Goal: Information Seeking & Learning: Compare options

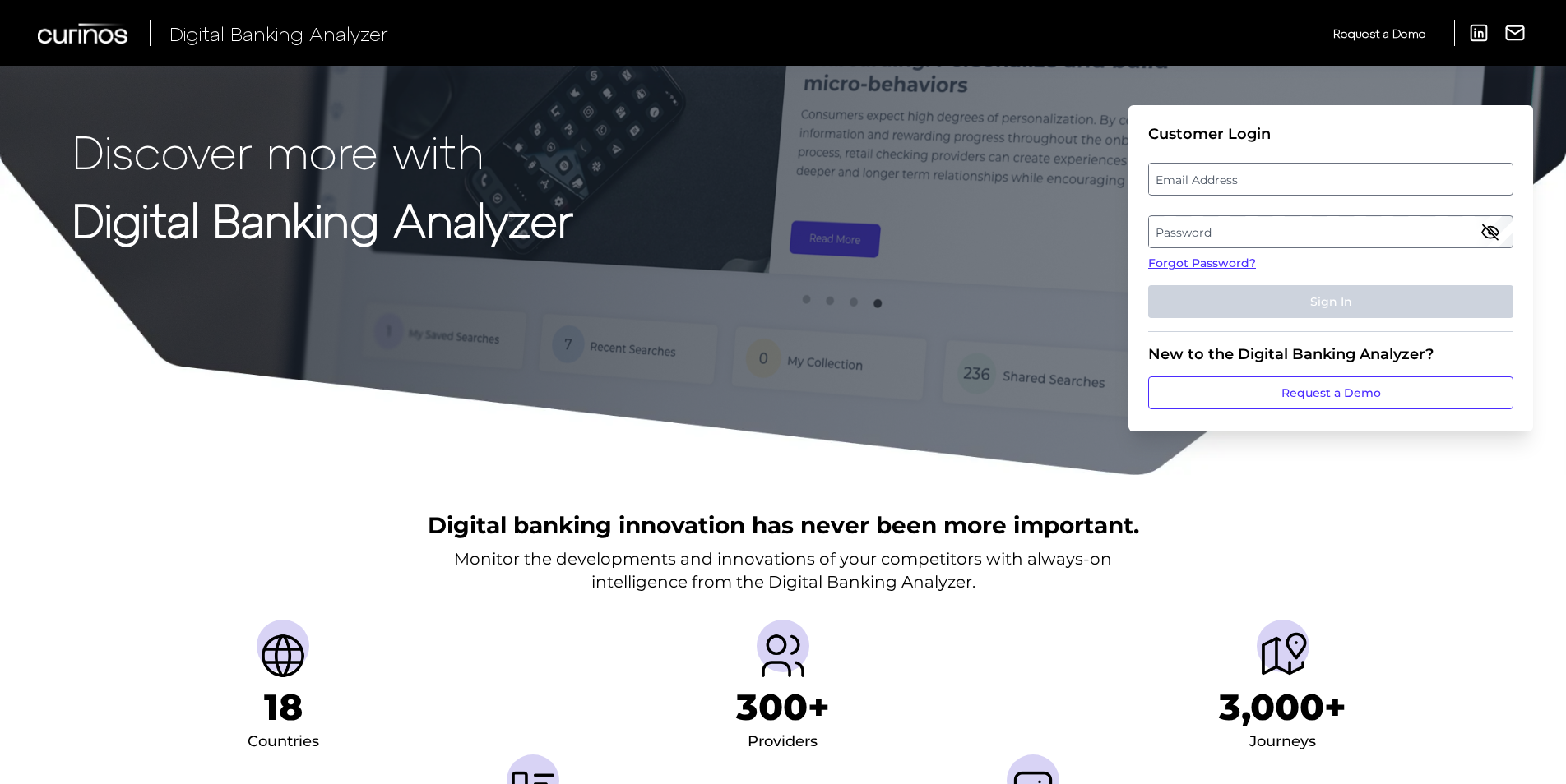
click at [1238, 170] on label "Email Address" at bounding box center [1330, 179] width 363 height 29
click at [1238, 170] on input "email" at bounding box center [1330, 179] width 365 height 33
type input "[PERSON_NAME][EMAIL_ADDRESS][PERSON_NAME][DOMAIN_NAME]"
click at [1244, 232] on label "Password" at bounding box center [1330, 232] width 363 height 29
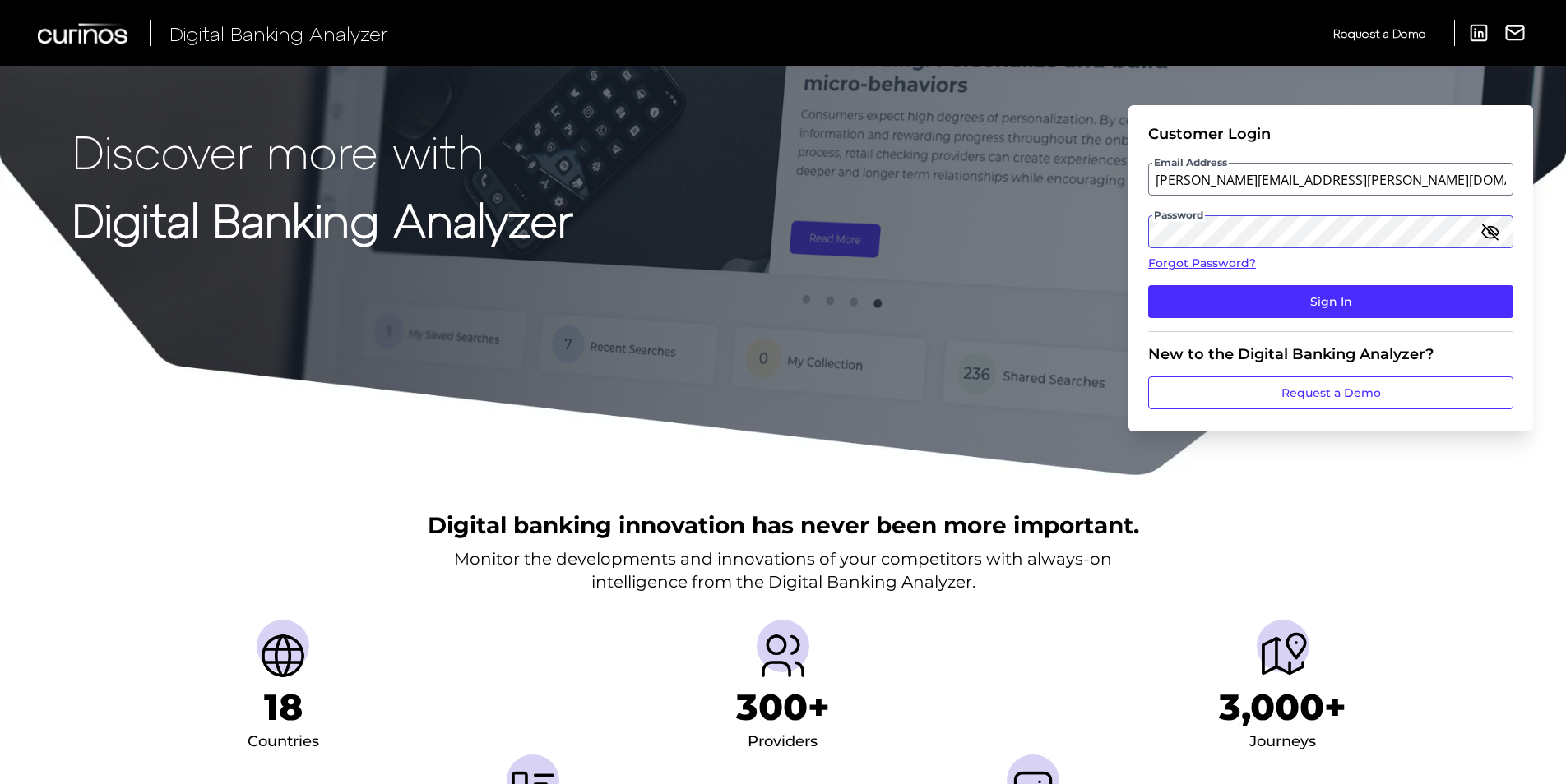
click at [1148, 285] on button "Sign In" at bounding box center [1330, 302] width 365 height 33
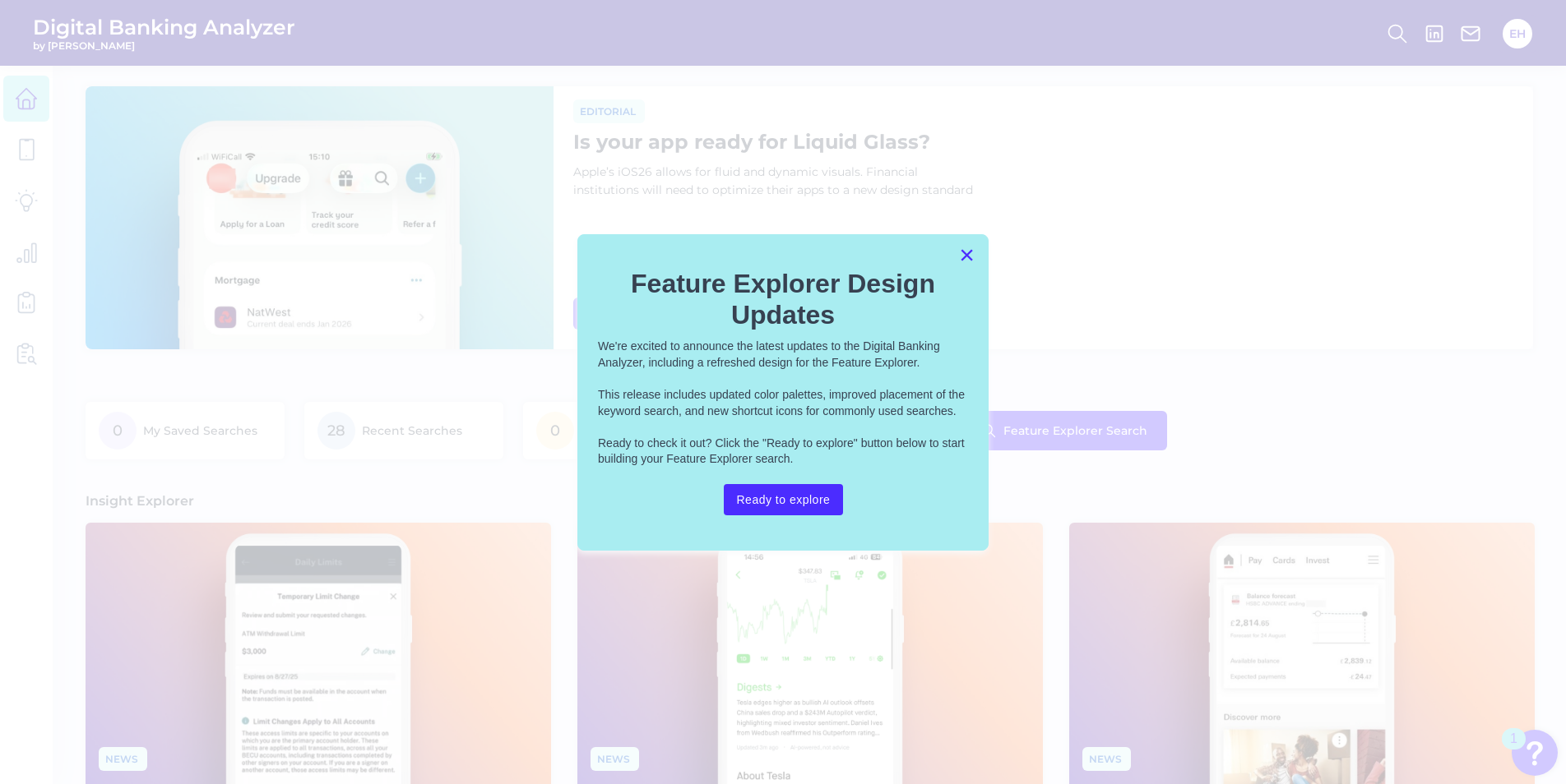
click at [969, 252] on button "×" at bounding box center [966, 254] width 16 height 26
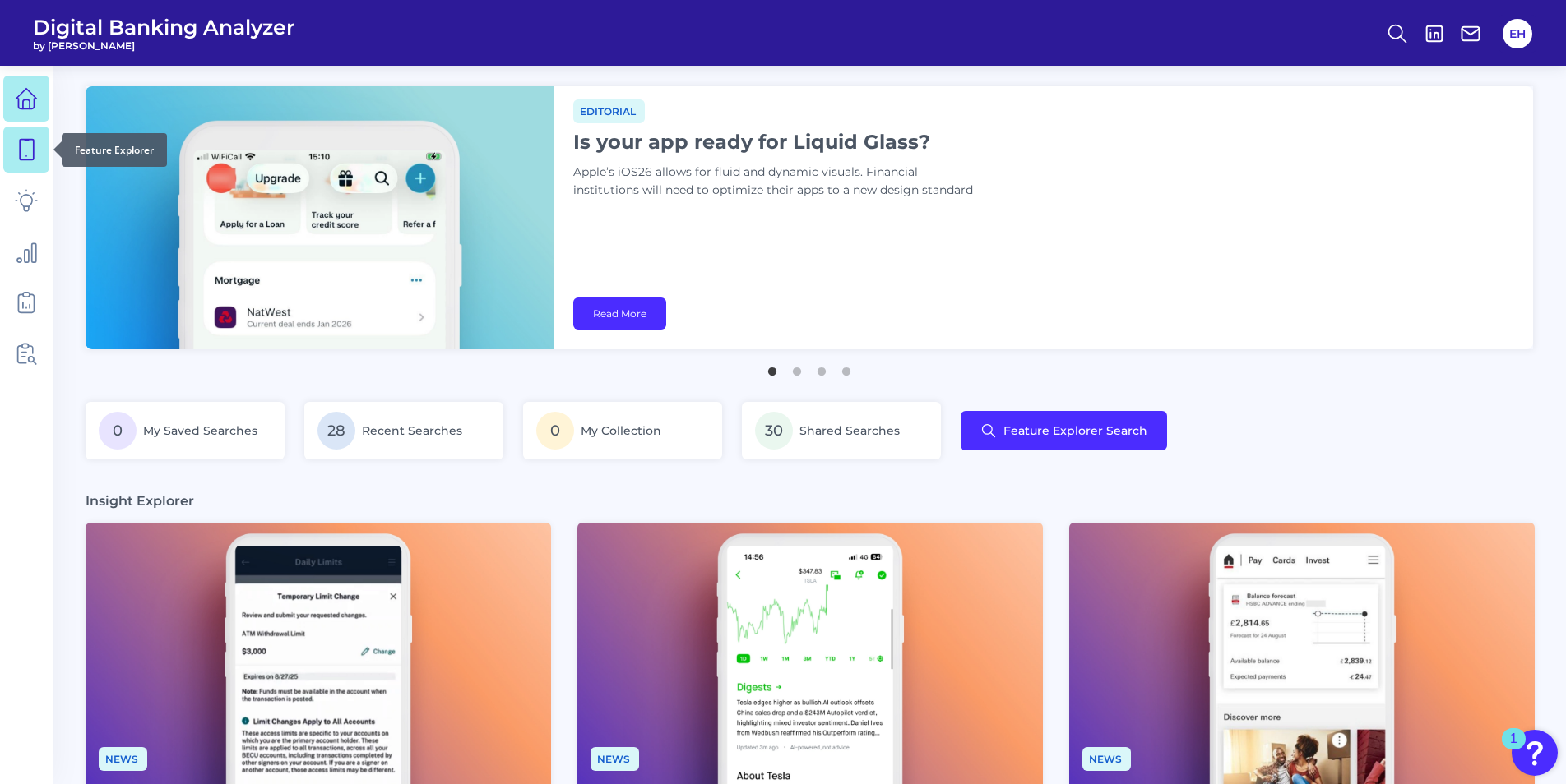
click at [38, 163] on link at bounding box center [25, 149] width 46 height 46
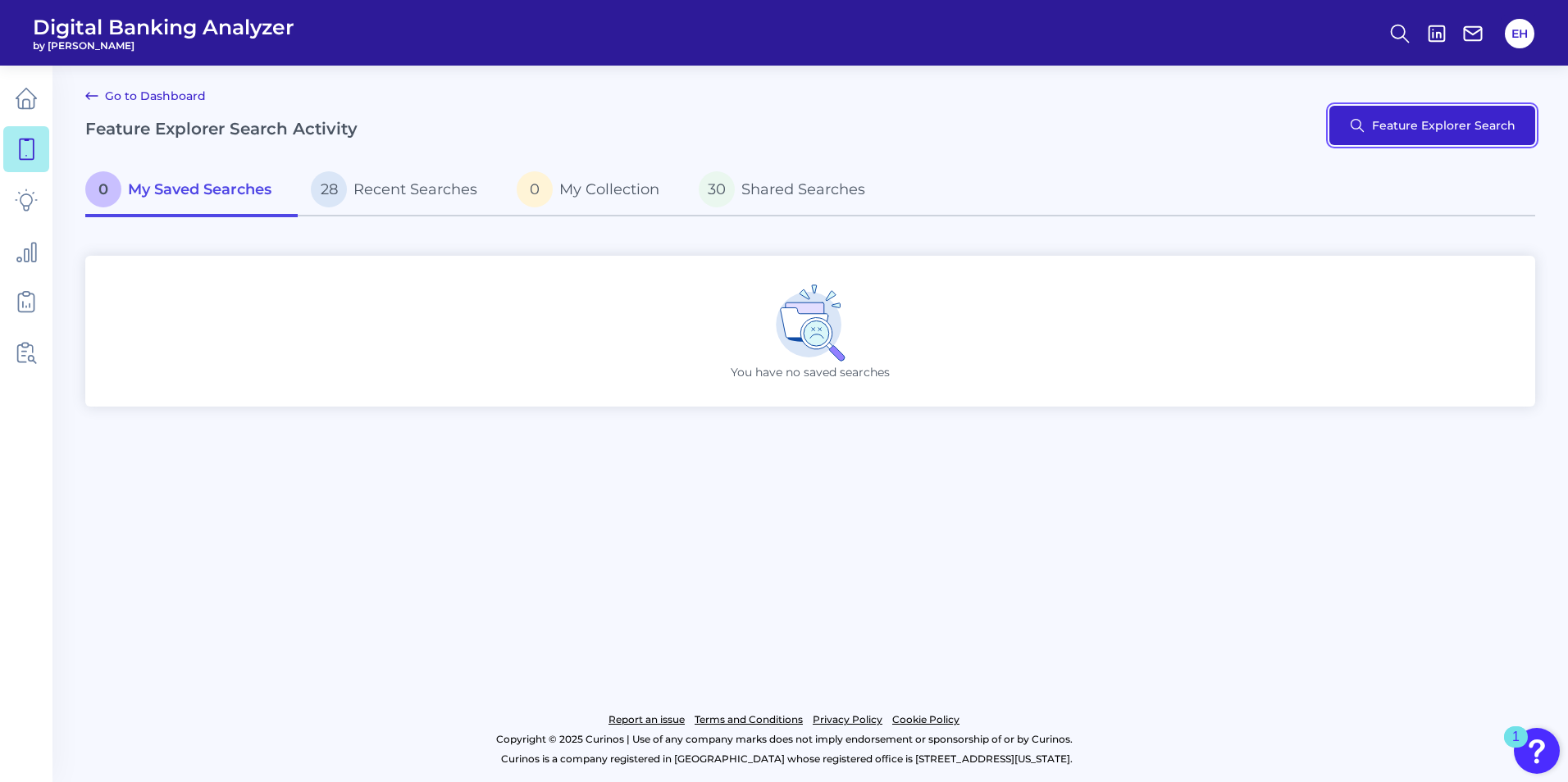
click at [1427, 119] on button "Feature Explorer Search" at bounding box center [1432, 125] width 206 height 40
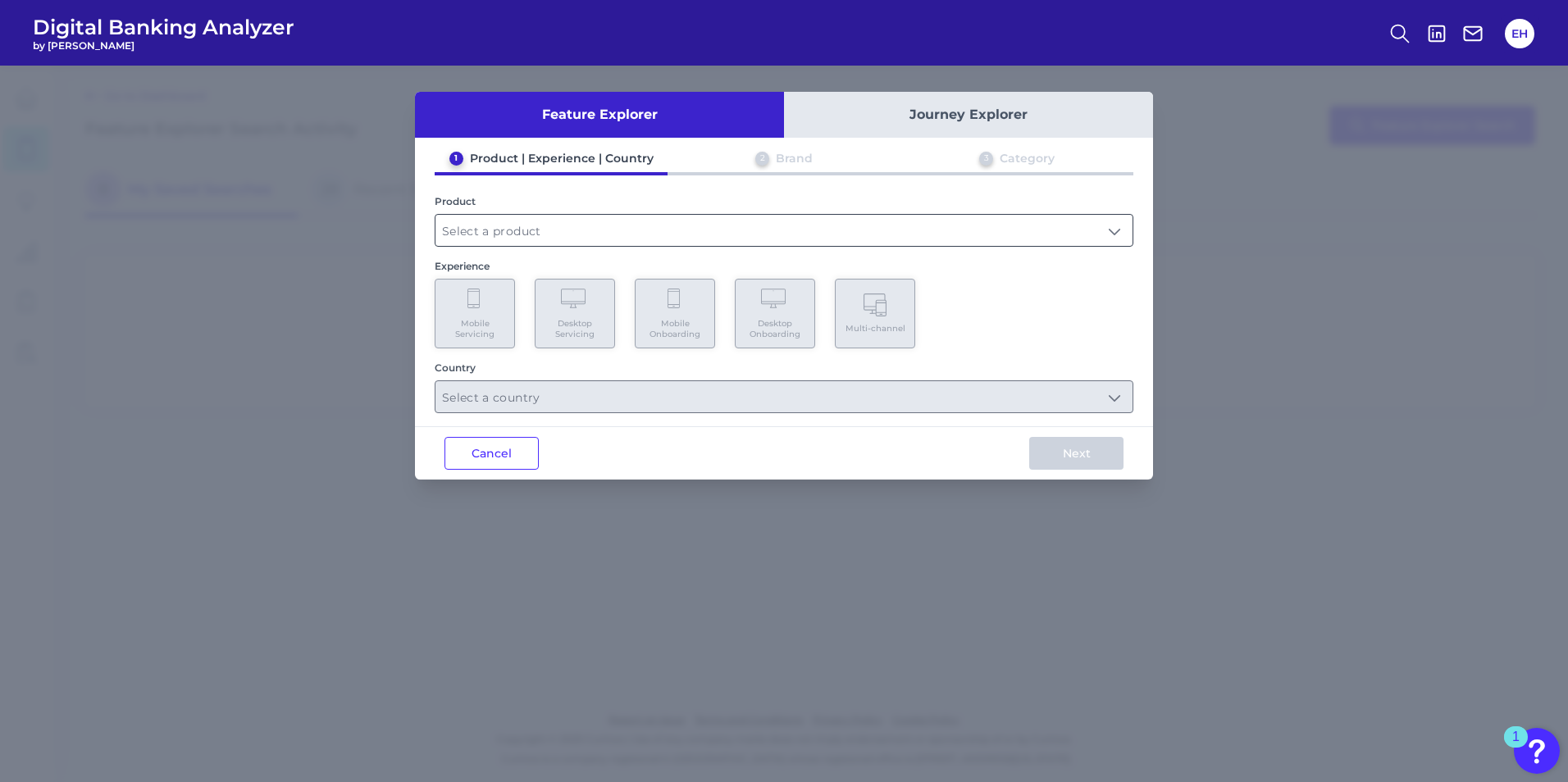
click at [1087, 229] on input "text" at bounding box center [784, 230] width 697 height 31
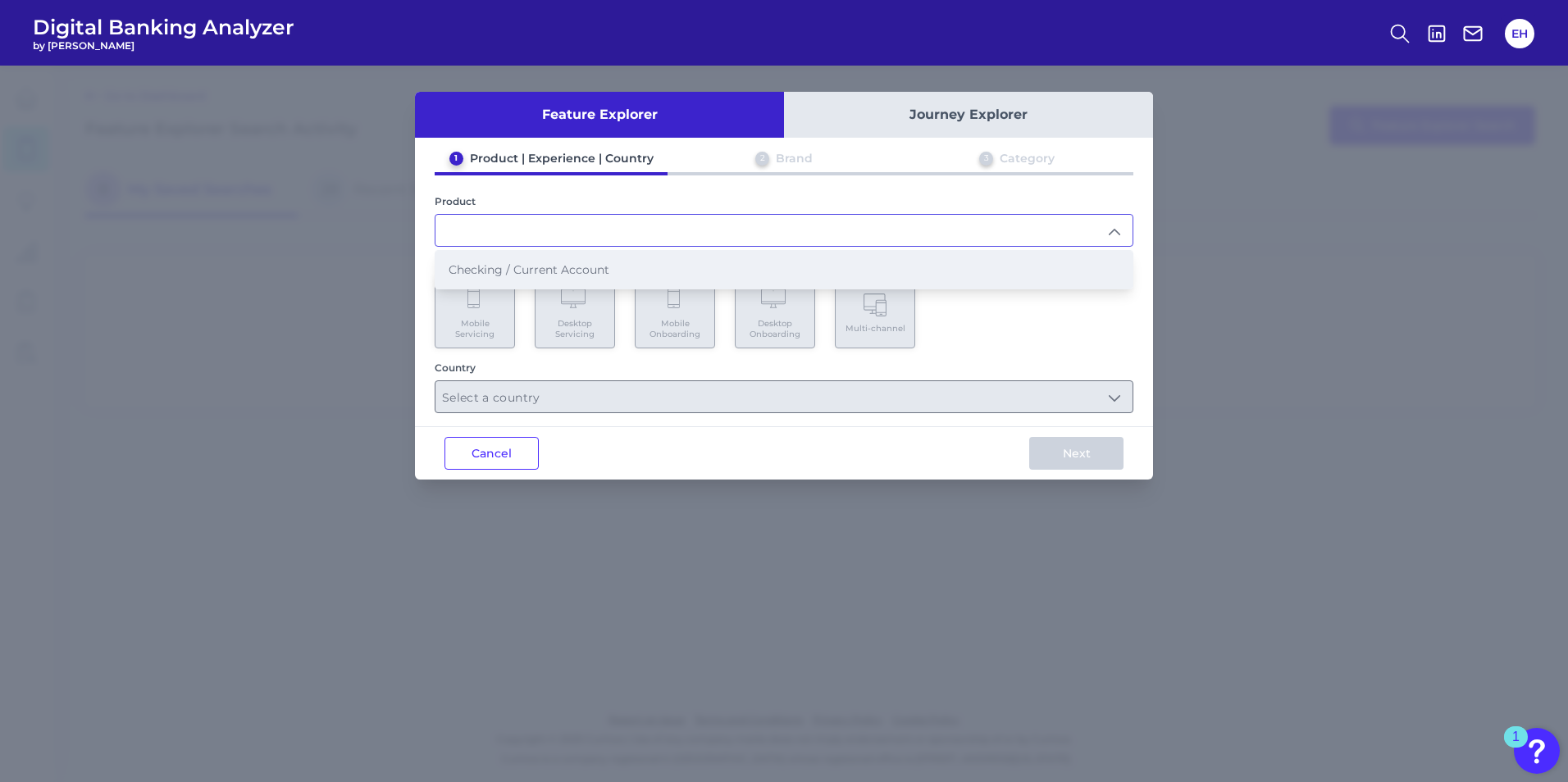
click at [542, 271] on span "Checking / Current Account" at bounding box center [529, 269] width 161 height 15
type input "Checking / Current Account"
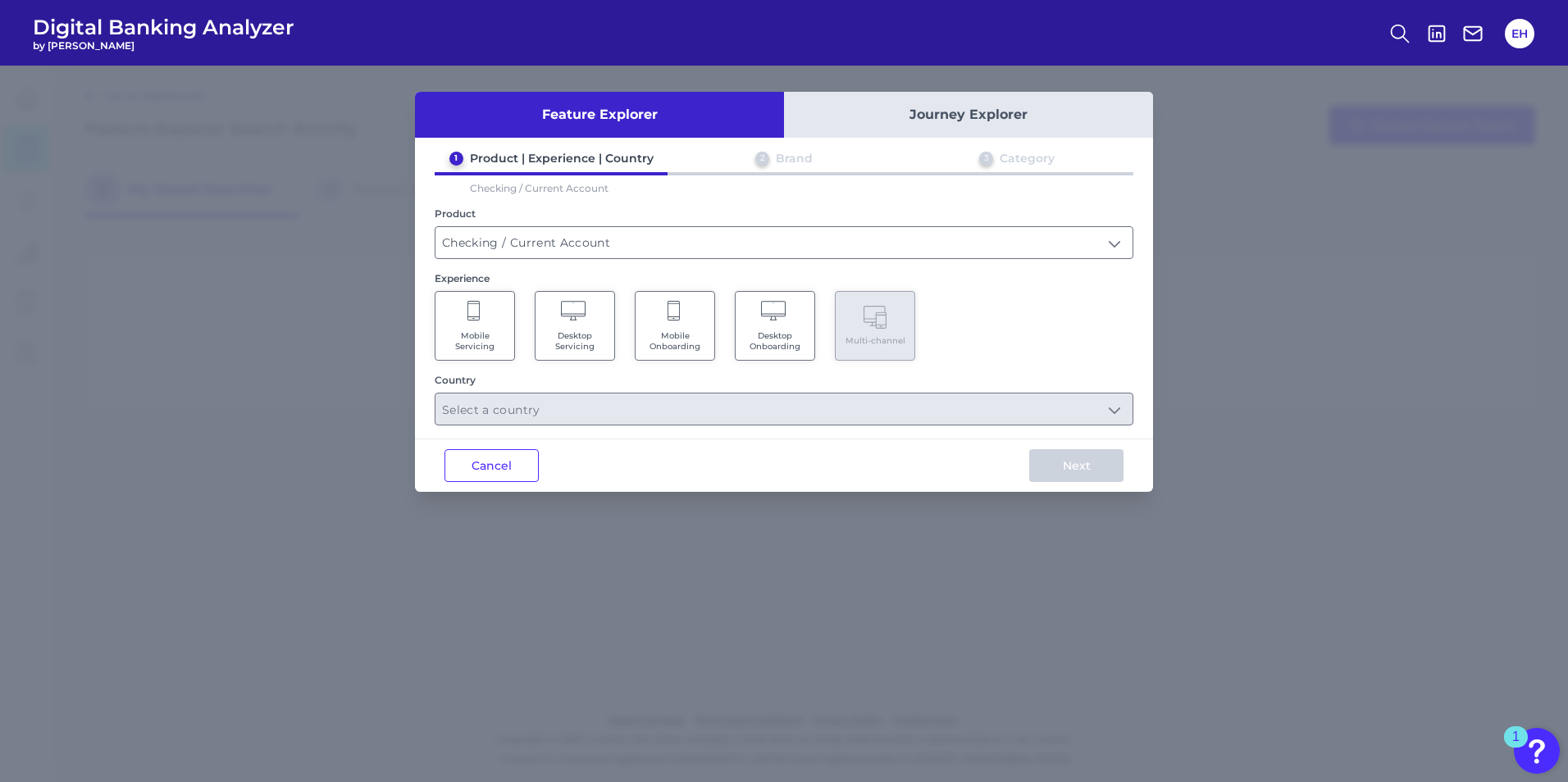
click at [477, 332] on span "Mobile Servicing" at bounding box center [474, 342] width 62 height 21
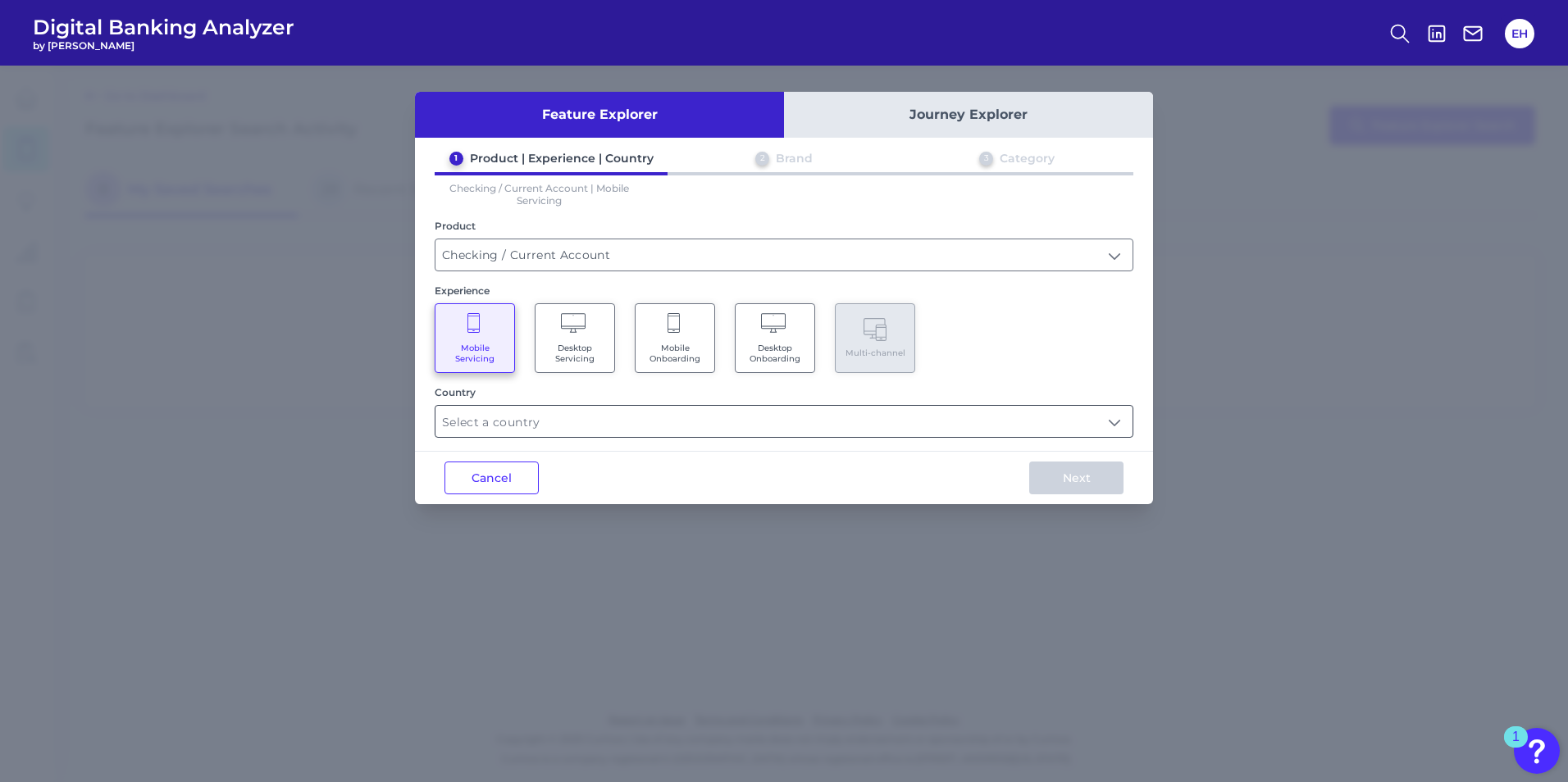
click at [643, 417] on input "text" at bounding box center [784, 421] width 697 height 31
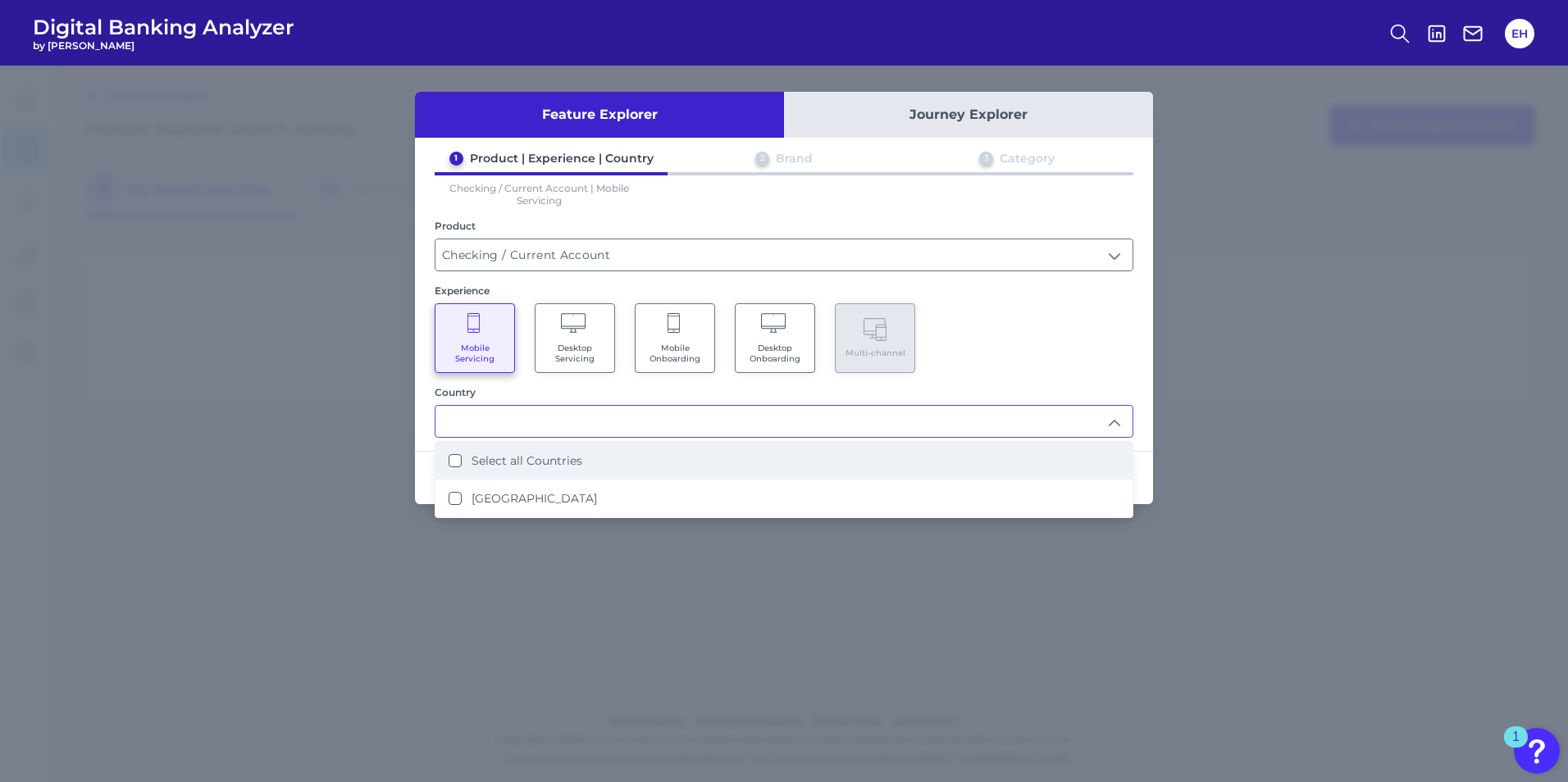
click at [548, 456] on label "Select all Countries" at bounding box center [527, 460] width 111 height 15
type input "Select all Countries"
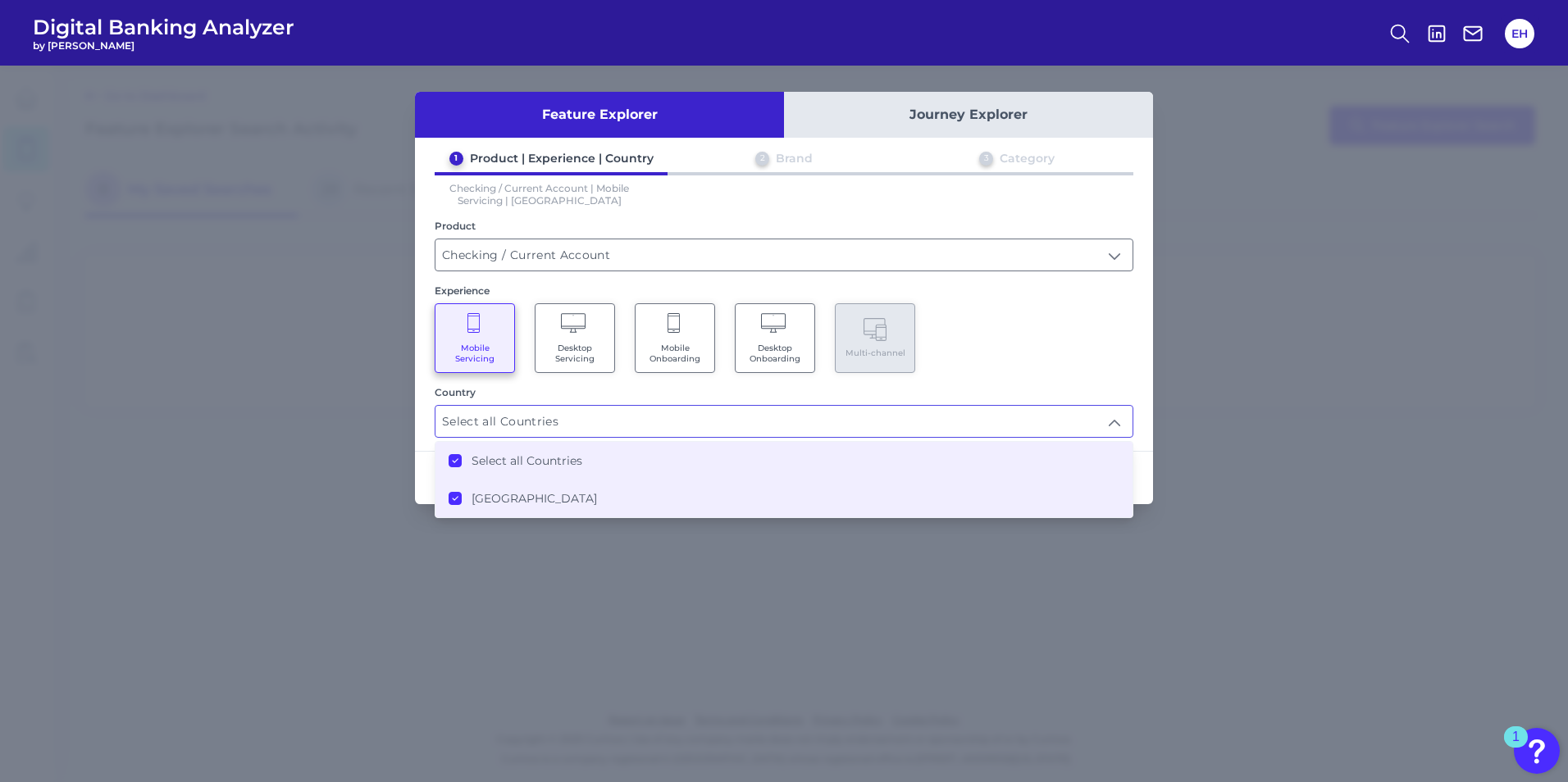
click at [999, 360] on div "Mobile Servicing Desktop Servicing Mobile Onboarding Desktop Onboarding Multi-c…" at bounding box center [784, 339] width 699 height 70
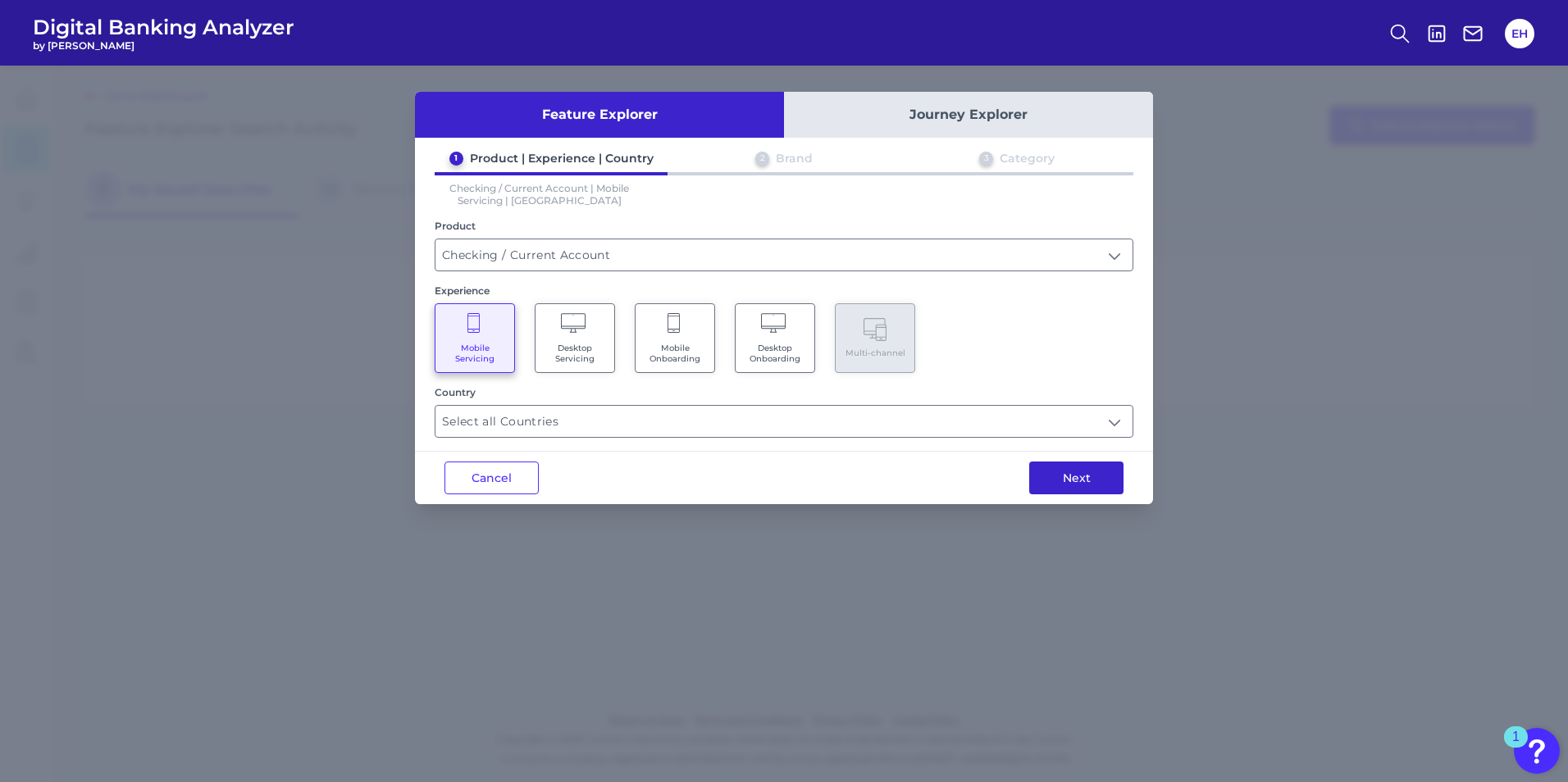
click at [1058, 472] on button "Next" at bounding box center [1076, 478] width 94 height 33
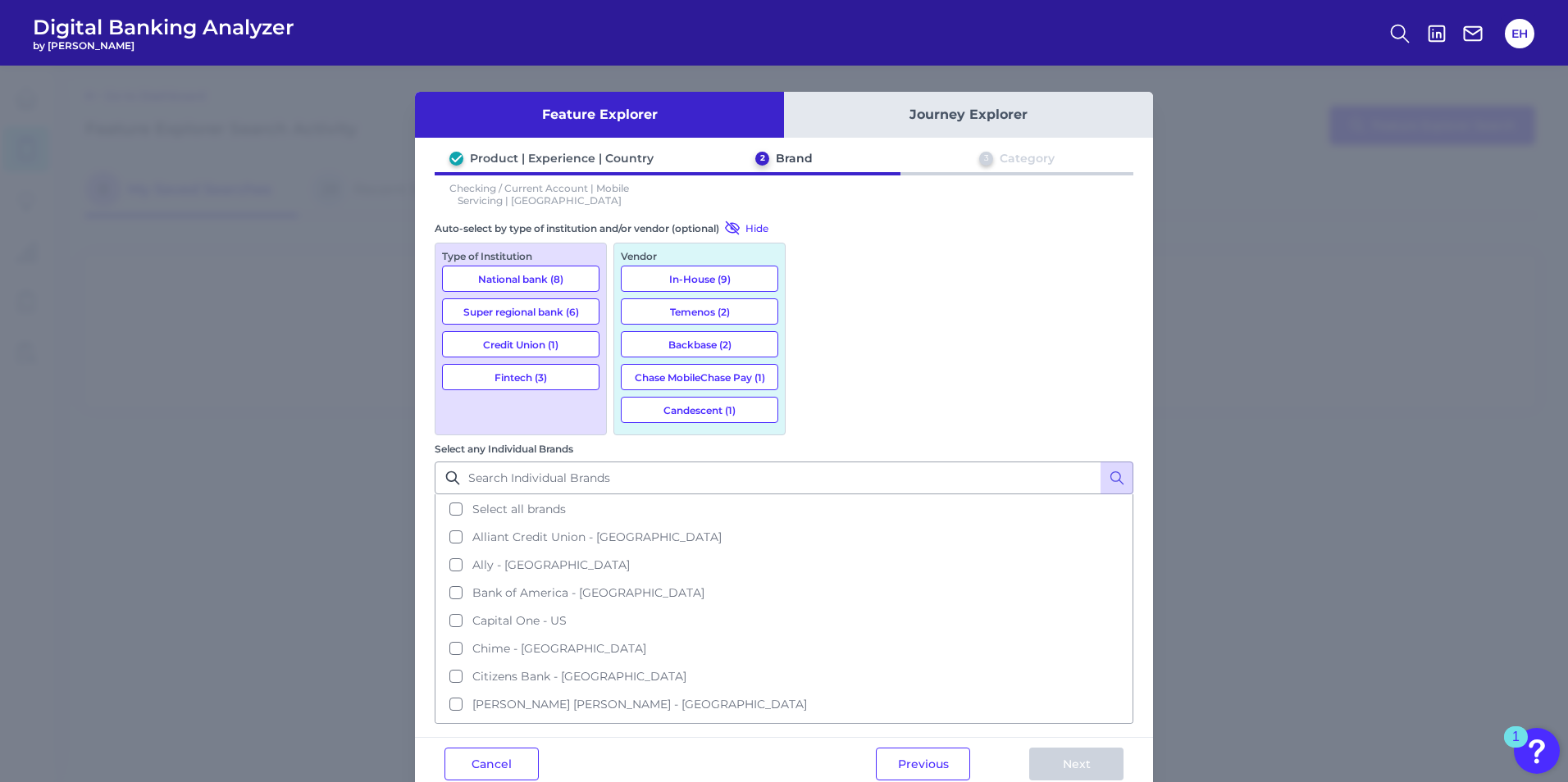
click at [567, 276] on button "National bank (8)" at bounding box center [521, 278] width 157 height 26
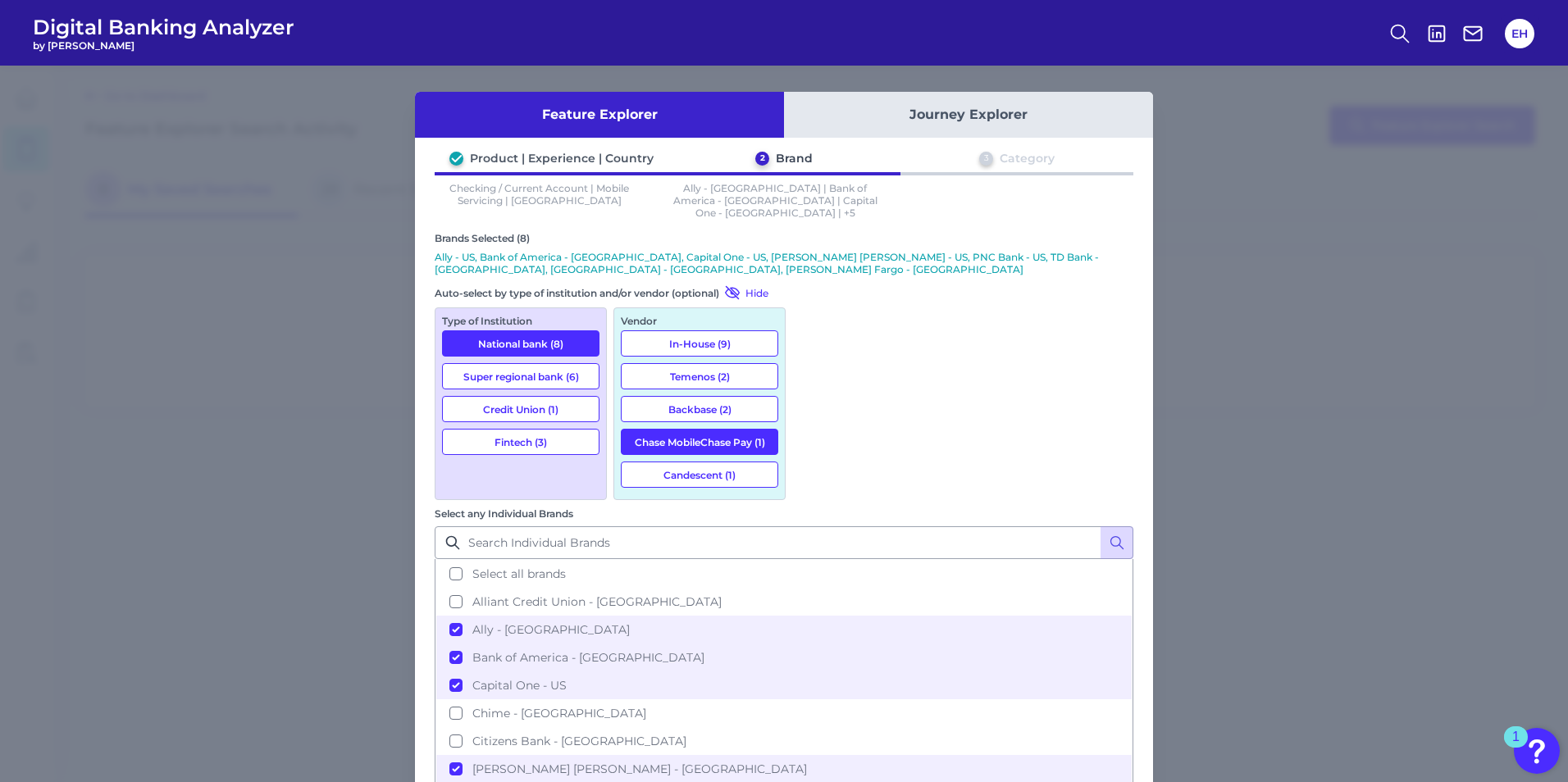
click at [550, 331] on button "National bank (8)" at bounding box center [521, 343] width 157 height 26
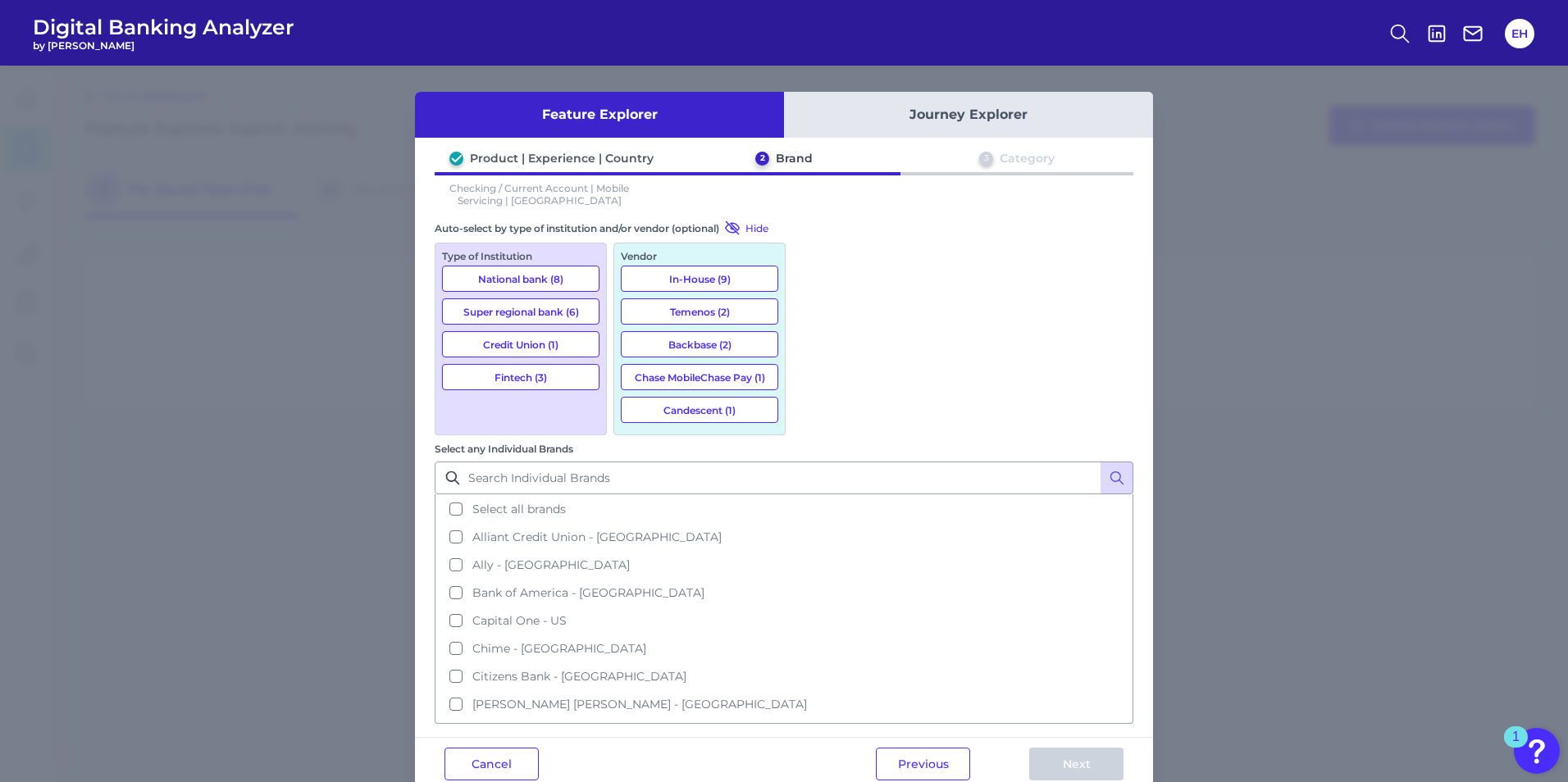
click at [547, 283] on button "National bank (8)" at bounding box center [521, 278] width 157 height 26
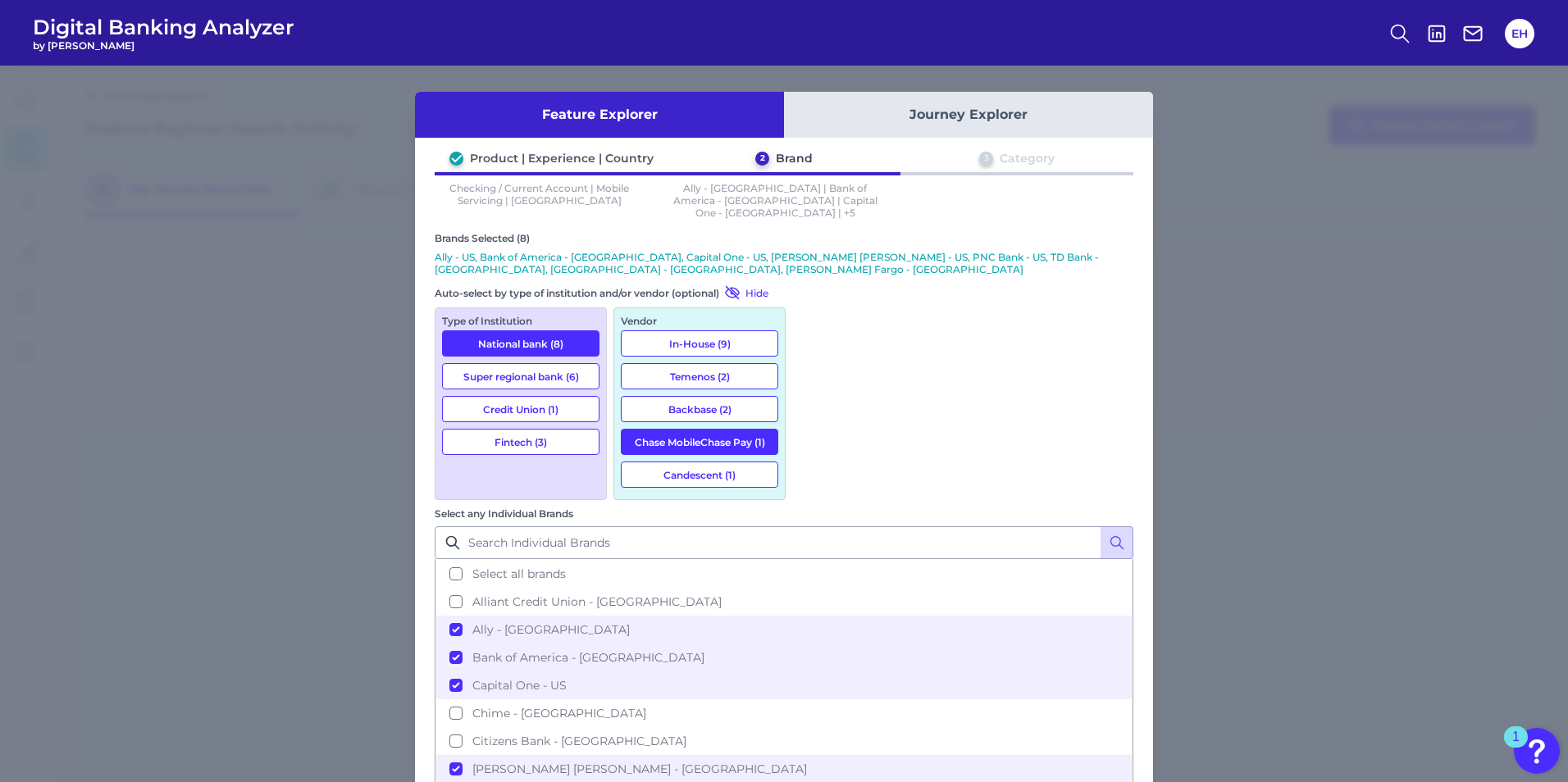
drag, startPoint x: 542, startPoint y: 354, endPoint x: 597, endPoint y: 357, distance: 55.1
click at [542, 363] on button "Super regional bank (6)" at bounding box center [521, 375] width 157 height 26
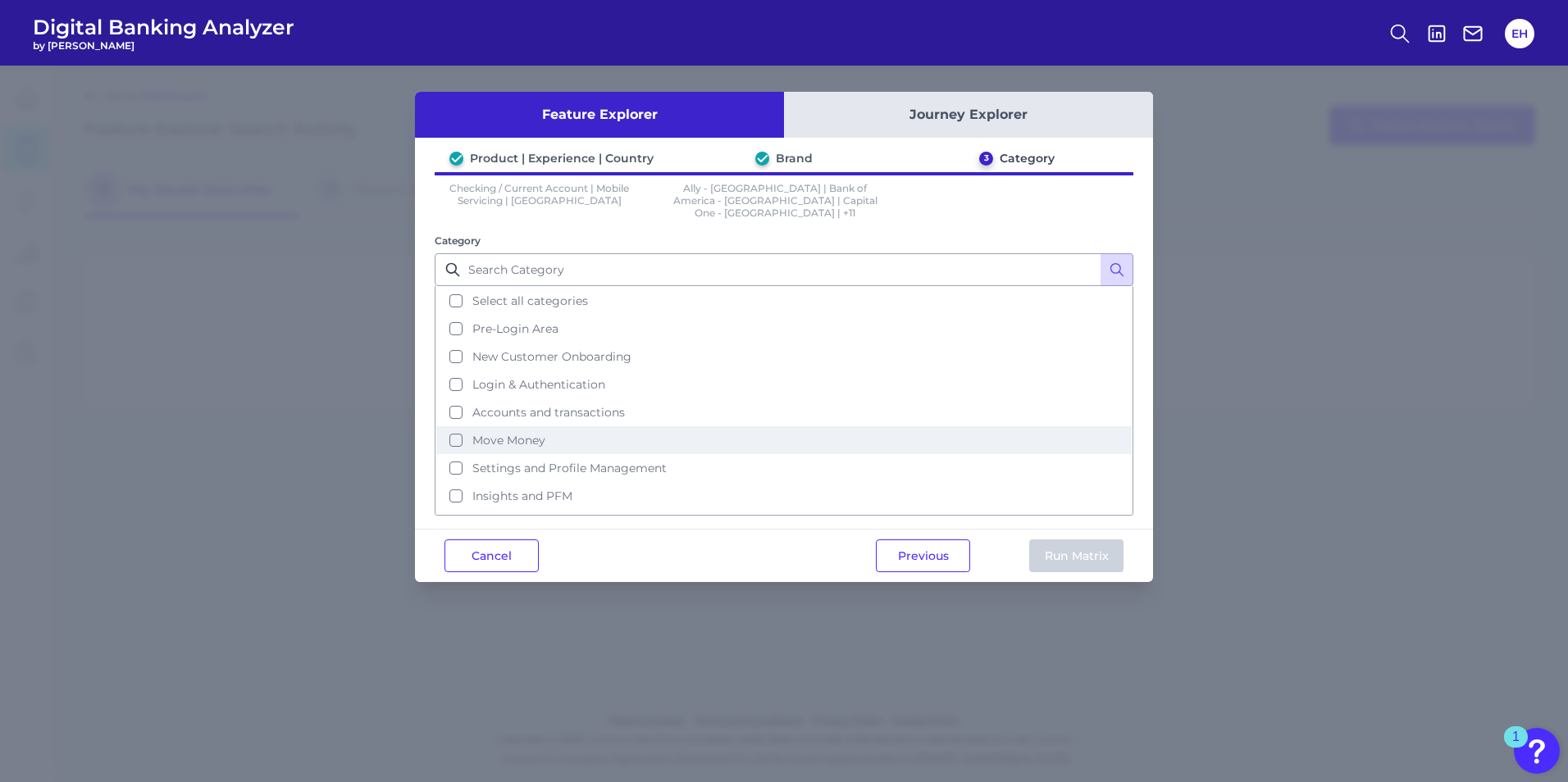
click at [479, 434] on span "Move Money" at bounding box center [508, 440] width 73 height 15
click at [1066, 539] on button "Run Matrix" at bounding box center [1076, 556] width 94 height 33
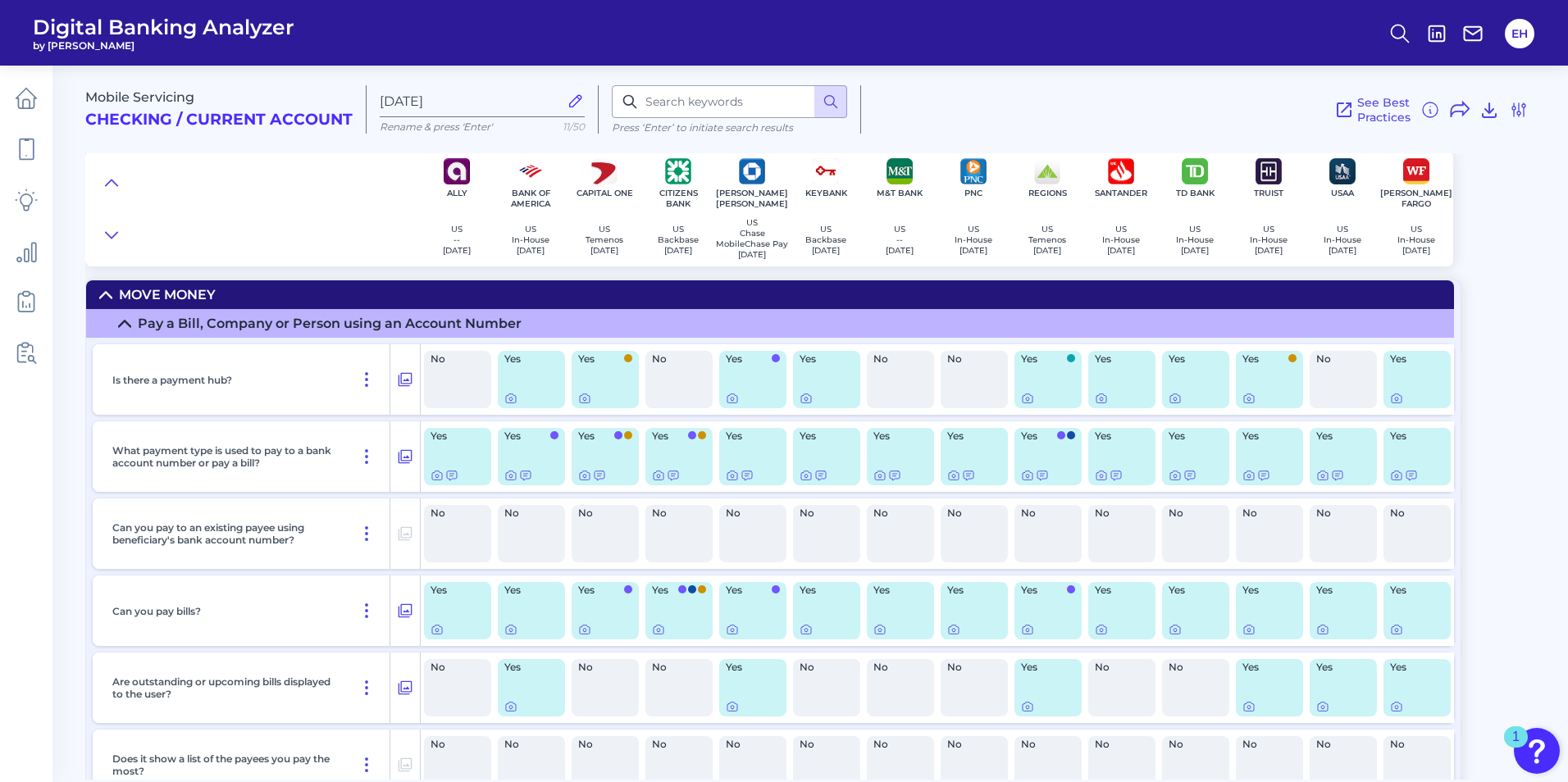
click at [100, 295] on icon at bounding box center [106, 295] width 14 height 14
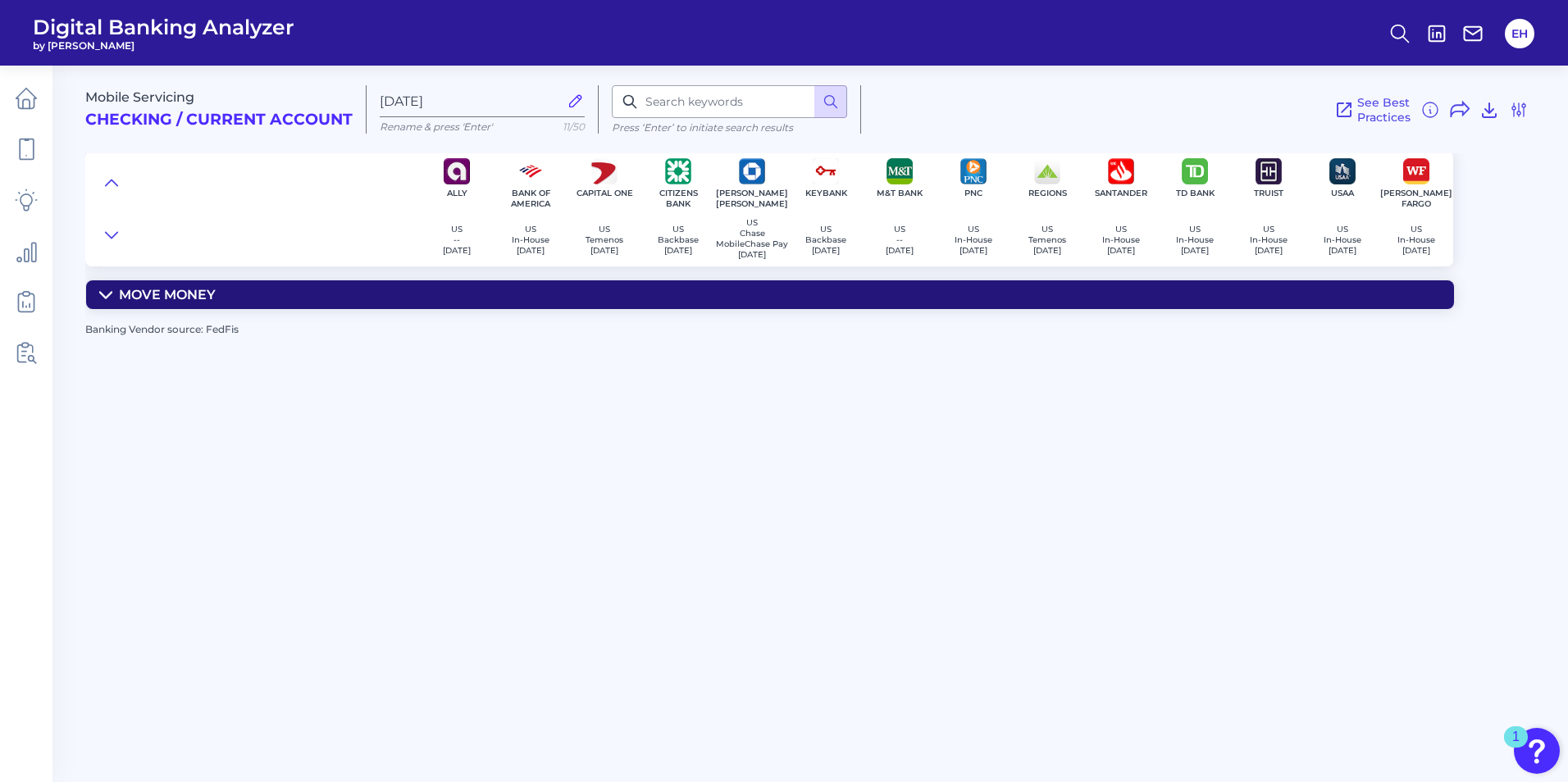
click at [100, 295] on icon at bounding box center [106, 295] width 14 height 14
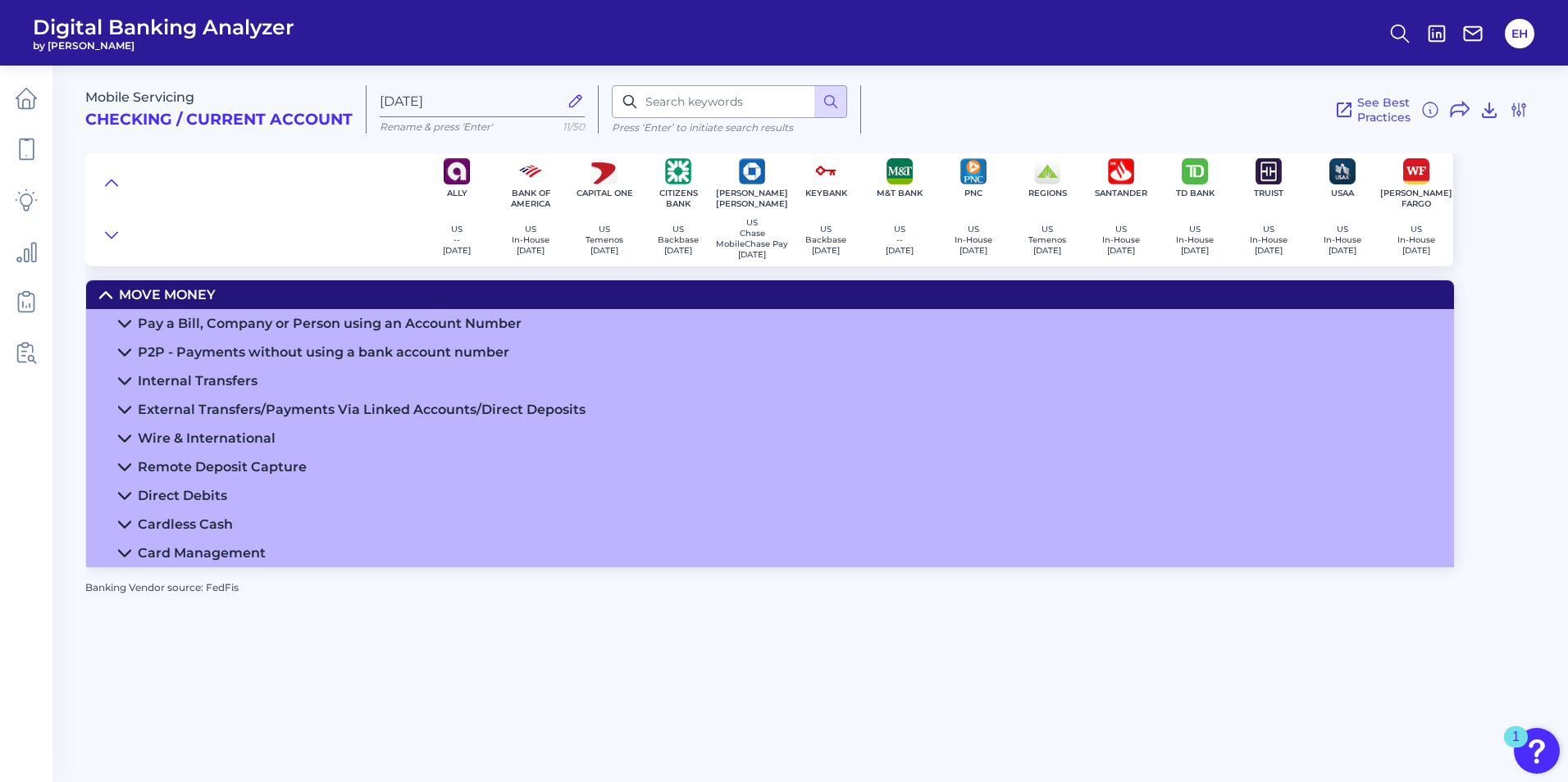
click at [121, 327] on icon at bounding box center [125, 324] width 14 height 14
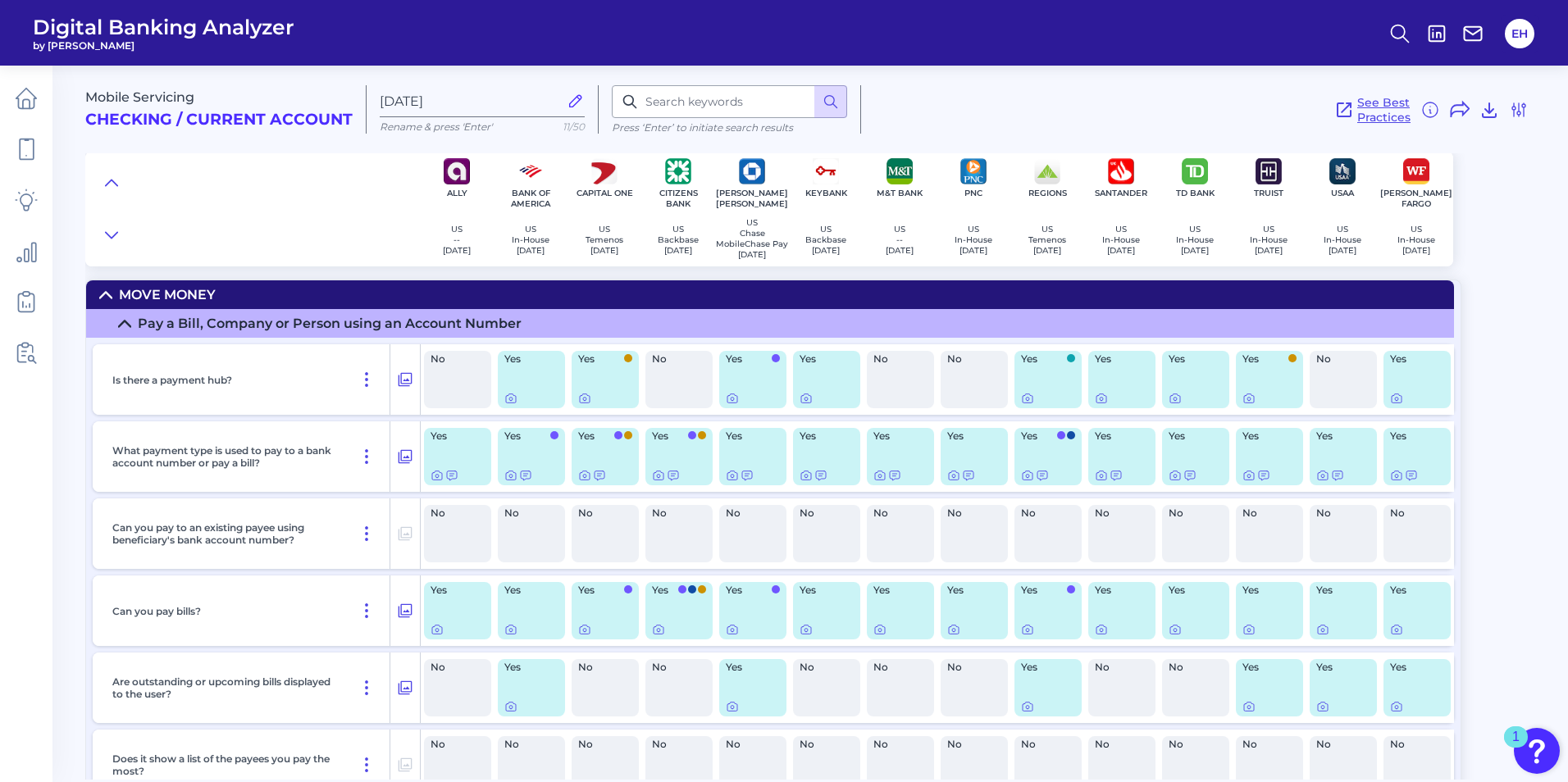
click at [1363, 109] on span "See Best Practices" at bounding box center [1384, 110] width 53 height 29
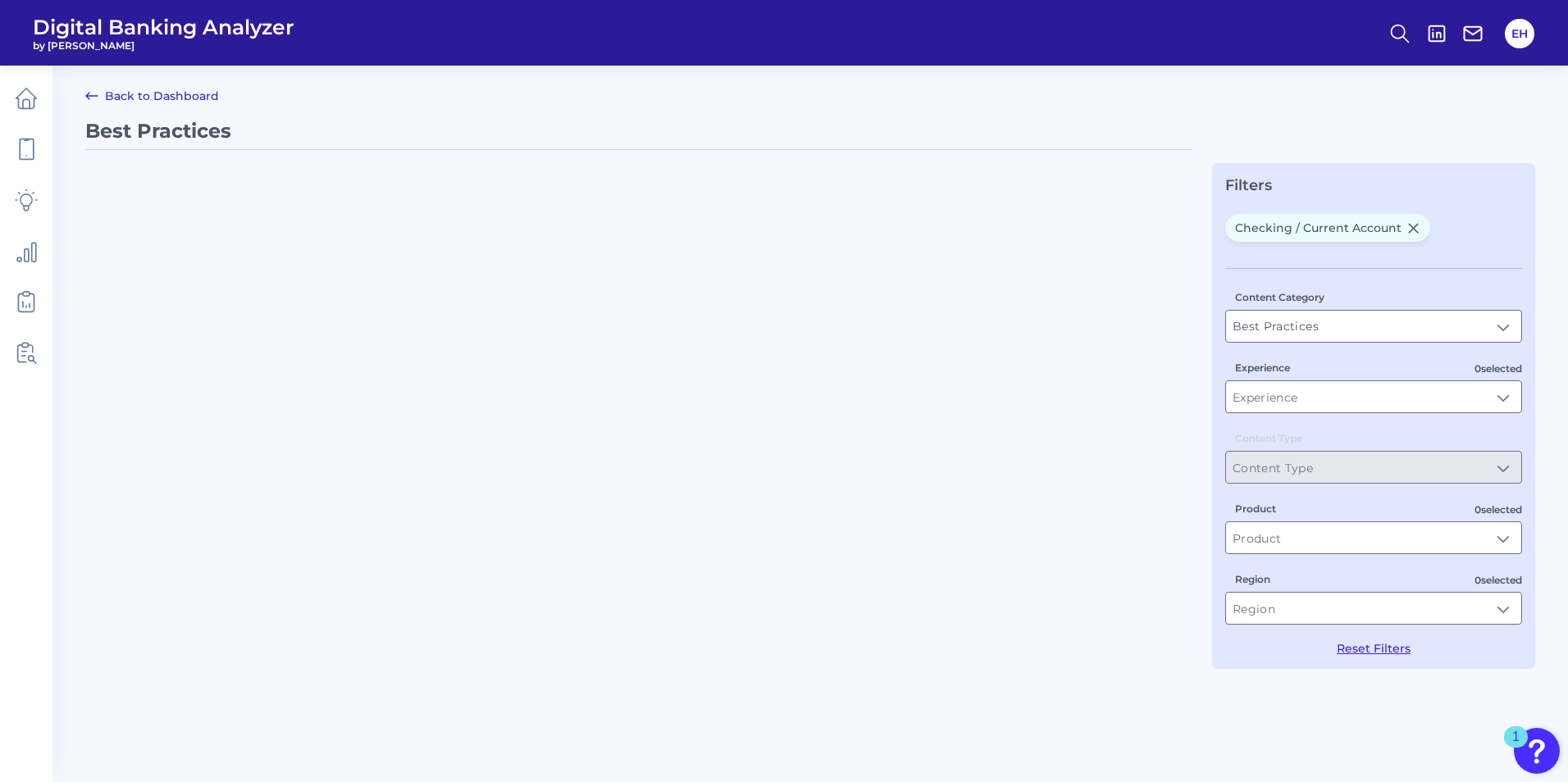
type input "Checking / Current Account"
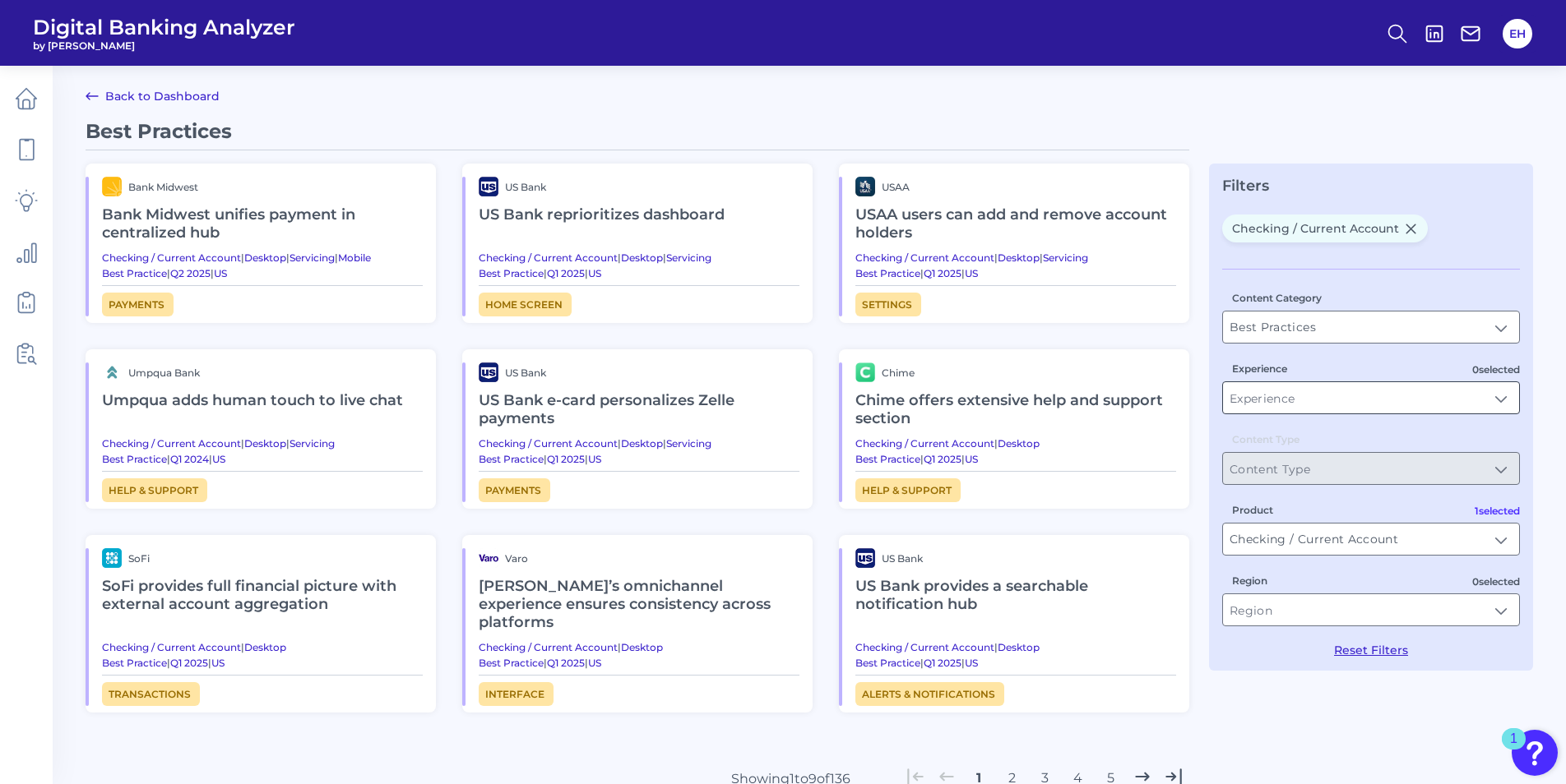
click at [1507, 405] on input "Experience" at bounding box center [1371, 398] width 296 height 31
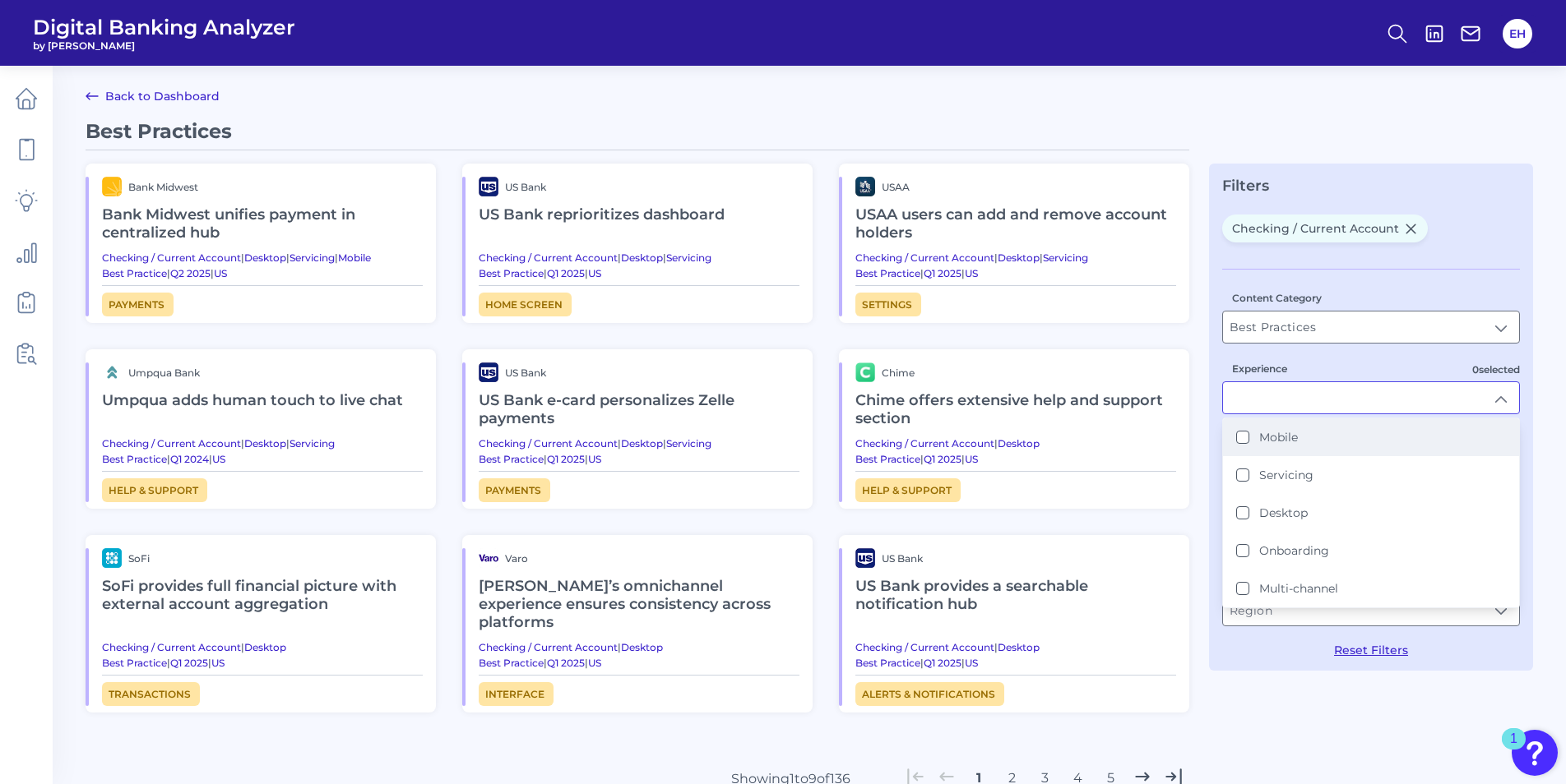
click at [1235, 437] on li "Mobile" at bounding box center [1371, 437] width 296 height 38
type input "Mobile"
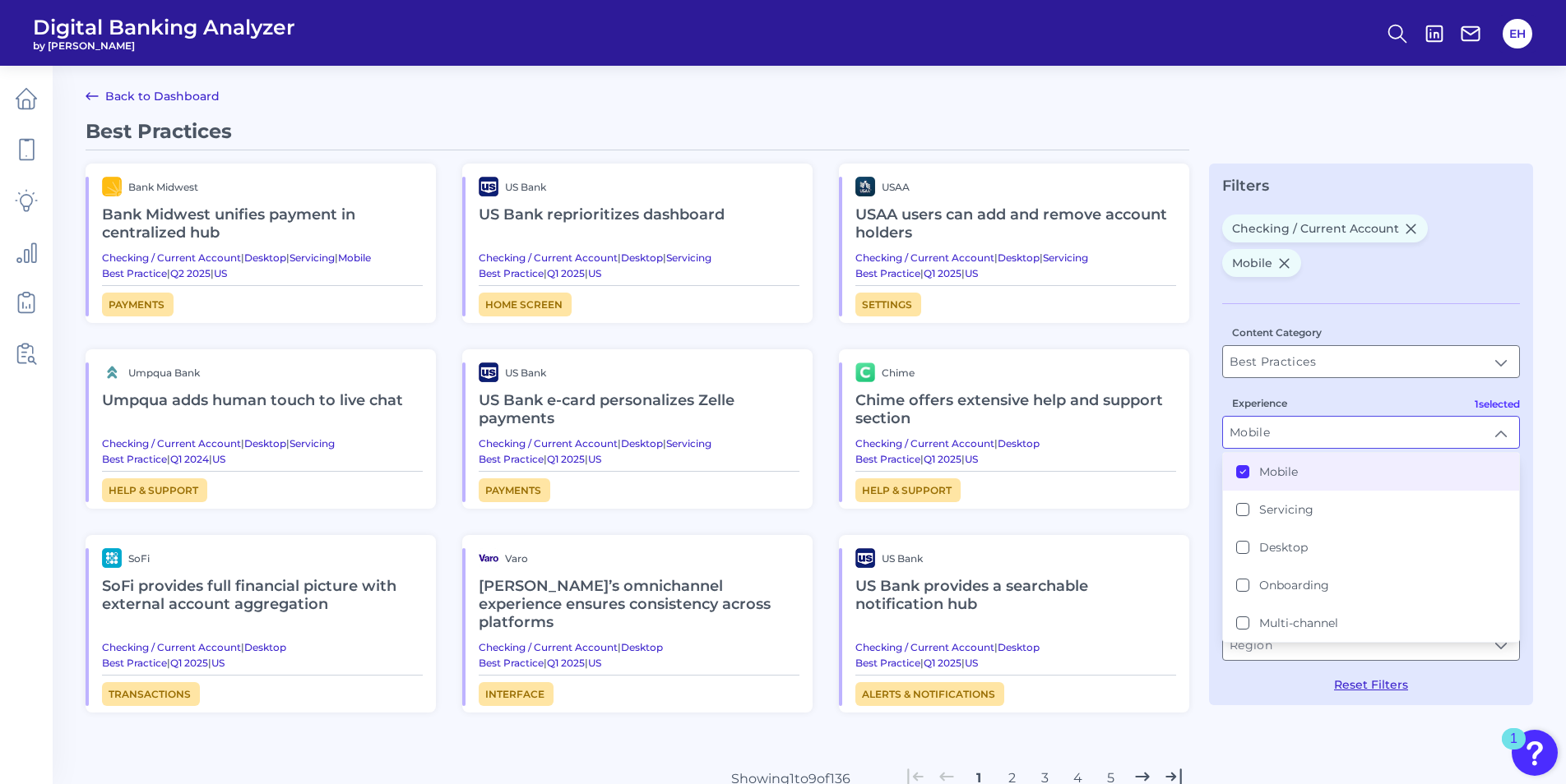
scroll to position [1, 0]
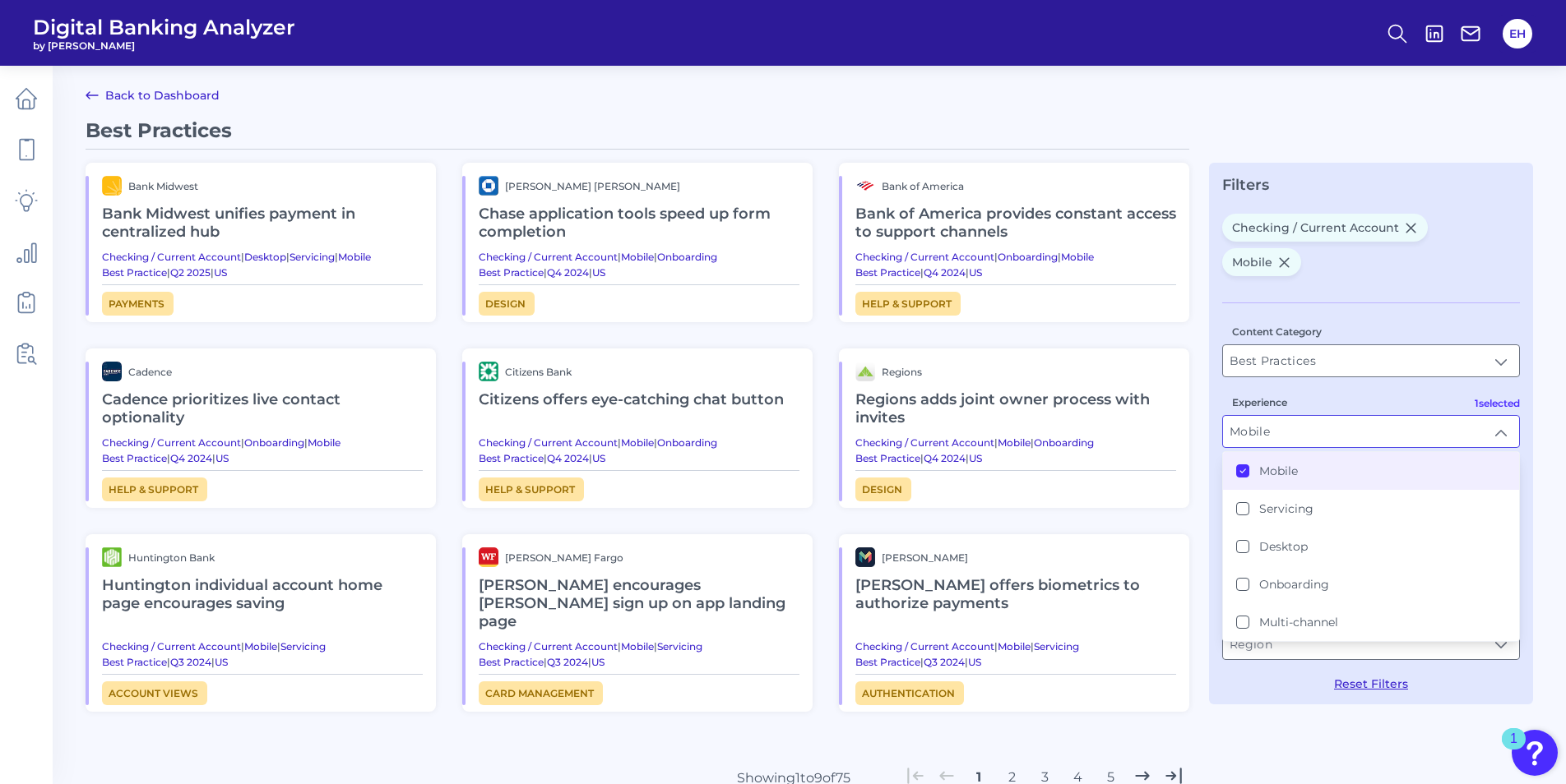
click at [1324, 394] on div "Experience Mobile Mobile Mobile Servicing Desktop Onboarding Multi-channel" at bounding box center [1371, 421] width 298 height 54
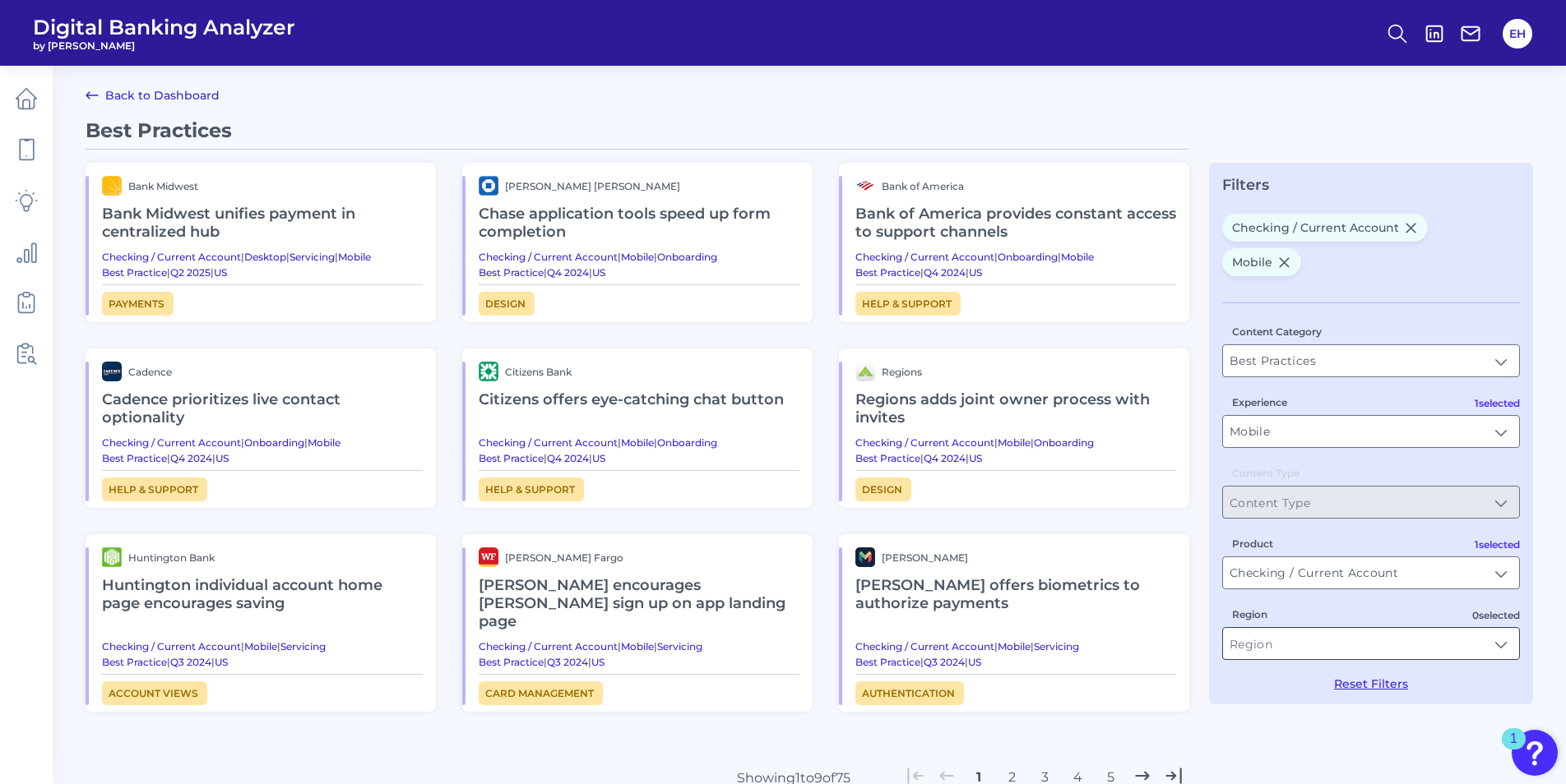
click at [1505, 628] on input "Region" at bounding box center [1371, 644] width 296 height 31
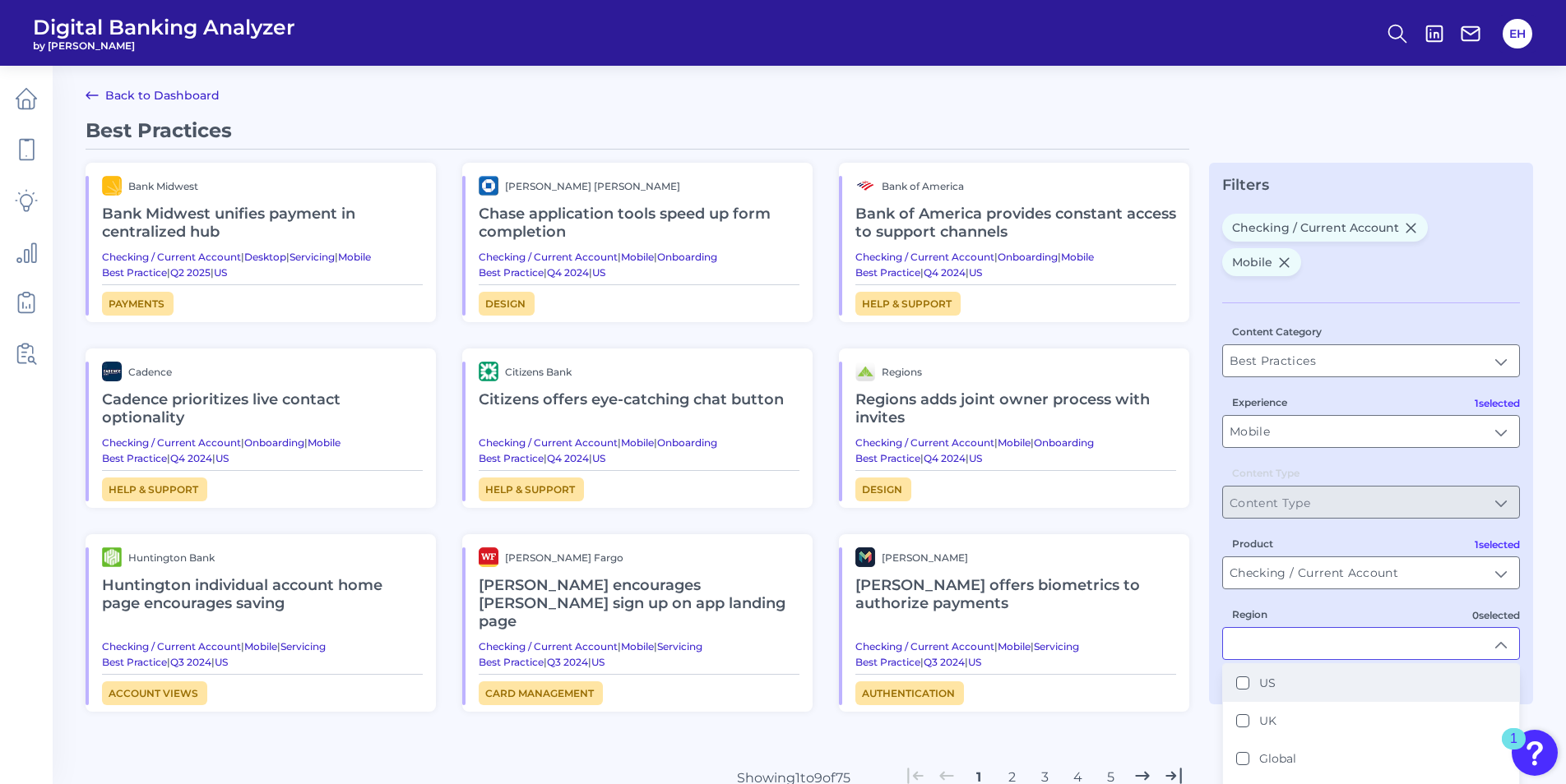
click at [1264, 676] on label "US" at bounding box center [1267, 683] width 17 height 15
type input "US"
click at [1365, 608] on div "Region [GEOGRAPHIC_DATA] [GEOGRAPHIC_DATA] [GEOGRAPHIC_DATA] [GEOGRAPHIC_DATA] …" at bounding box center [1371, 633] width 298 height 54
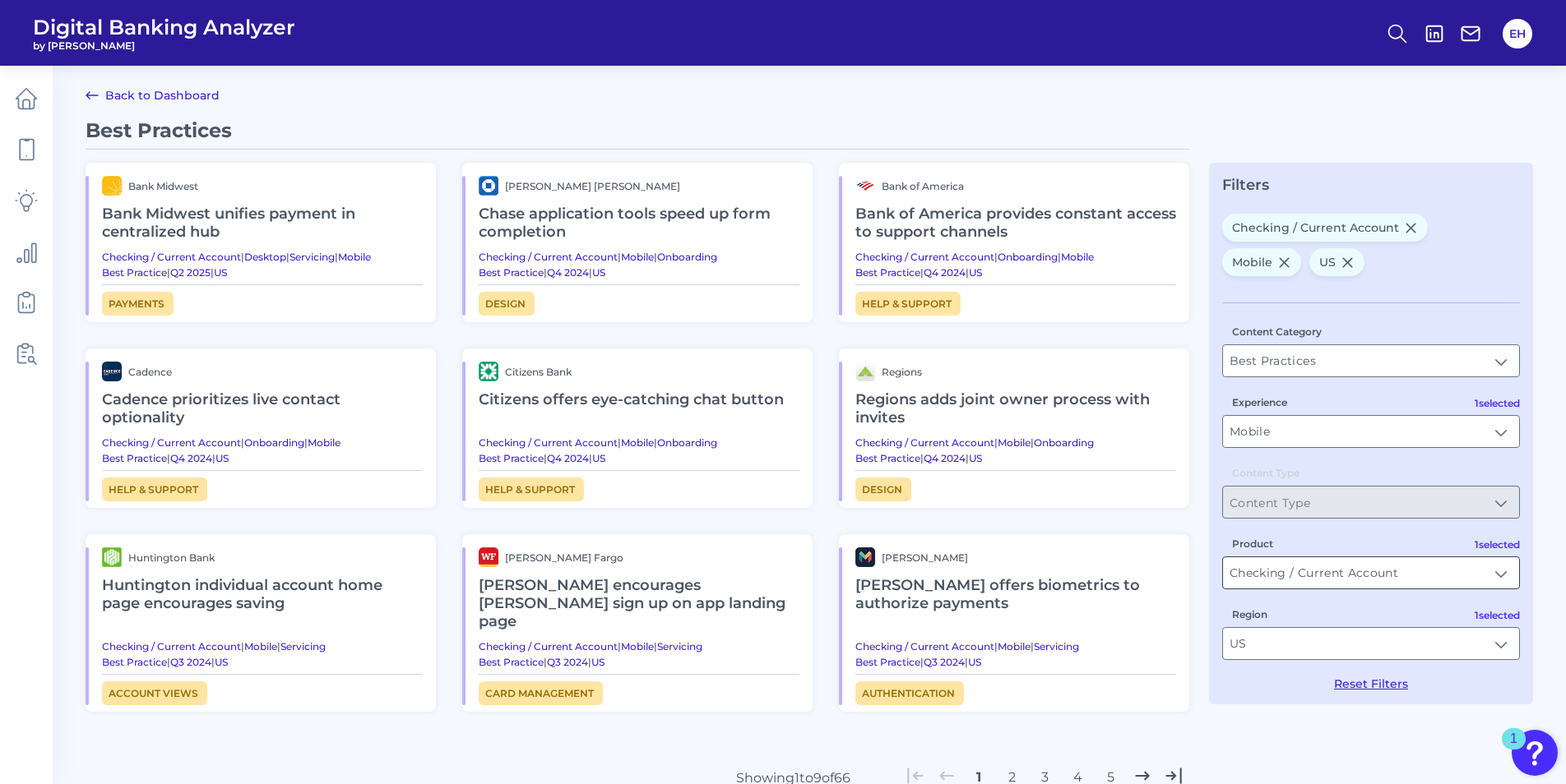
click at [1489, 575] on input "Checking / Current Account" at bounding box center [1371, 573] width 296 height 31
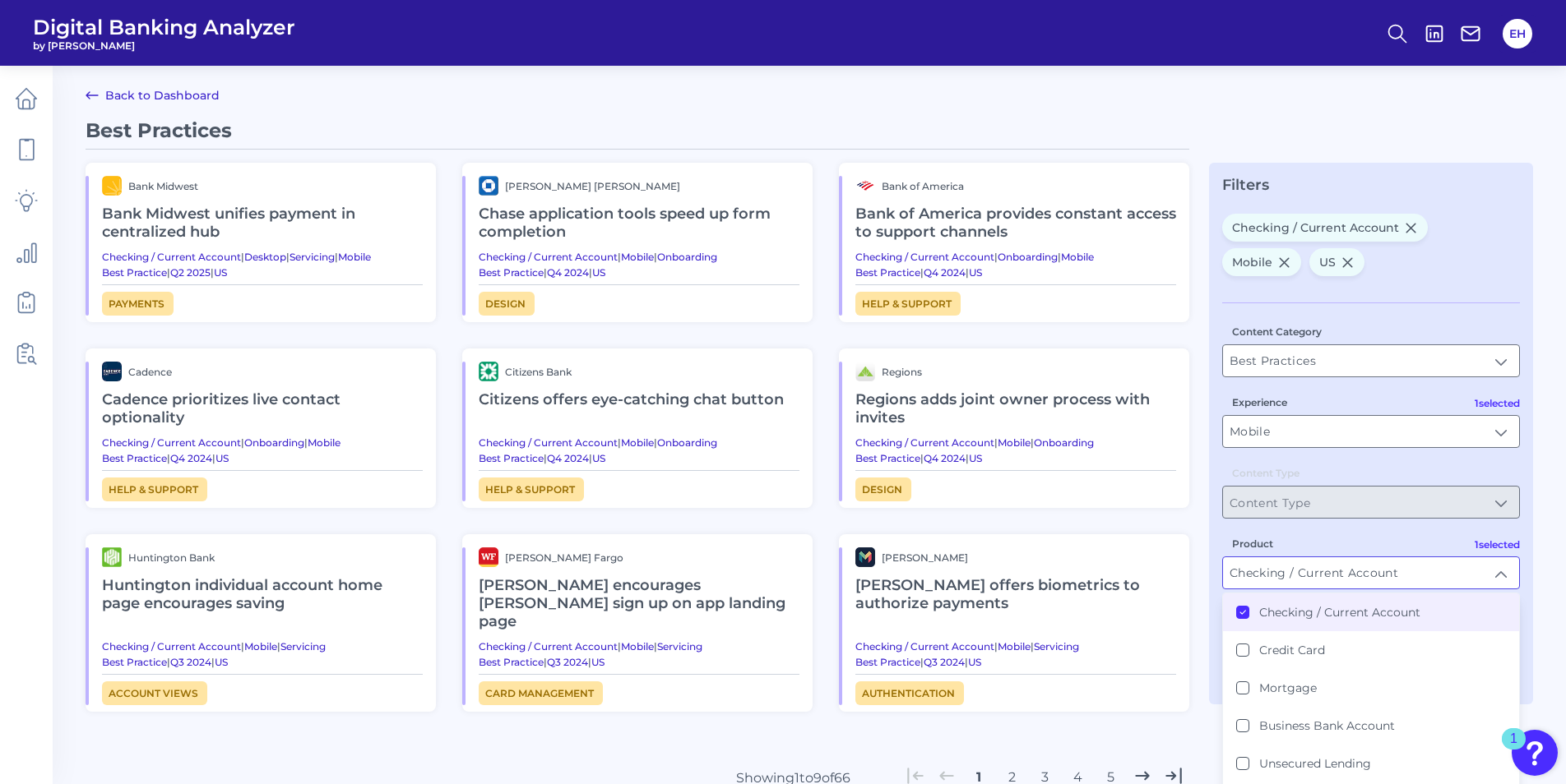
click at [1489, 576] on input "Checking / Current Account" at bounding box center [1371, 573] width 296 height 31
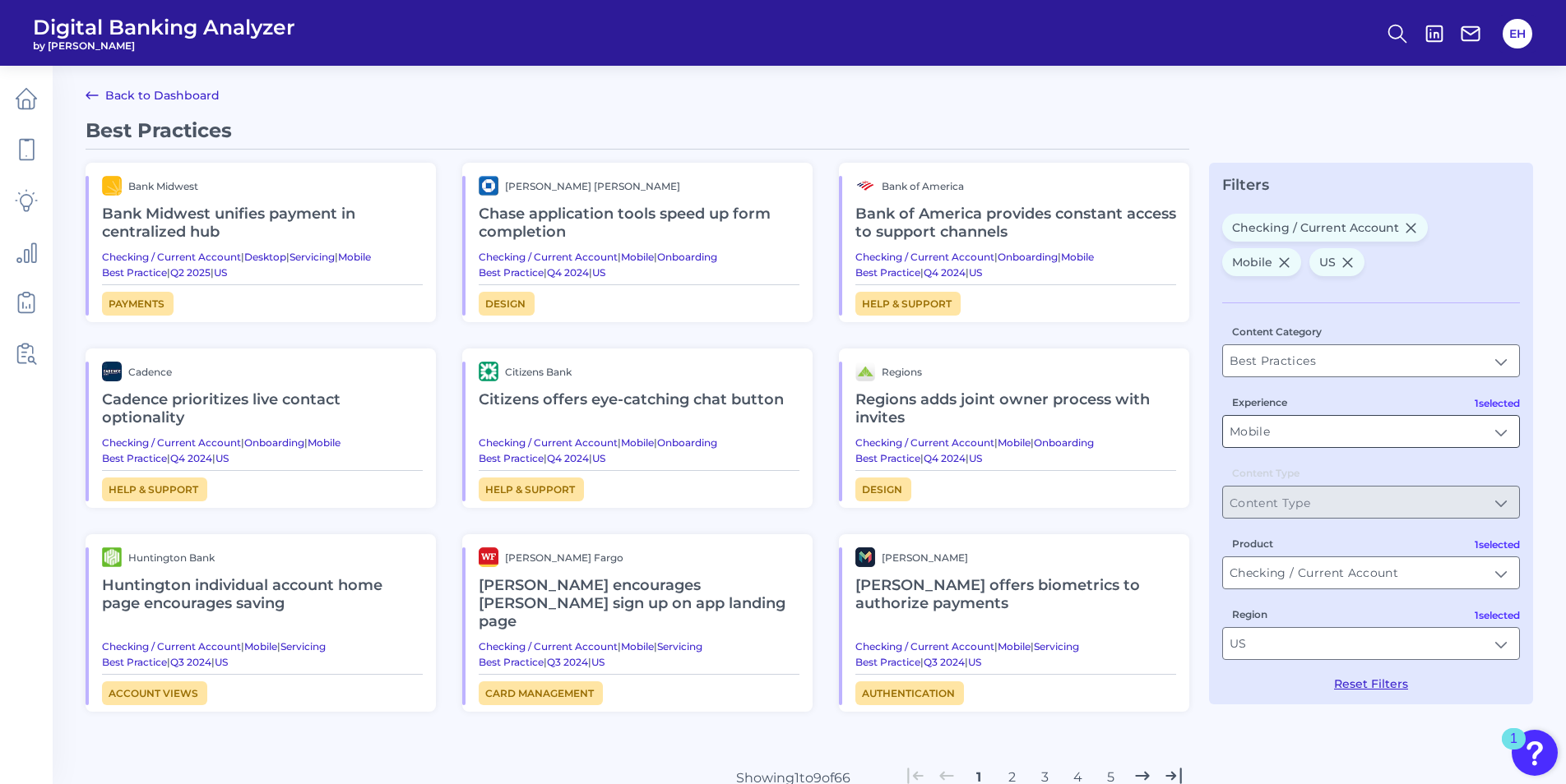
click at [1492, 422] on input "Mobile" at bounding box center [1371, 432] width 296 height 31
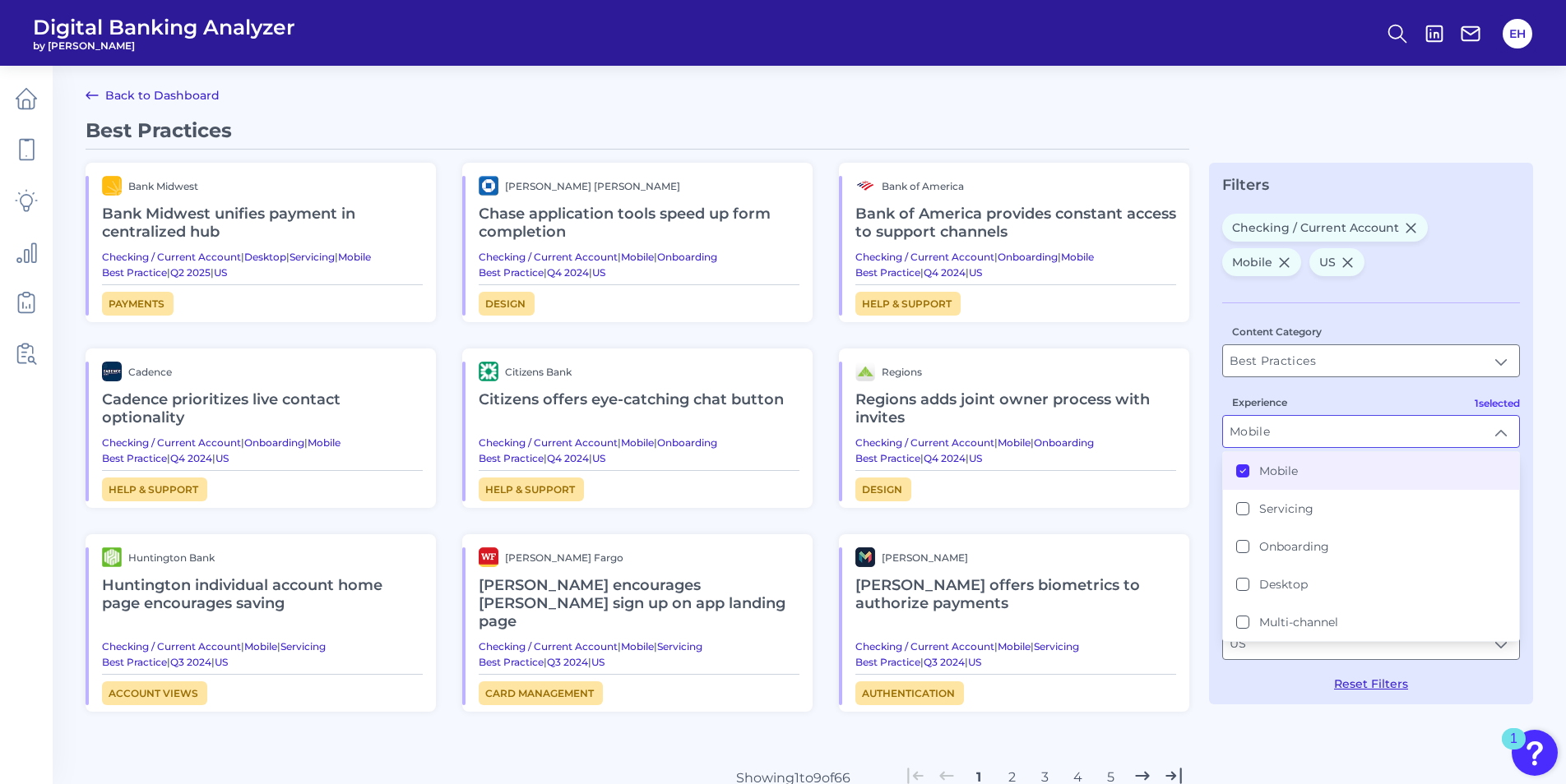
click at [1491, 432] on input "Mobile" at bounding box center [1371, 432] width 296 height 31
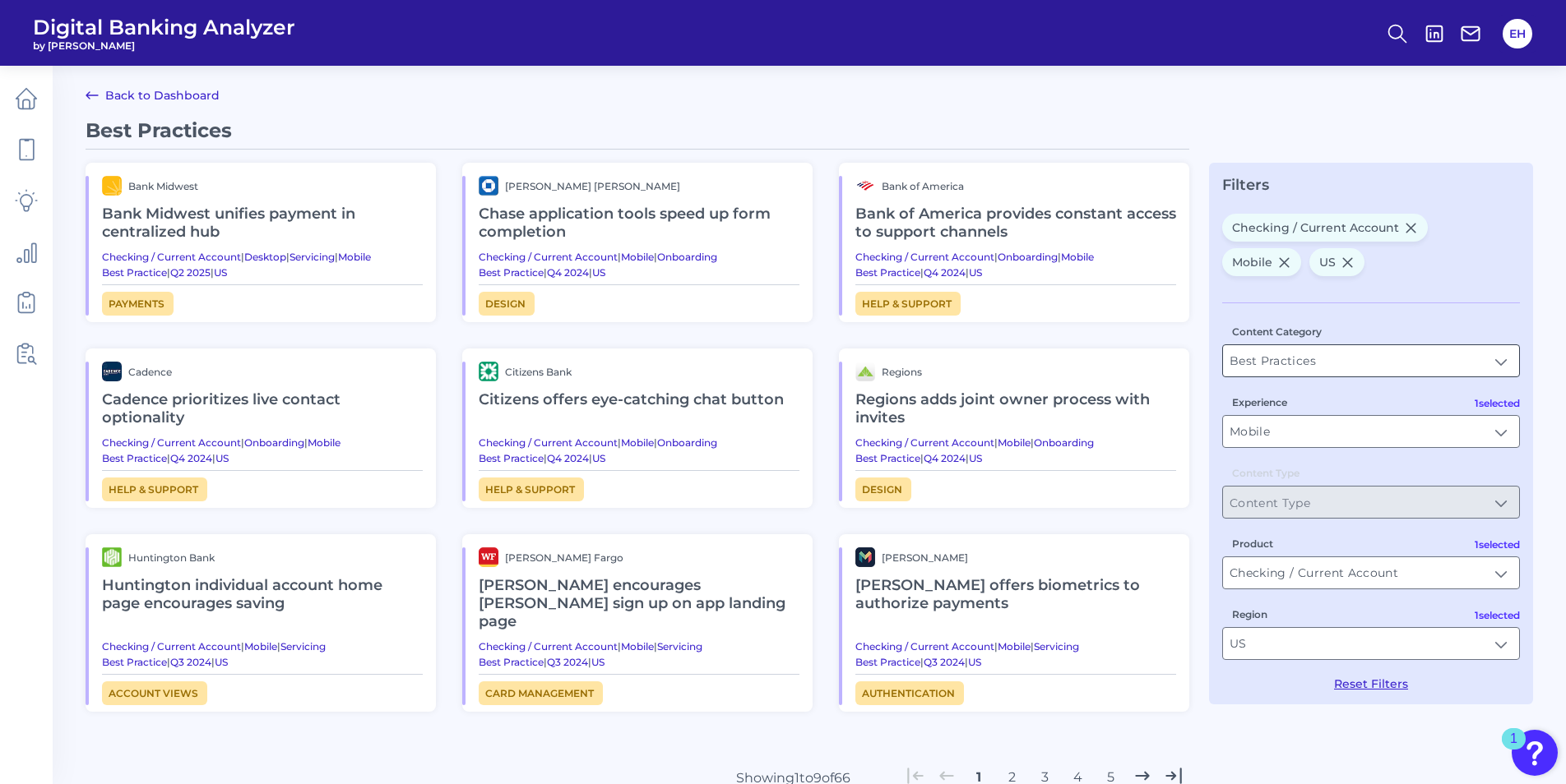
click at [1494, 354] on input "Best Practices" at bounding box center [1371, 361] width 296 height 31
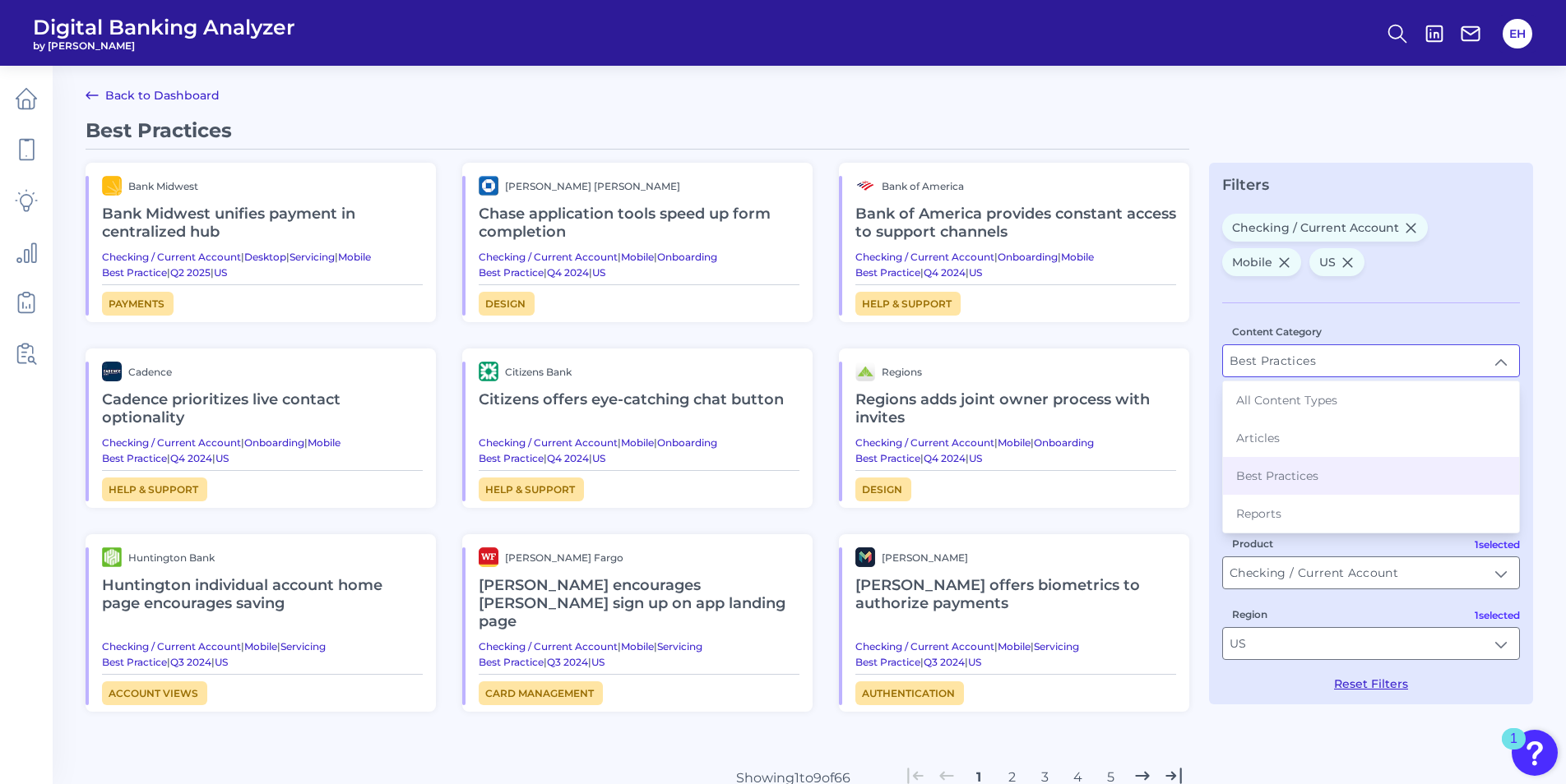
click at [1494, 354] on input "Best Practices" at bounding box center [1371, 361] width 296 height 31
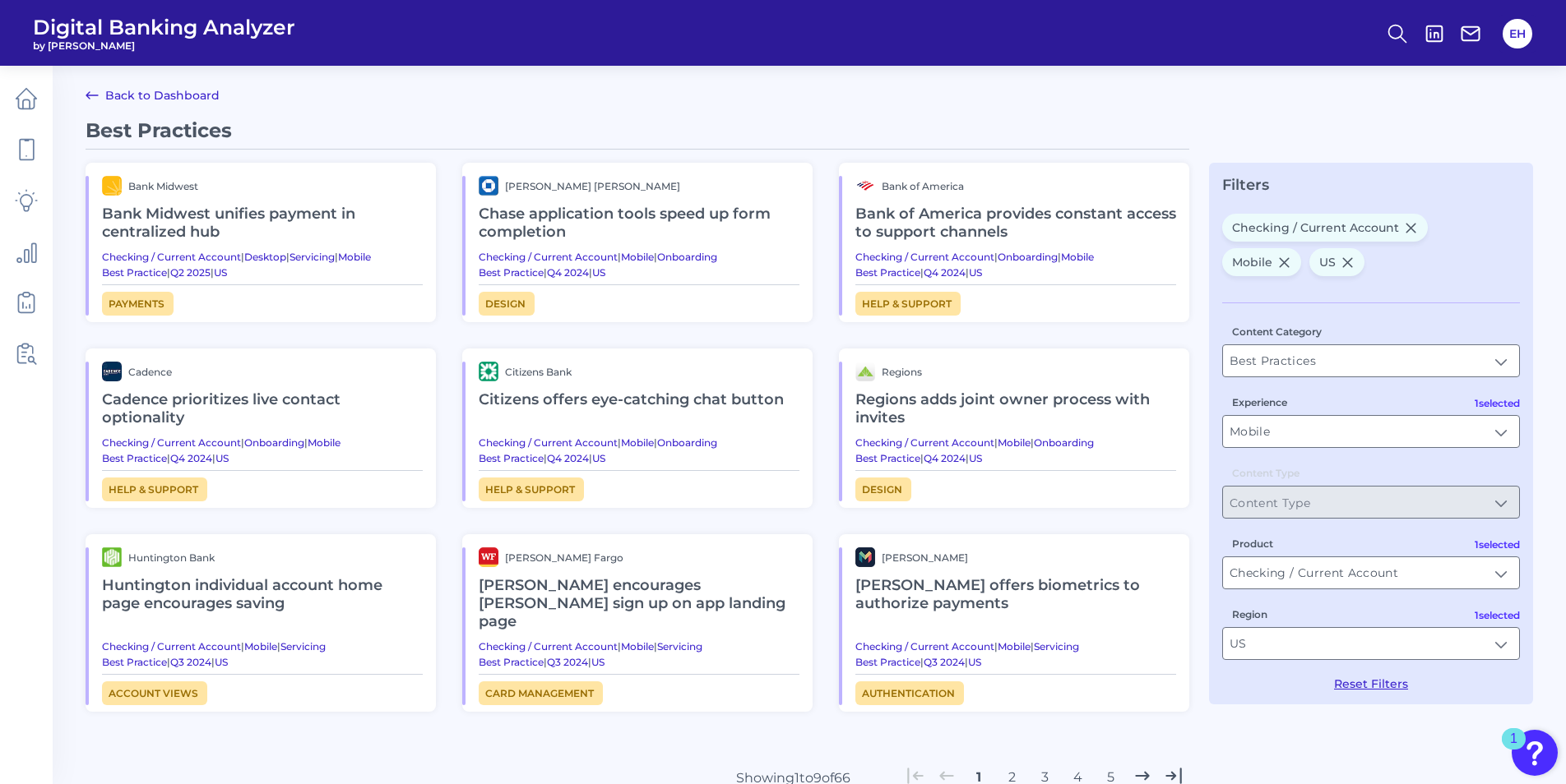
scroll to position [0, 0]
click at [1487, 363] on input "Best Practices" at bounding box center [1371, 362] width 296 height 31
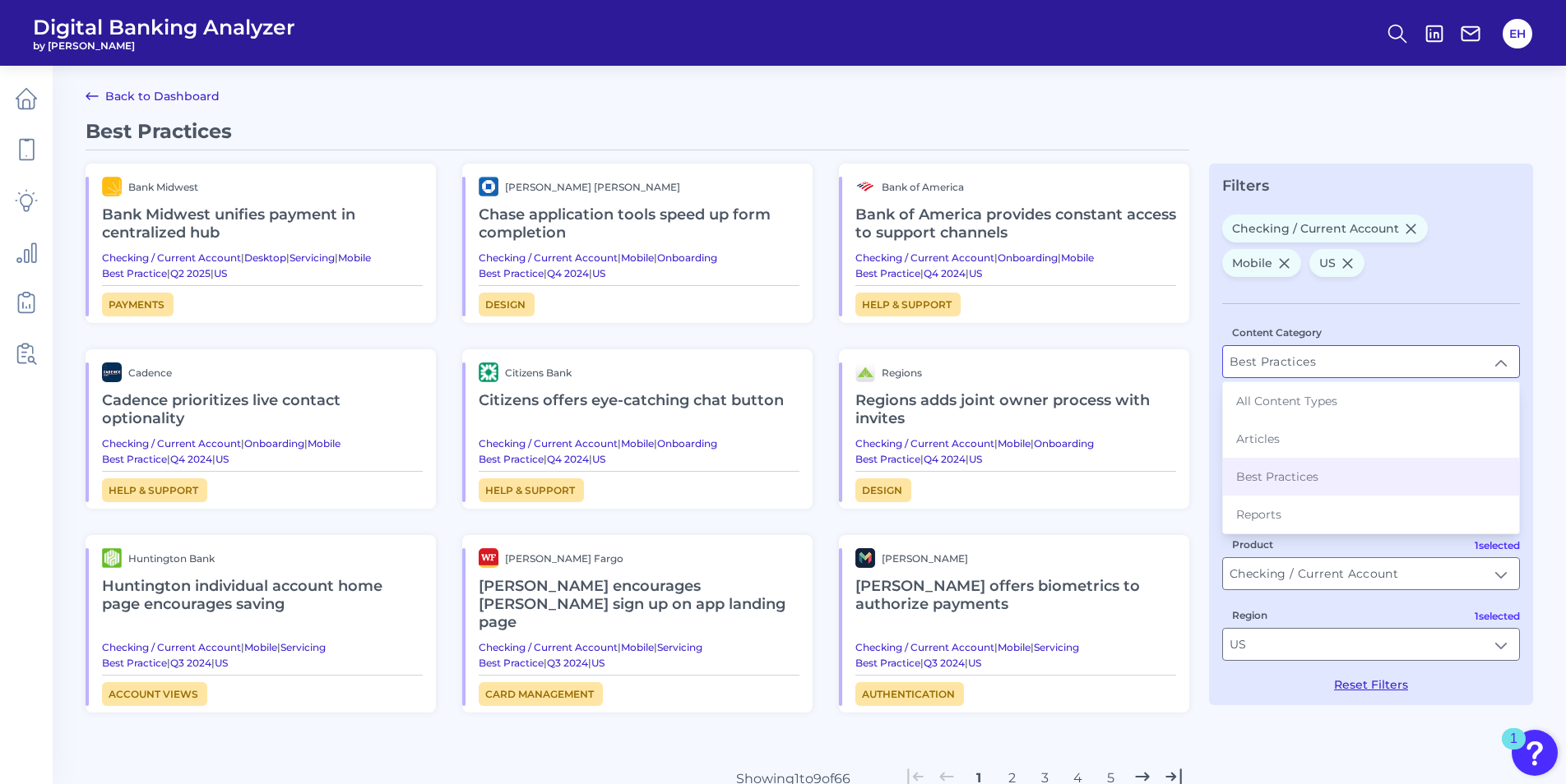
click at [1487, 363] on input "Best Practices" at bounding box center [1371, 362] width 296 height 31
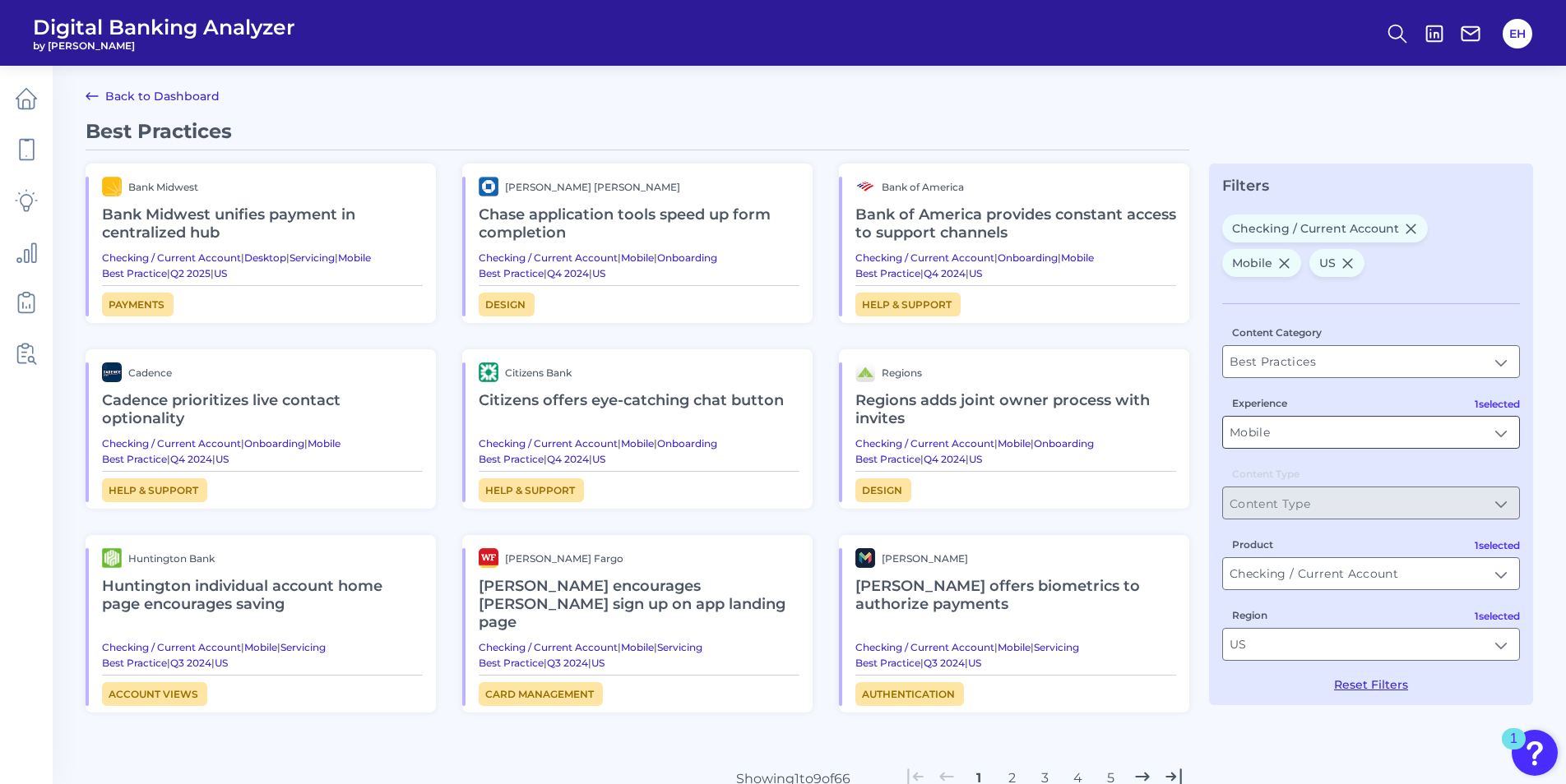
click at [1476, 432] on input "Mobile" at bounding box center [1371, 432] width 296 height 31
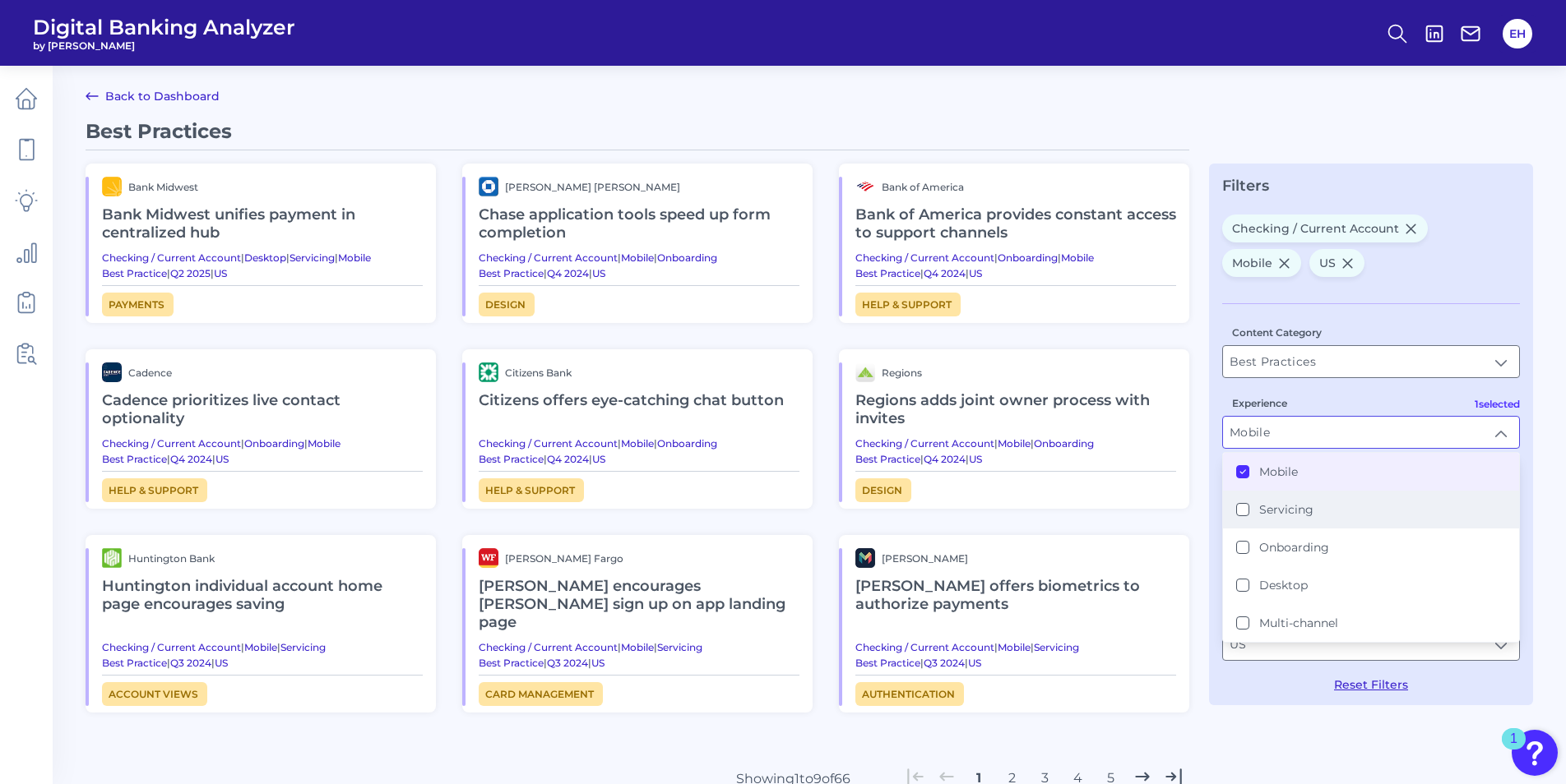
click at [1264, 512] on label "Servicing" at bounding box center [1287, 509] width 55 height 15
type input "Mobile, Servicing"
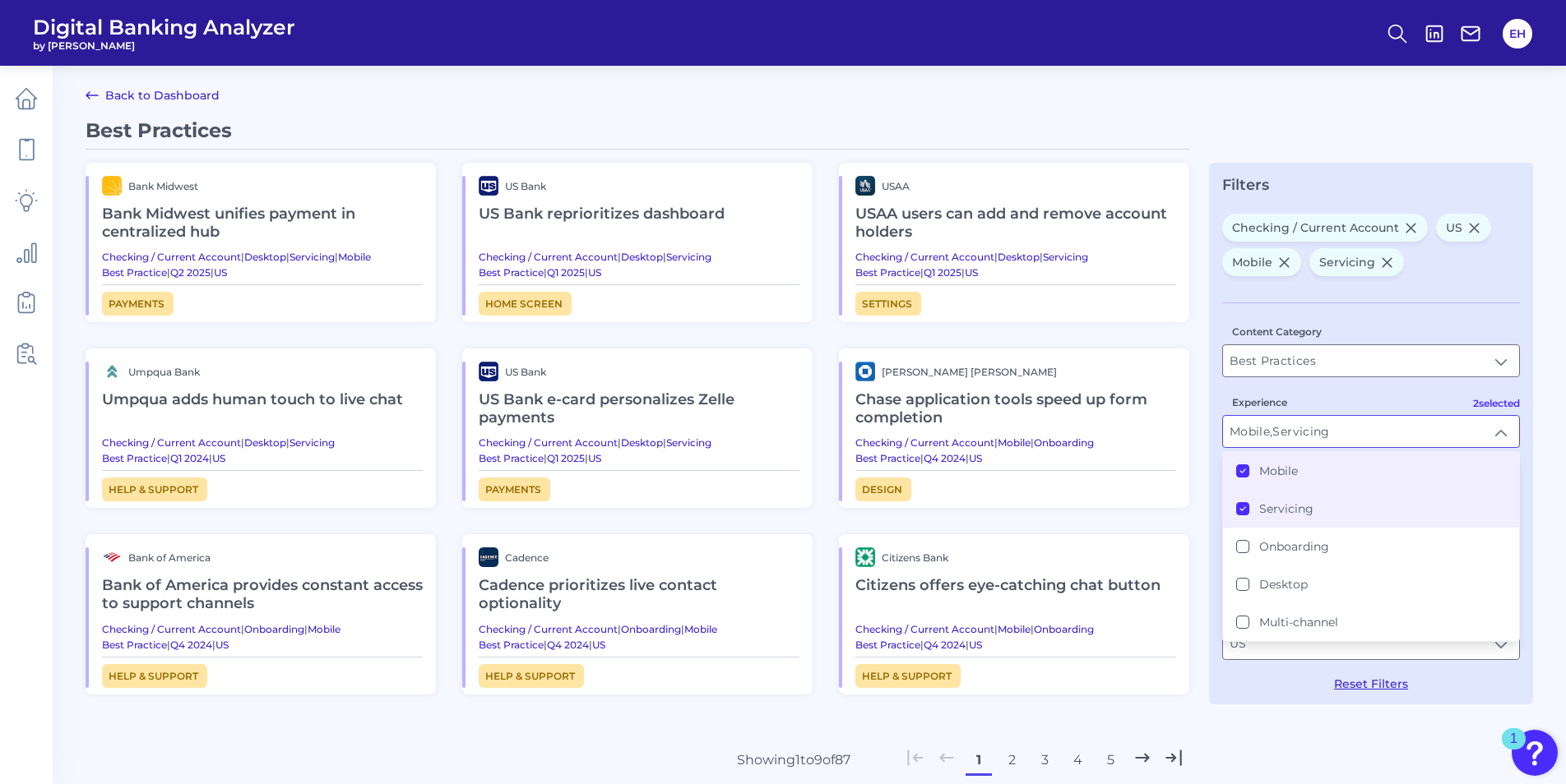
click at [1329, 180] on div "Filters" at bounding box center [1371, 185] width 298 height 18
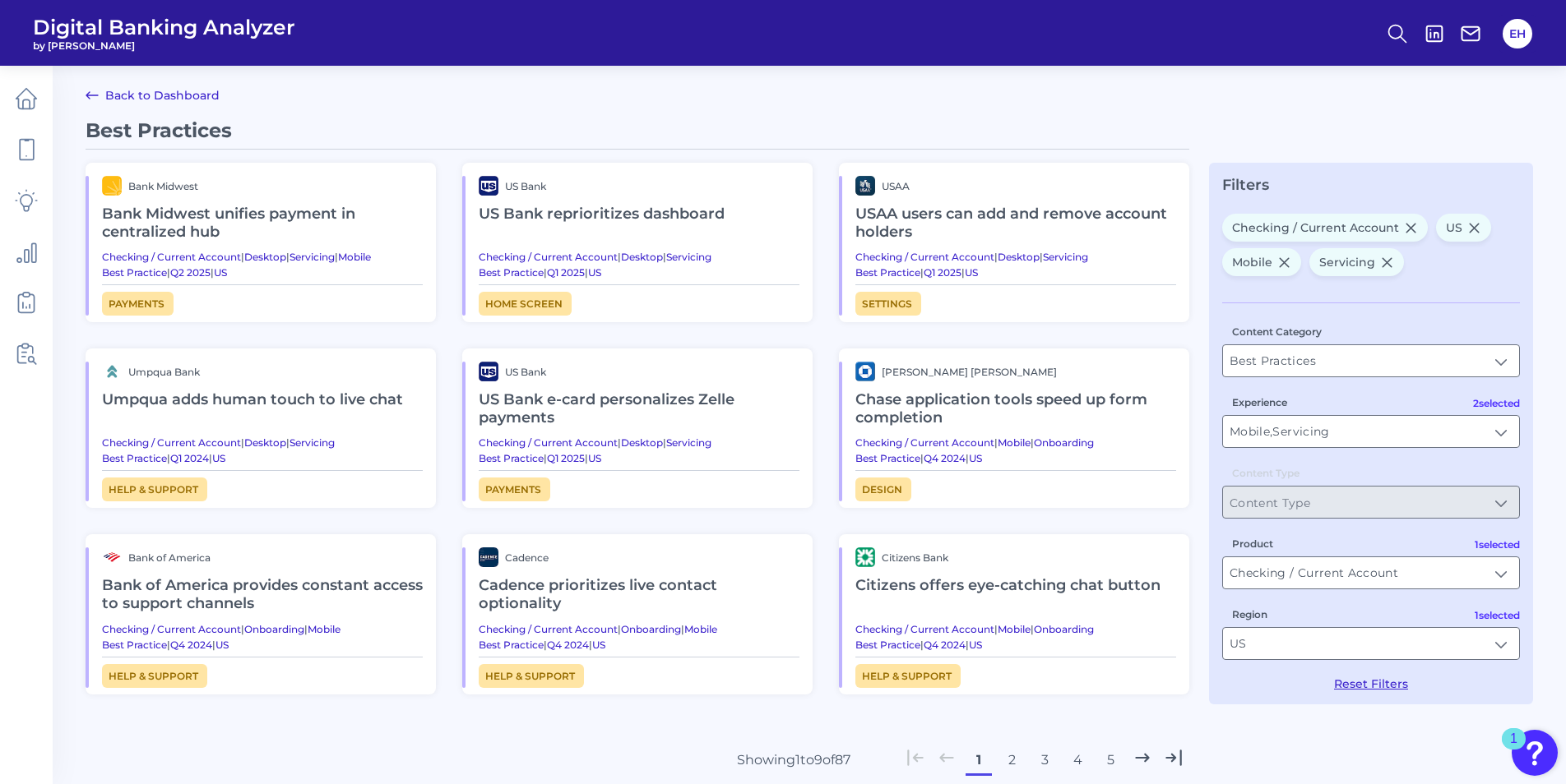
click at [125, 303] on span "Payments" at bounding box center [138, 303] width 72 height 24
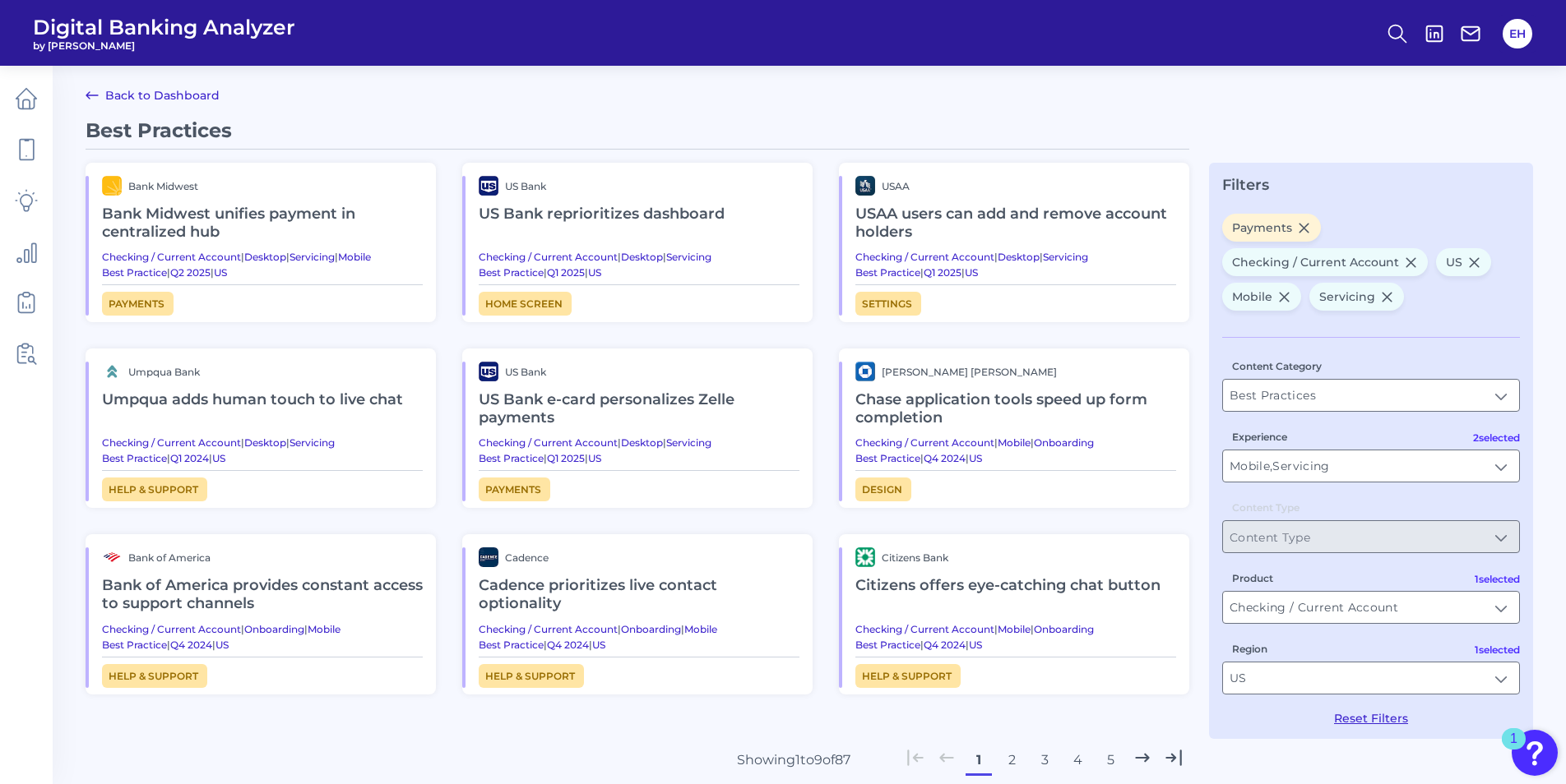
scroll to position [0, 0]
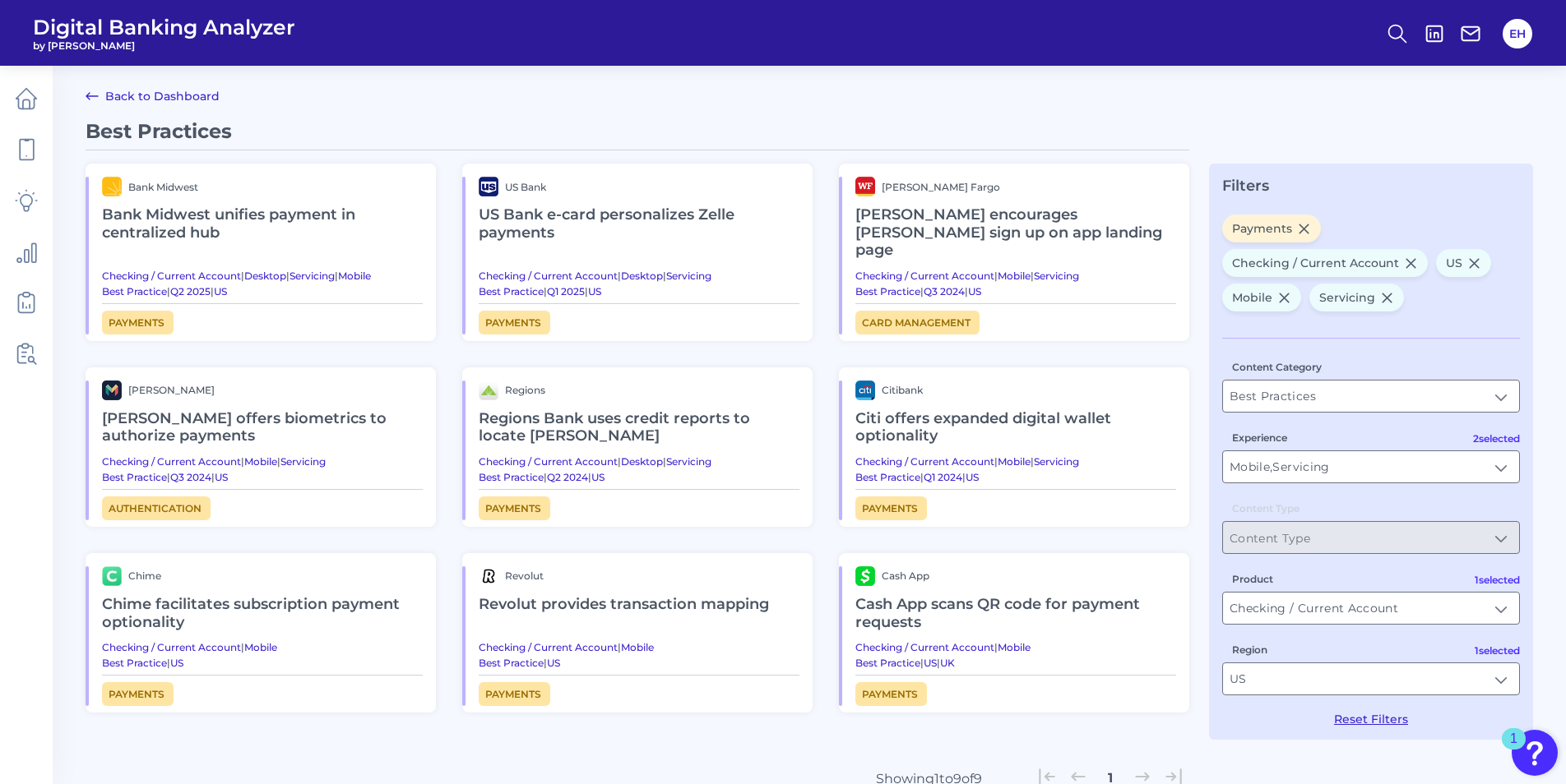
click at [143, 312] on span "Payments" at bounding box center [138, 322] width 72 height 24
click at [170, 218] on h2 "Bank Midwest unifies payment in centralized hub" at bounding box center [263, 224] width 321 height 55
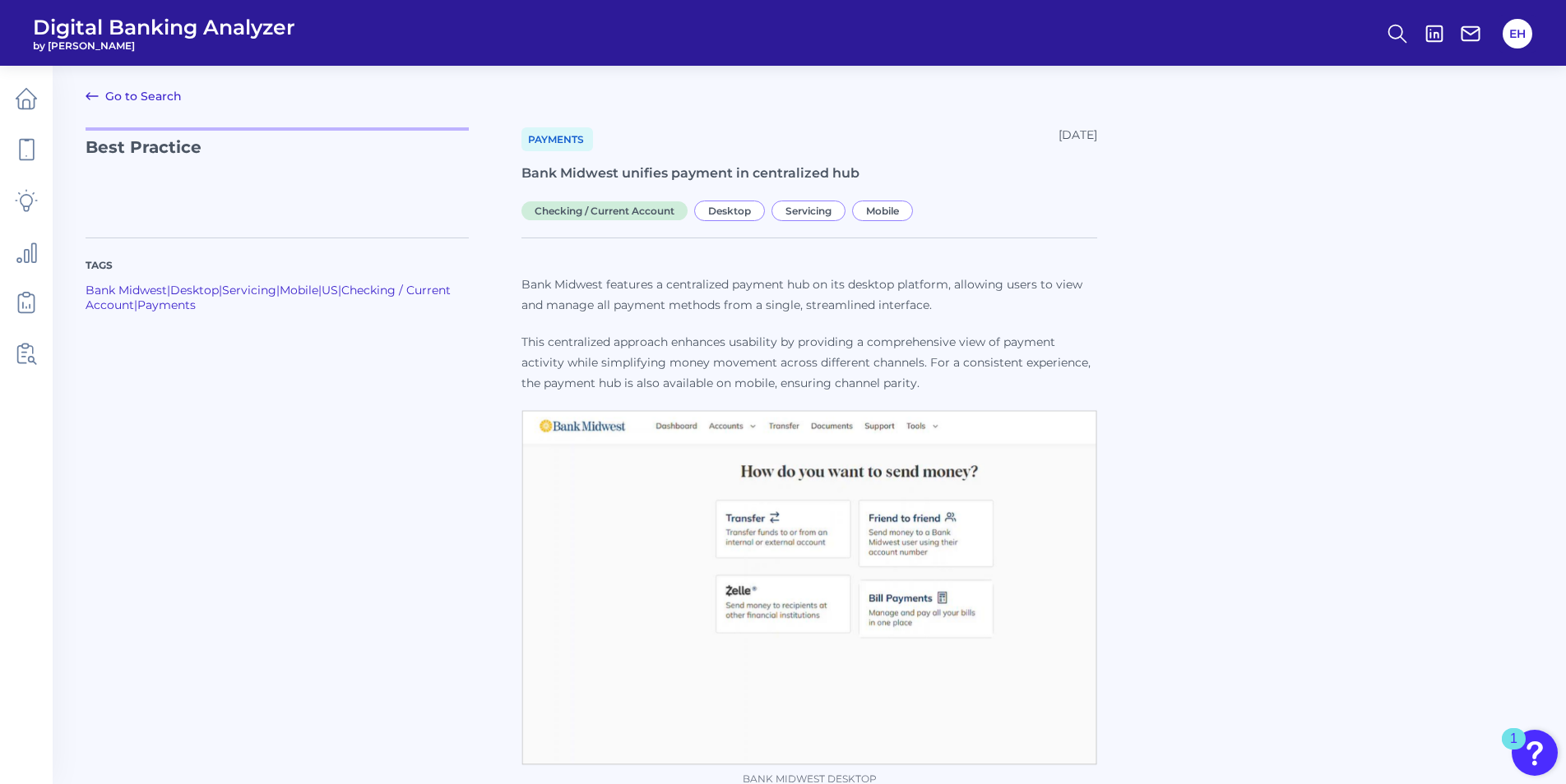
click at [132, 102] on link "Go to Search" at bounding box center [133, 96] width 96 height 19
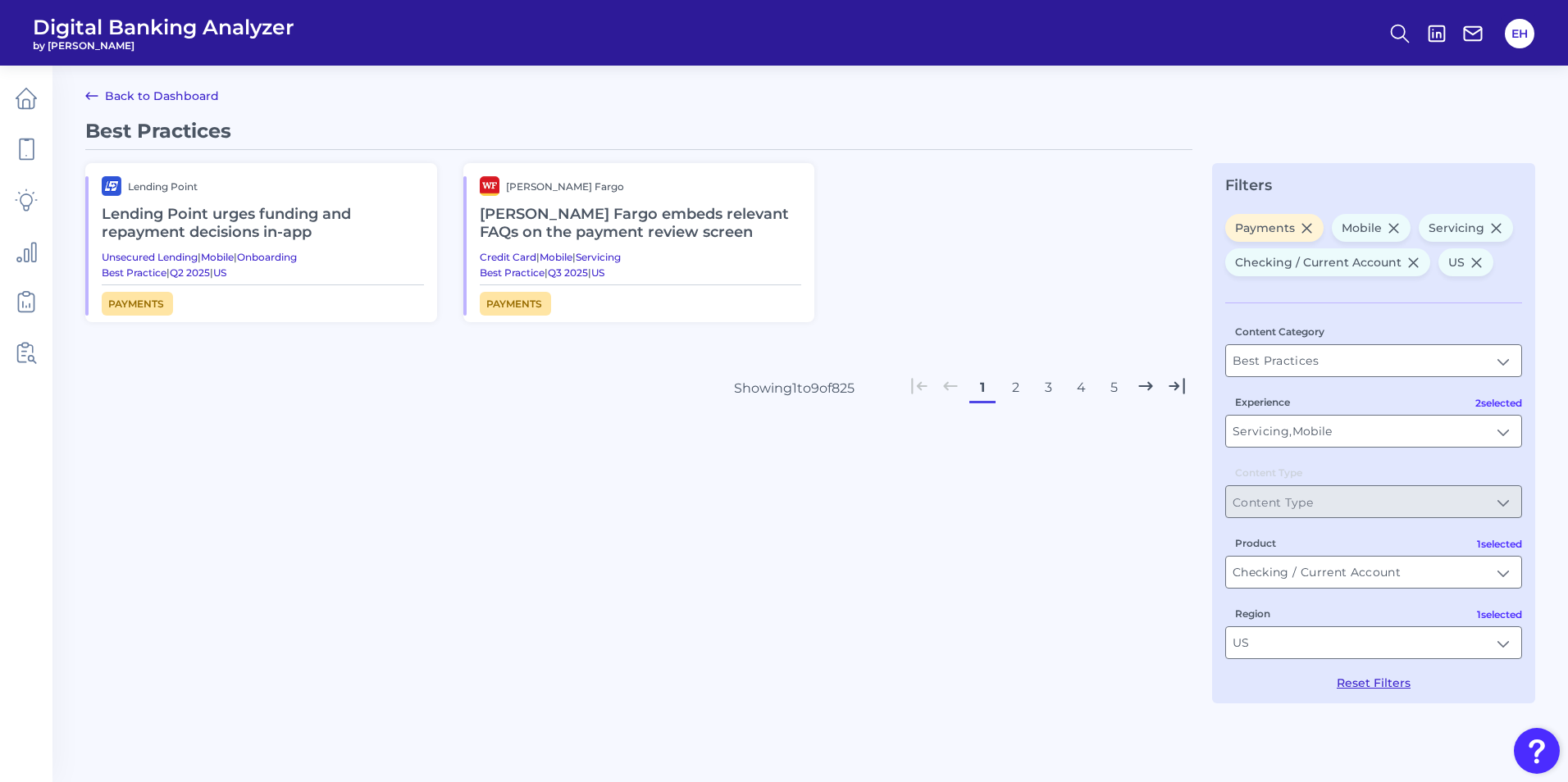
type input "Mobile, Servicing"
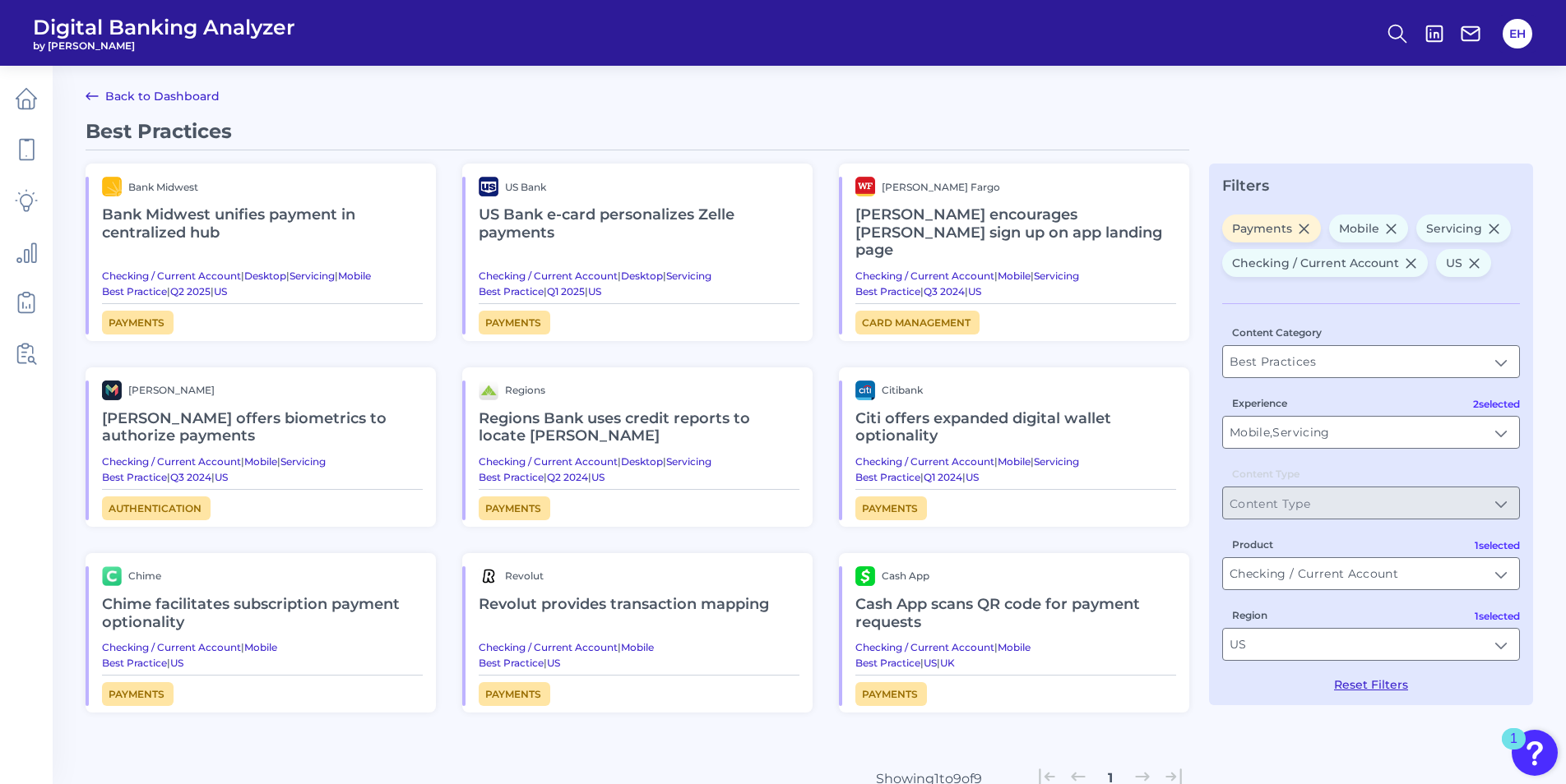
click at [1299, 227] on icon at bounding box center [1304, 229] width 14 height 14
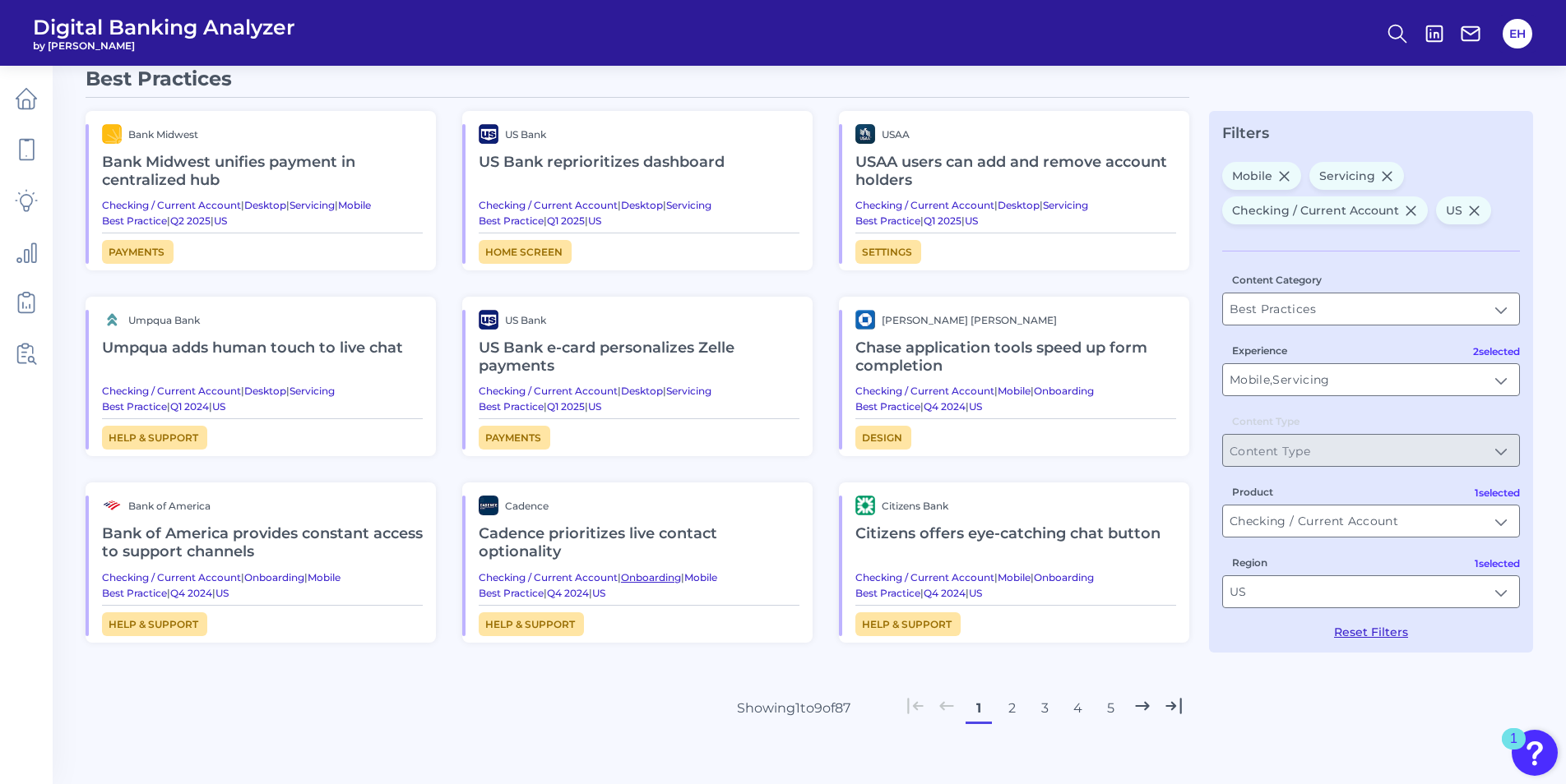
scroll to position [83, 0]
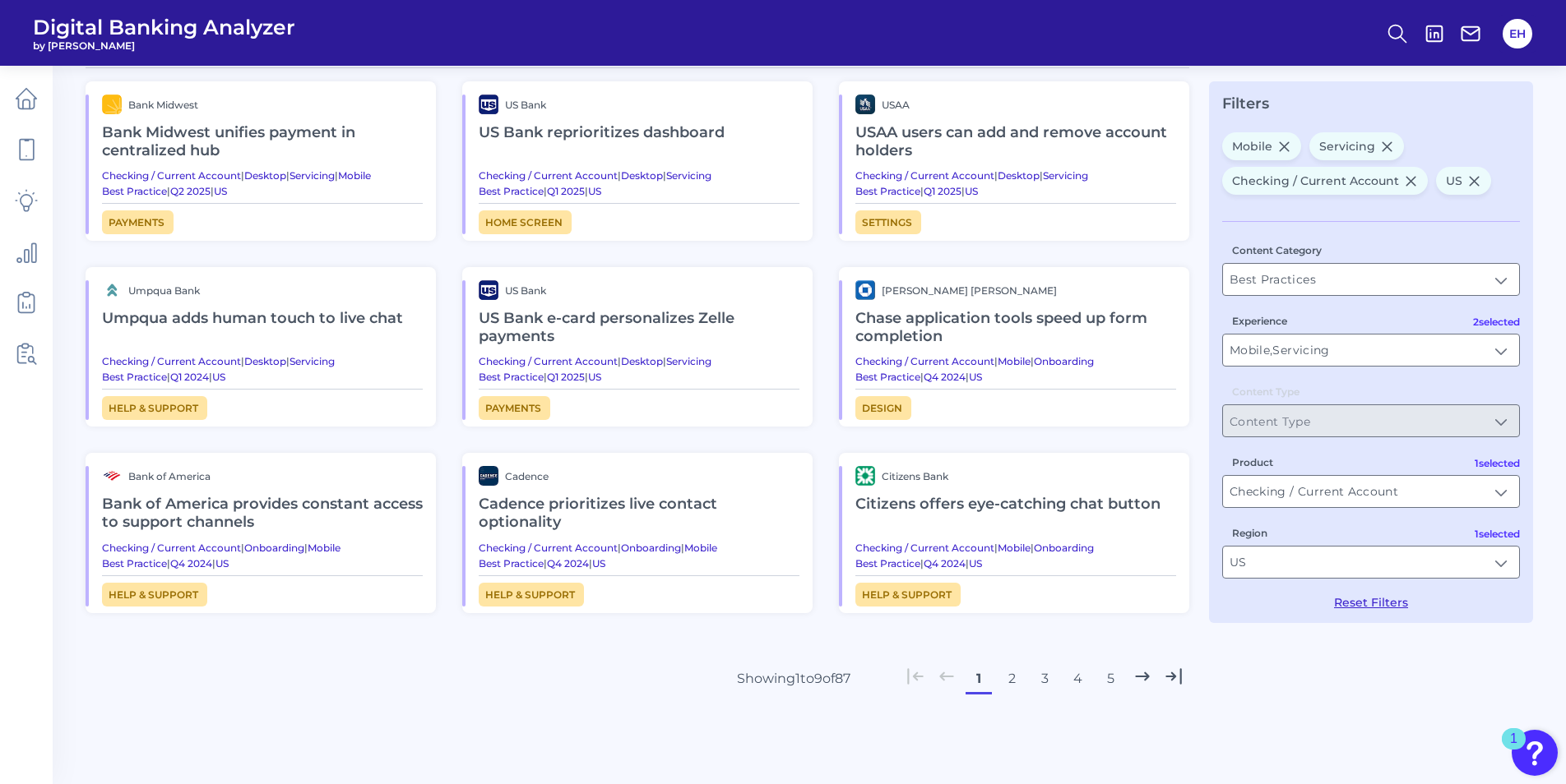
click at [1009, 677] on button "2" at bounding box center [1011, 679] width 26 height 26
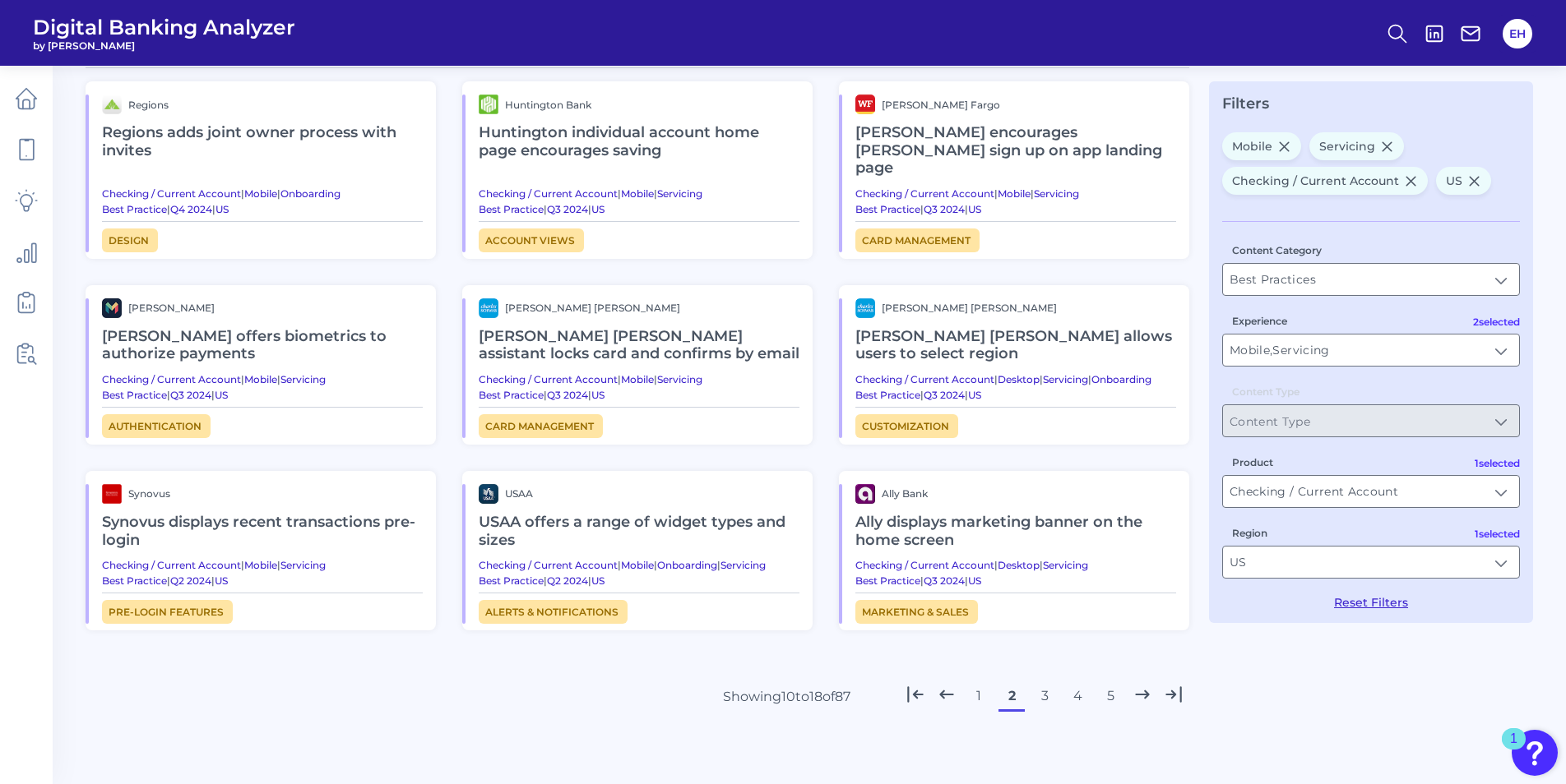
click at [1040, 683] on button "3" at bounding box center [1044, 695] width 26 height 26
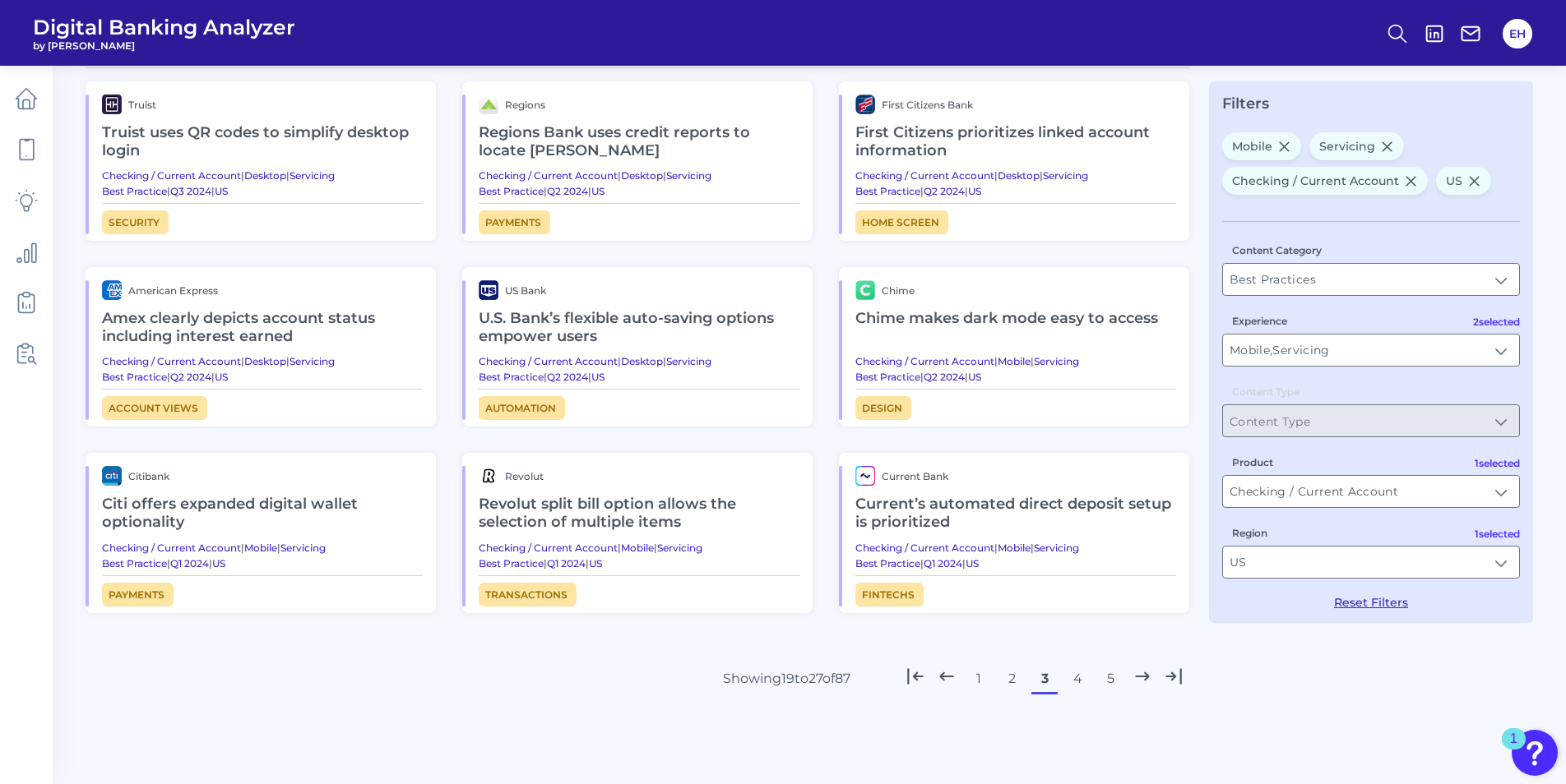
click at [1081, 680] on button "4" at bounding box center [1077, 679] width 26 height 26
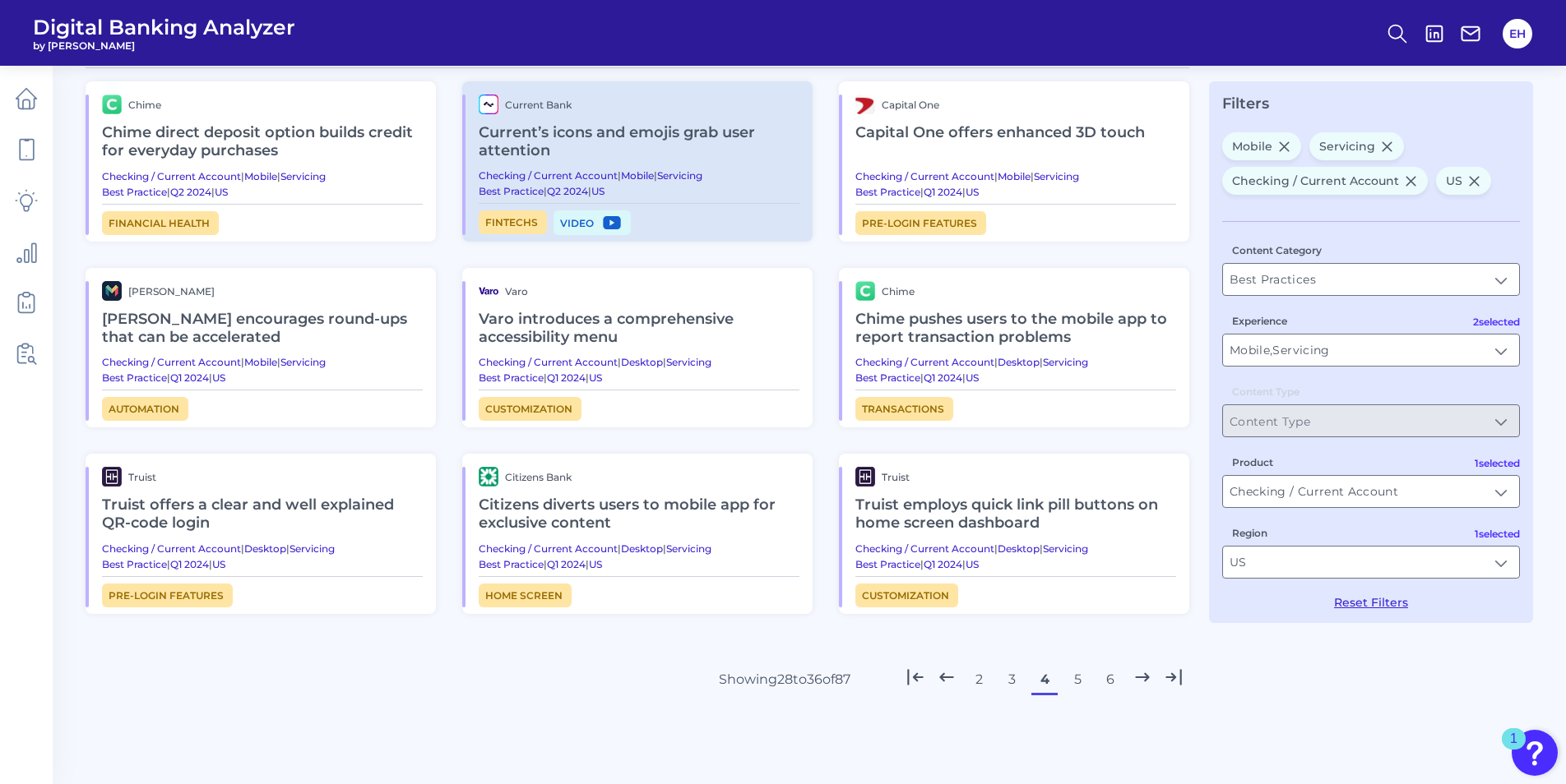
click at [1092, 684] on div "2 3 4 5 6" at bounding box center [1044, 679] width 289 height 26
click at [1078, 683] on button "5" at bounding box center [1077, 679] width 26 height 26
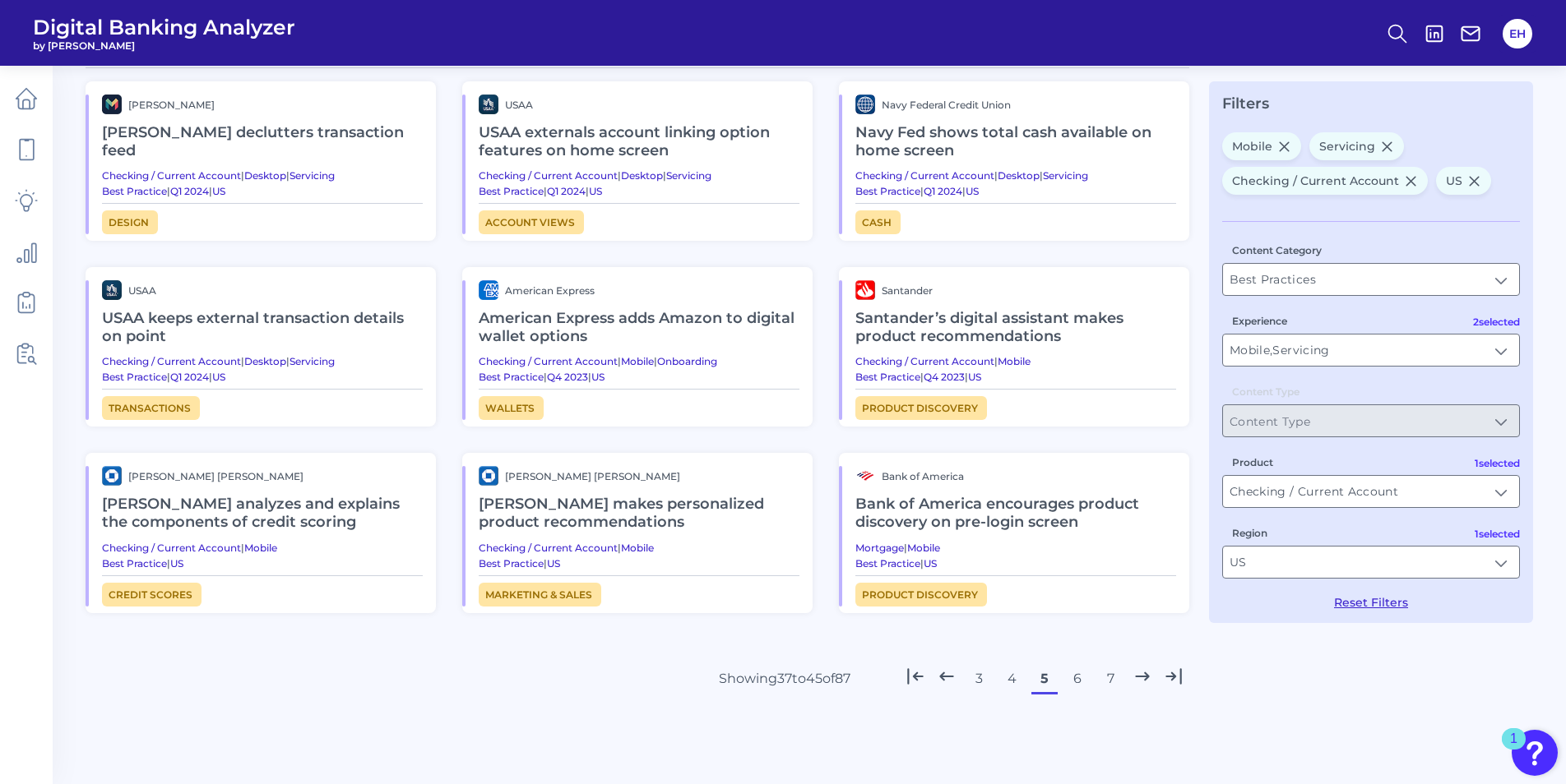
click at [1086, 684] on button "6" at bounding box center [1077, 679] width 26 height 26
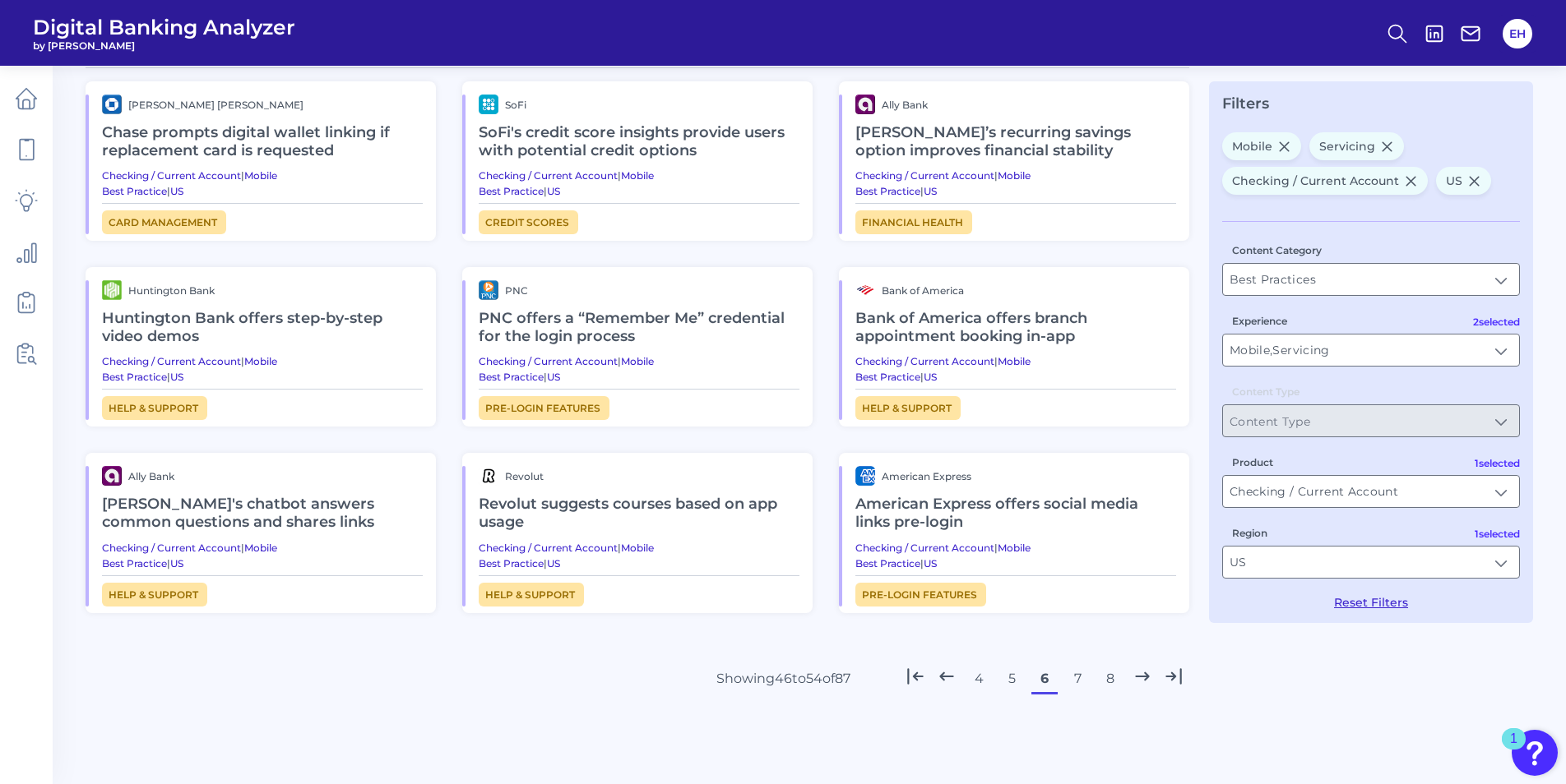
click at [1115, 681] on button "8" at bounding box center [1110, 679] width 26 height 26
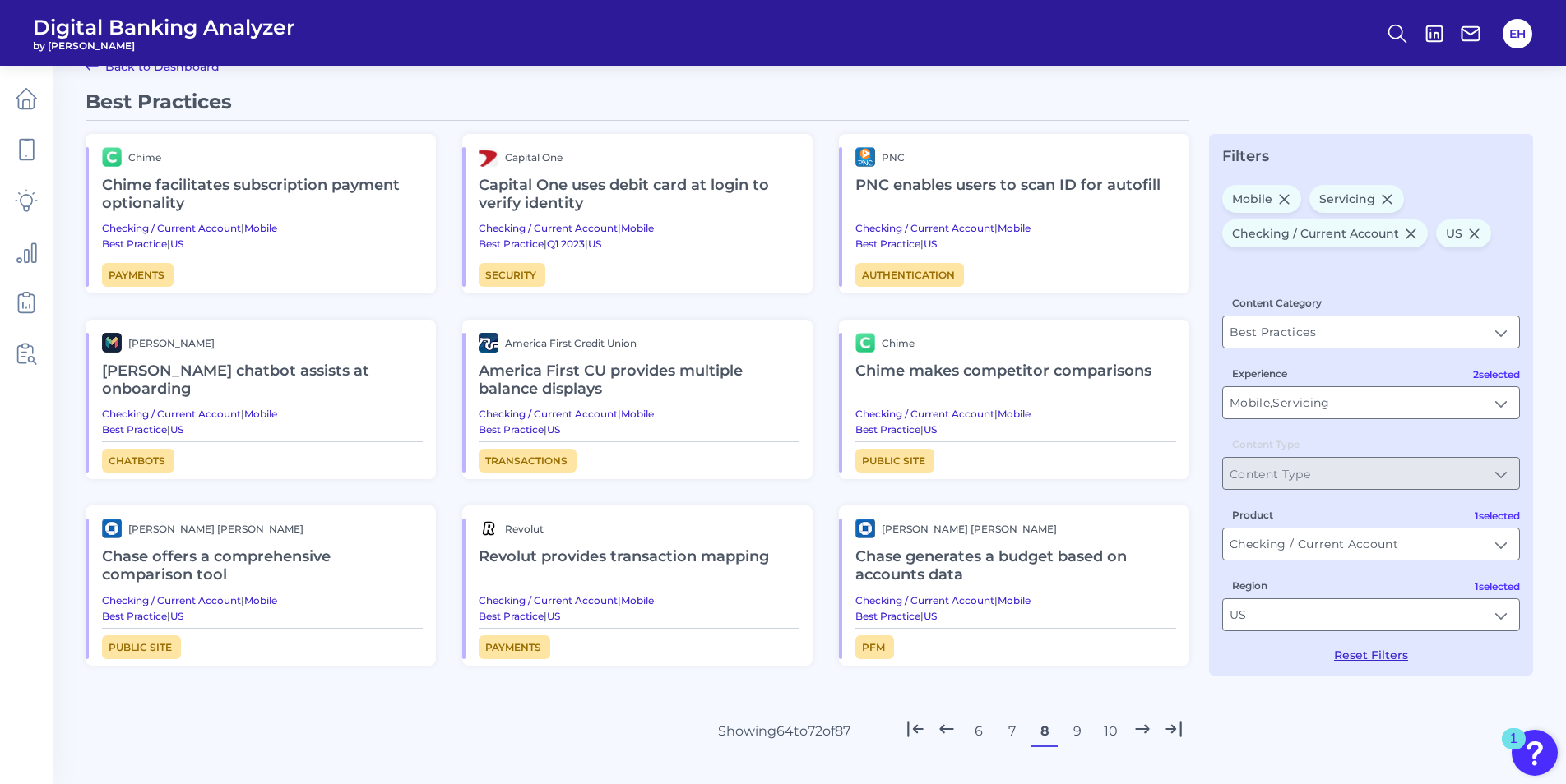
scroll to position [0, 0]
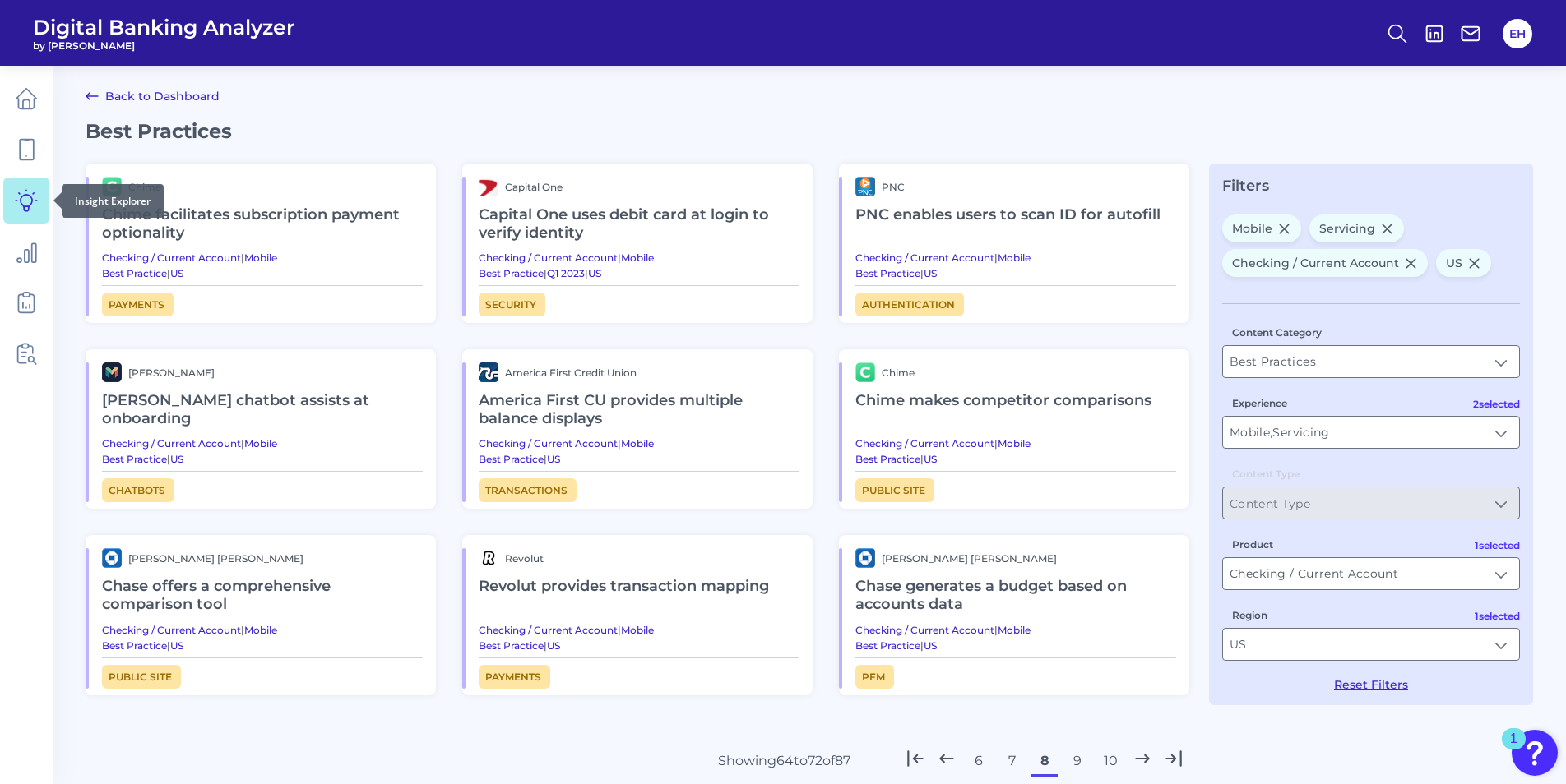
click at [19, 206] on icon at bounding box center [26, 200] width 23 height 23
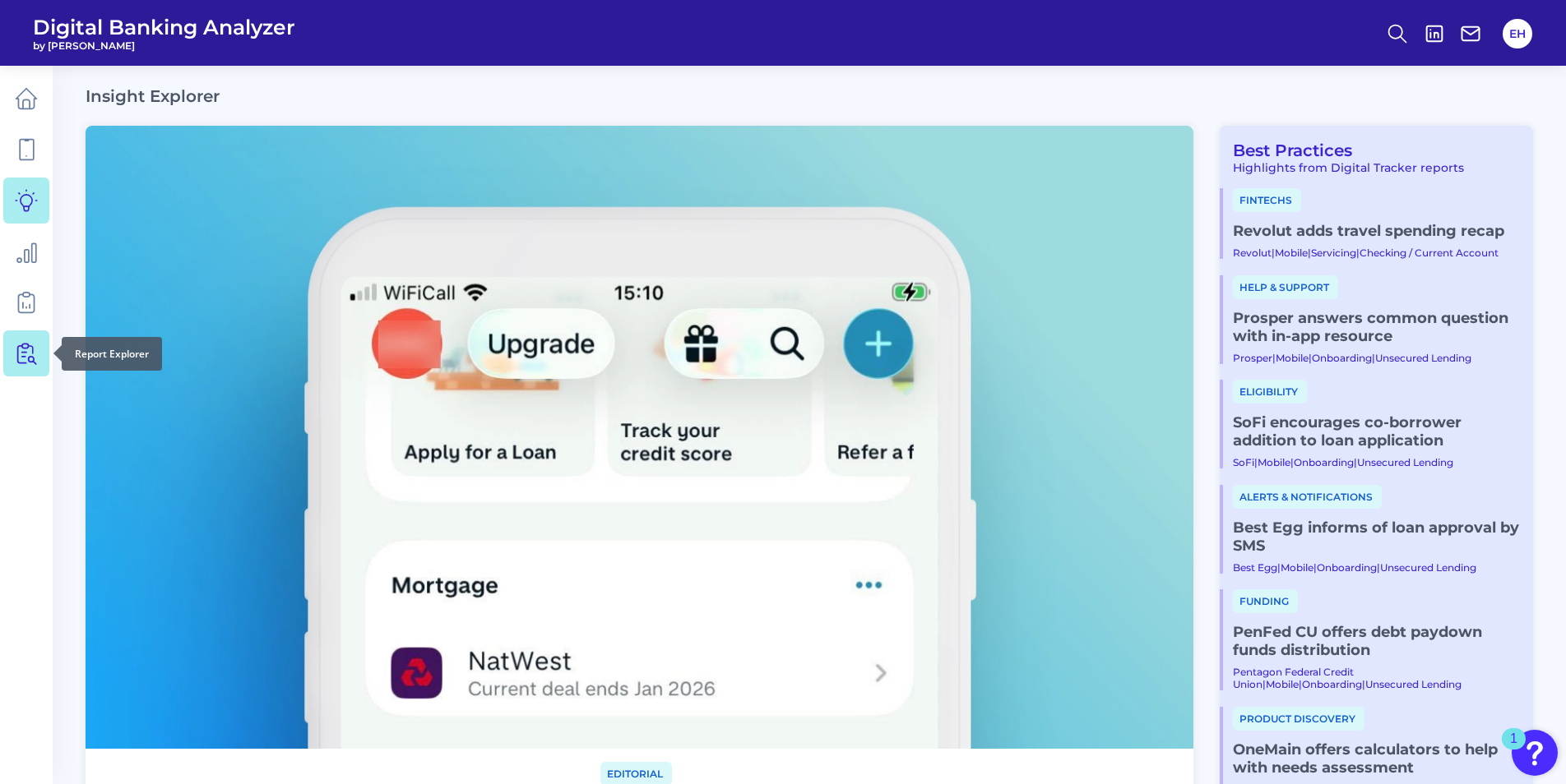
click at [32, 352] on icon at bounding box center [31, 350] width 4 height 8
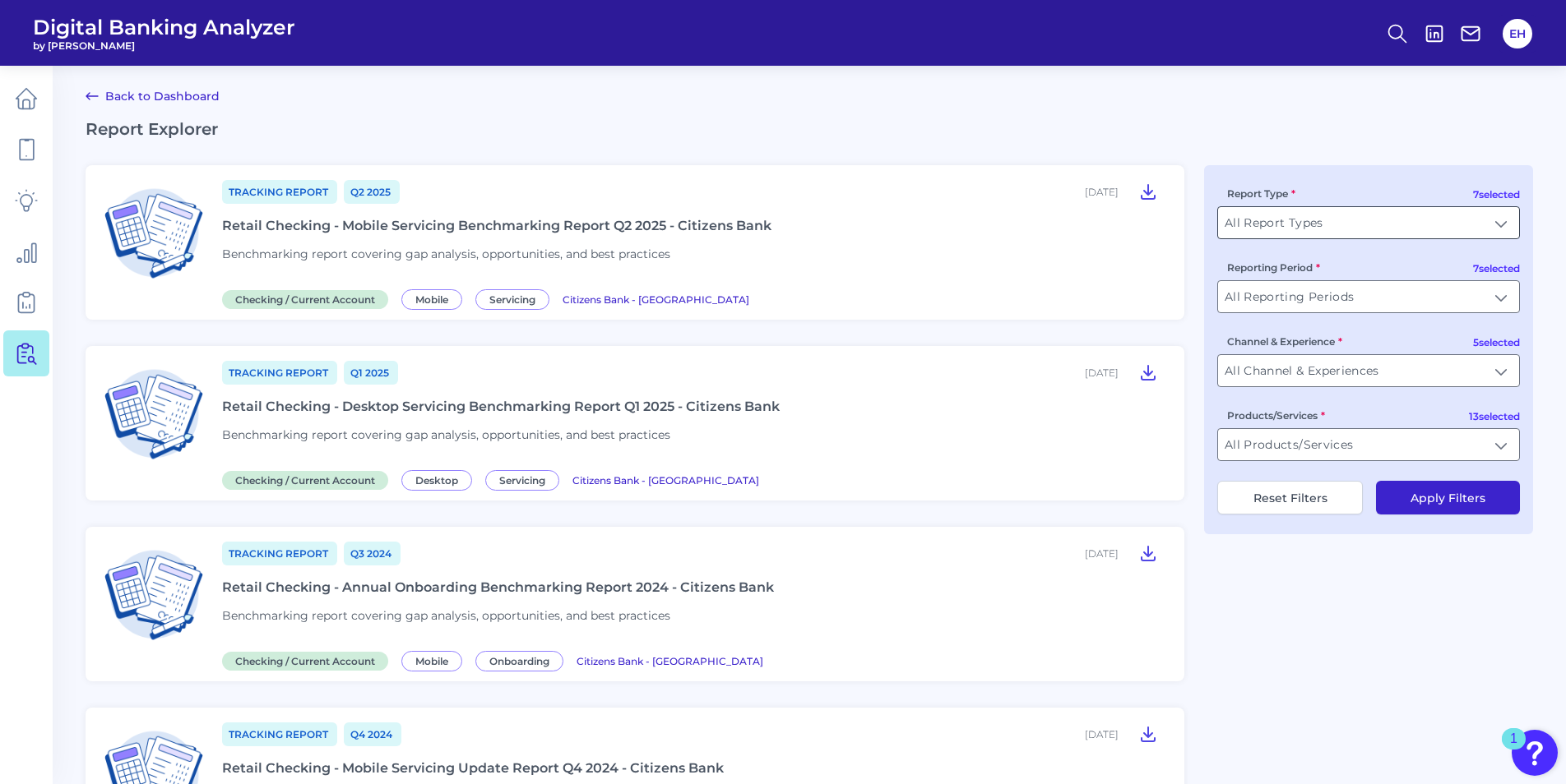
click at [1415, 218] on input "All Report Types" at bounding box center [1368, 223] width 301 height 31
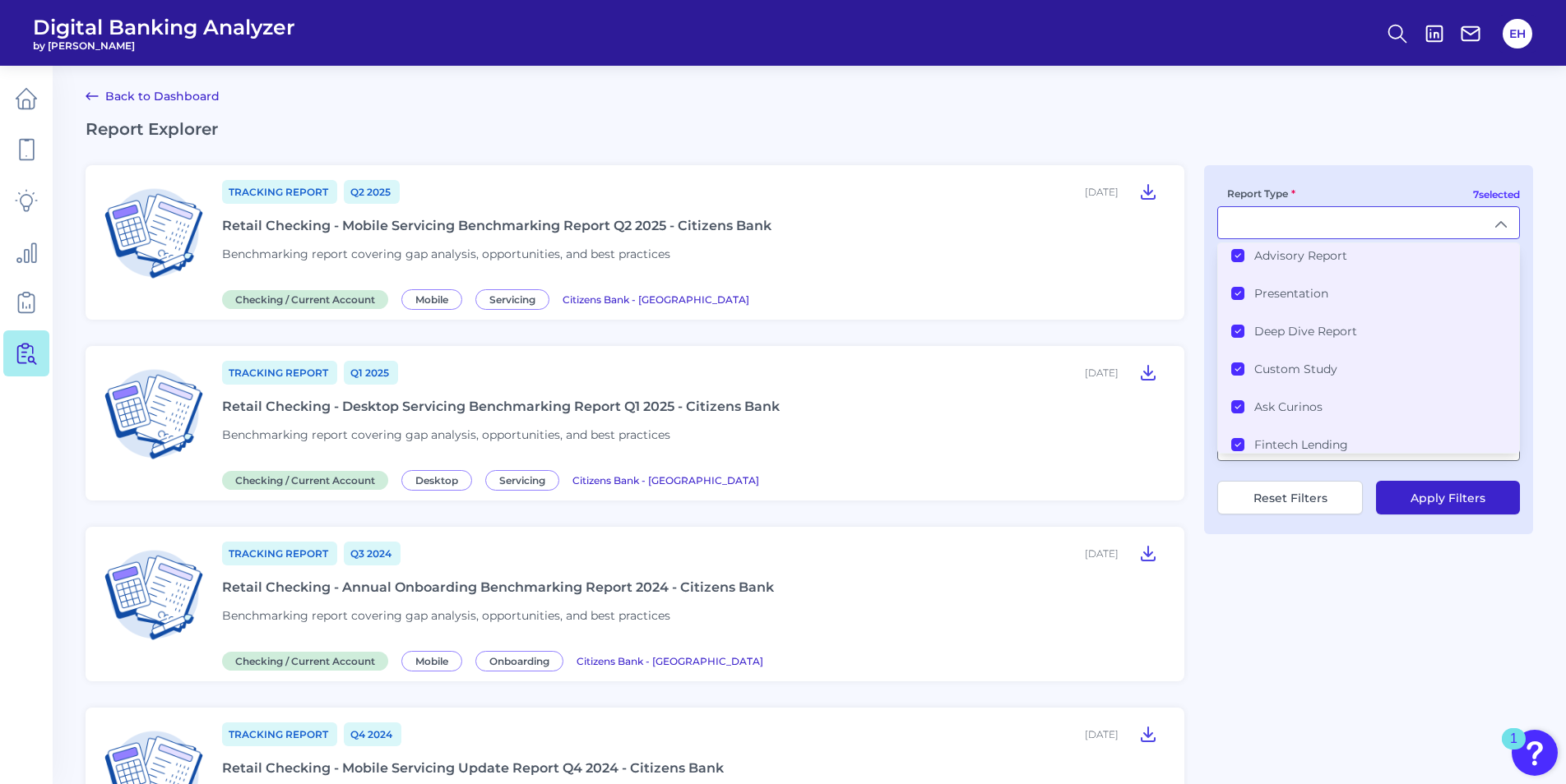
scroll to position [93, 0]
type input "All Report Types"
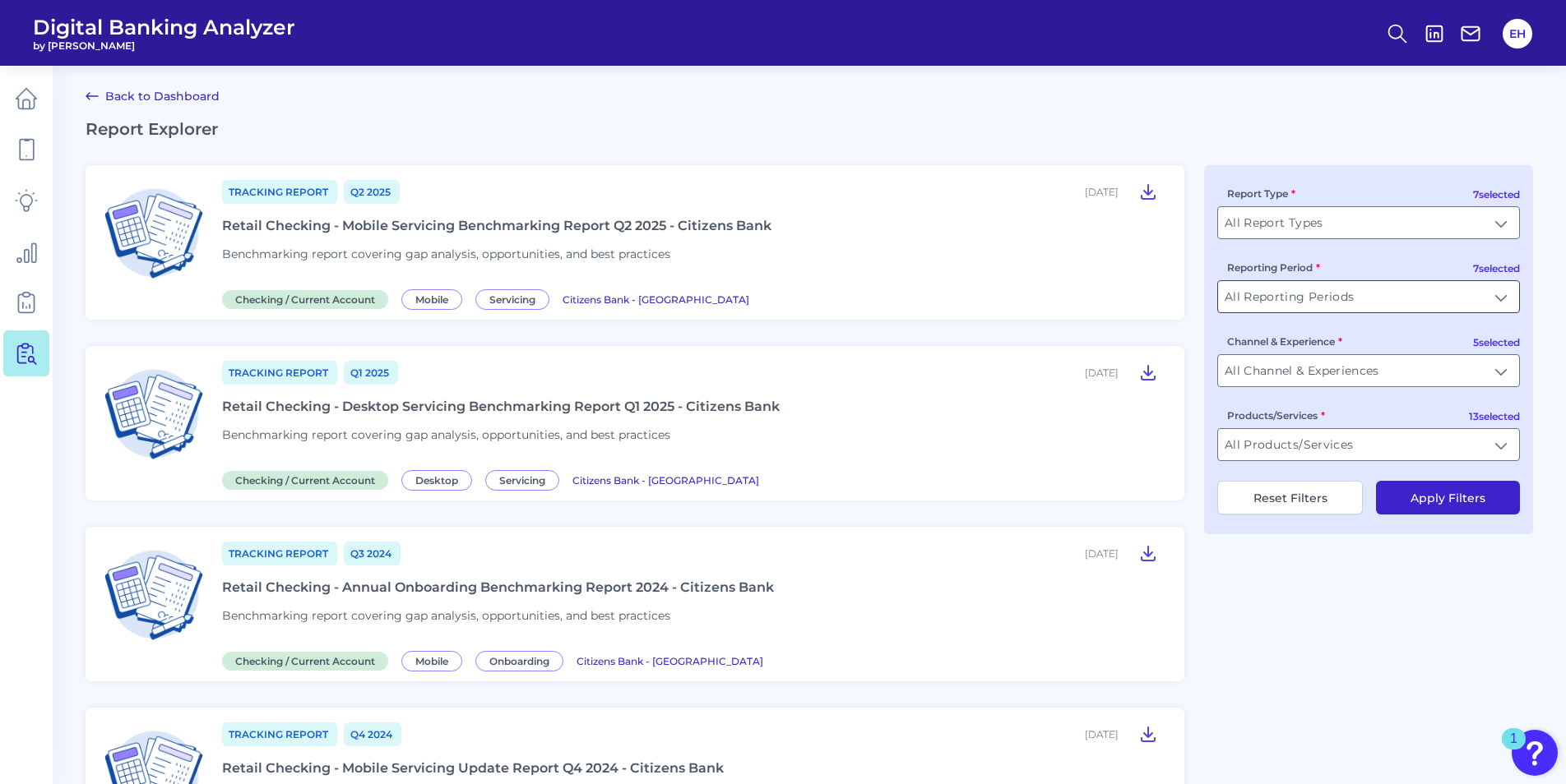
click at [1417, 295] on input "All Reporting Periods" at bounding box center [1368, 297] width 301 height 31
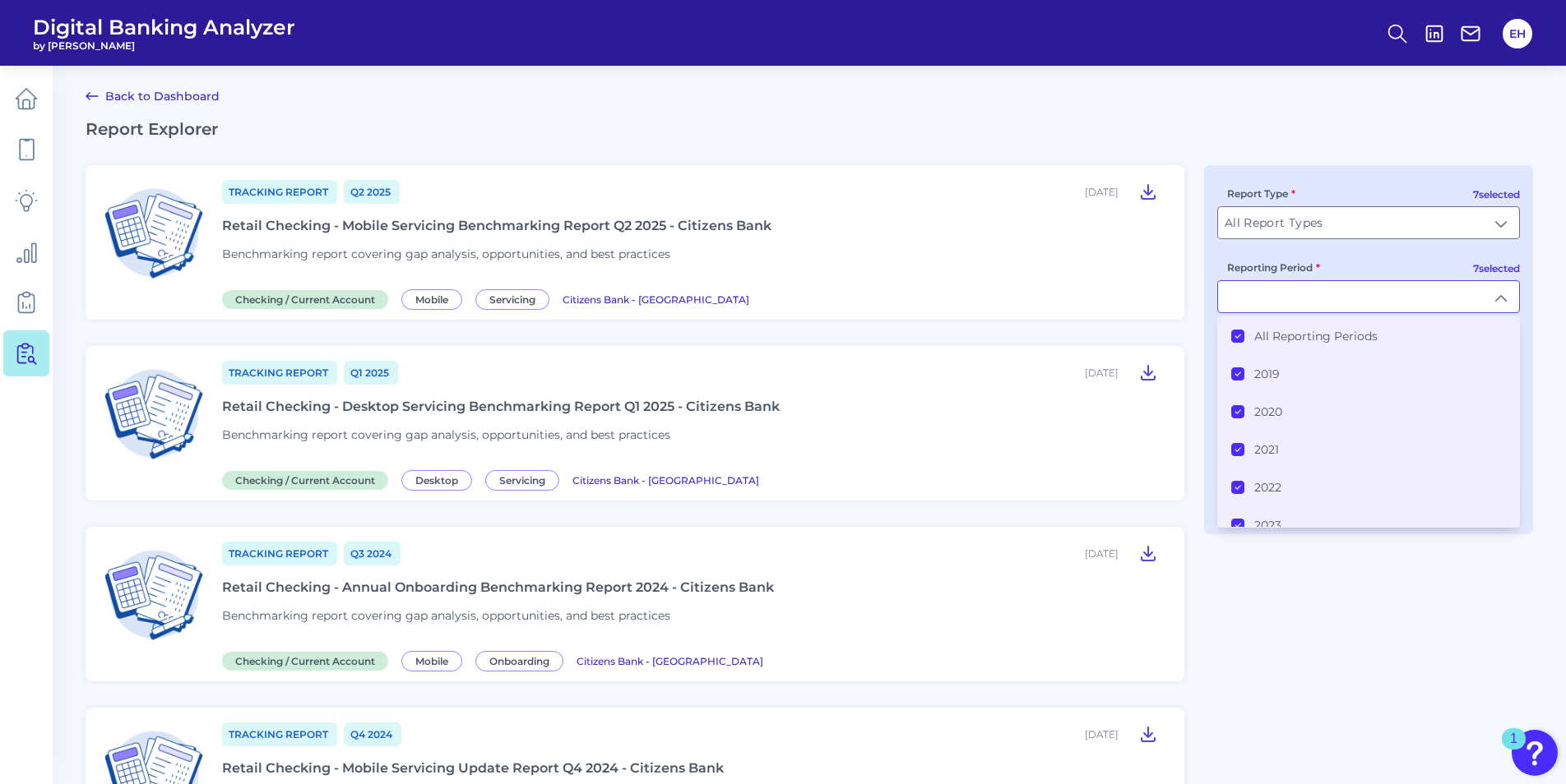
click at [1417, 295] on input "Reporting Period" at bounding box center [1368, 297] width 301 height 31
type input "All Reporting Periods"
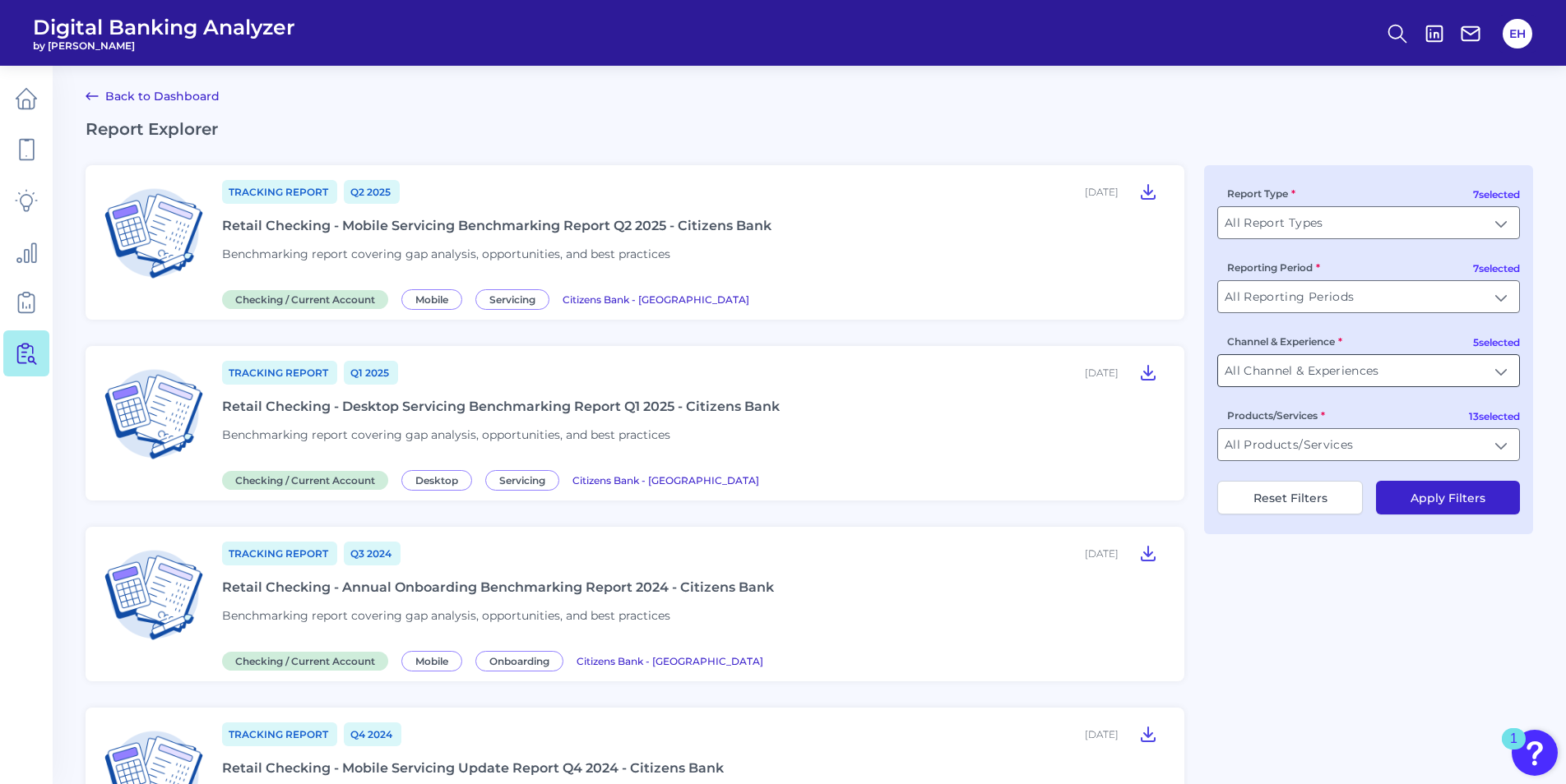
click at [1474, 360] on input "All Channel & Experiences" at bounding box center [1368, 371] width 301 height 31
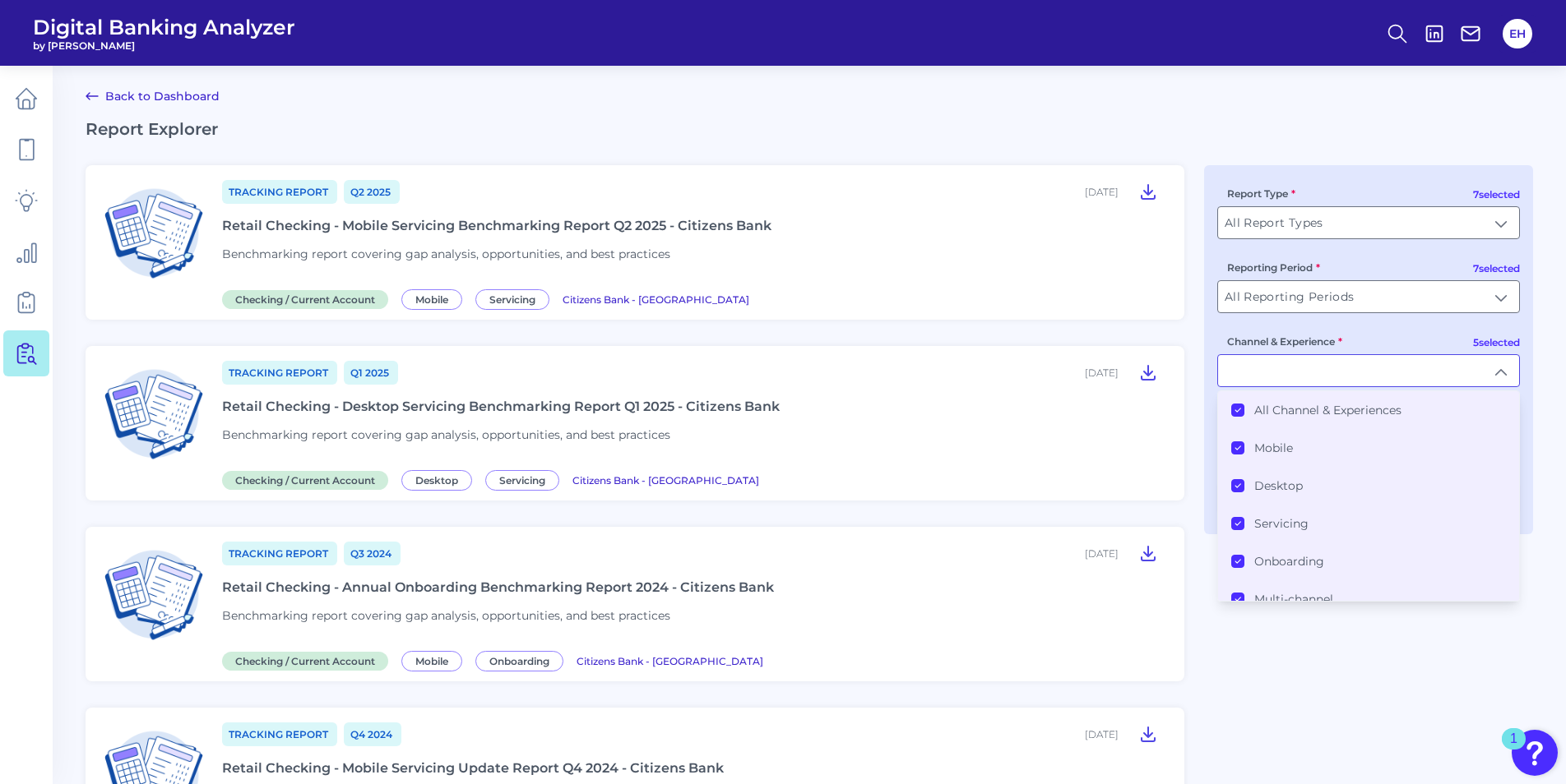
click at [1474, 361] on input "Channel & Experience" at bounding box center [1368, 371] width 301 height 31
type input "All Channel & Experiences"
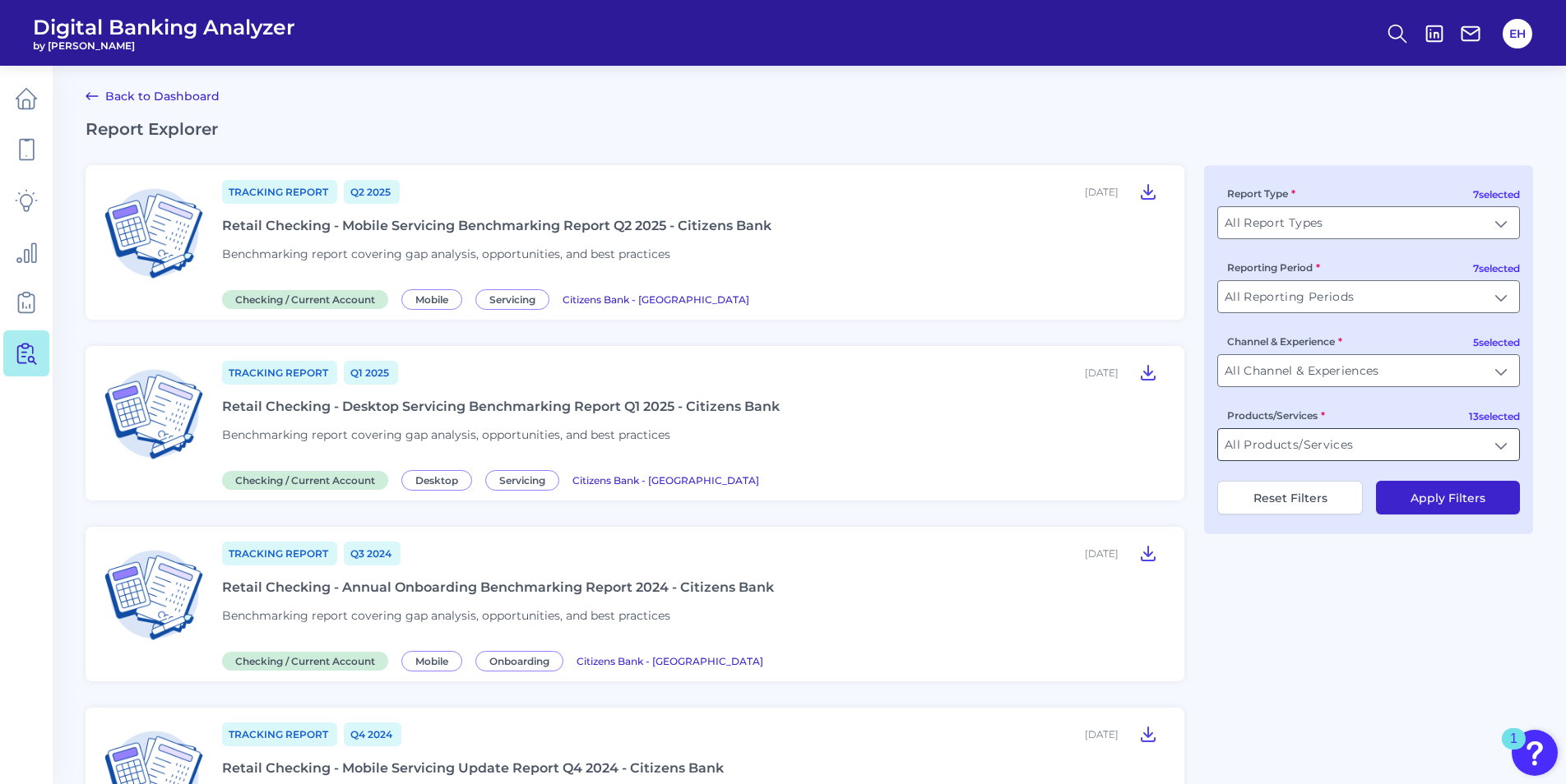
click at [1495, 442] on input "All Products/Services" at bounding box center [1368, 445] width 301 height 31
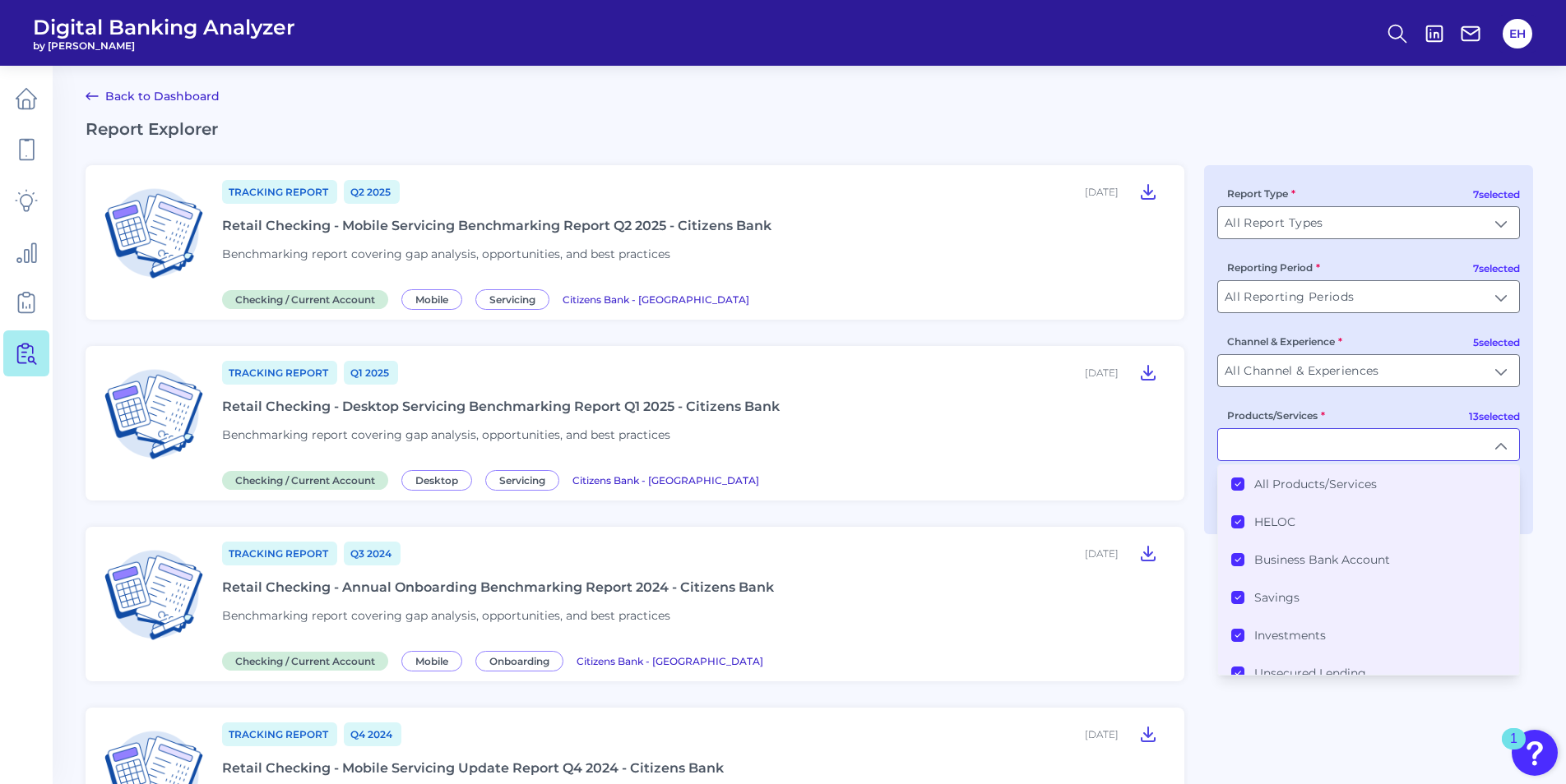
click at [1241, 480] on Products\/Services "All Products/Services" at bounding box center [1238, 484] width 14 height 14
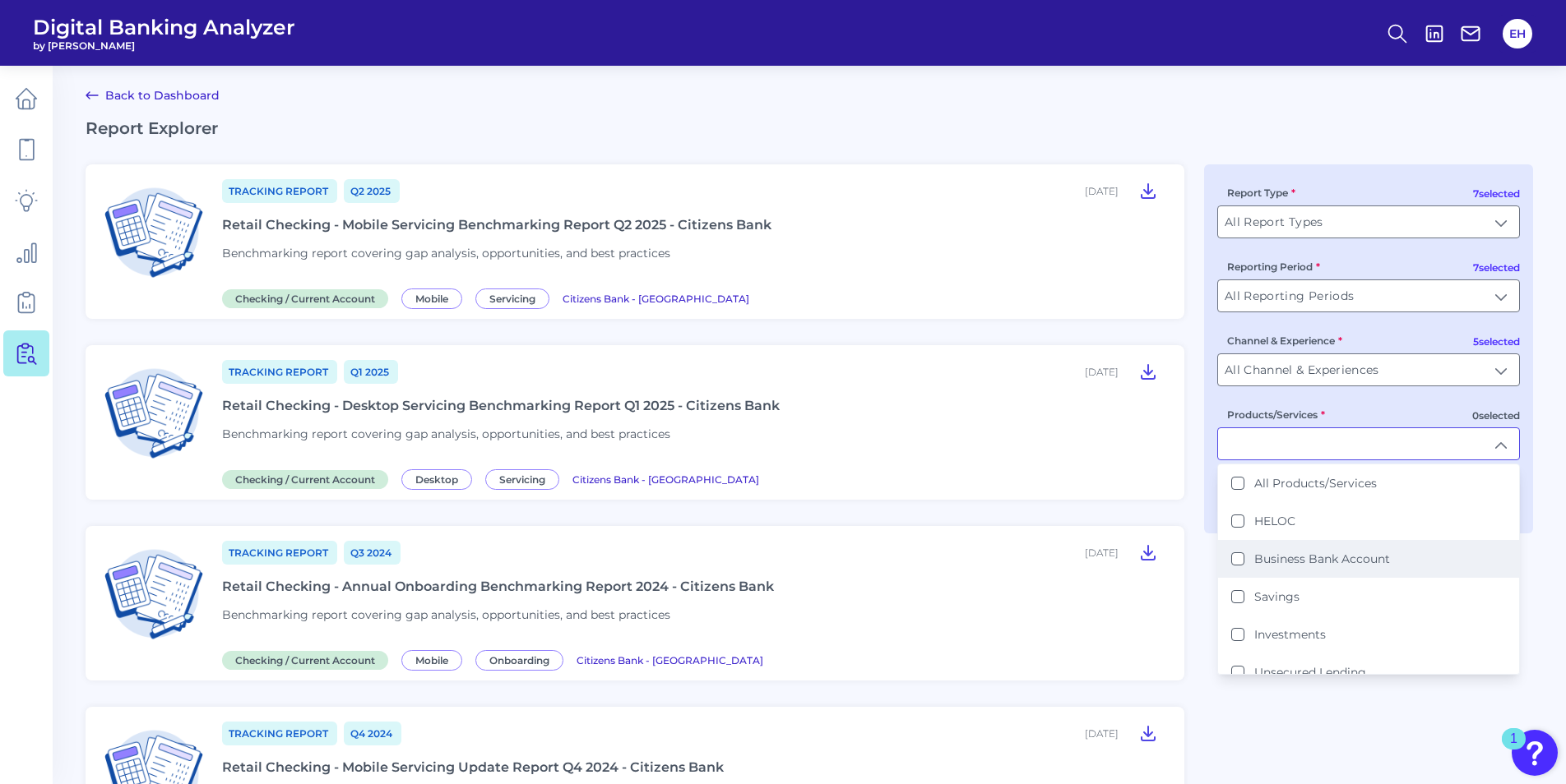
click at [1240, 559] on Account "Business Bank Account" at bounding box center [1238, 559] width 14 height 14
type input "Business Bank Account"
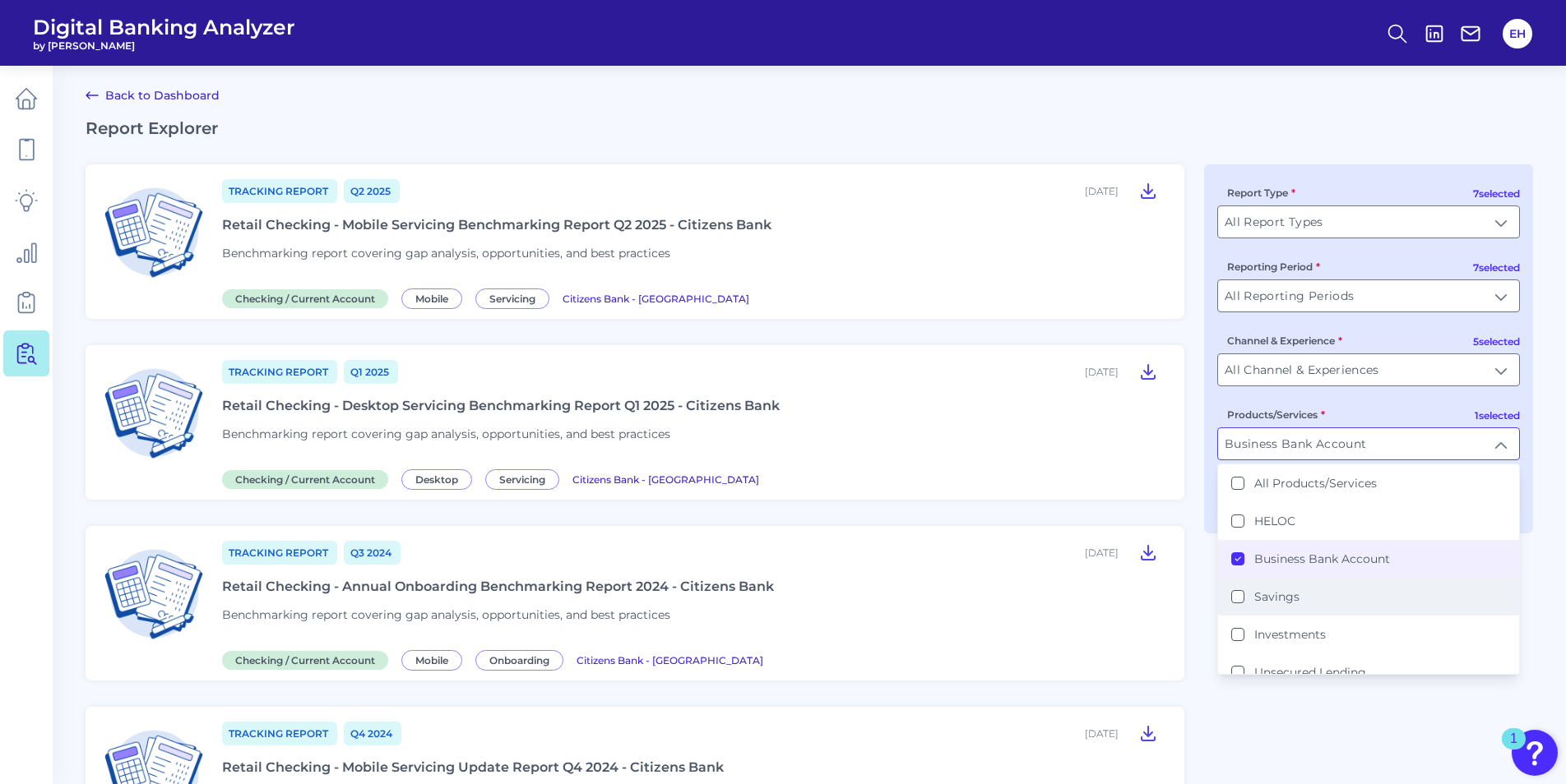
scroll to position [2, 0]
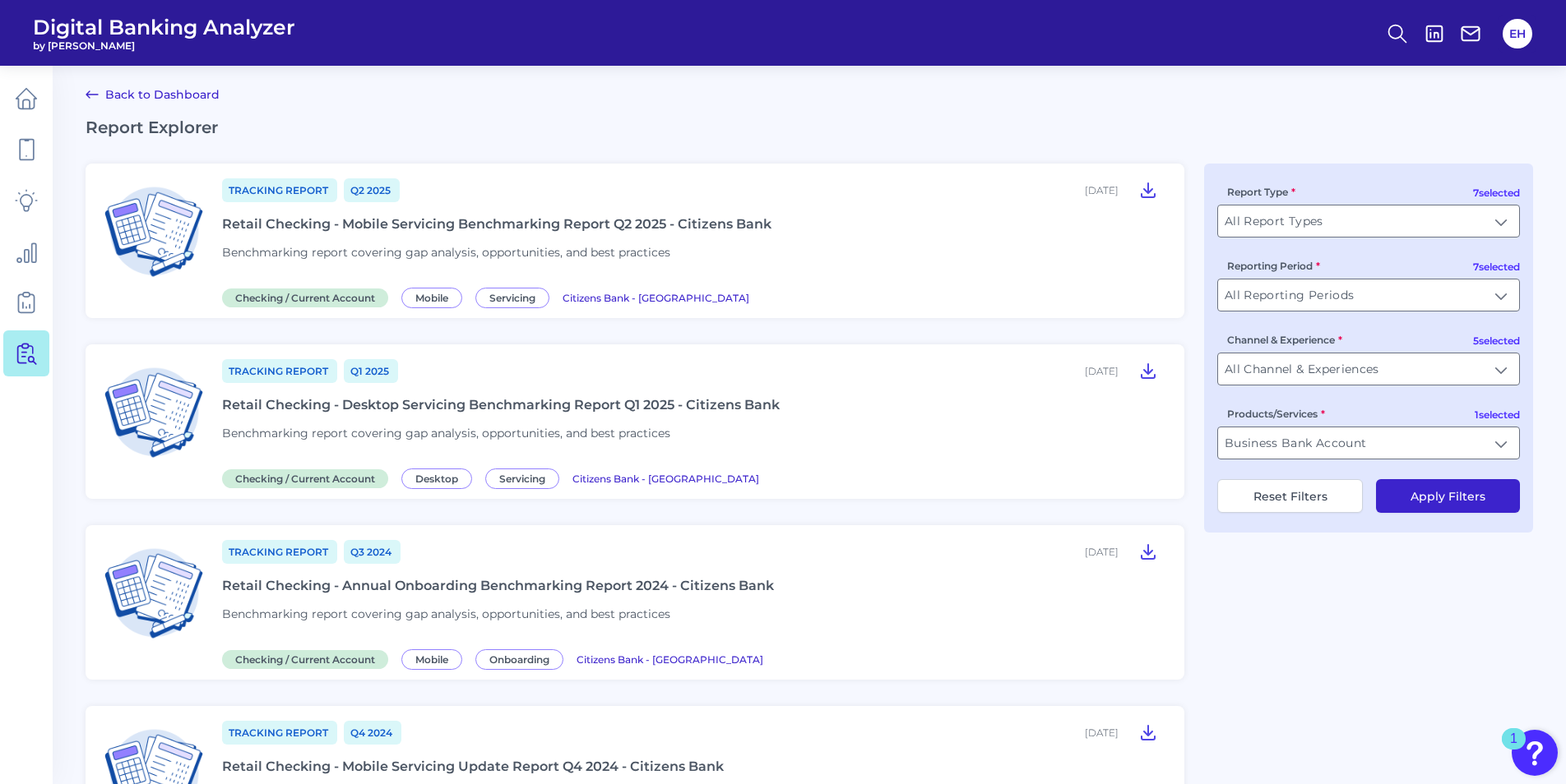
click at [1482, 492] on button "Apply Filters" at bounding box center [1448, 496] width 144 height 34
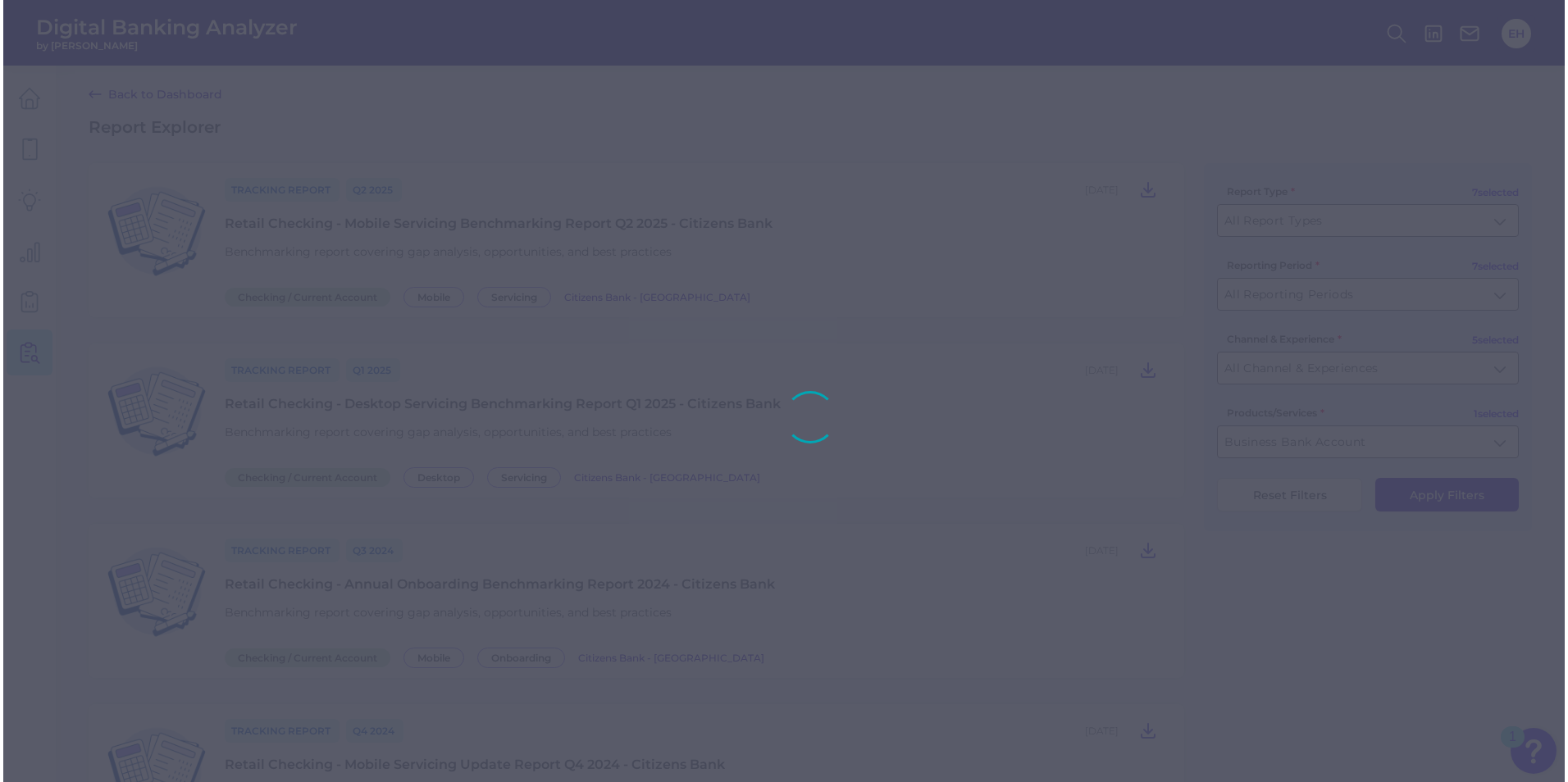
scroll to position [0, 0]
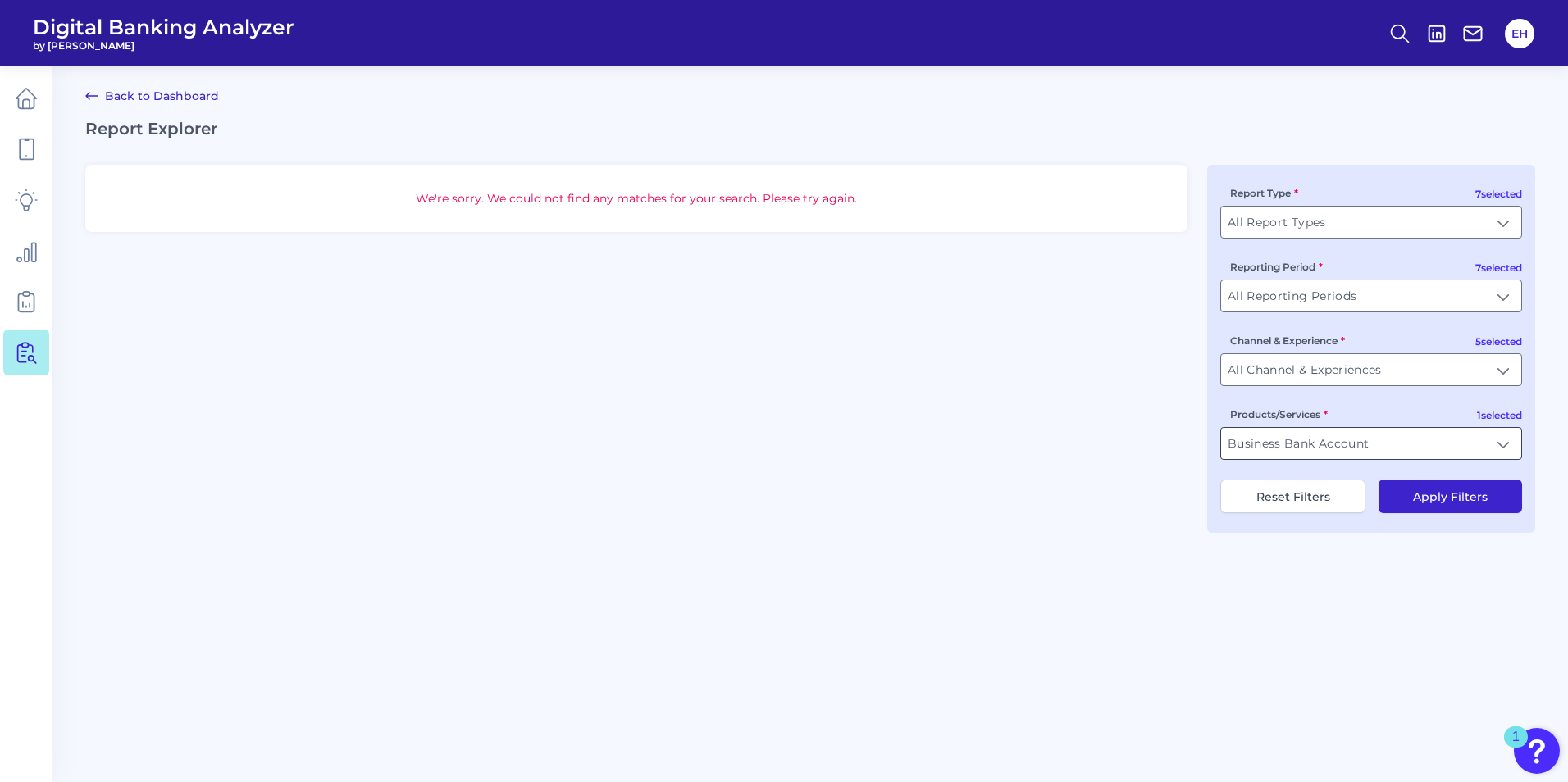
click at [1447, 441] on input "Business Bank Account" at bounding box center [1370, 443] width 300 height 31
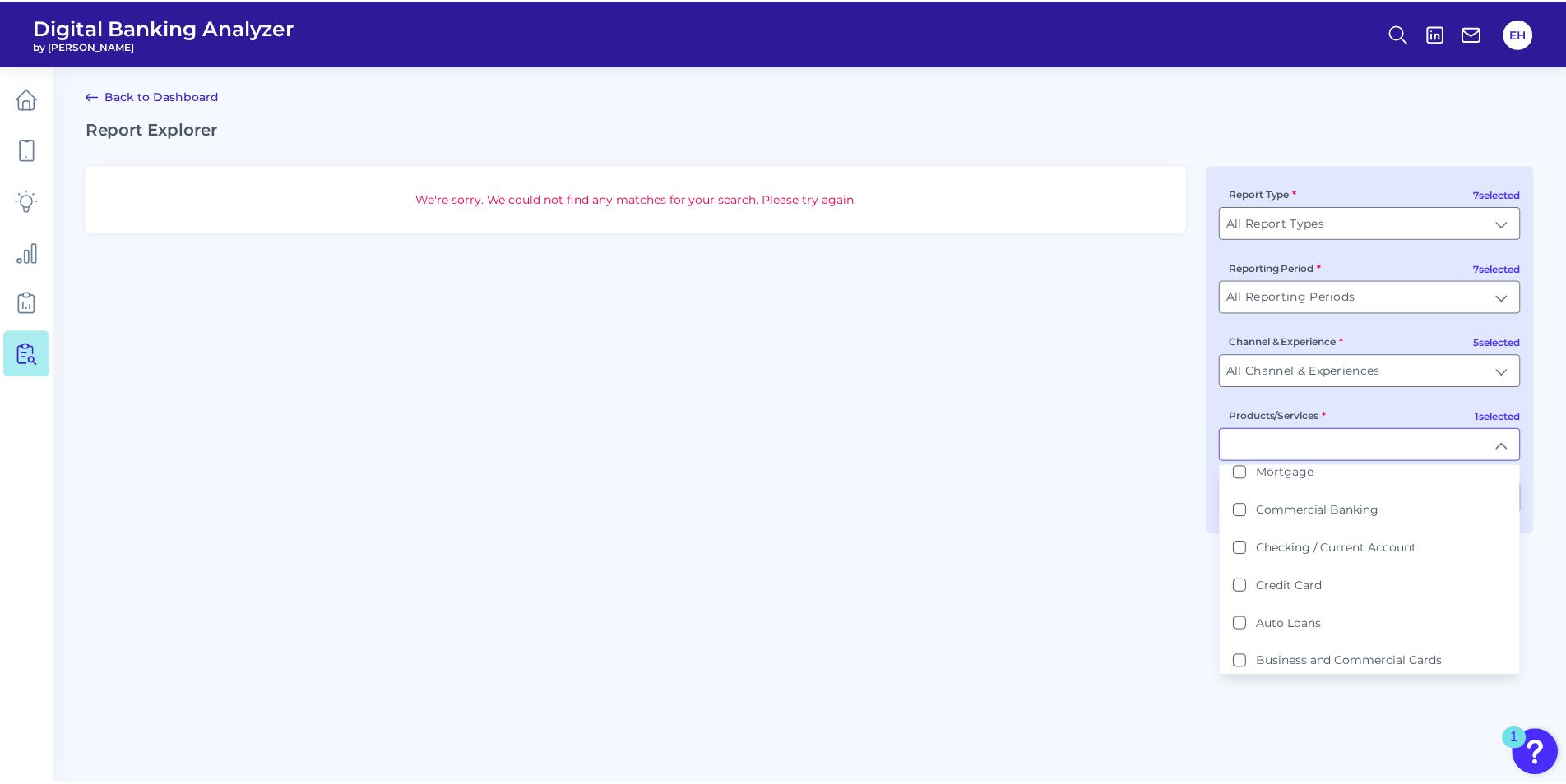
scroll to position [320, 0]
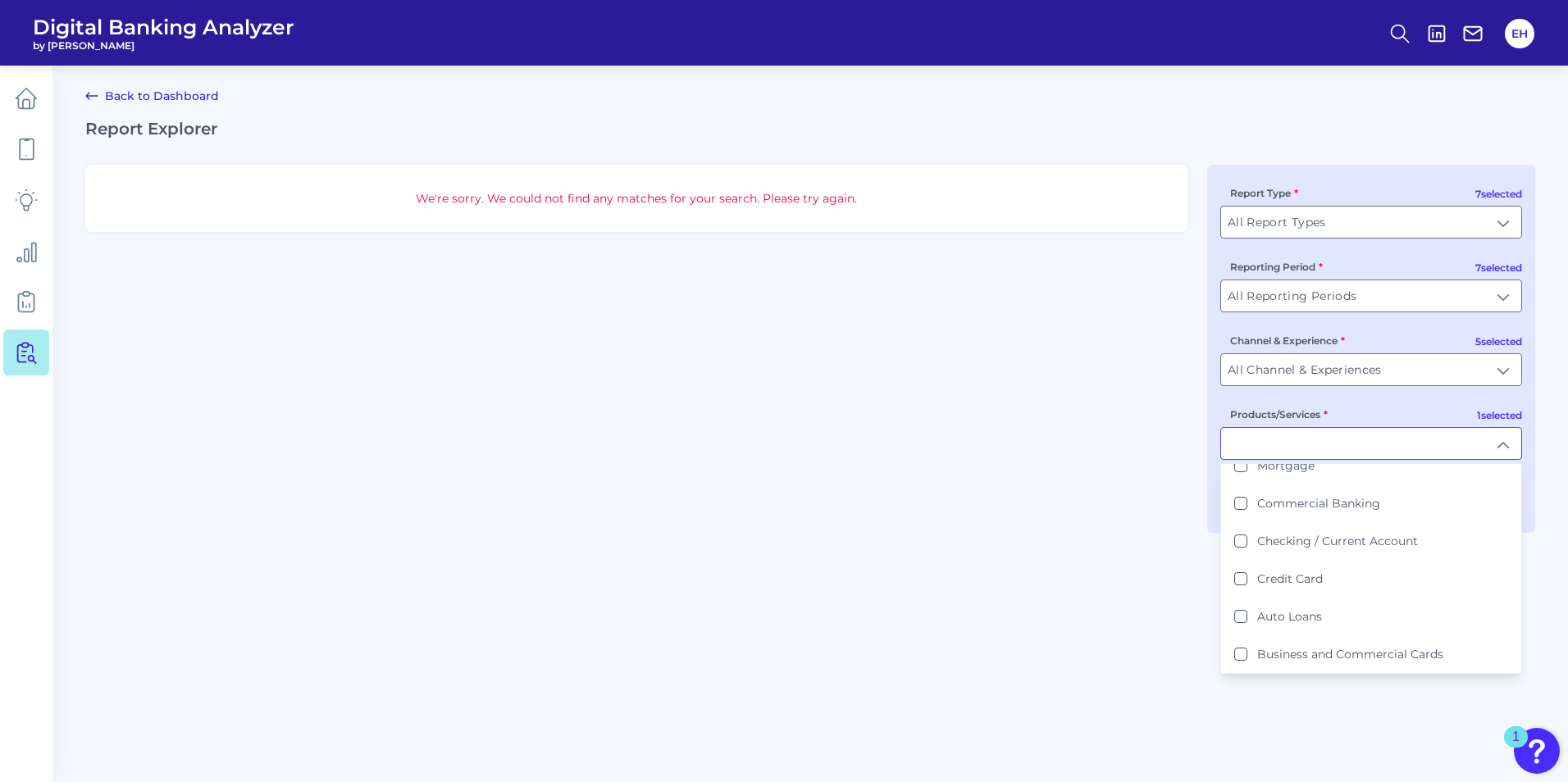
click at [1313, 720] on main "Back to Dashboard Report Explorer We're sorry. We could not find any matches fo…" at bounding box center [784, 391] width 1568 height 782
type input "Business Bank Account"
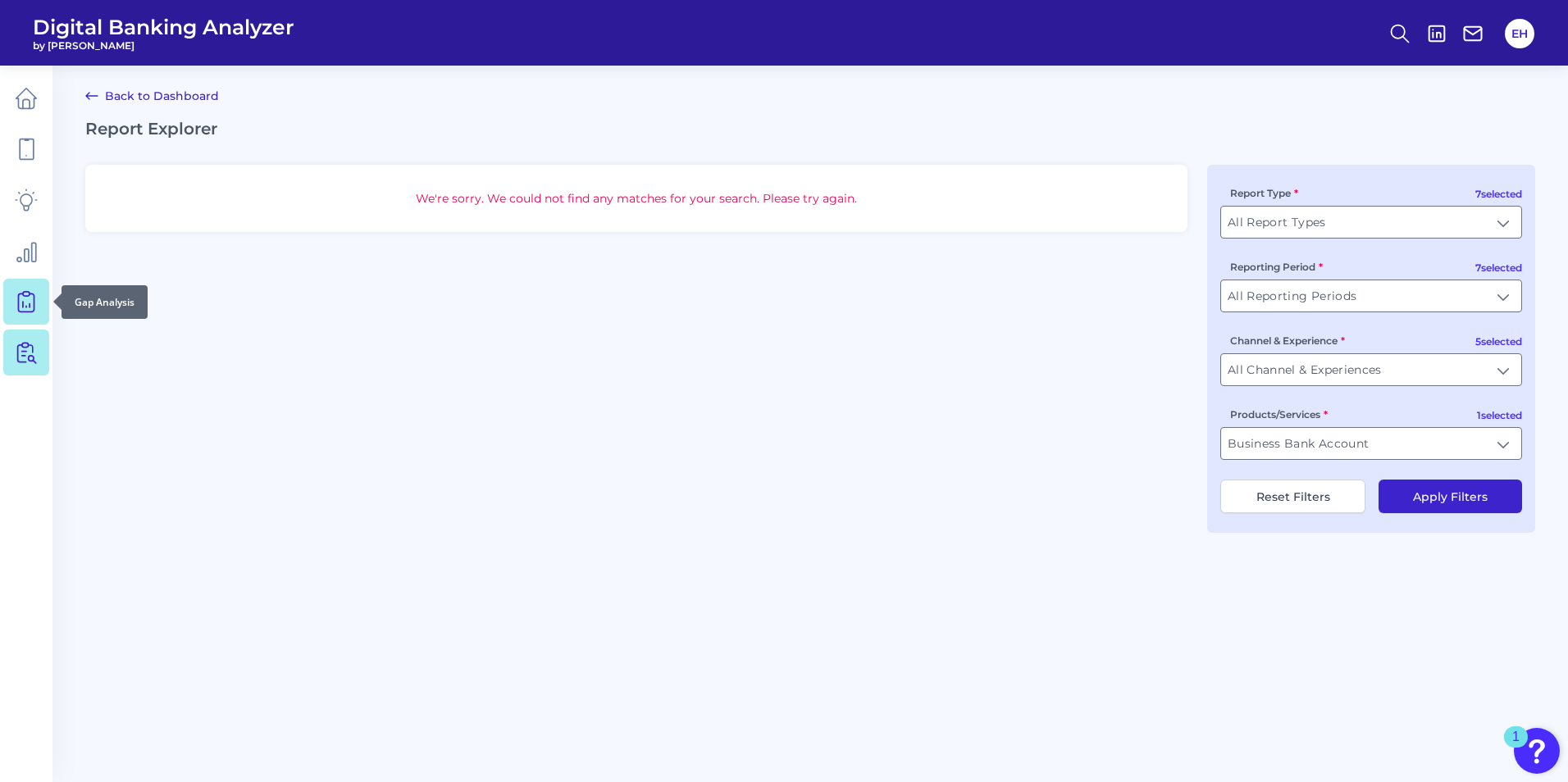
click at [28, 292] on icon at bounding box center [26, 300] width 7 height 16
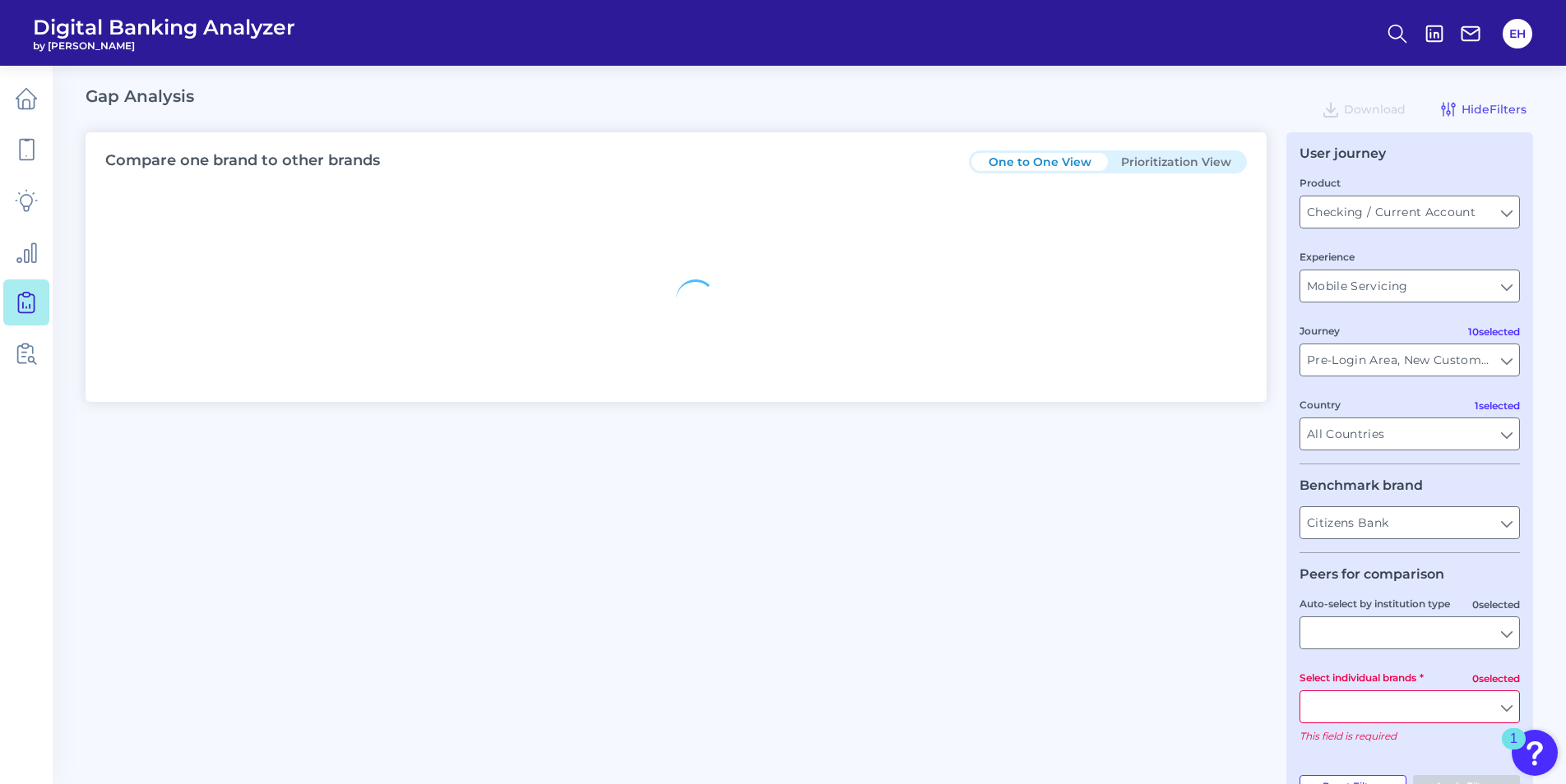
type input "All Journeys"
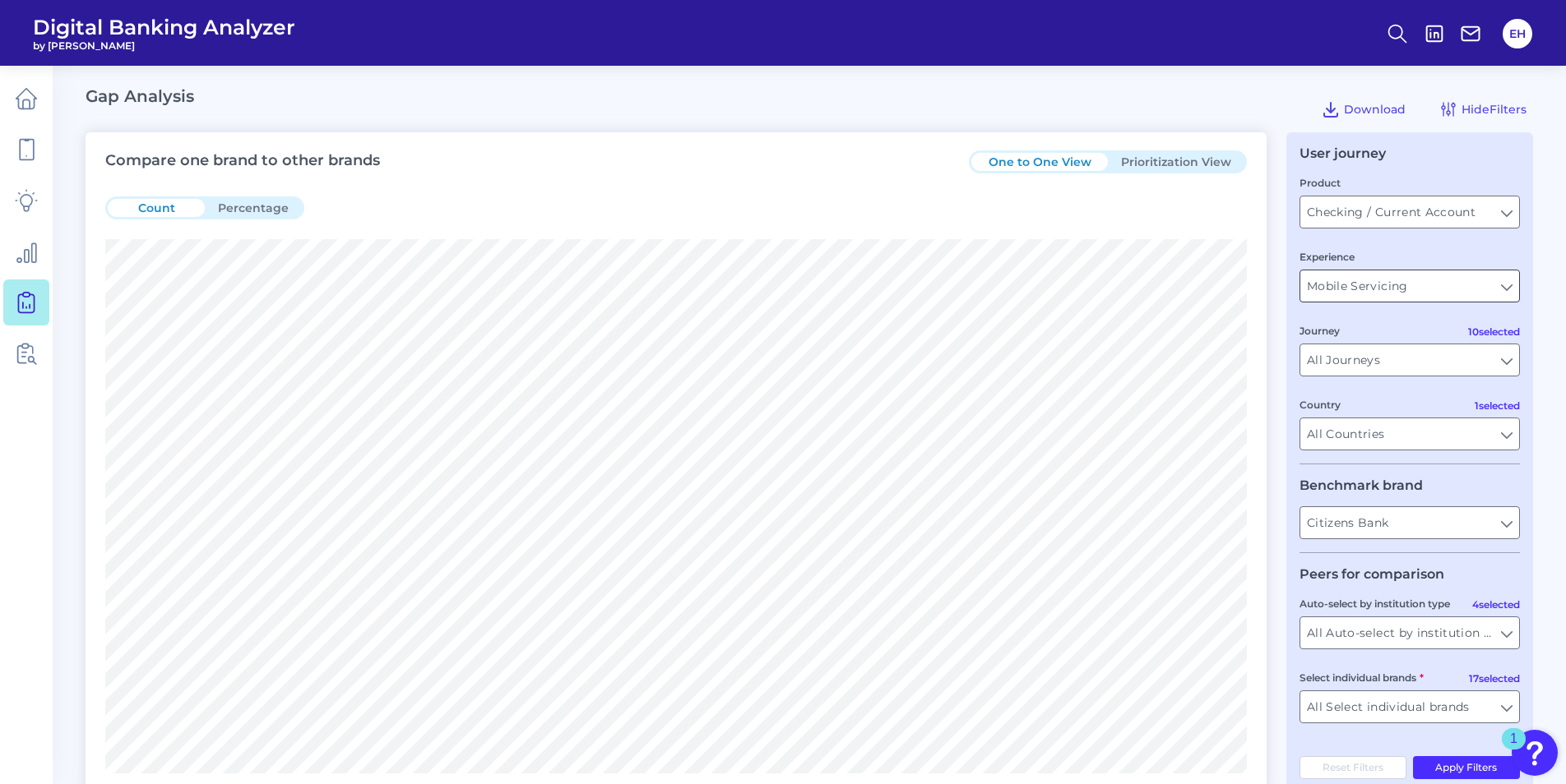
click at [1479, 278] on input "Mobile Servicing" at bounding box center [1409, 286] width 219 height 31
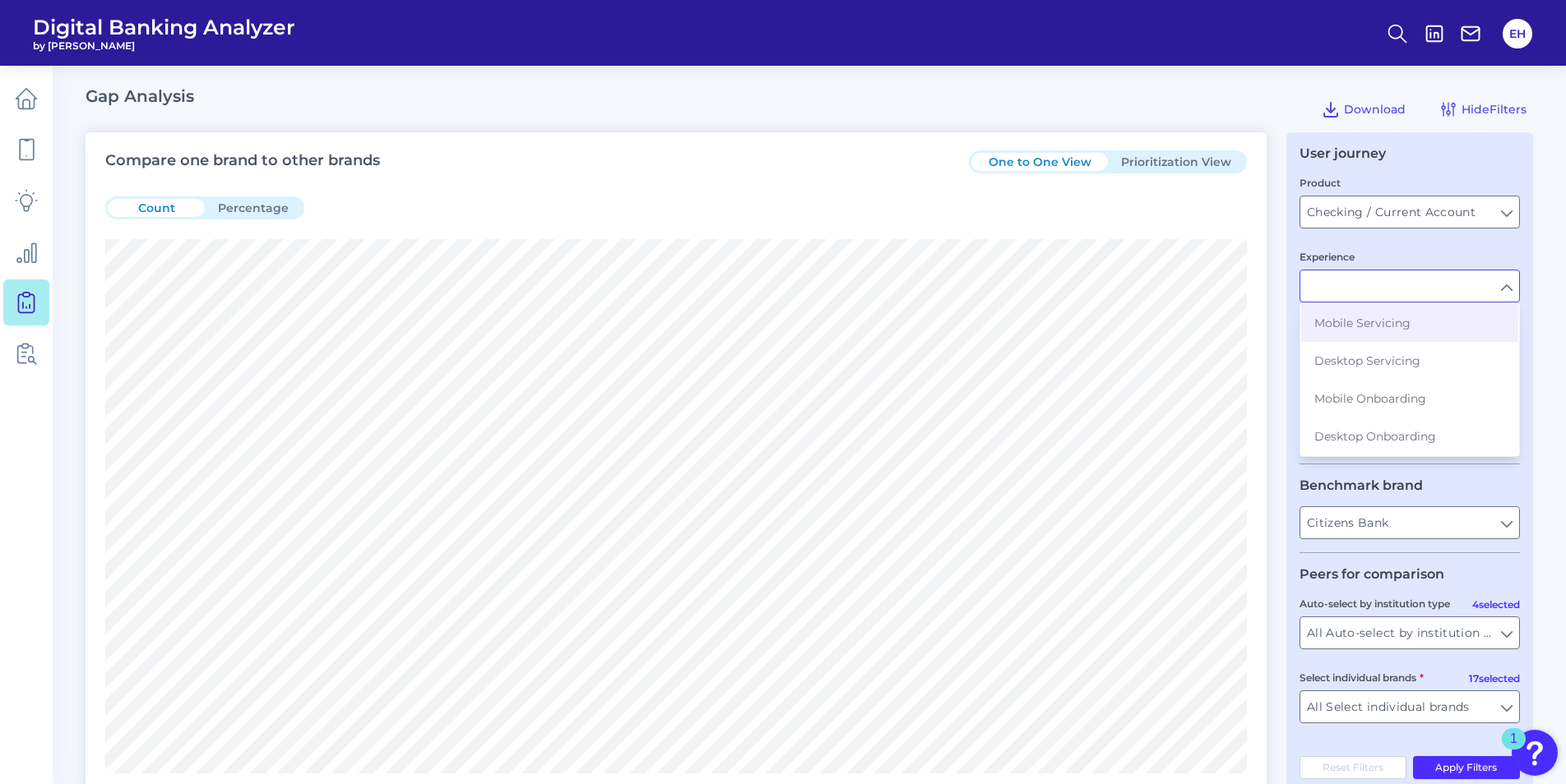
click at [1479, 278] on input "Experience" at bounding box center [1409, 286] width 219 height 31
type input "Mobile Servicing"
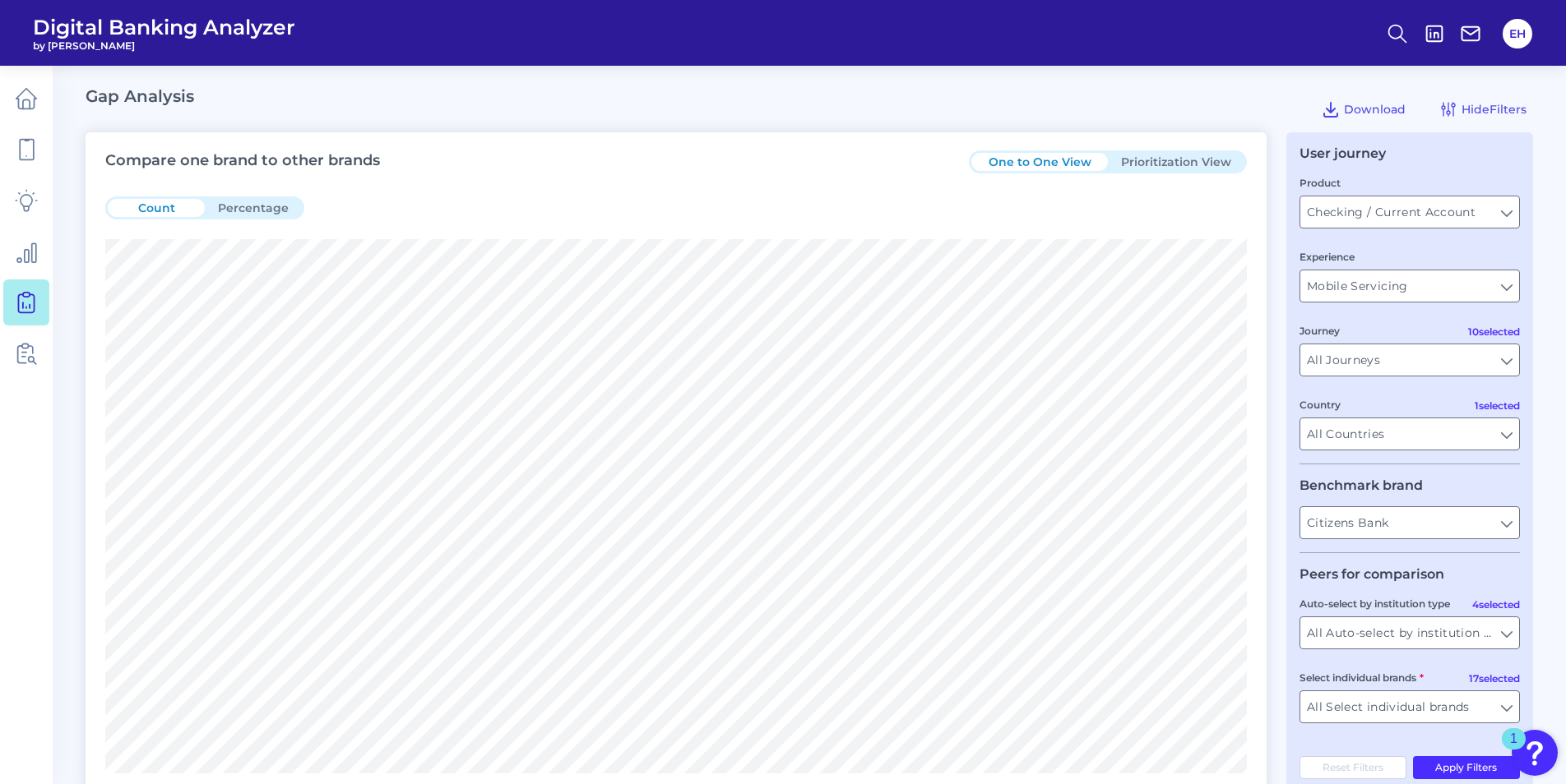
click at [1496, 378] on fieldset "Product Checking / Current Account Checking / Current Account Experience Mobile…" at bounding box center [1409, 319] width 220 height 290
click at [1501, 363] on input "All Journeys" at bounding box center [1409, 360] width 219 height 31
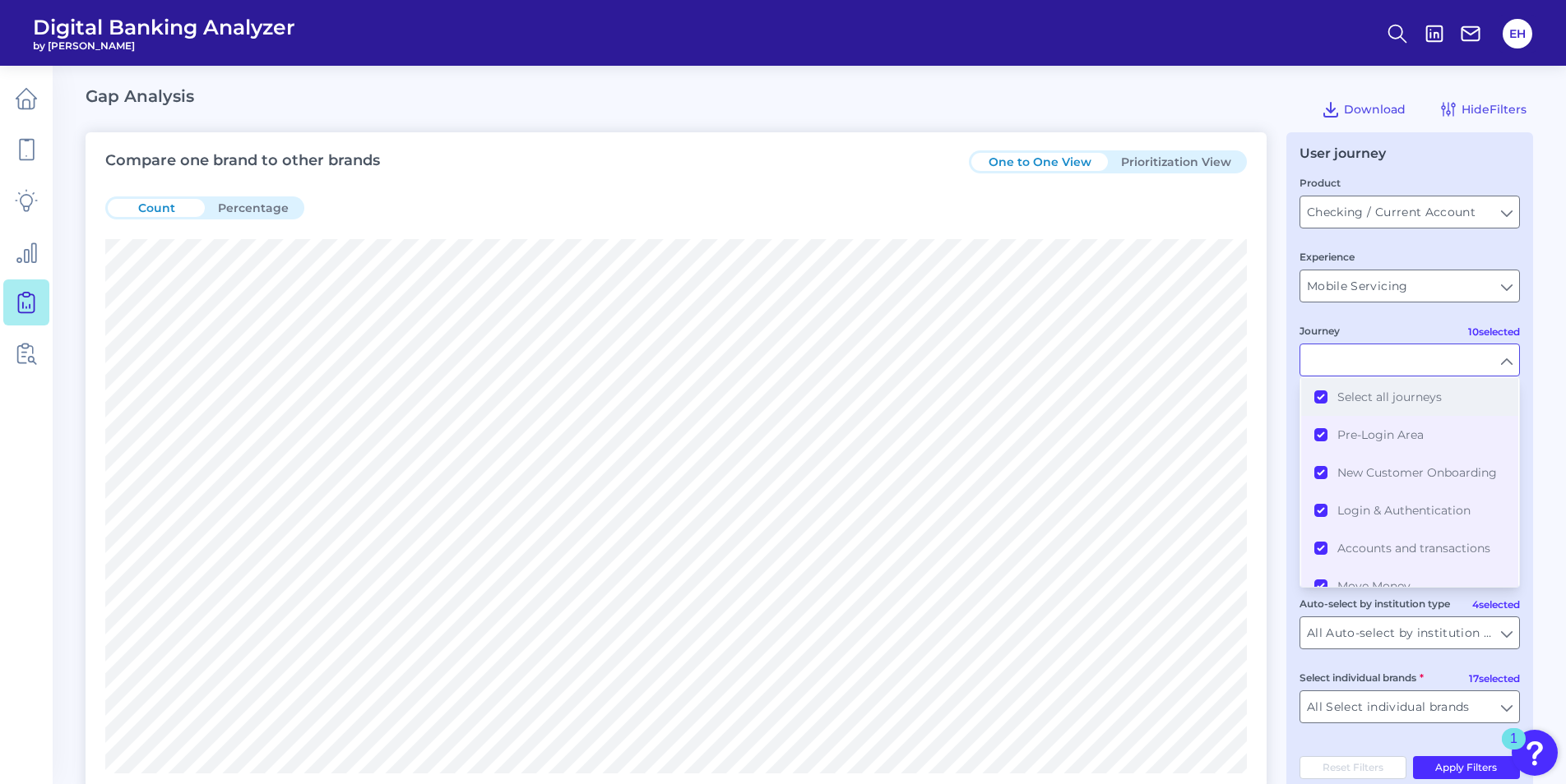
click at [1321, 398] on button "Select all journeys" at bounding box center [1409, 397] width 217 height 38
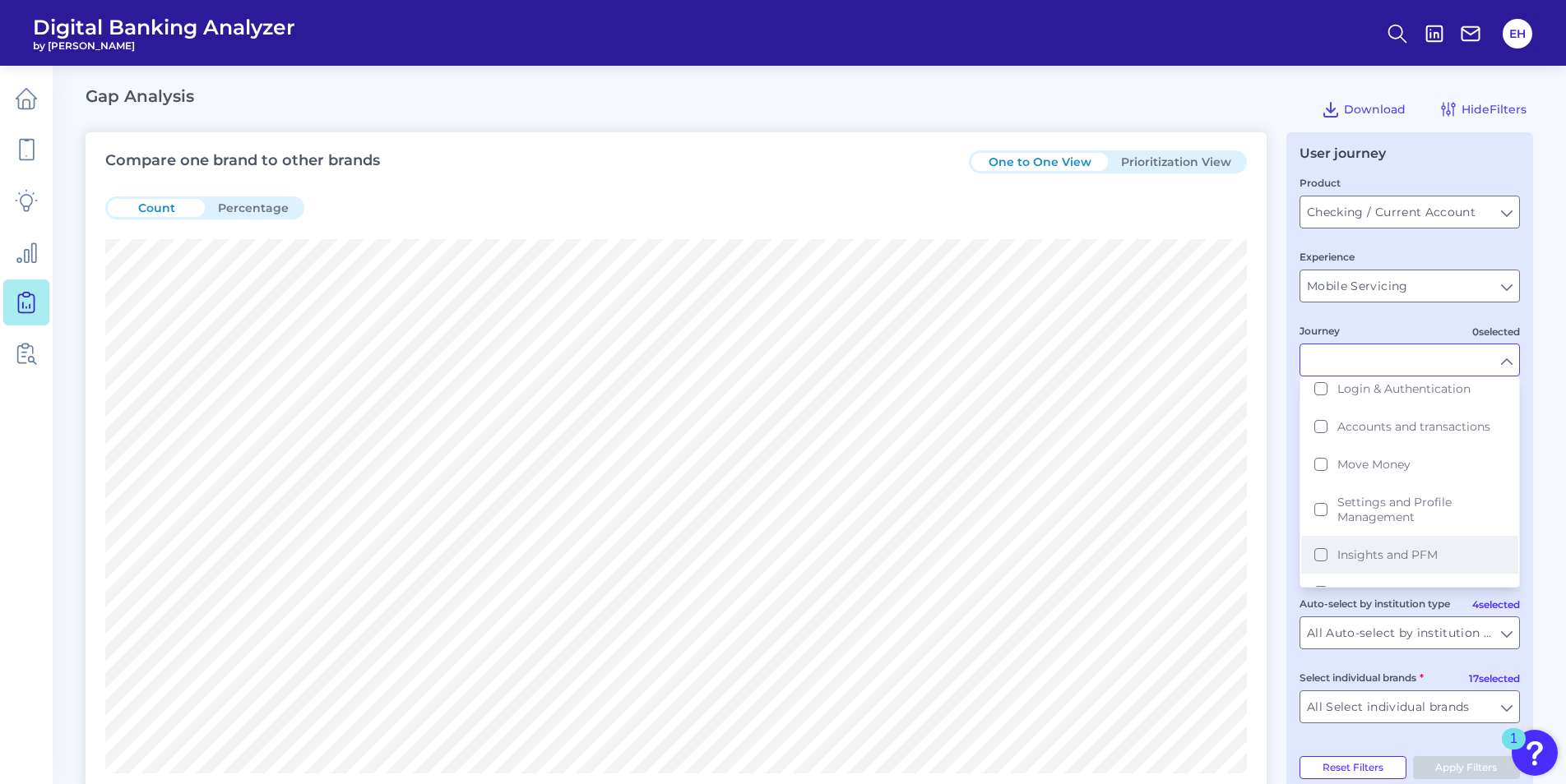
scroll to position [164, 0]
click at [1327, 427] on button "Move Money" at bounding box center [1409, 421] width 217 height 38
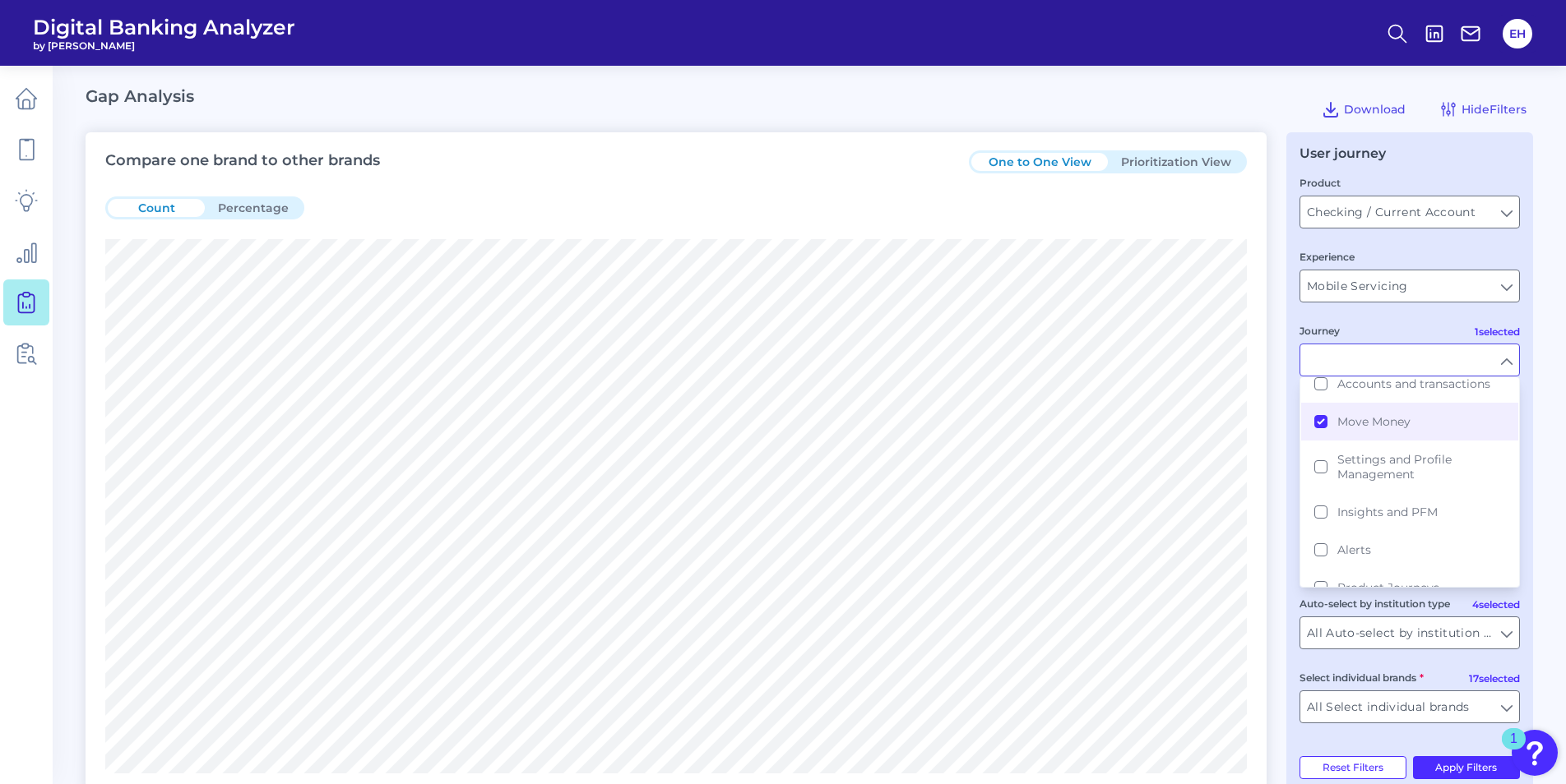
click at [1375, 317] on fieldset "Product Checking / Current Account Checking / Current Account Experience Mobile…" at bounding box center [1409, 319] width 220 height 290
type input "Move Money"
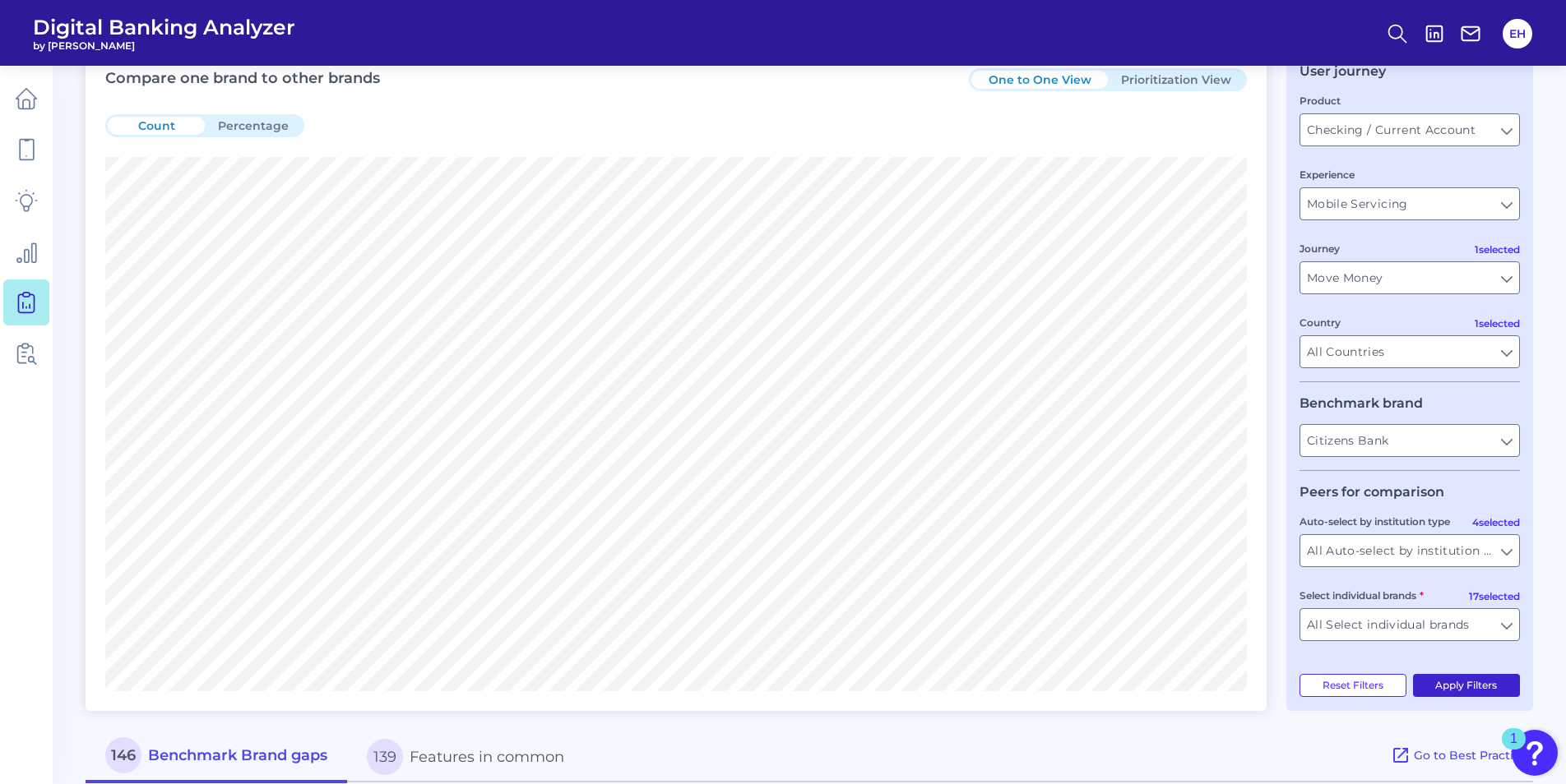
click at [1484, 688] on button "Apply Filters" at bounding box center [1467, 686] width 108 height 23
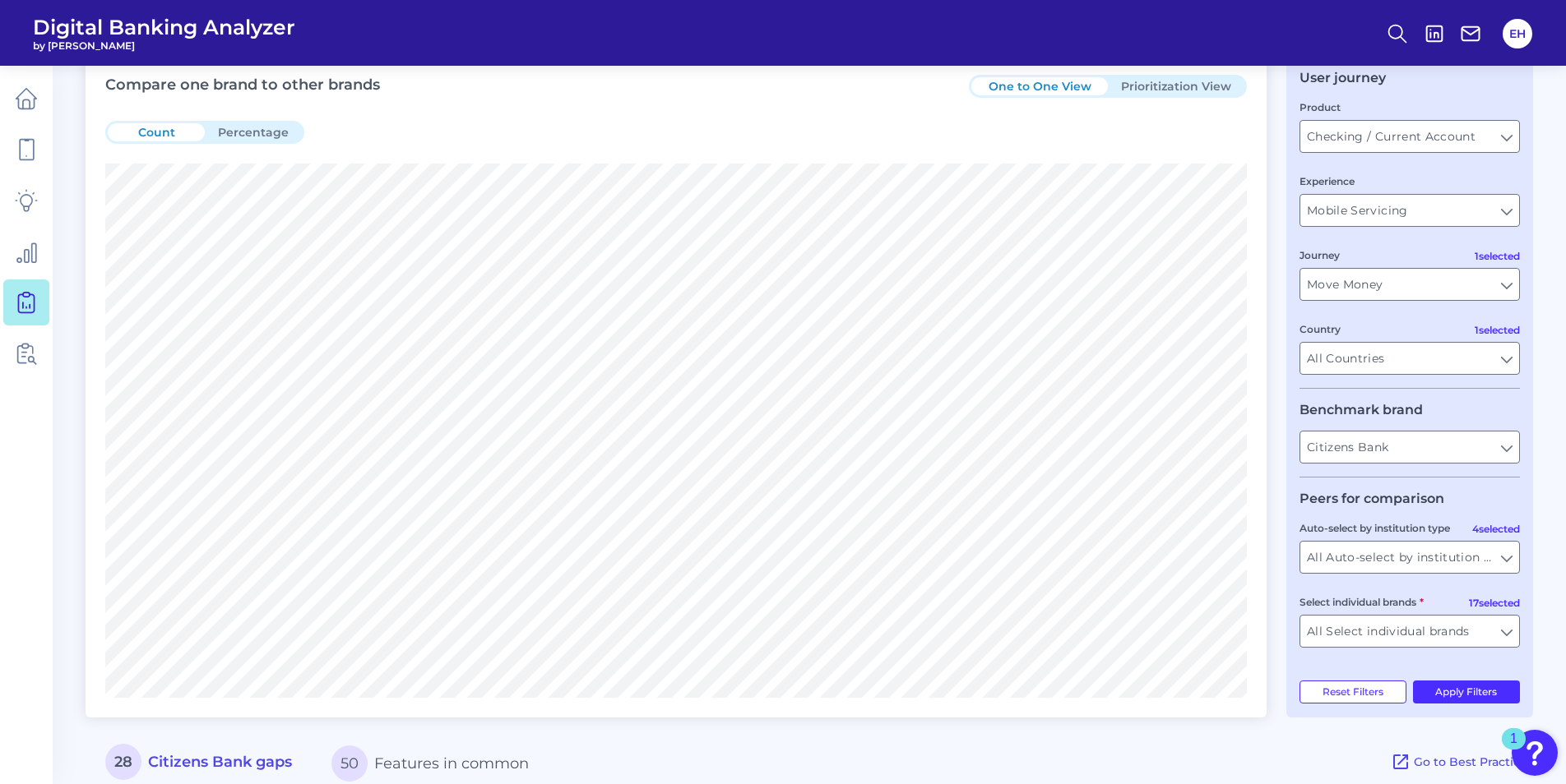
scroll to position [0, 0]
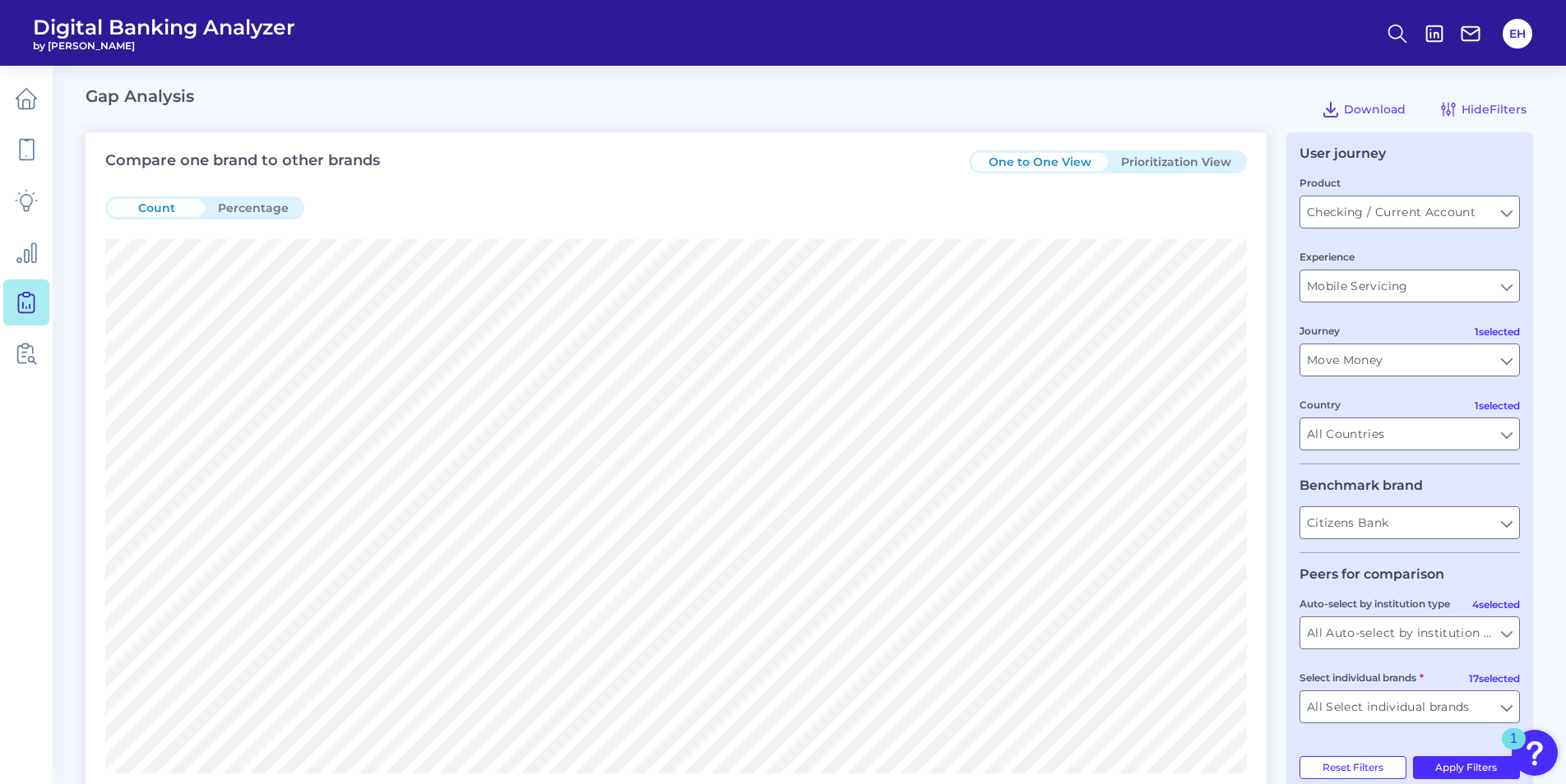
click at [1151, 153] on button "Prioritization View" at bounding box center [1176, 161] width 136 height 18
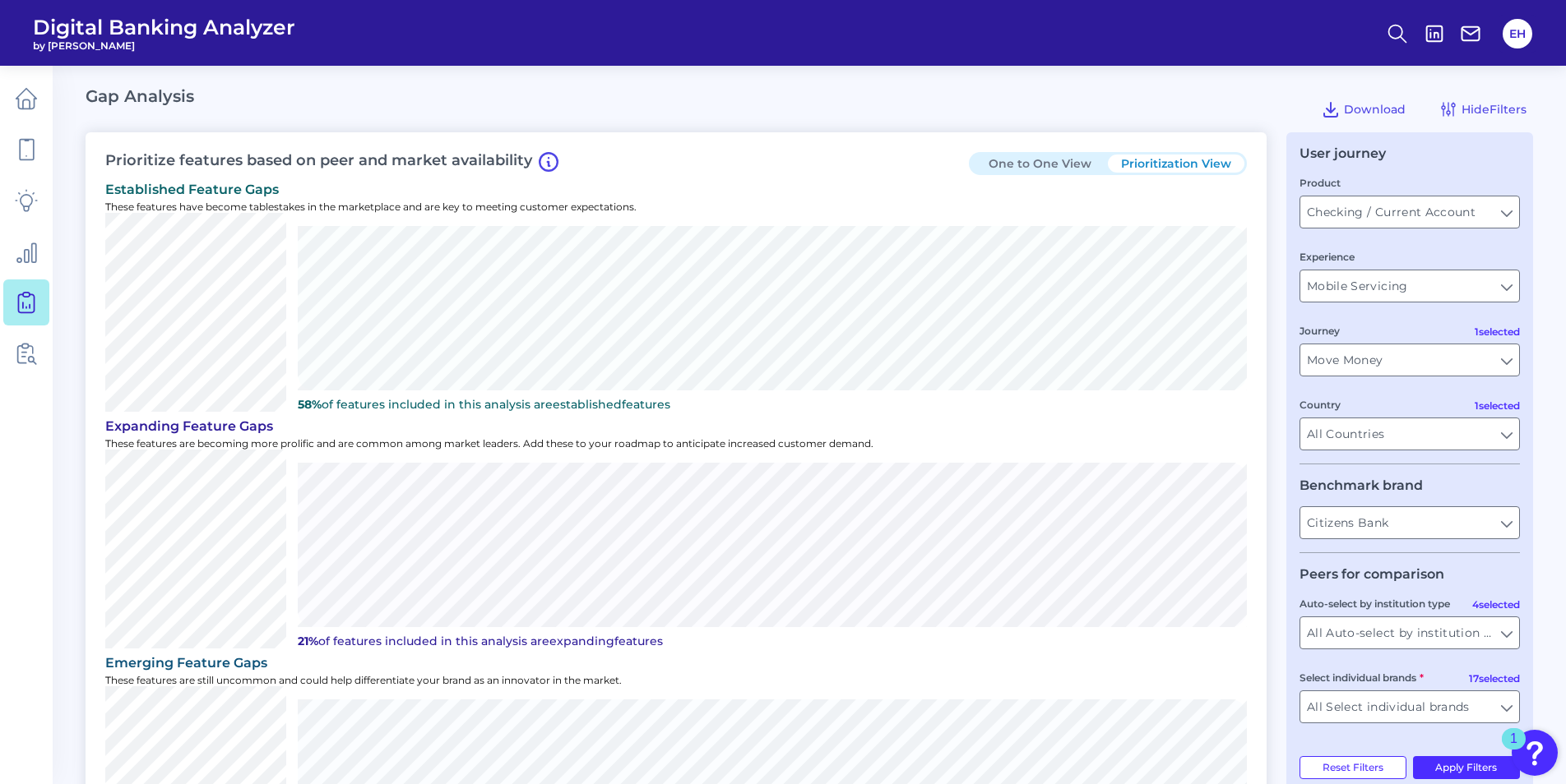
click at [1030, 165] on button "One to One View" at bounding box center [1039, 163] width 136 height 18
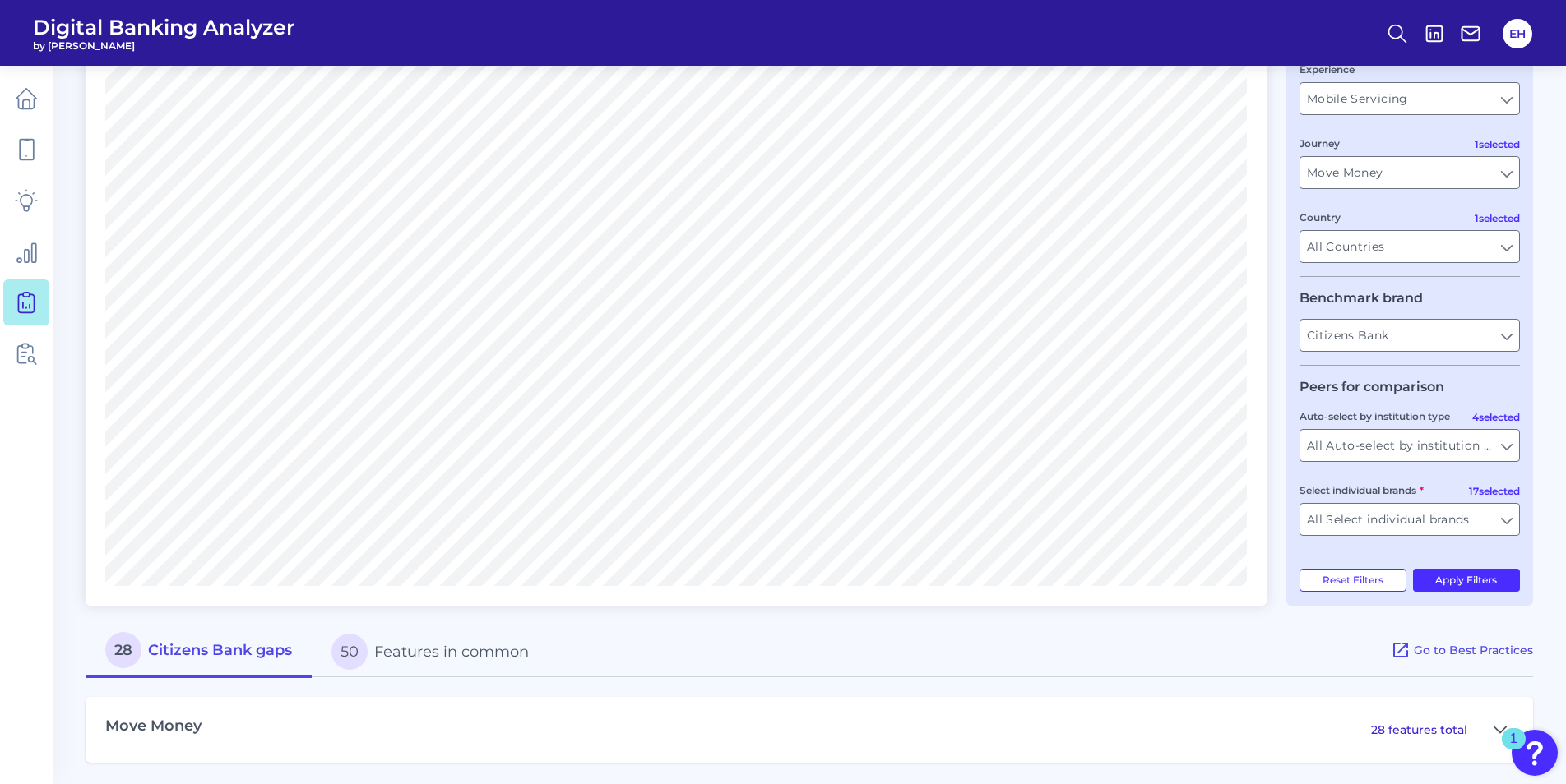
scroll to position [191, 0]
click at [1409, 724] on p "28 features total" at bounding box center [1419, 727] width 96 height 15
click at [1502, 729] on div "1" at bounding box center [1513, 739] width 24 height 21
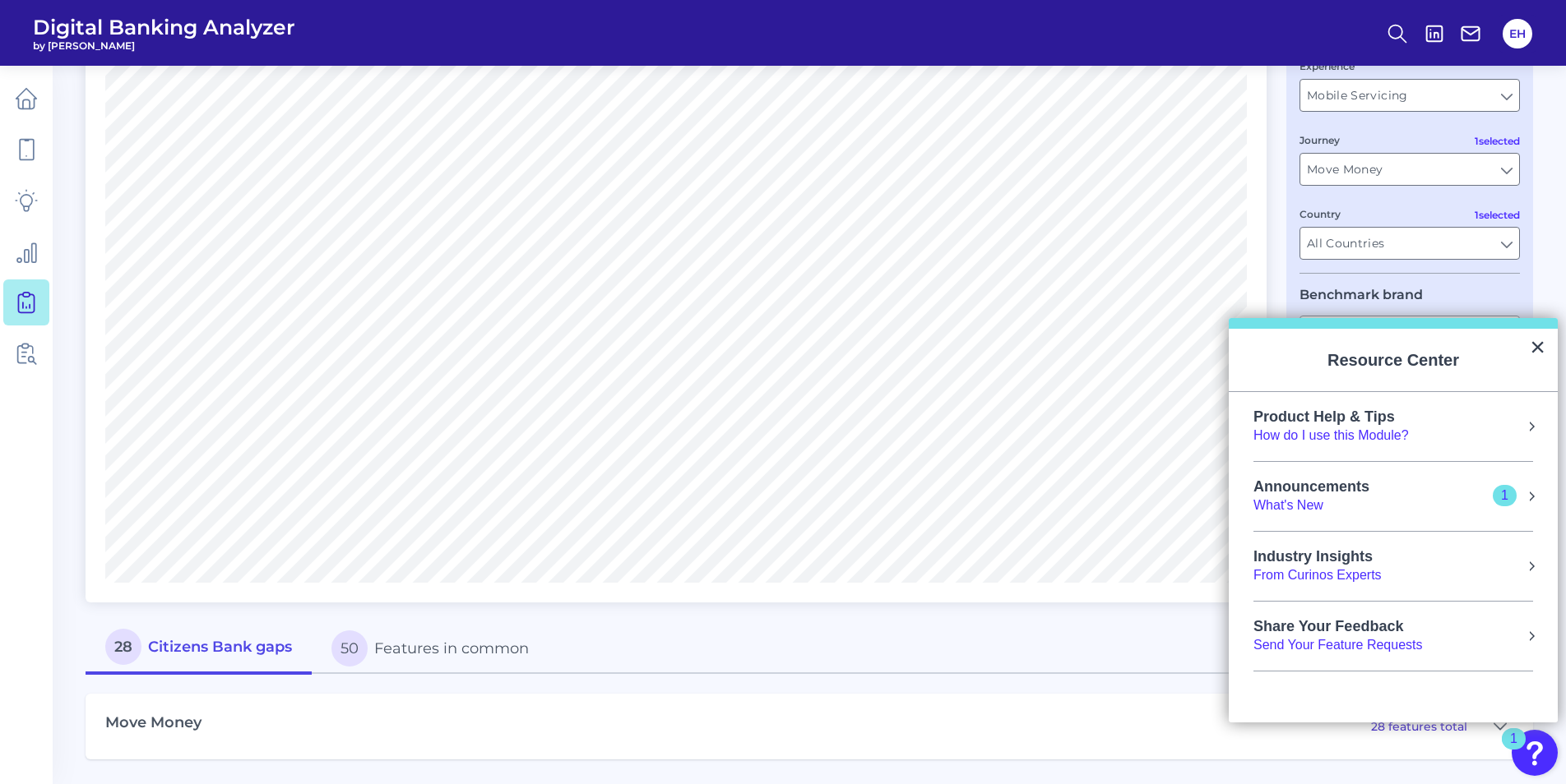
click at [1350, 745] on div "Move Money 28 features total" at bounding box center [809, 727] width 1447 height 66
click at [1426, 732] on p "28 features total" at bounding box center [1419, 727] width 96 height 15
click at [1320, 729] on div "Move Money 28 features total" at bounding box center [809, 727] width 1447 height 66
click at [1179, 647] on div "28 Citizens Bank gaps 50 Features in common" at bounding box center [738, 648] width 1305 height 52
click at [1542, 347] on button "×" at bounding box center [1538, 346] width 16 height 26
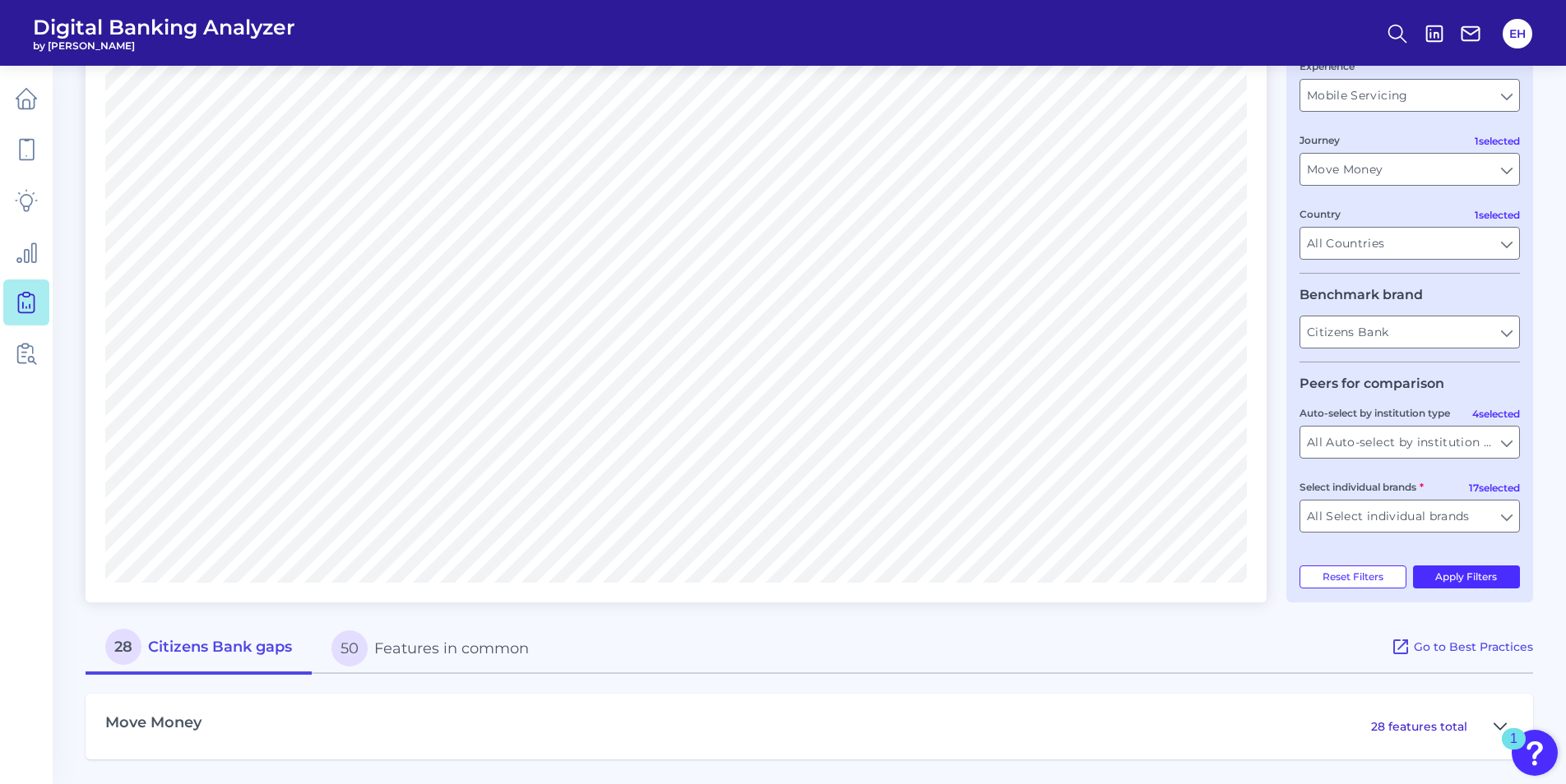
click at [1501, 724] on icon at bounding box center [1501, 727] width 14 height 19
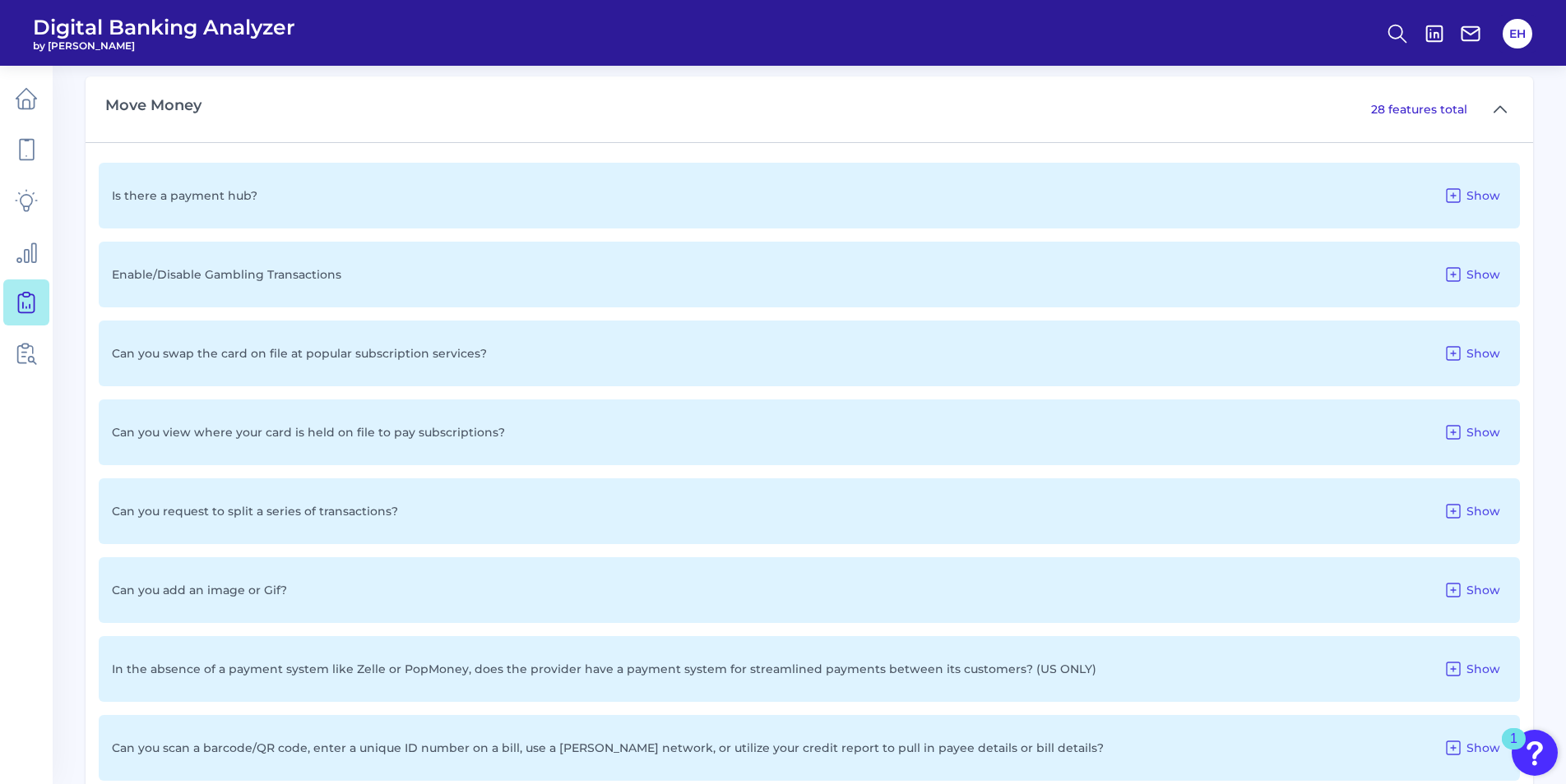
scroll to position [848, 0]
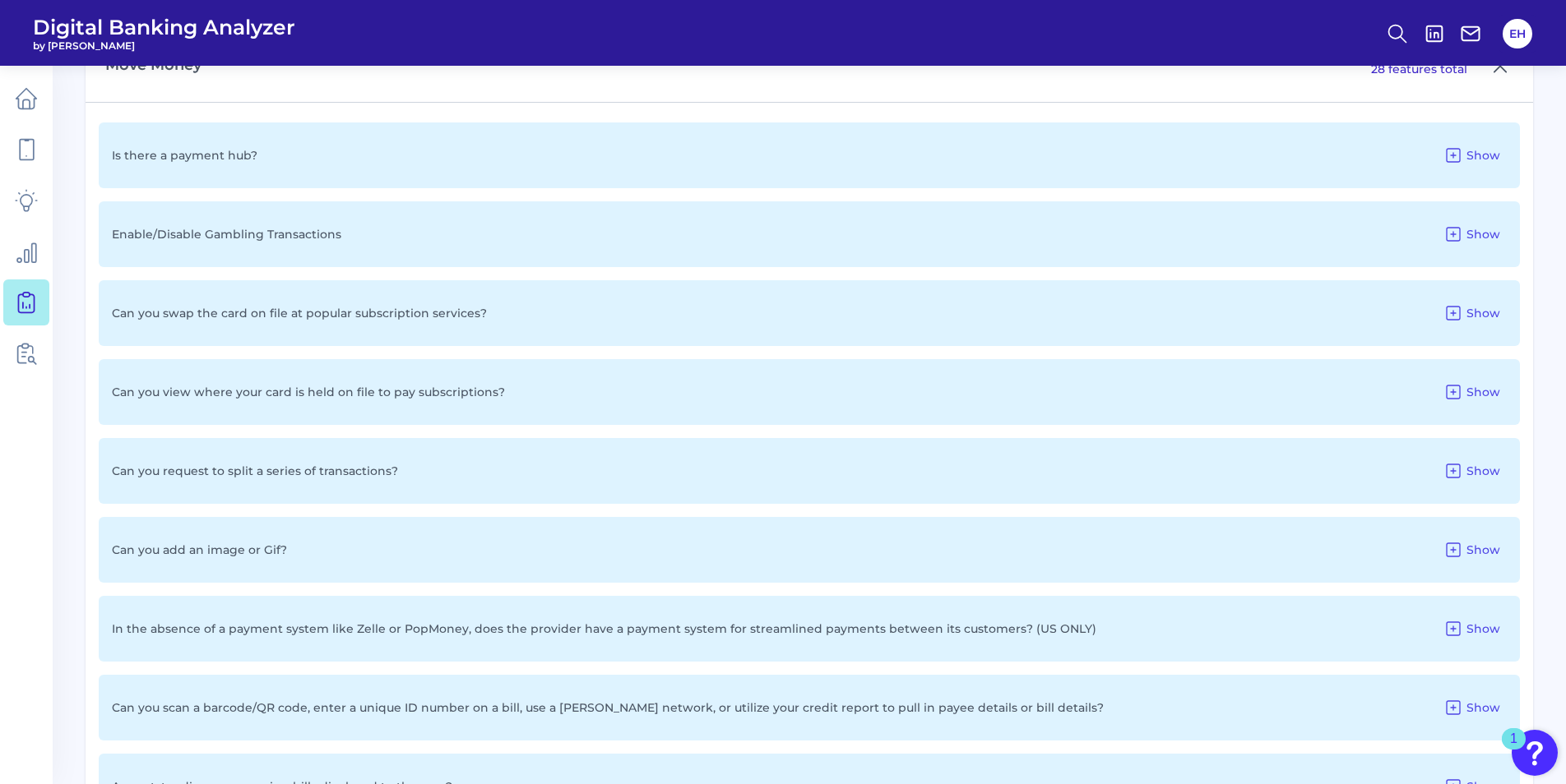
click at [369, 546] on div "Can you add an image or Gif? Show" at bounding box center [809, 551] width 1421 height 66
click at [1475, 545] on span "Show" at bounding box center [1483, 550] width 34 height 15
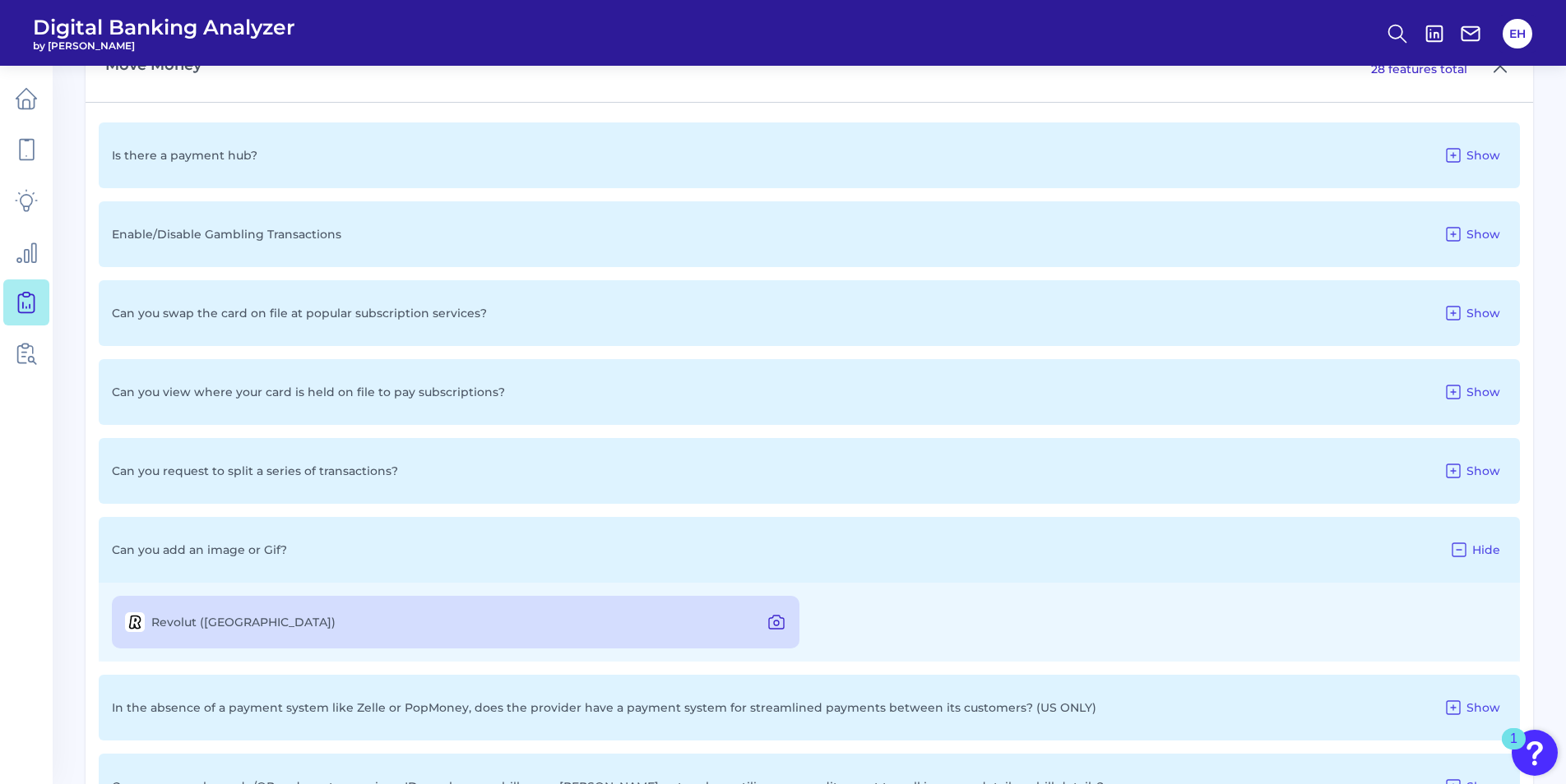
click at [777, 622] on icon at bounding box center [777, 623] width 19 height 19
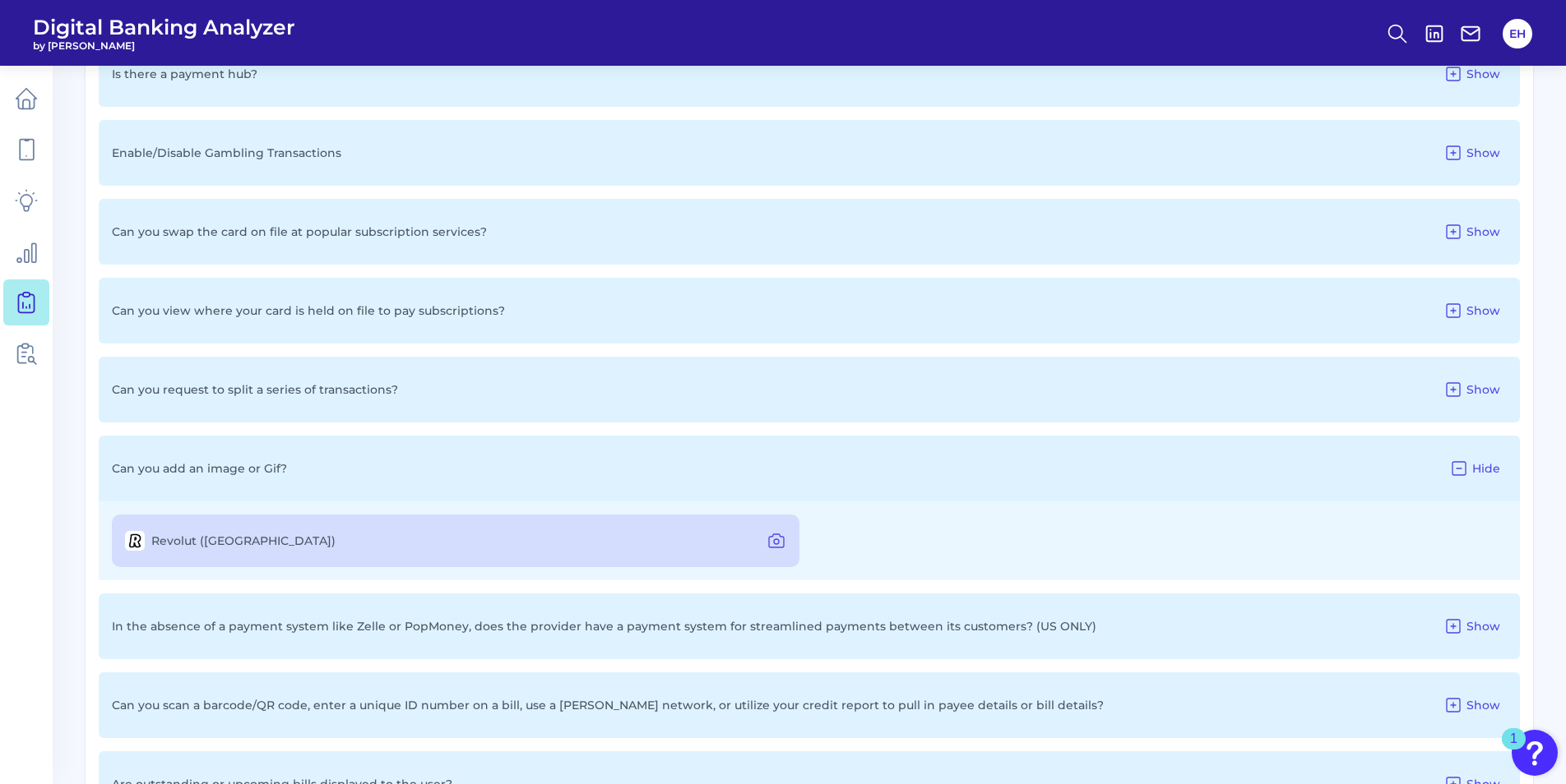
scroll to position [931, 0]
click at [1458, 630] on icon at bounding box center [1453, 625] width 19 height 19
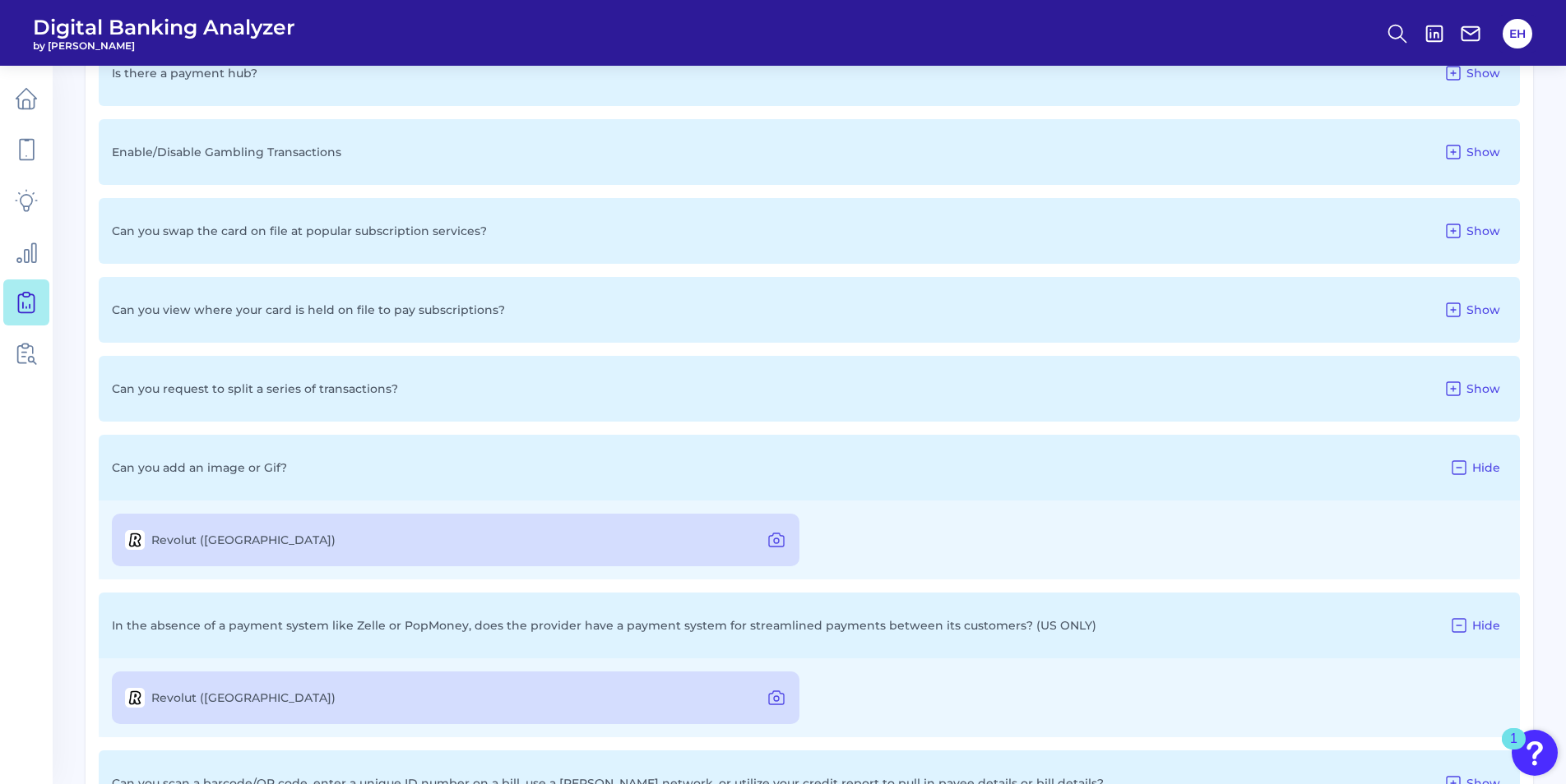
click at [1458, 630] on icon at bounding box center [1459, 625] width 19 height 19
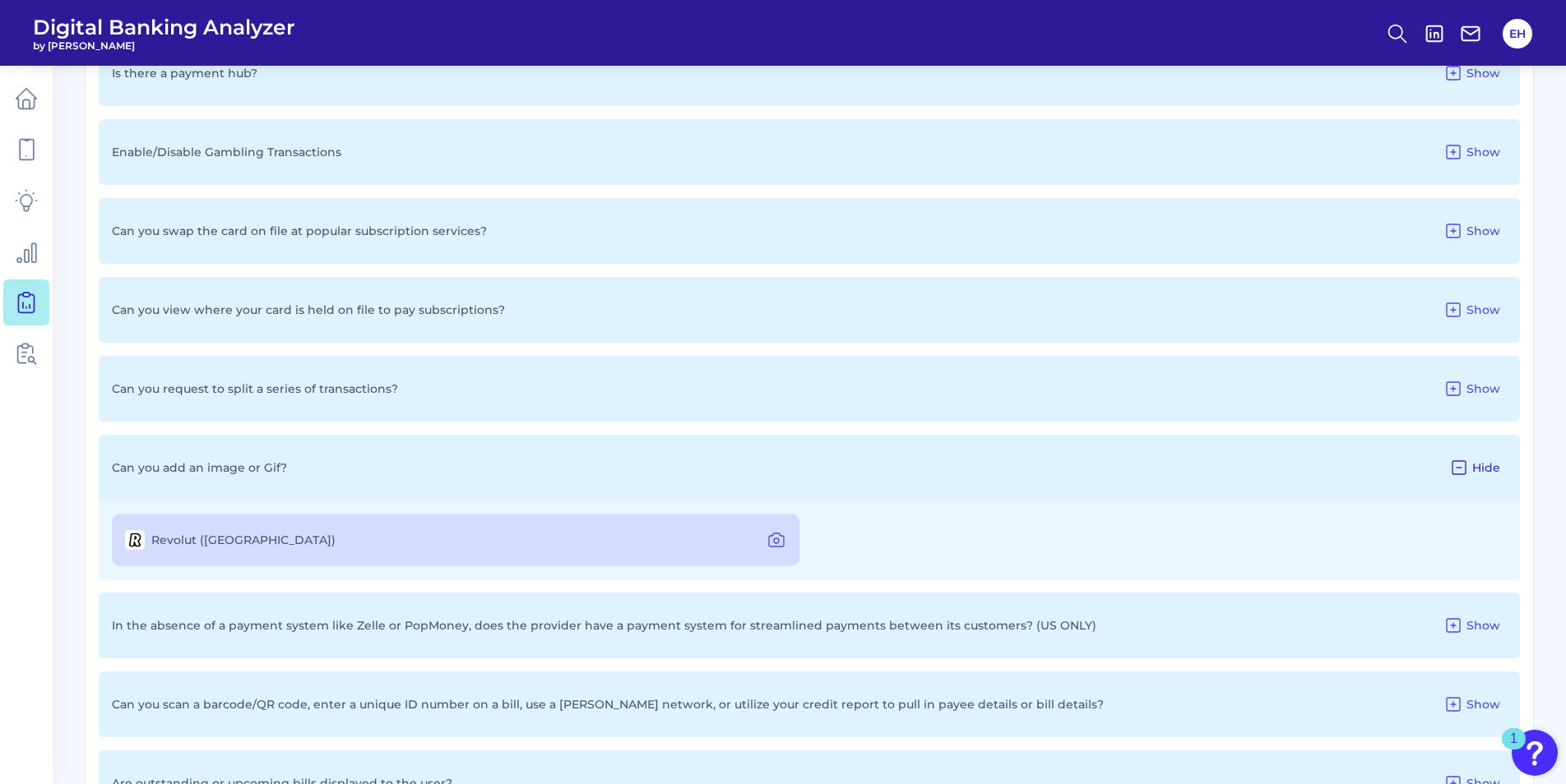
click at [1474, 472] on span "Hide" at bounding box center [1486, 467] width 28 height 15
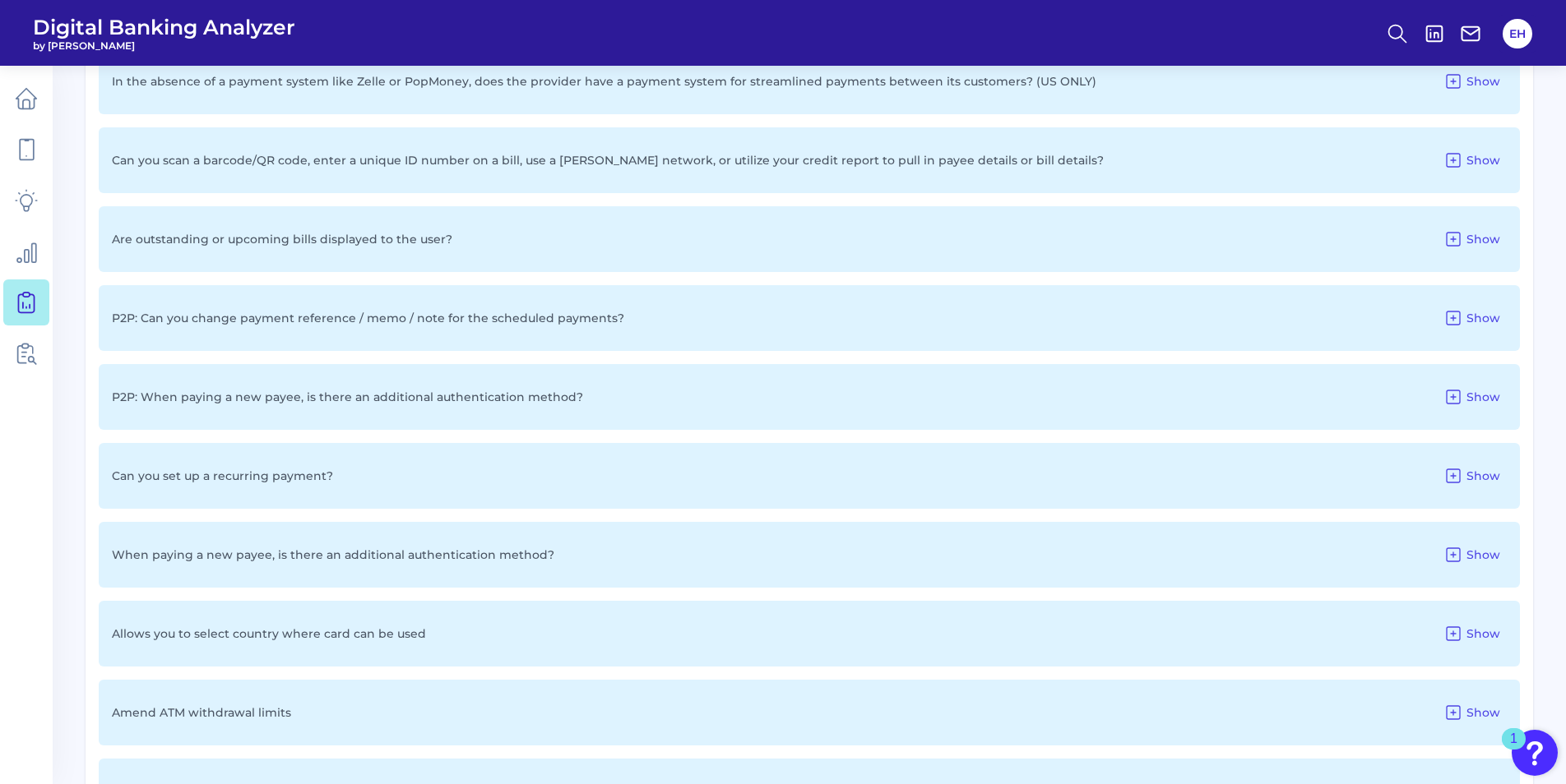
scroll to position [1424, 0]
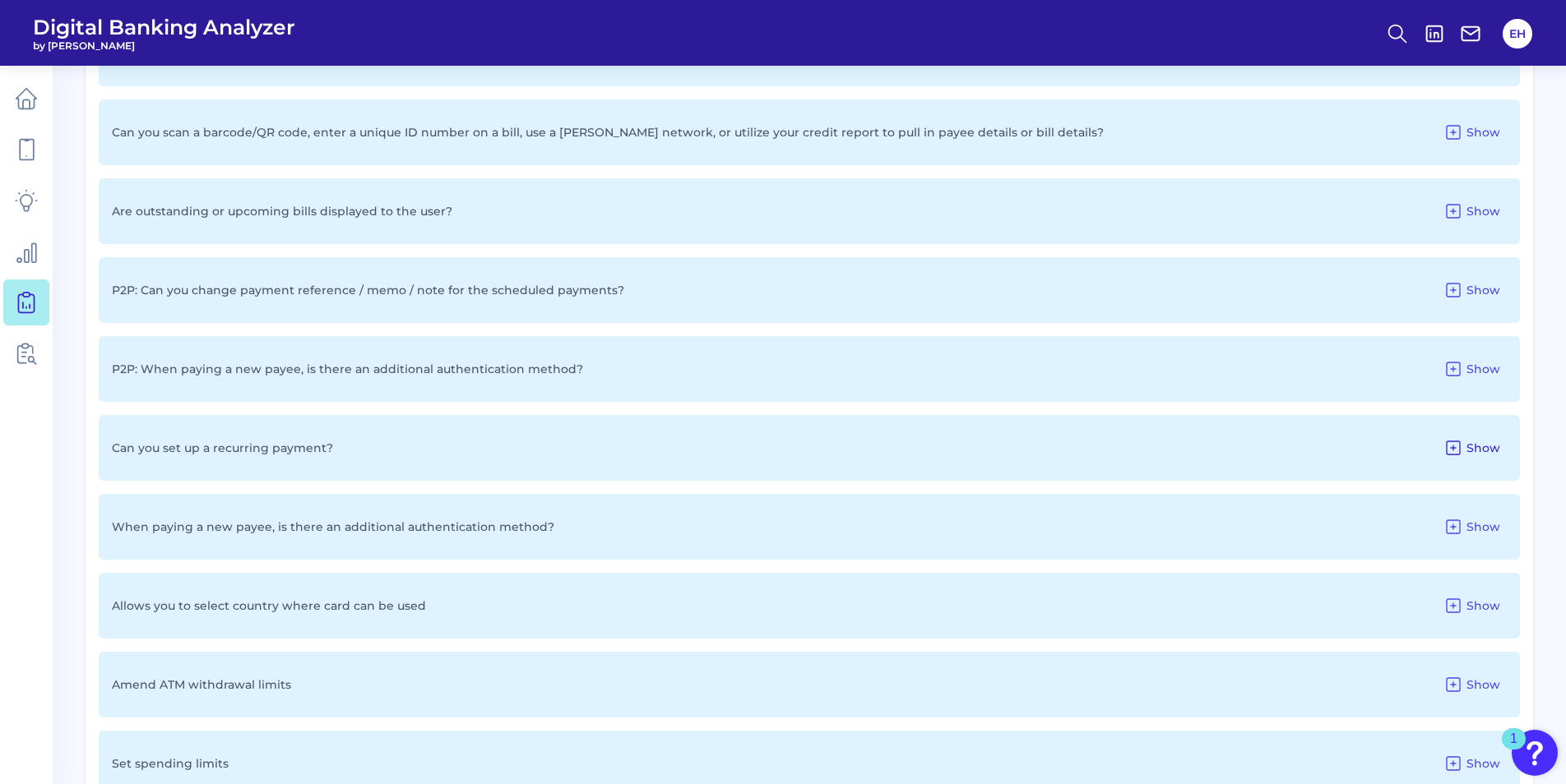
click at [1456, 445] on icon at bounding box center [1453, 447] width 19 height 19
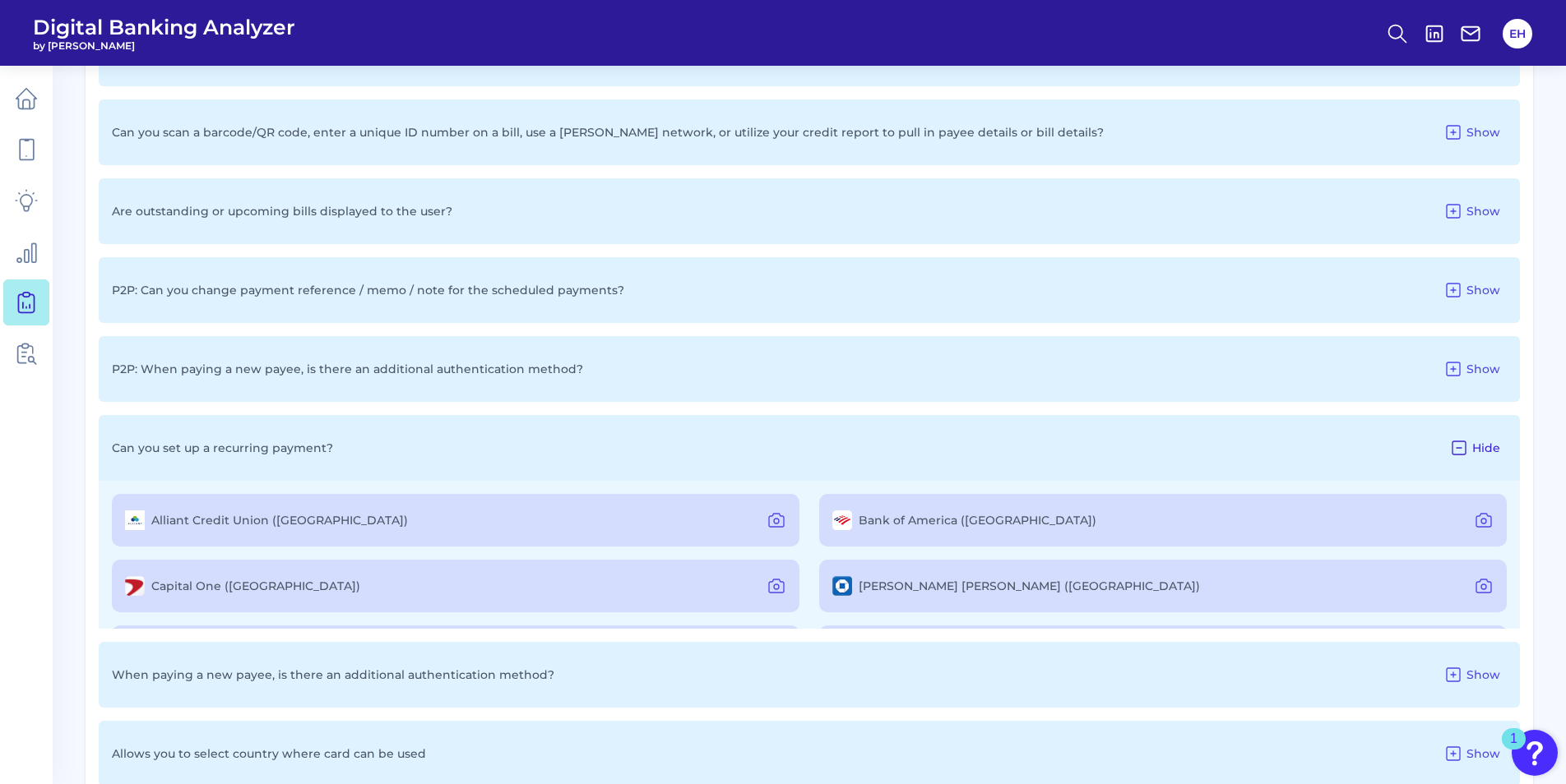
click at [1453, 445] on icon at bounding box center [1459, 447] width 19 height 19
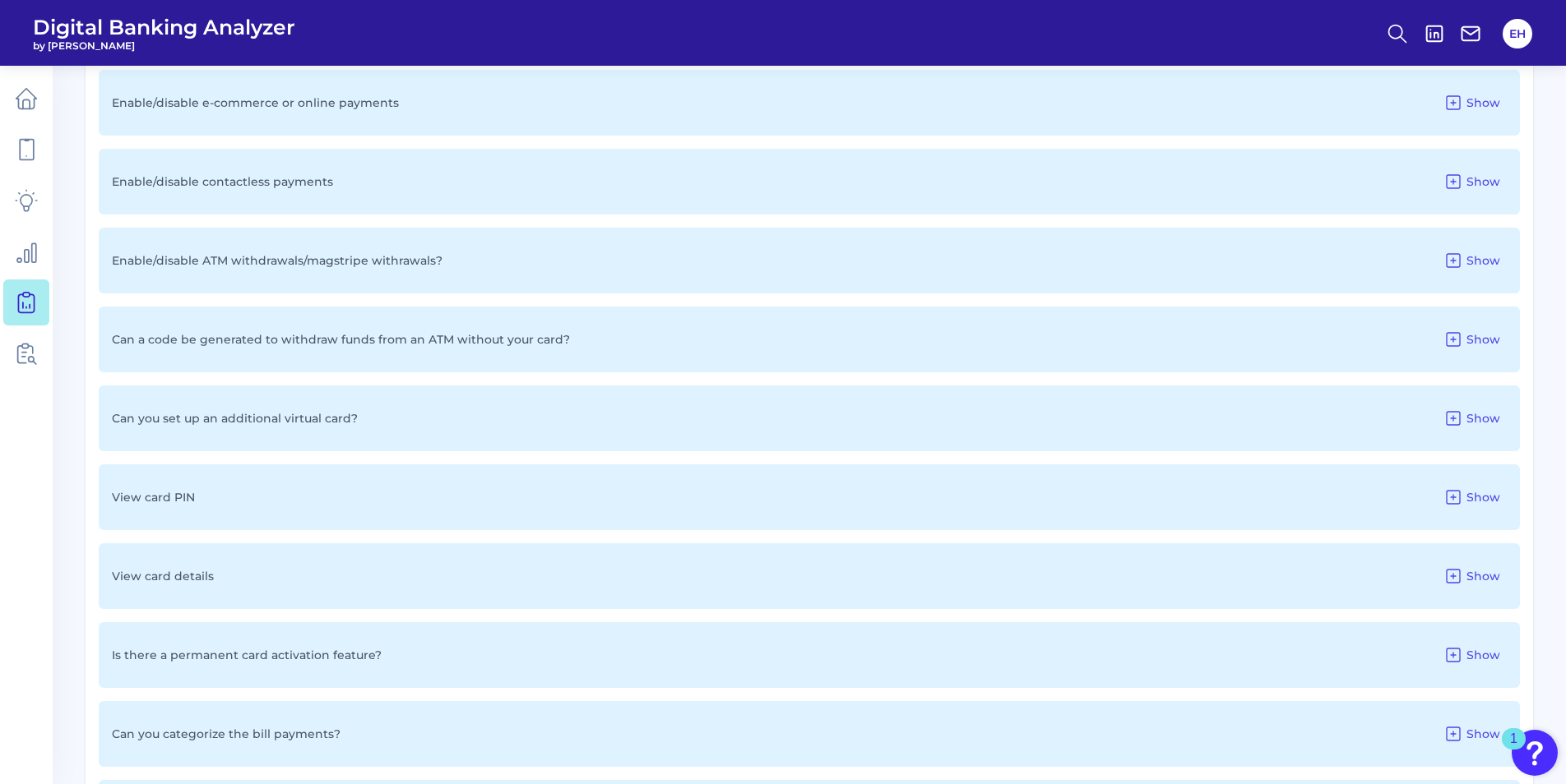
scroll to position [2246, 0]
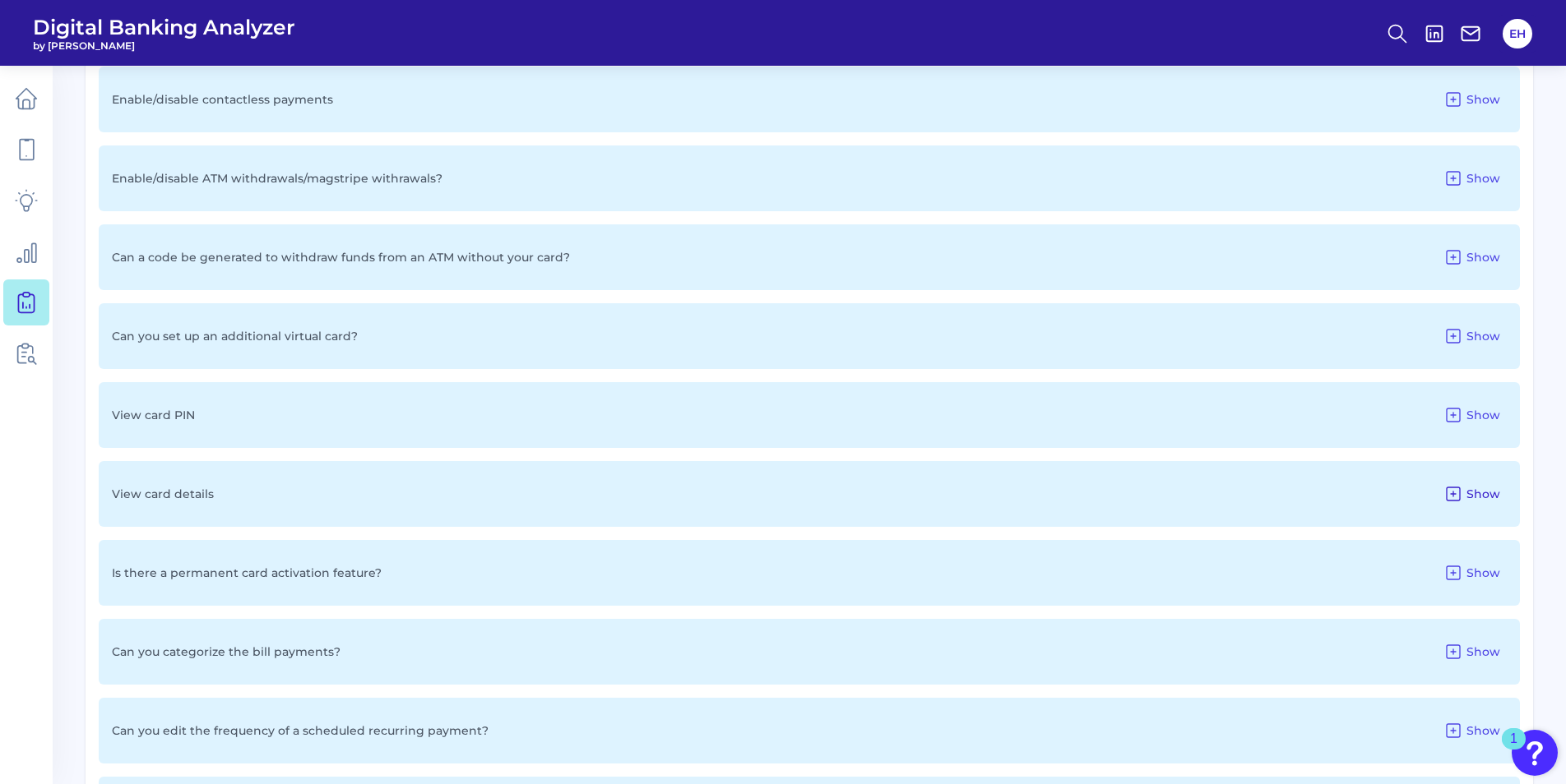
click at [1468, 490] on span "Show" at bounding box center [1483, 493] width 34 height 15
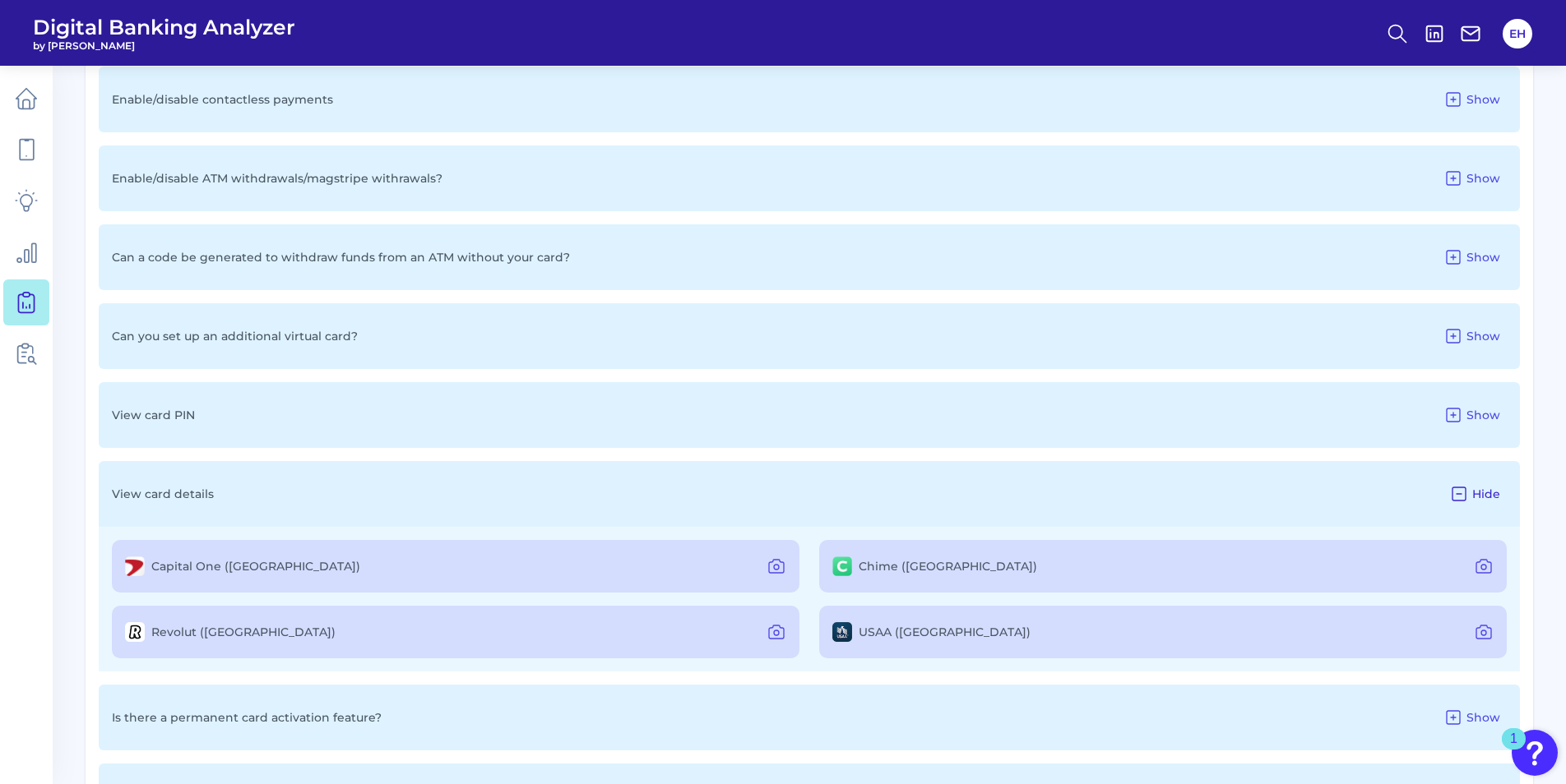
click at [1466, 491] on icon at bounding box center [1460, 494] width 14 height 14
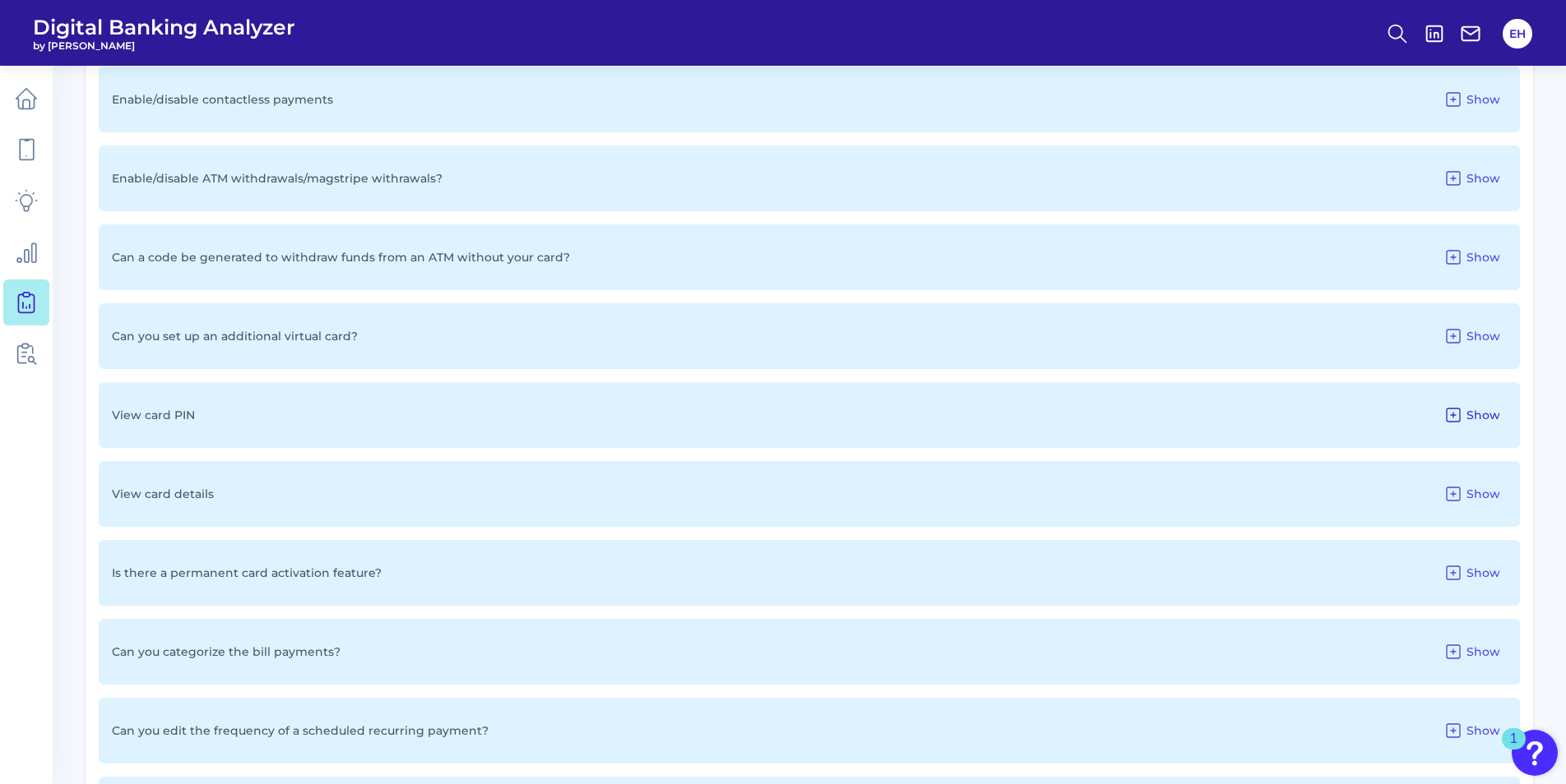
click at [1445, 418] on icon at bounding box center [1453, 415] width 19 height 19
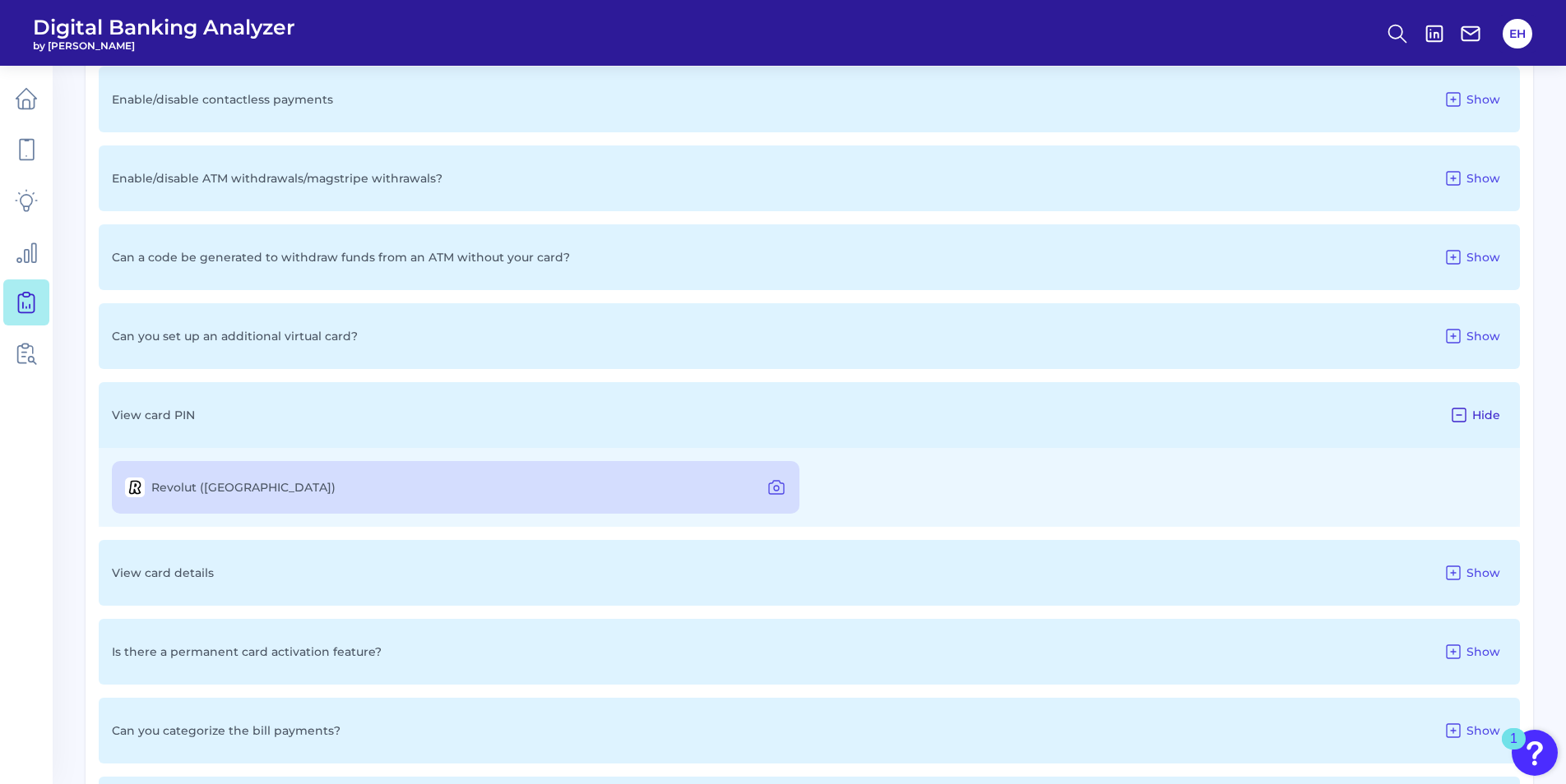
click at [1448, 418] on button "Hide" at bounding box center [1475, 414] width 64 height 26
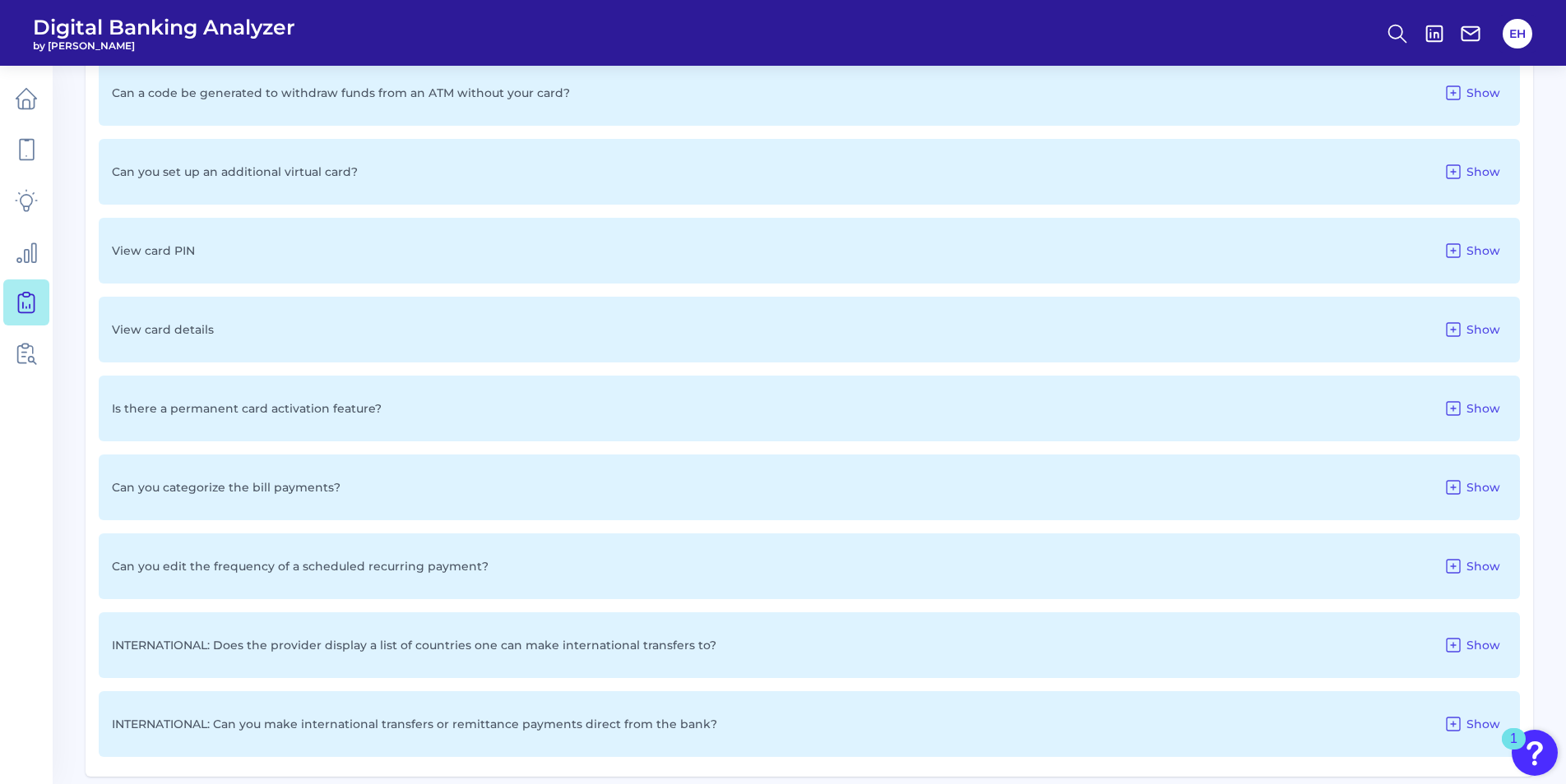
scroll to position [2428, 0]
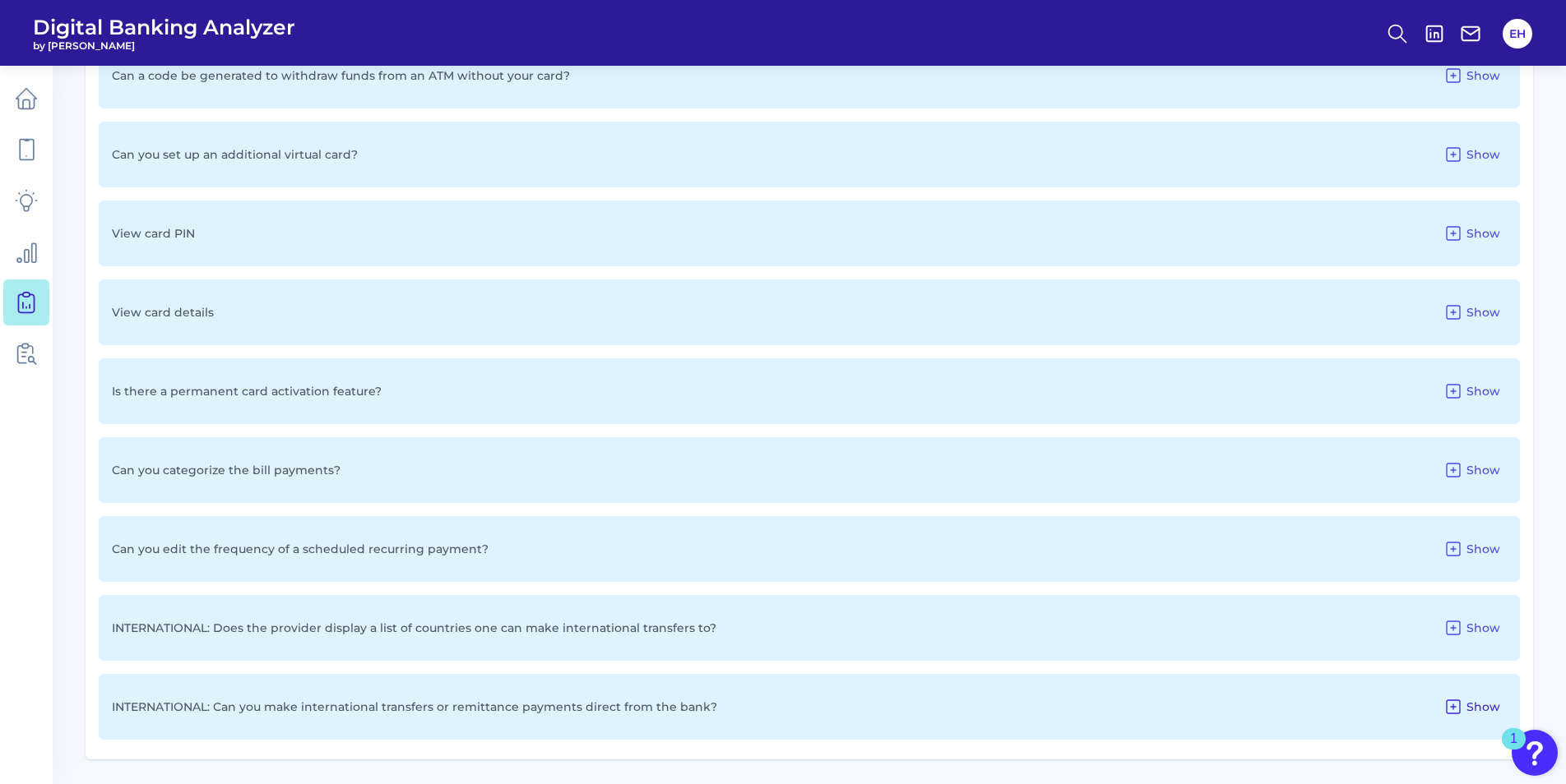
click at [1447, 703] on icon at bounding box center [1454, 707] width 14 height 14
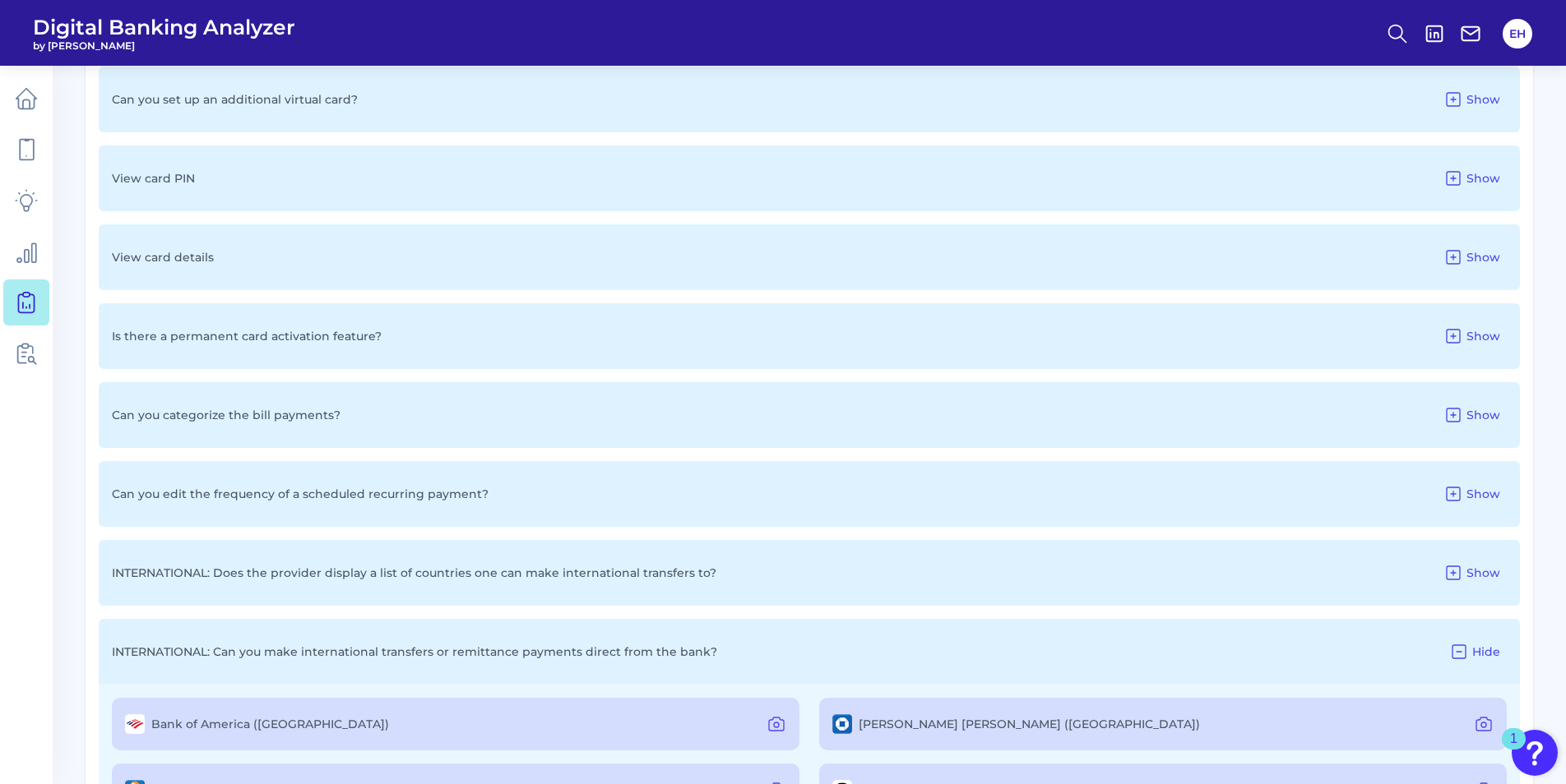
scroll to position [2576, 0]
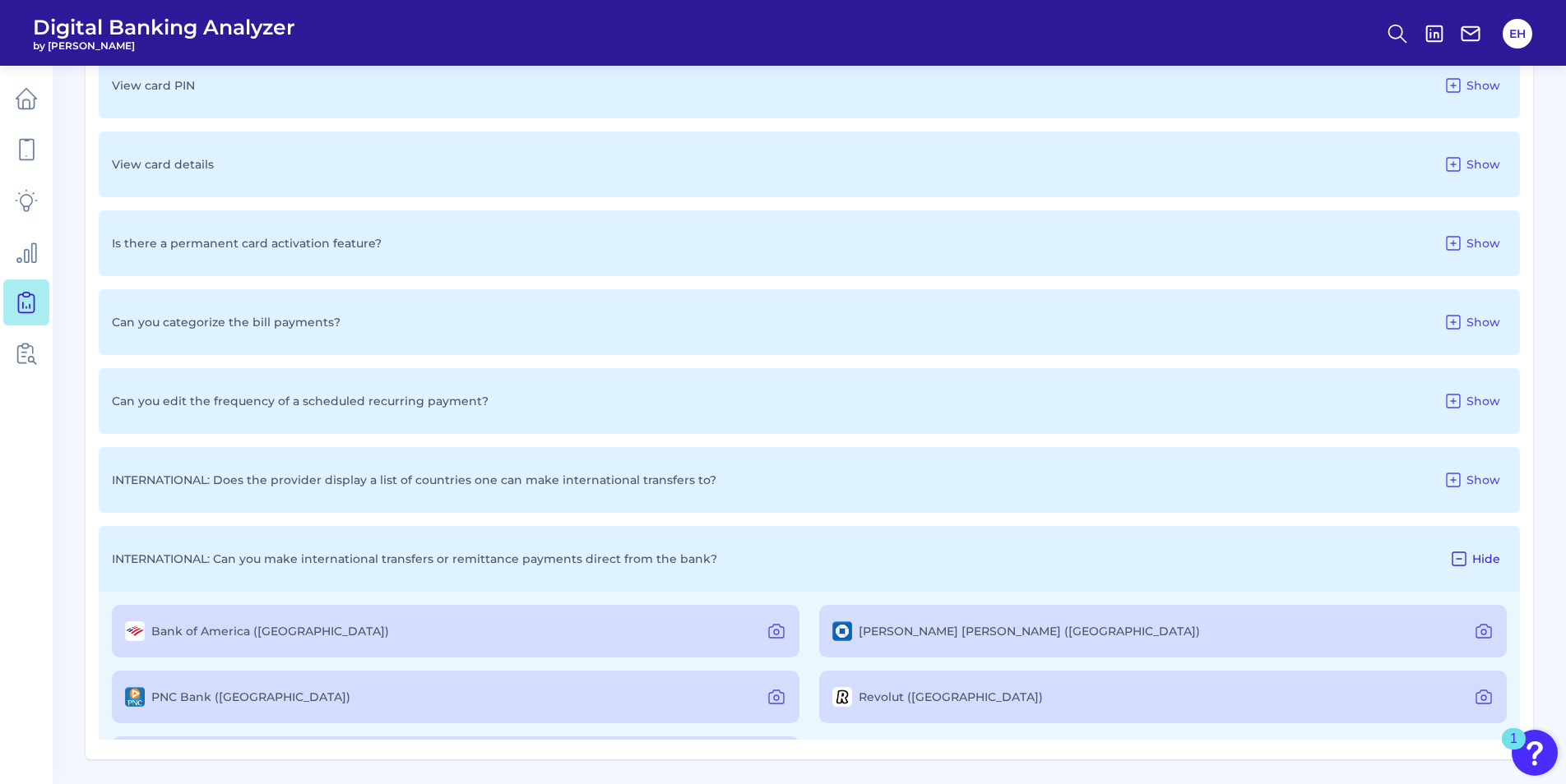
click at [1456, 552] on icon at bounding box center [1460, 559] width 14 height 14
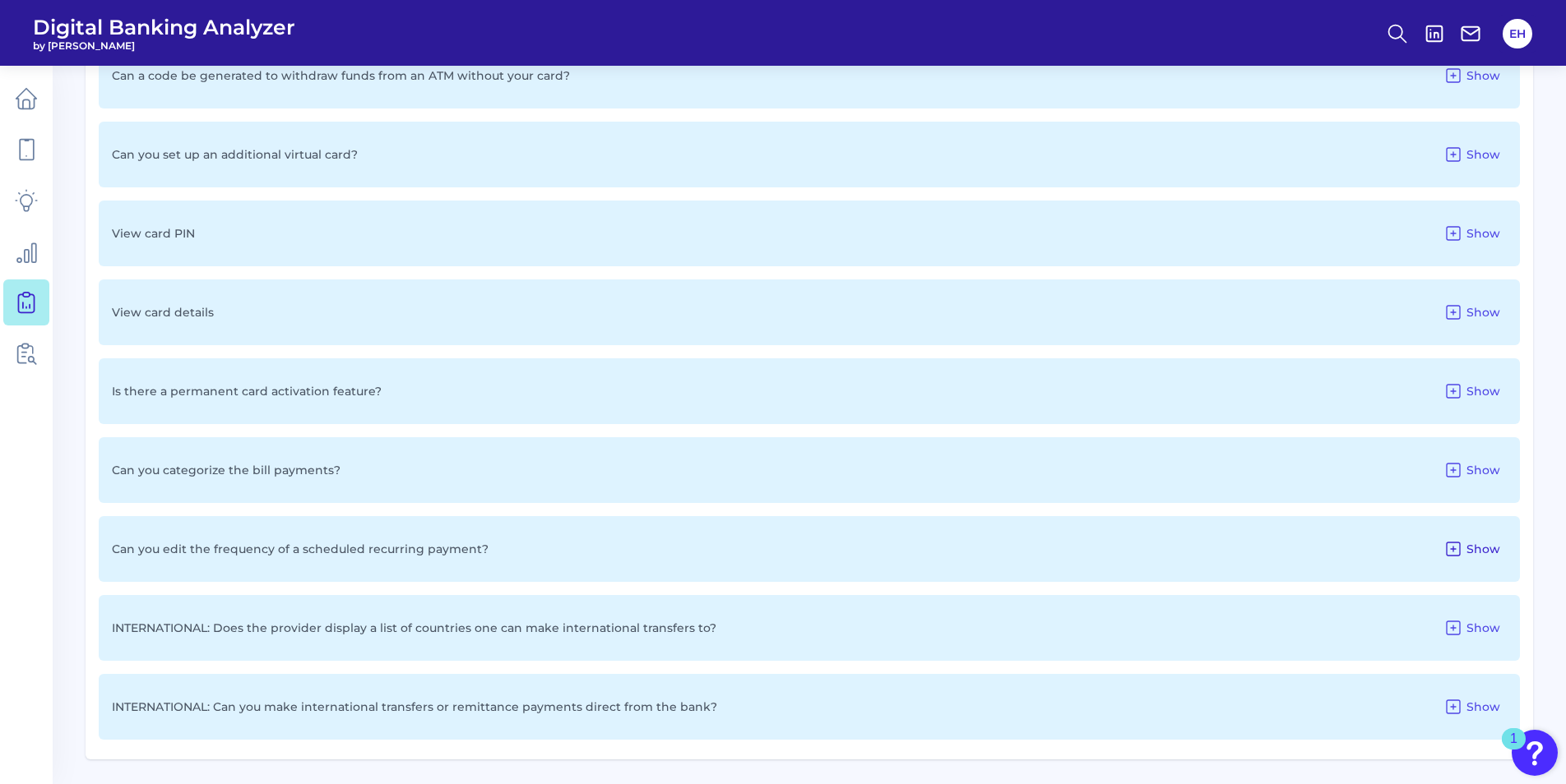
click at [1453, 541] on icon at bounding box center [1453, 549] width 19 height 19
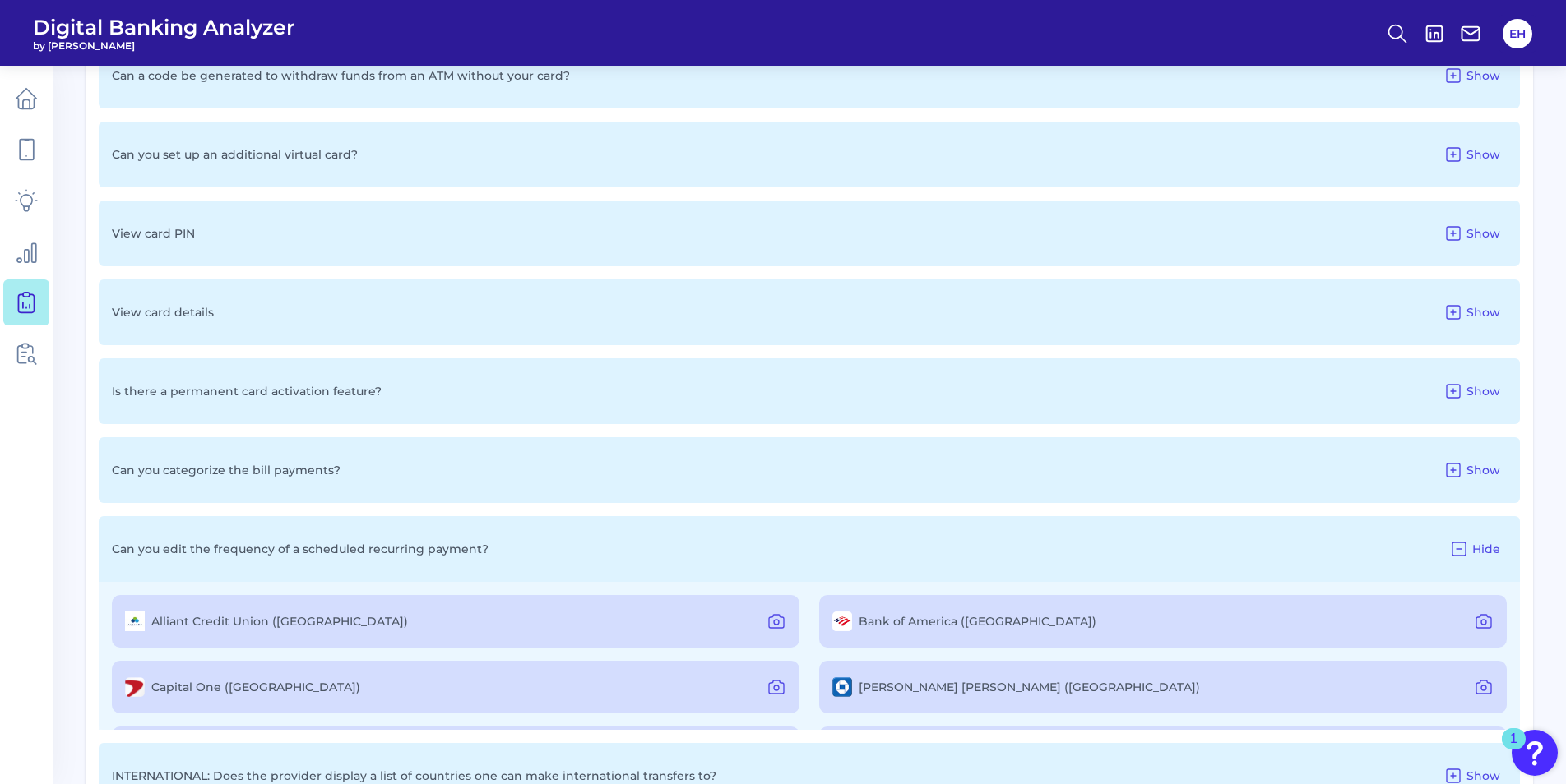
click at [1453, 541] on icon at bounding box center [1459, 549] width 19 height 19
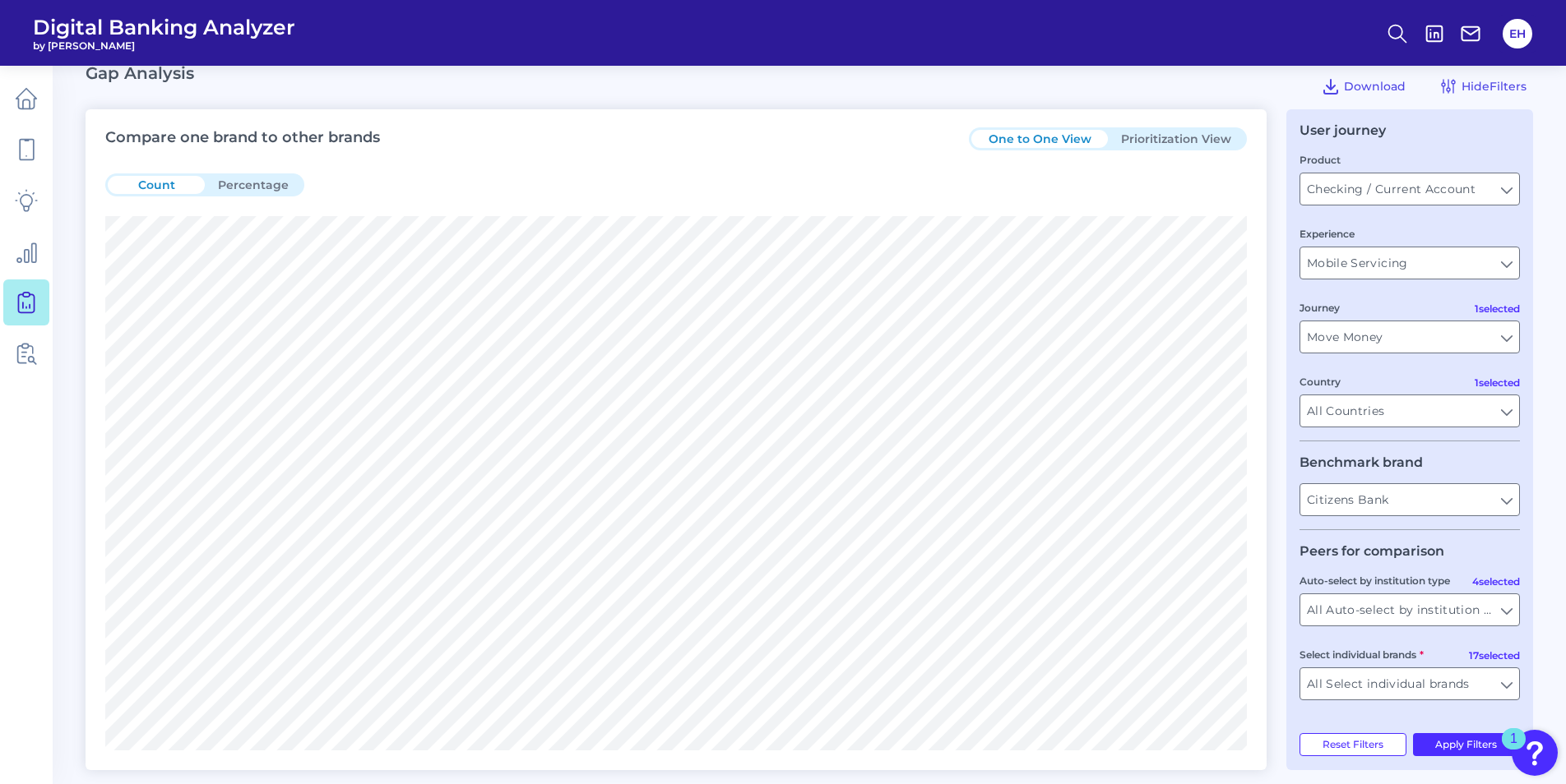
scroll to position [0, 0]
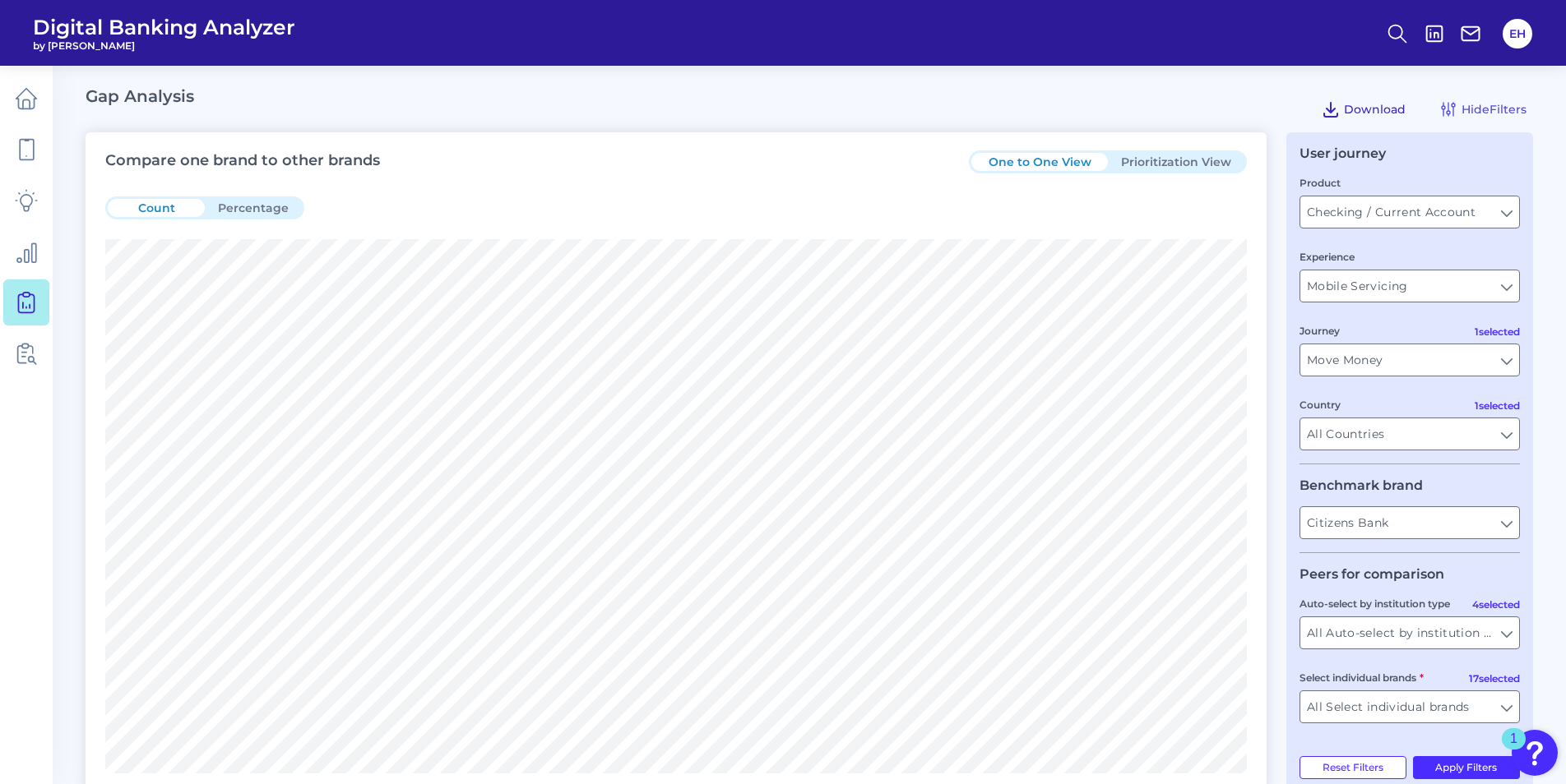
click at [1378, 103] on span "Download" at bounding box center [1374, 109] width 61 height 15
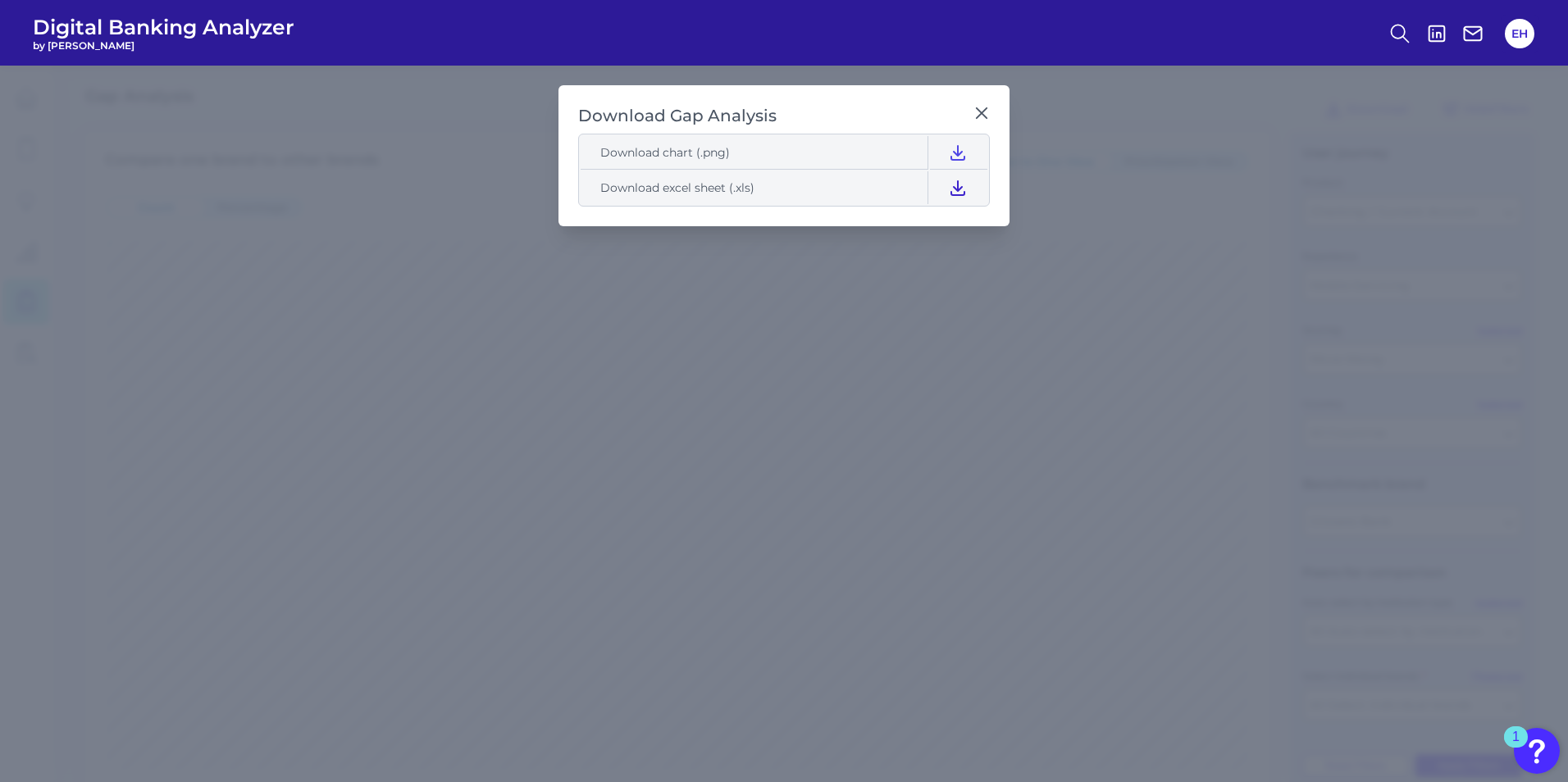
click at [962, 188] on icon at bounding box center [958, 188] width 14 height 14
click at [988, 109] on icon at bounding box center [981, 113] width 16 height 16
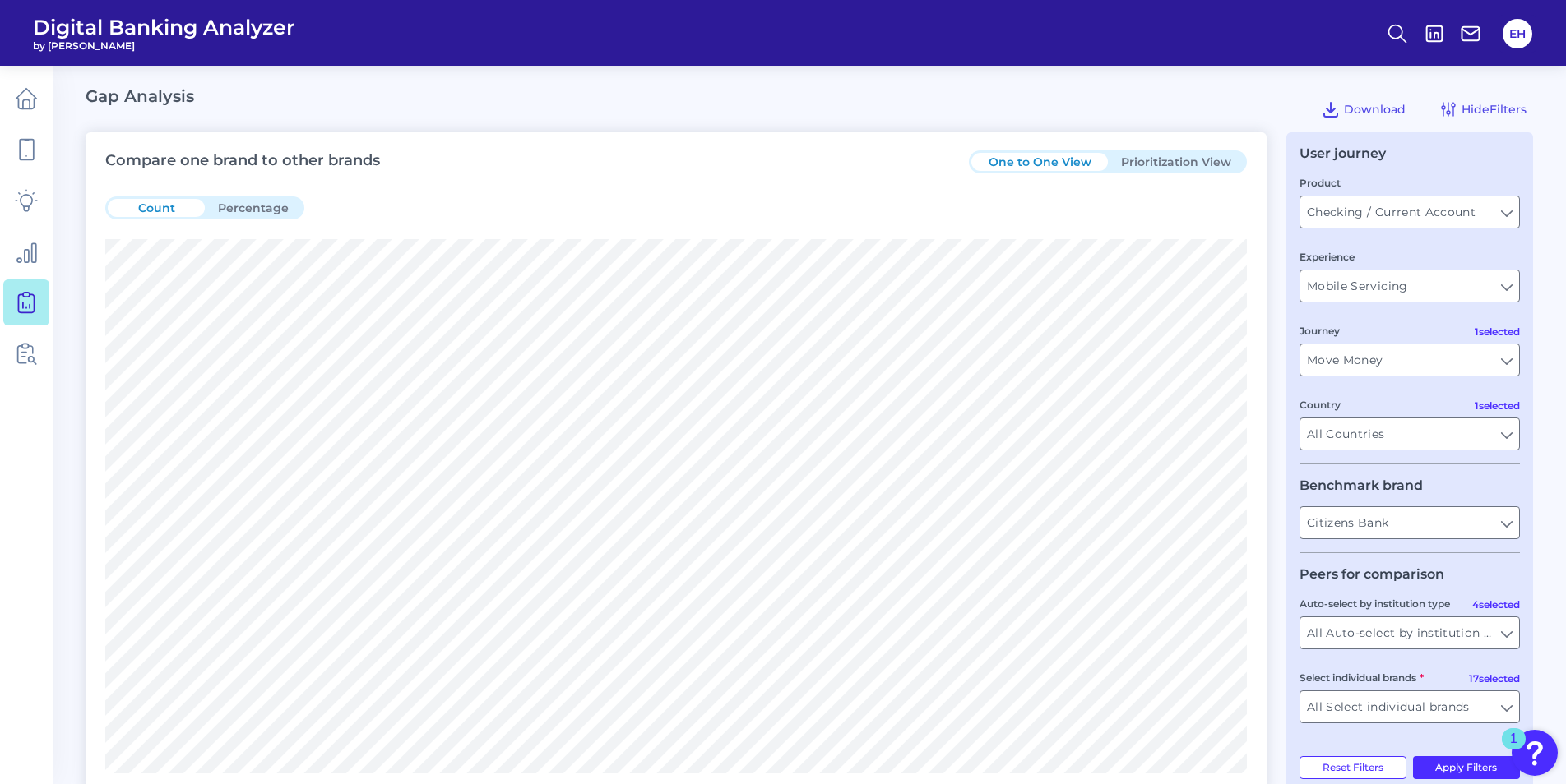
click at [1174, 157] on button "Prioritization View" at bounding box center [1176, 161] width 136 height 18
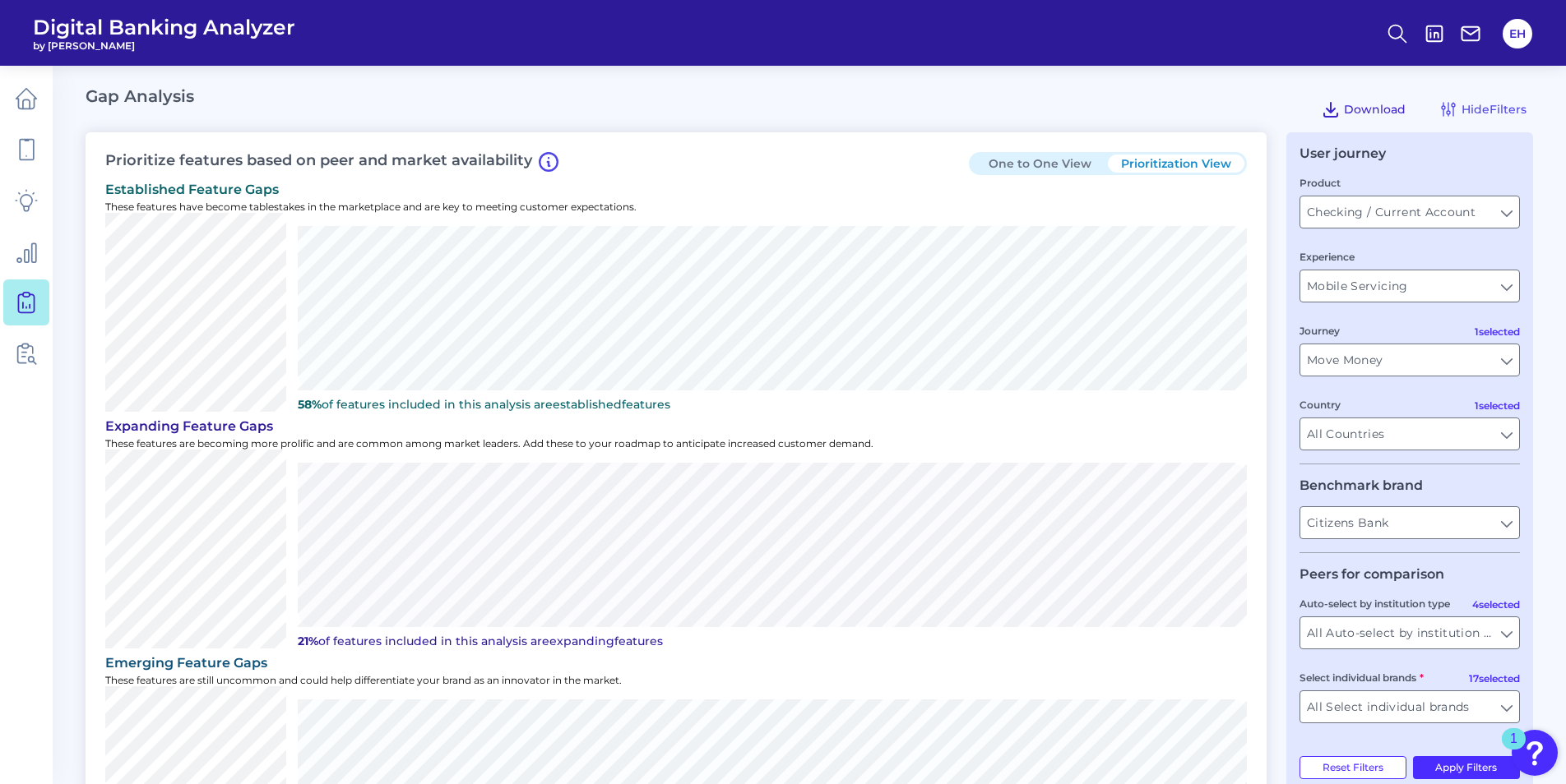
click at [1382, 109] on span "Download" at bounding box center [1374, 109] width 61 height 15
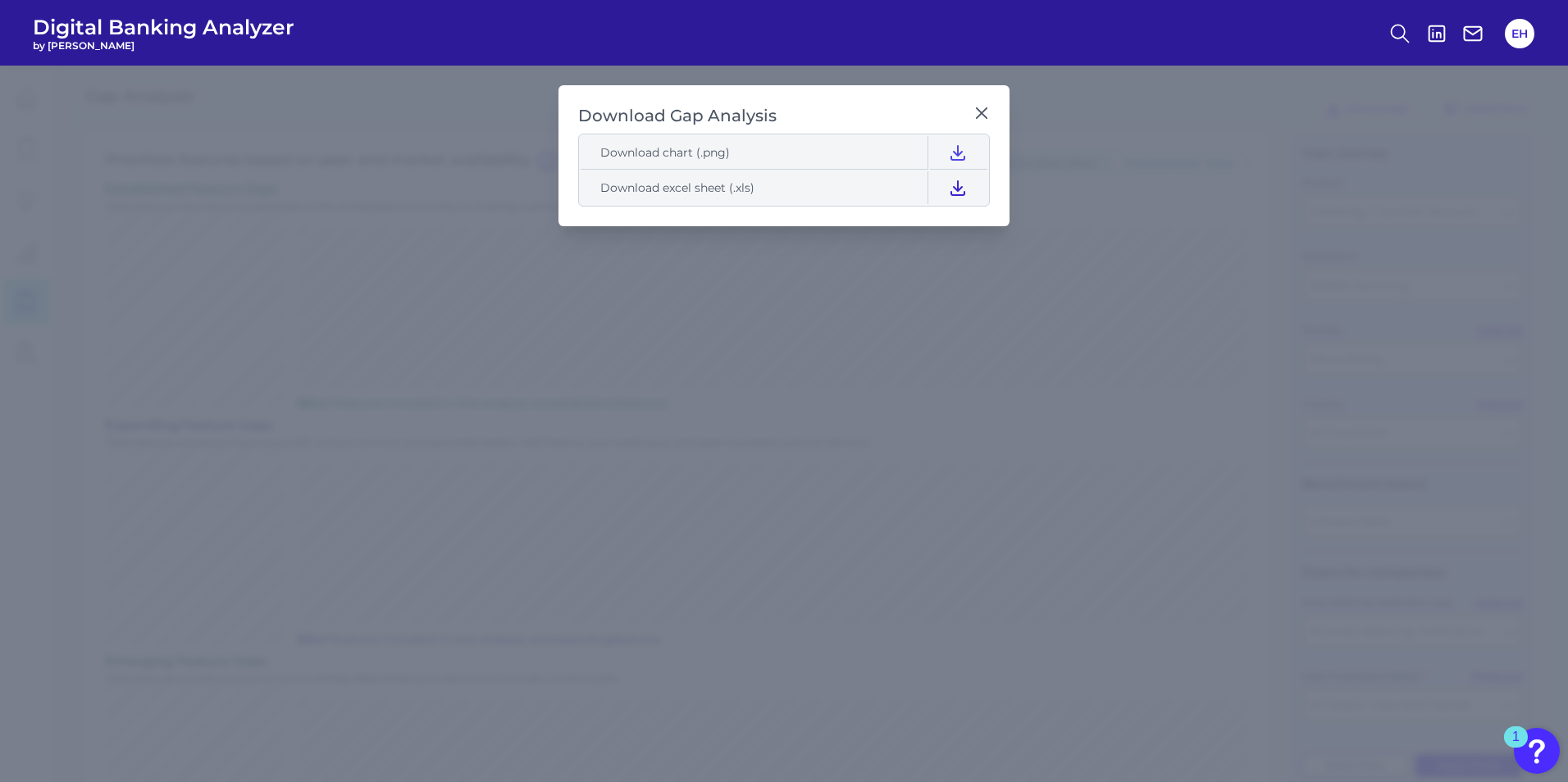
click at [967, 185] on button at bounding box center [957, 188] width 55 height 33
click at [978, 107] on icon at bounding box center [981, 113] width 16 height 16
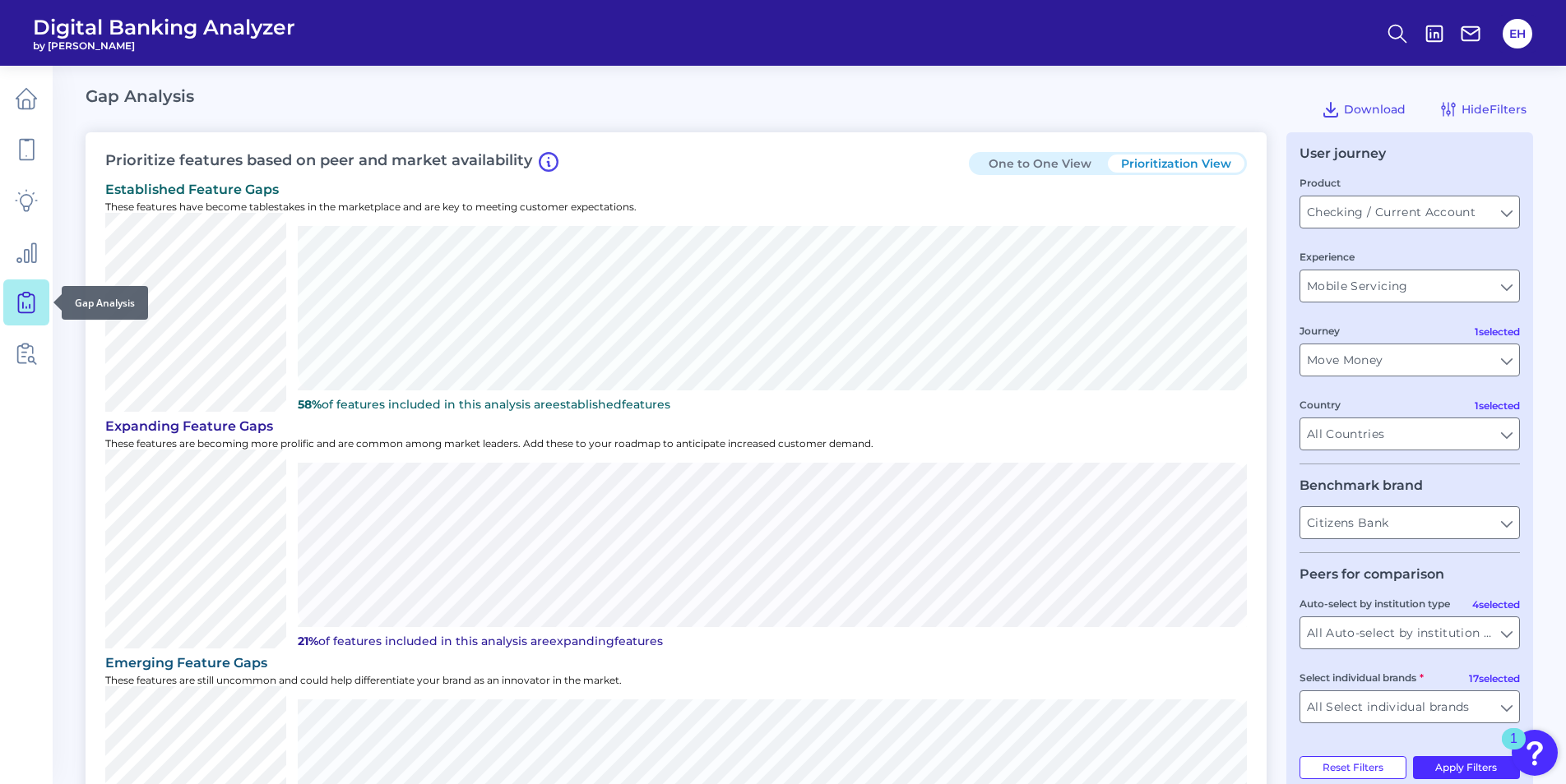
click at [37, 298] on icon at bounding box center [26, 303] width 23 height 23
click at [1494, 362] on input "Move Money" at bounding box center [1409, 360] width 219 height 31
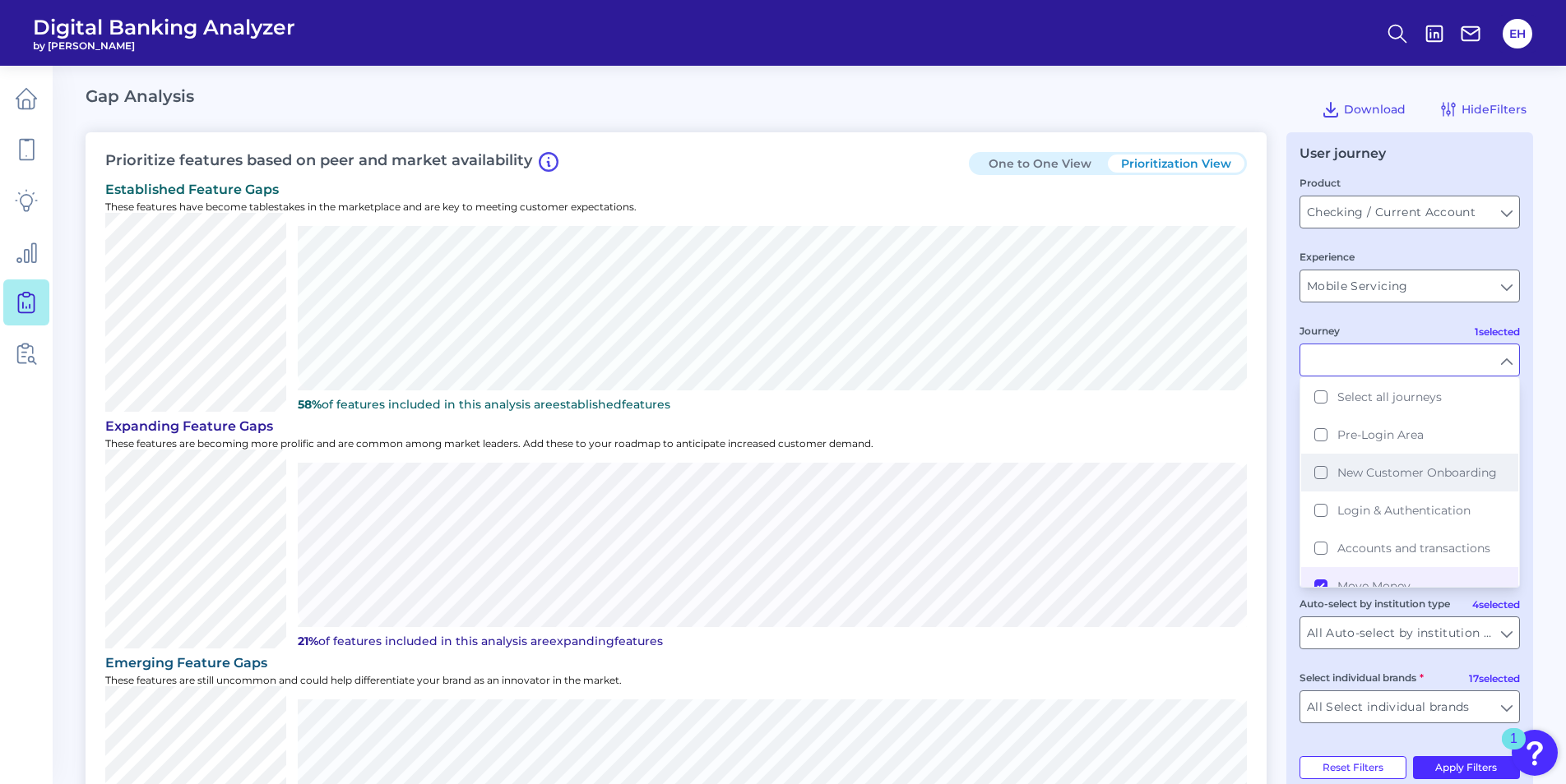
scroll to position [164, 0]
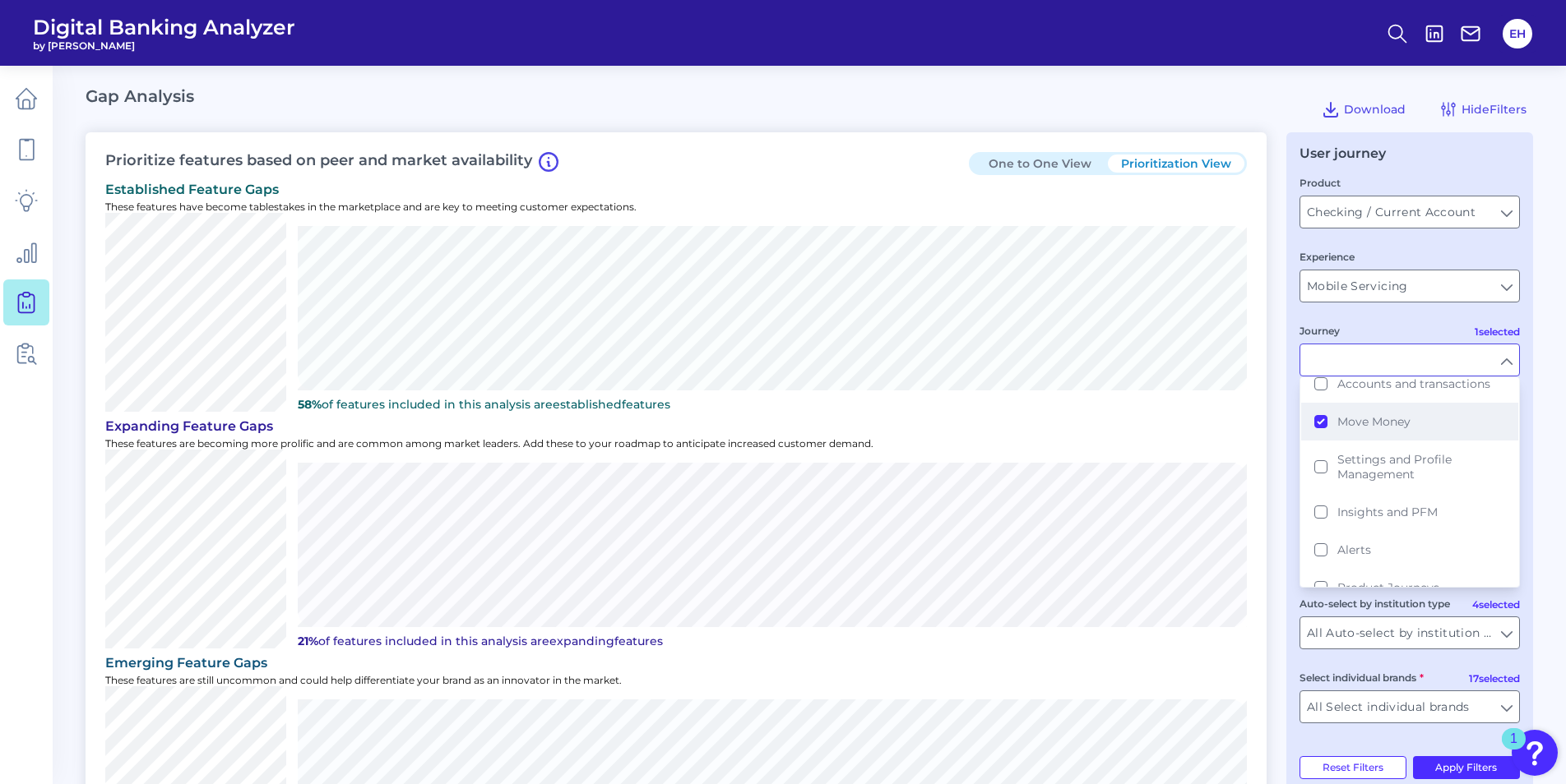
click at [1316, 422] on button "Move Money" at bounding box center [1409, 421] width 217 height 38
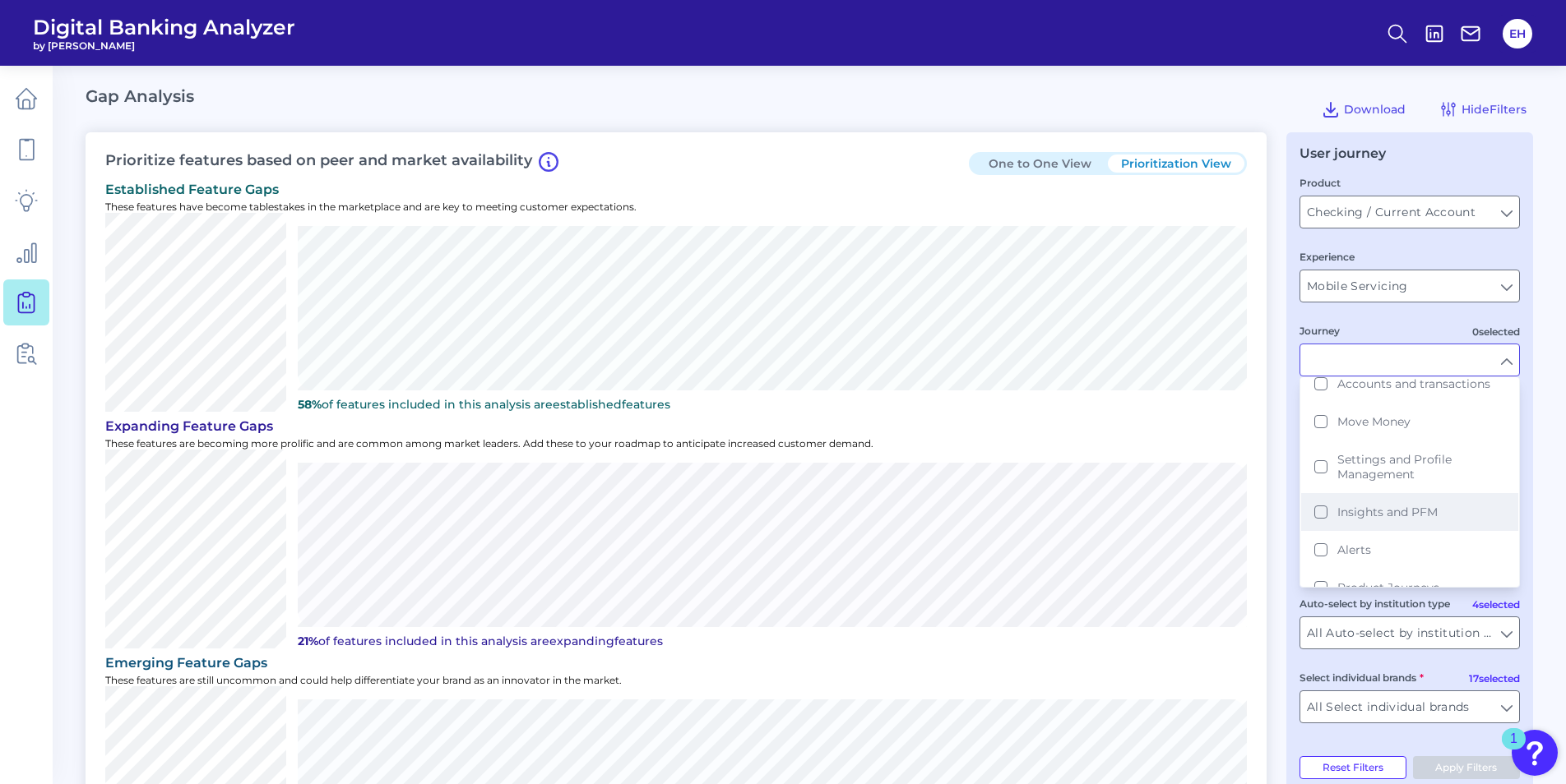
scroll to position [223, 0]
click at [1322, 496] on button "Alerts" at bounding box center [1409, 491] width 217 height 38
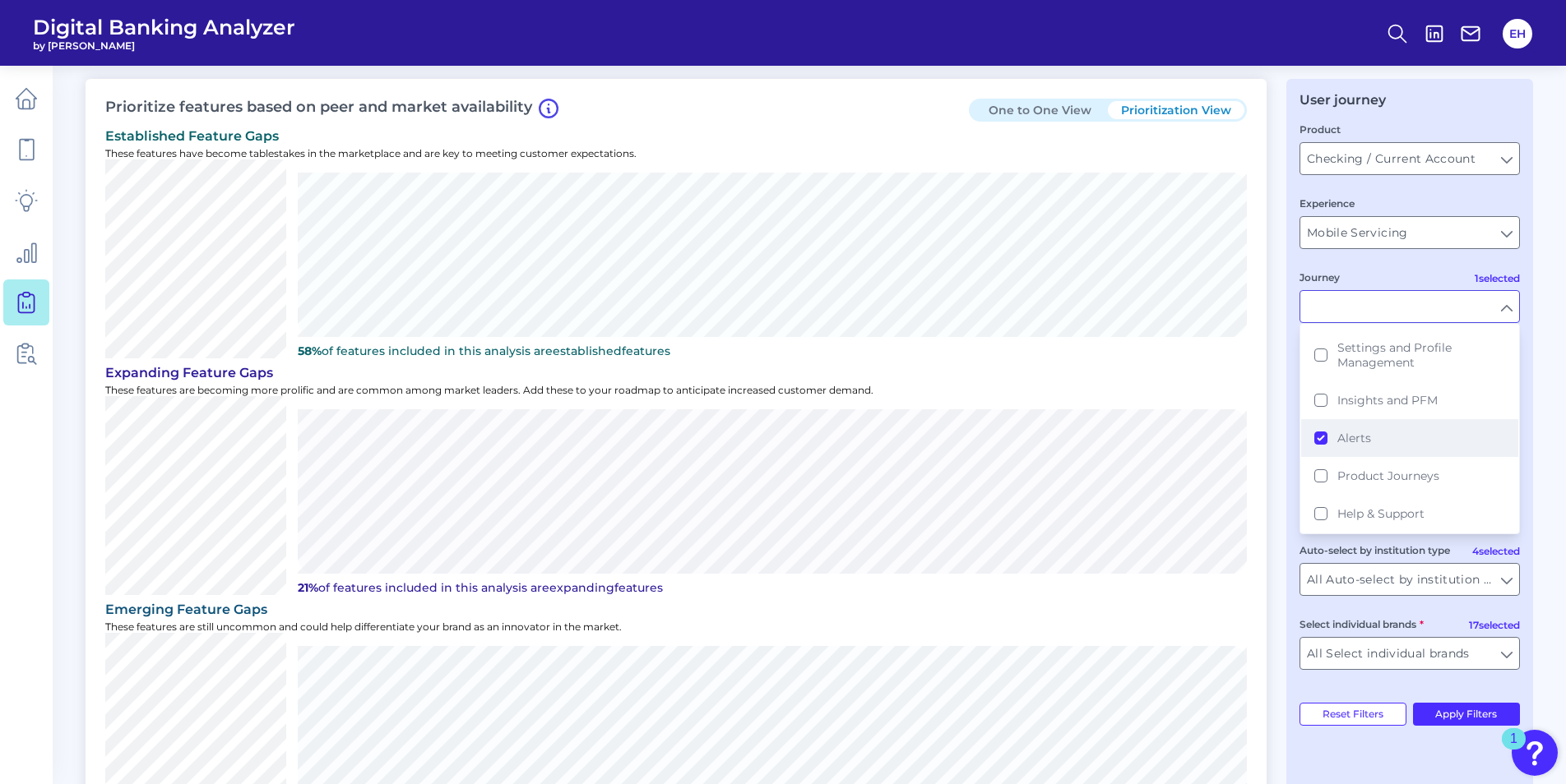
scroll to position [83, 0]
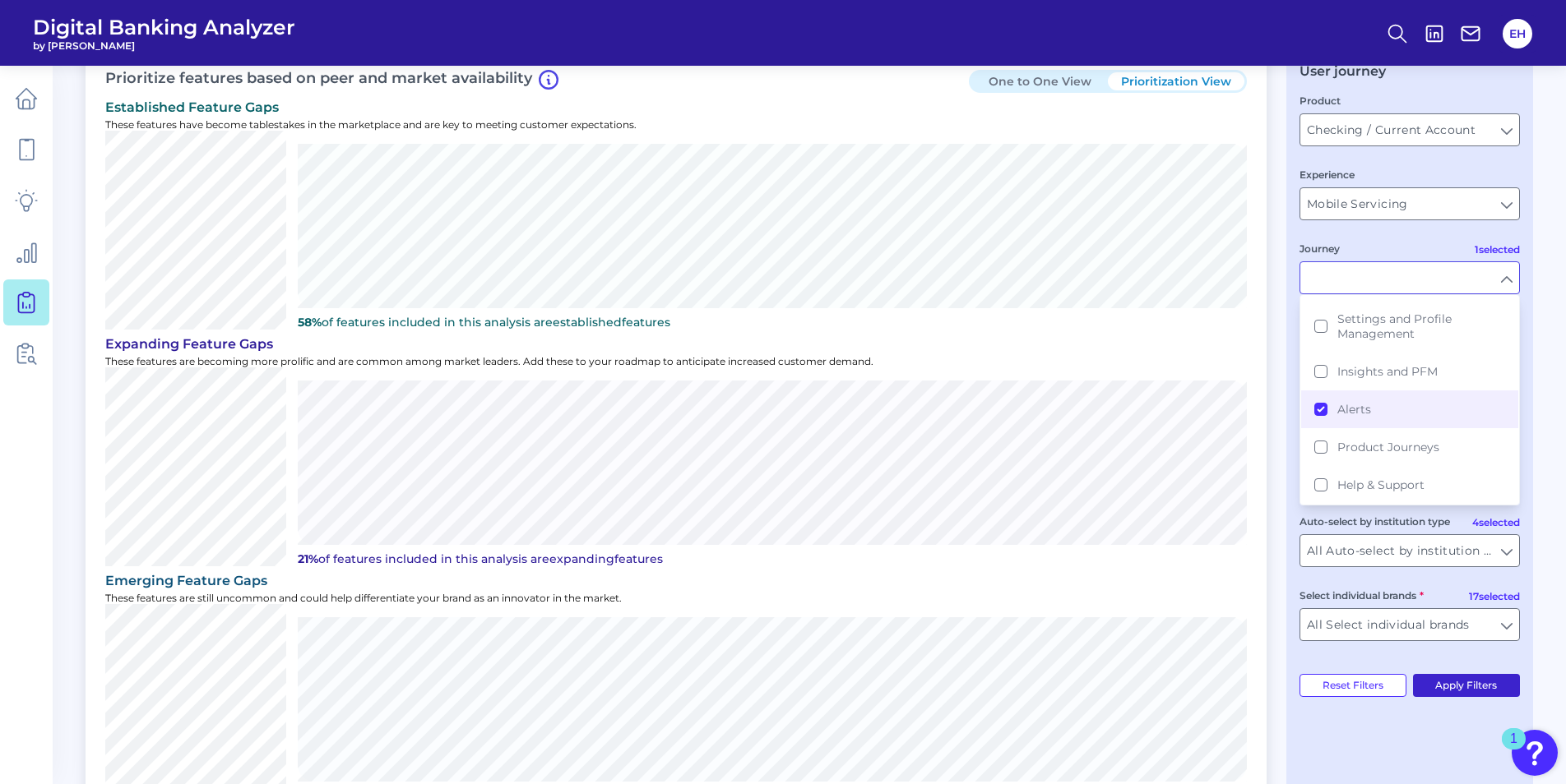
click at [1486, 685] on button "Apply Filters" at bounding box center [1467, 686] width 108 height 23
type input "Alerts"
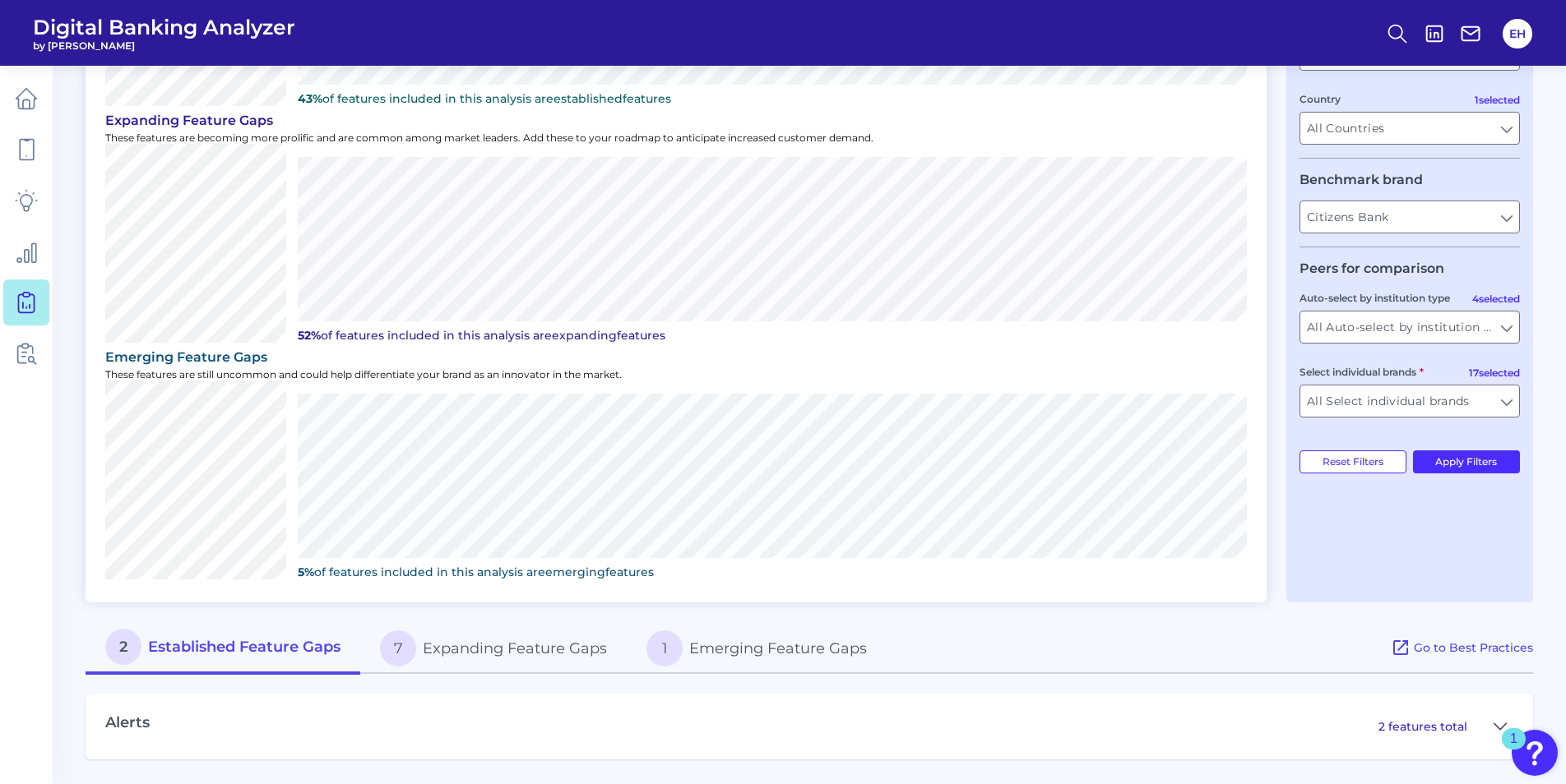
scroll to position [0, 0]
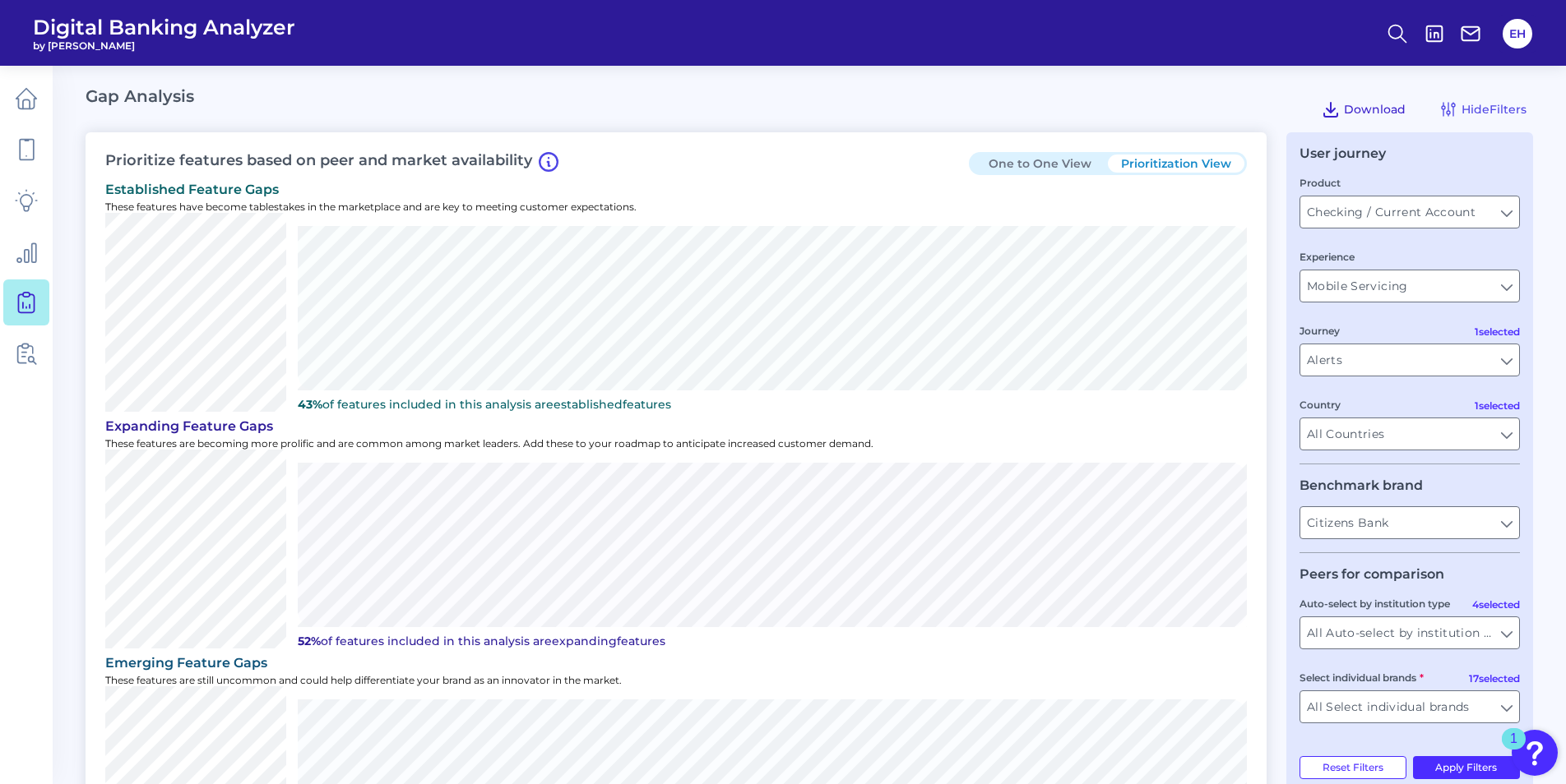
click at [1373, 100] on button "Download" at bounding box center [1364, 109] width 98 height 26
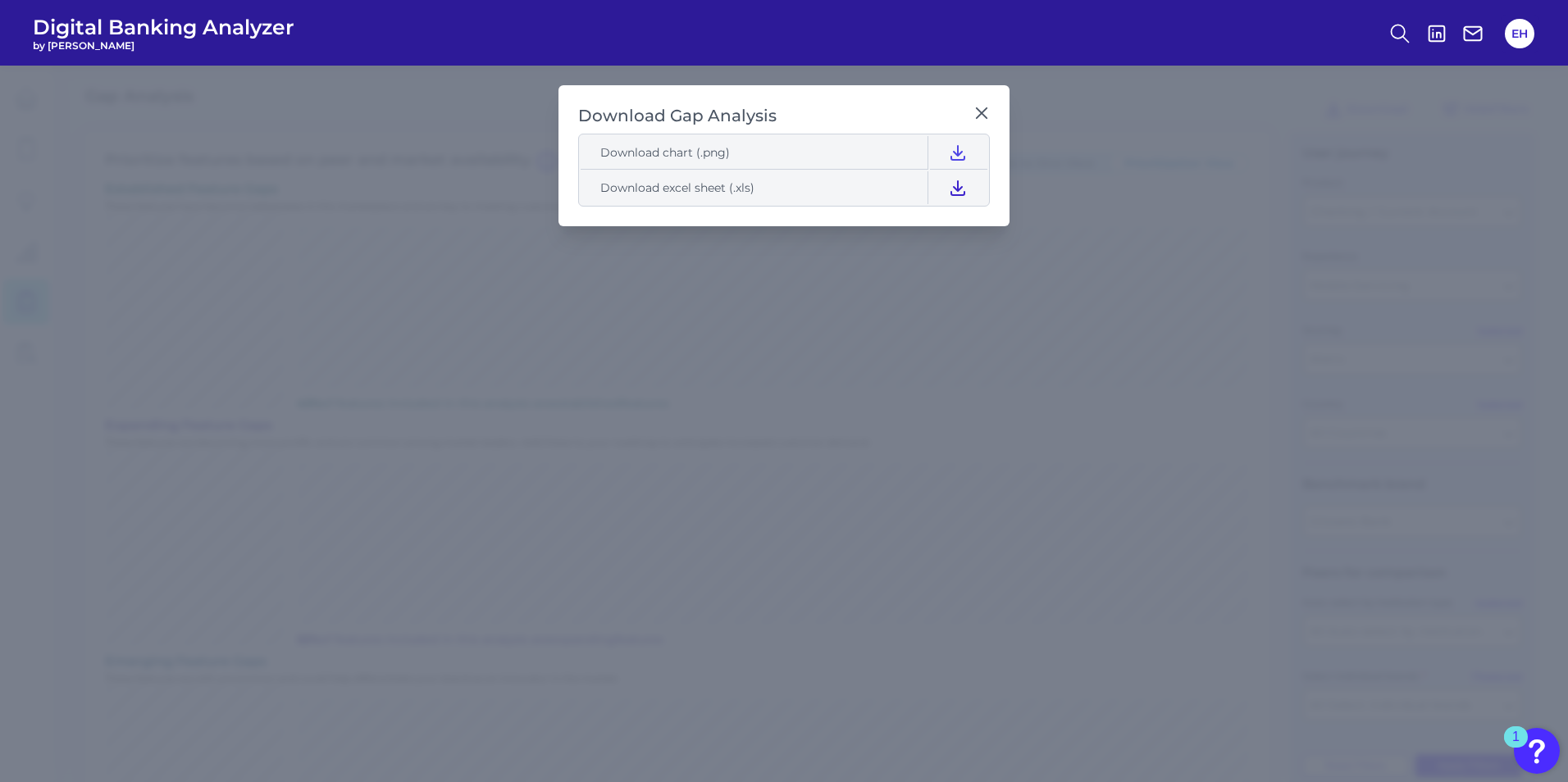
click at [963, 188] on icon at bounding box center [958, 187] width 19 height 19
click at [981, 100] on div "Download Gap Analysis Download chart (.png) Download excel sheet (.xls)" at bounding box center [784, 155] width 451 height 141
click at [971, 116] on div "Download Gap Analysis" at bounding box center [784, 115] width 411 height 22
click at [978, 114] on icon at bounding box center [981, 113] width 16 height 16
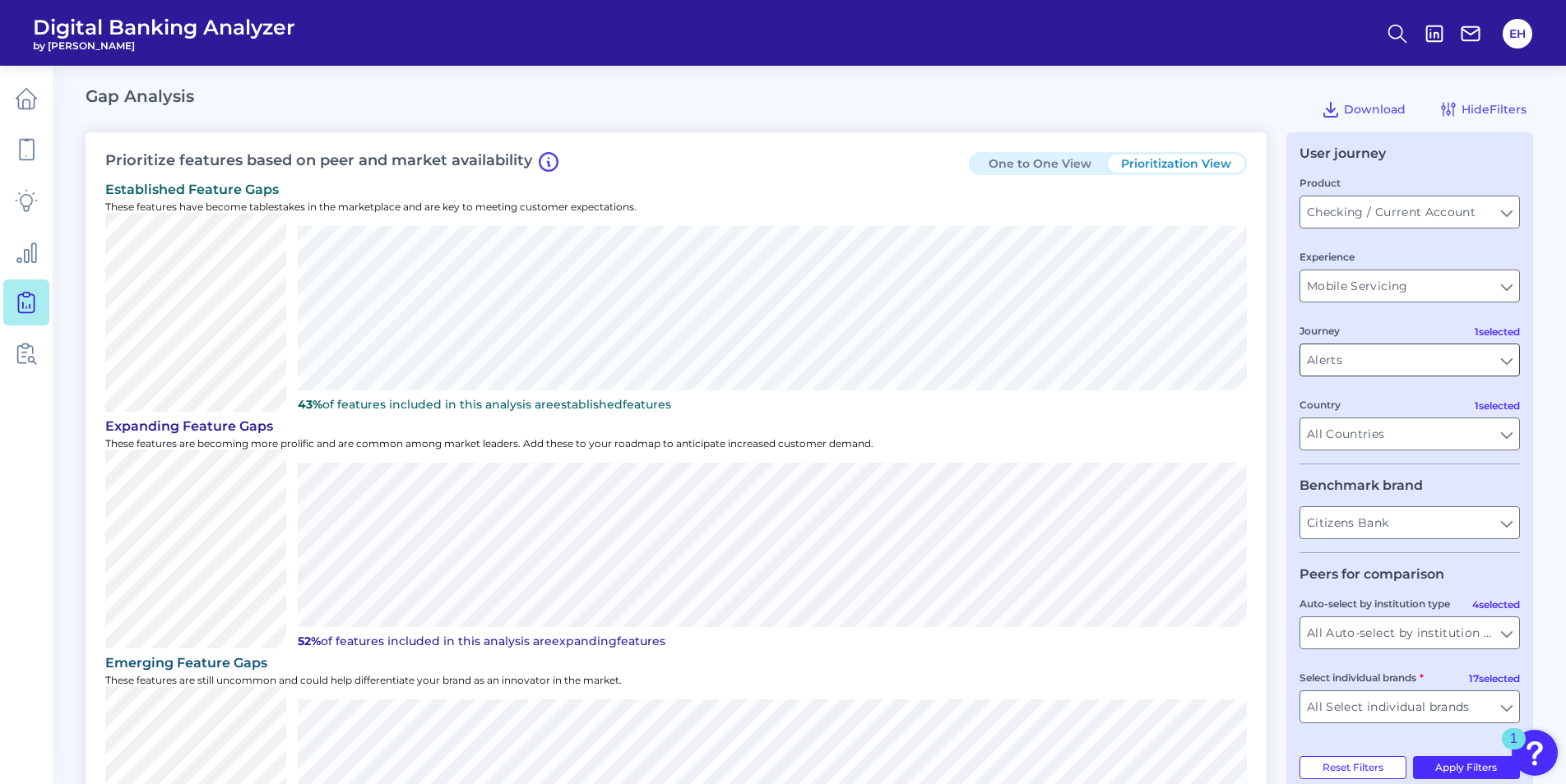
click at [1501, 351] on input "Alerts" at bounding box center [1409, 360] width 219 height 31
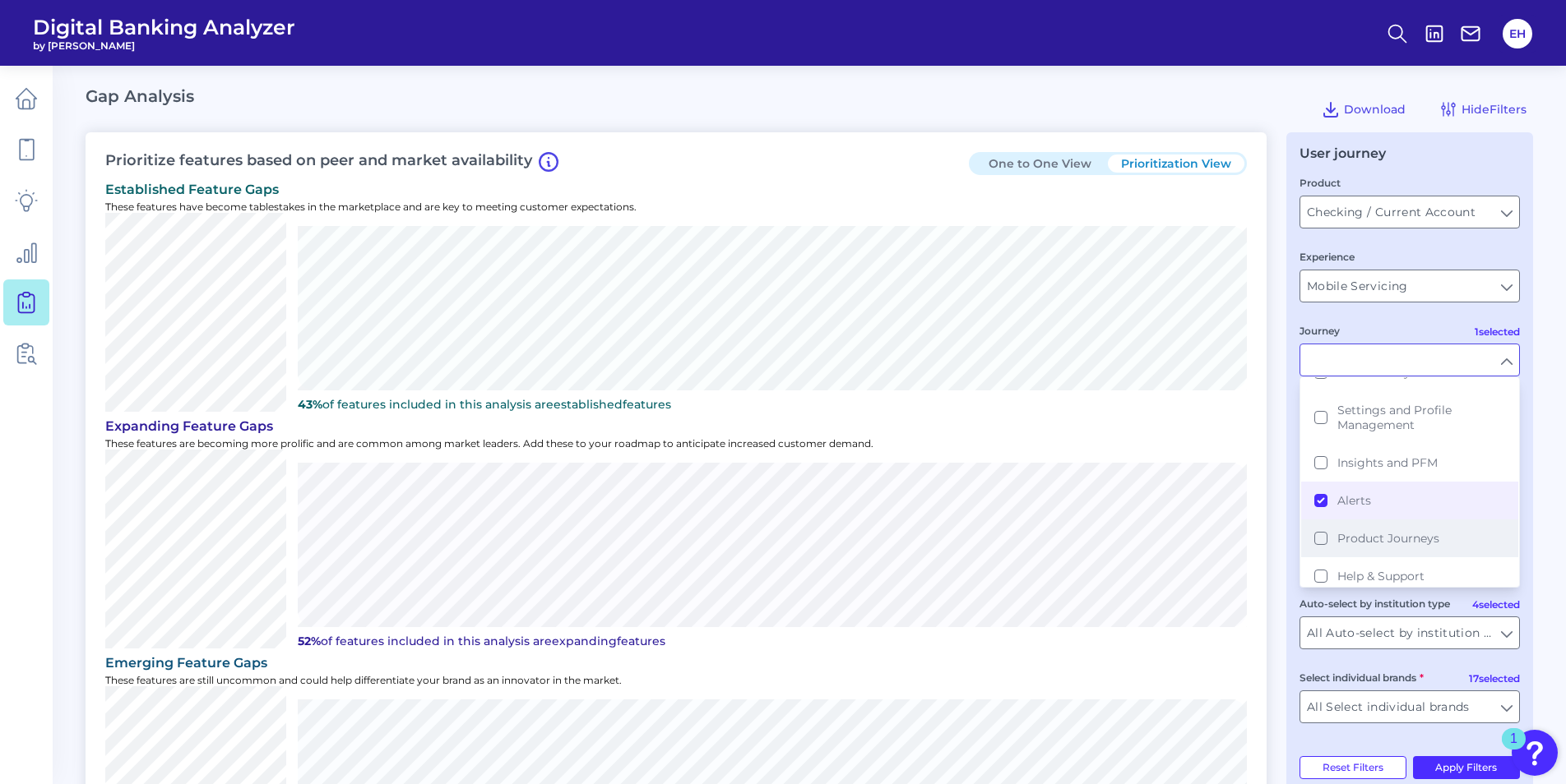
scroll to position [223, 0]
click at [1334, 486] on button "Alerts" at bounding box center [1409, 491] width 217 height 38
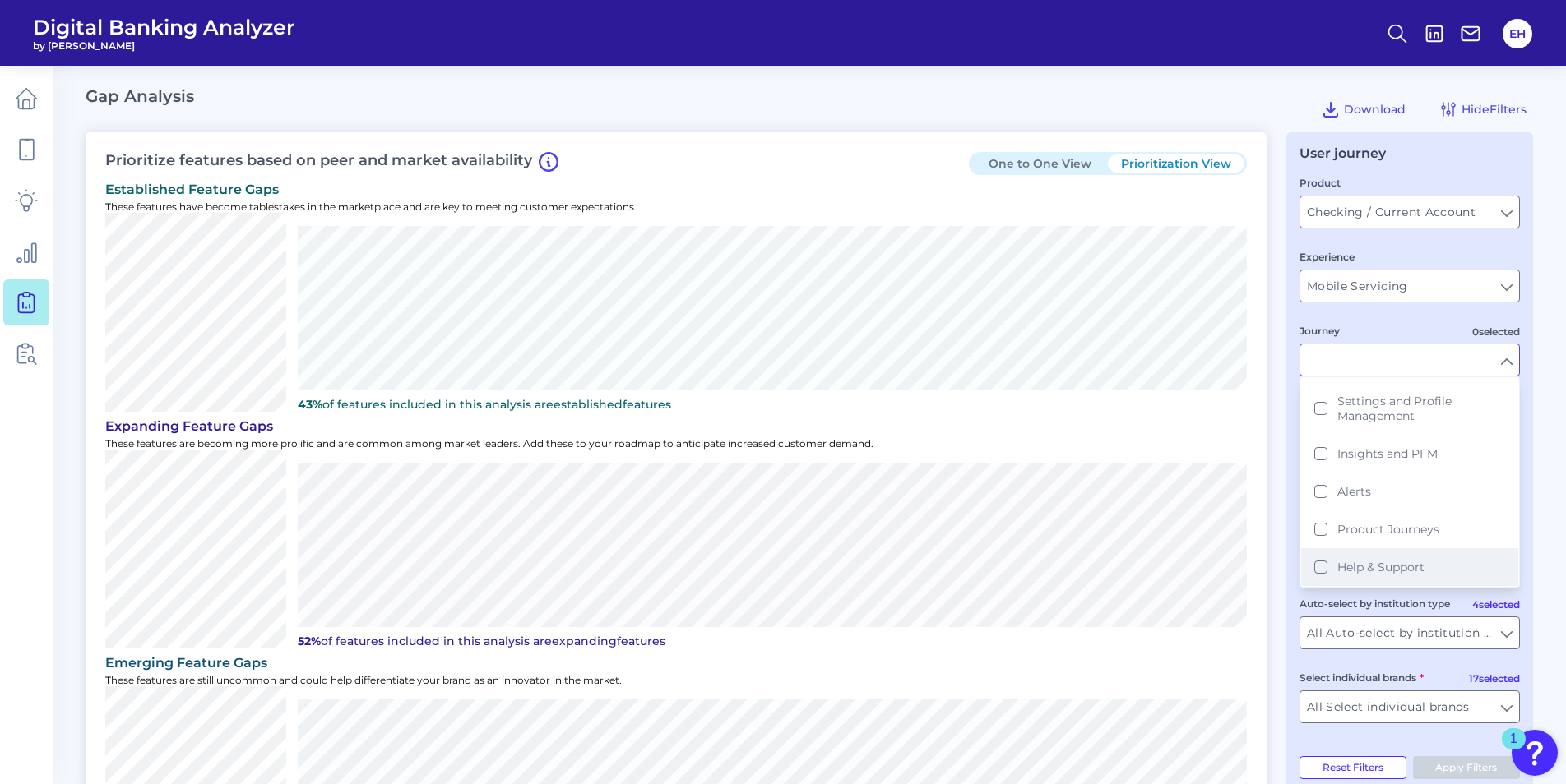
click at [1328, 574] on button "Help & Support" at bounding box center [1409, 567] width 217 height 38
click at [1455, 768] on button "Apply Filters" at bounding box center [1467, 768] width 108 height 23
type input "Help & Support"
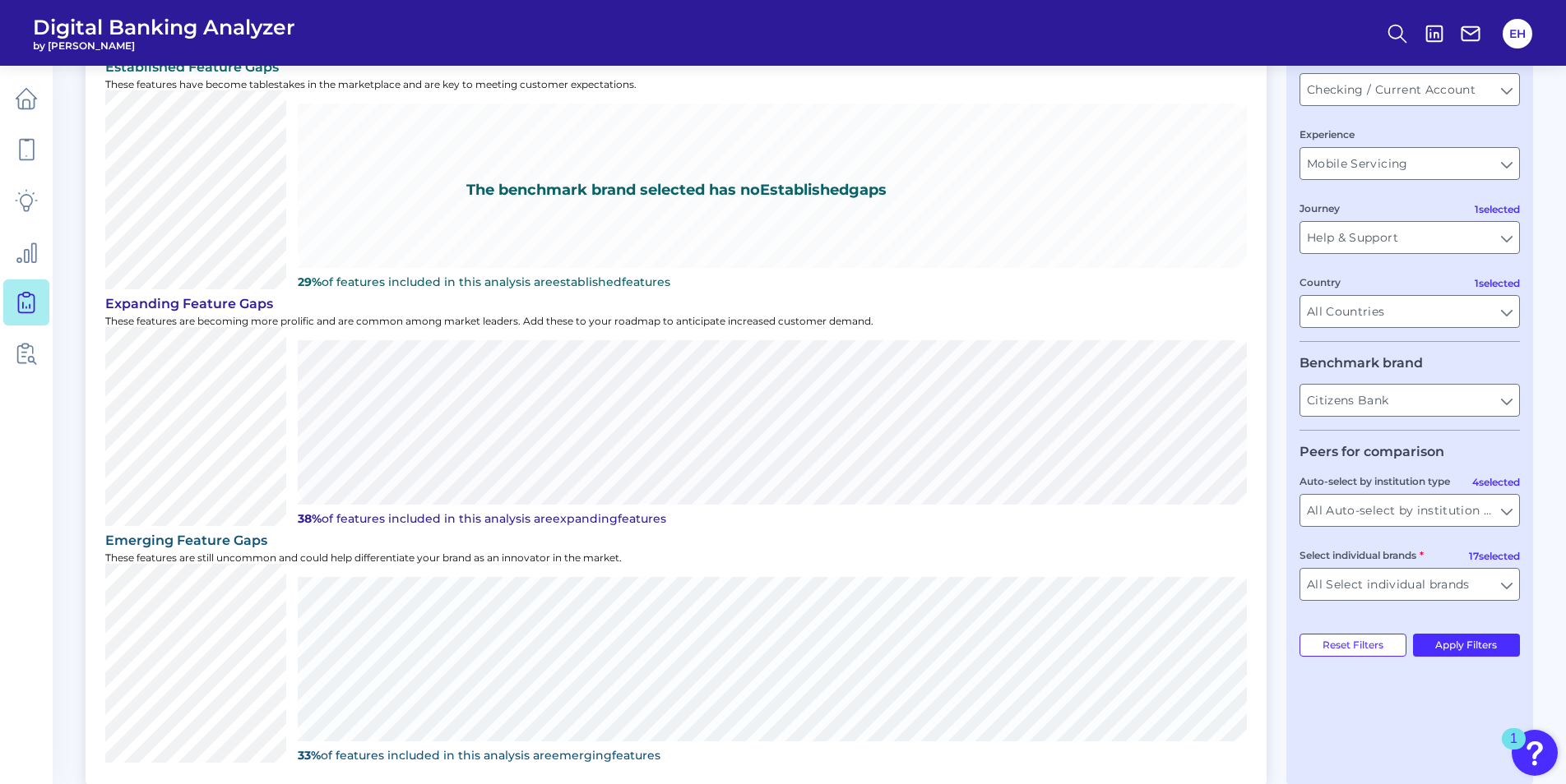
scroll to position [305, 0]
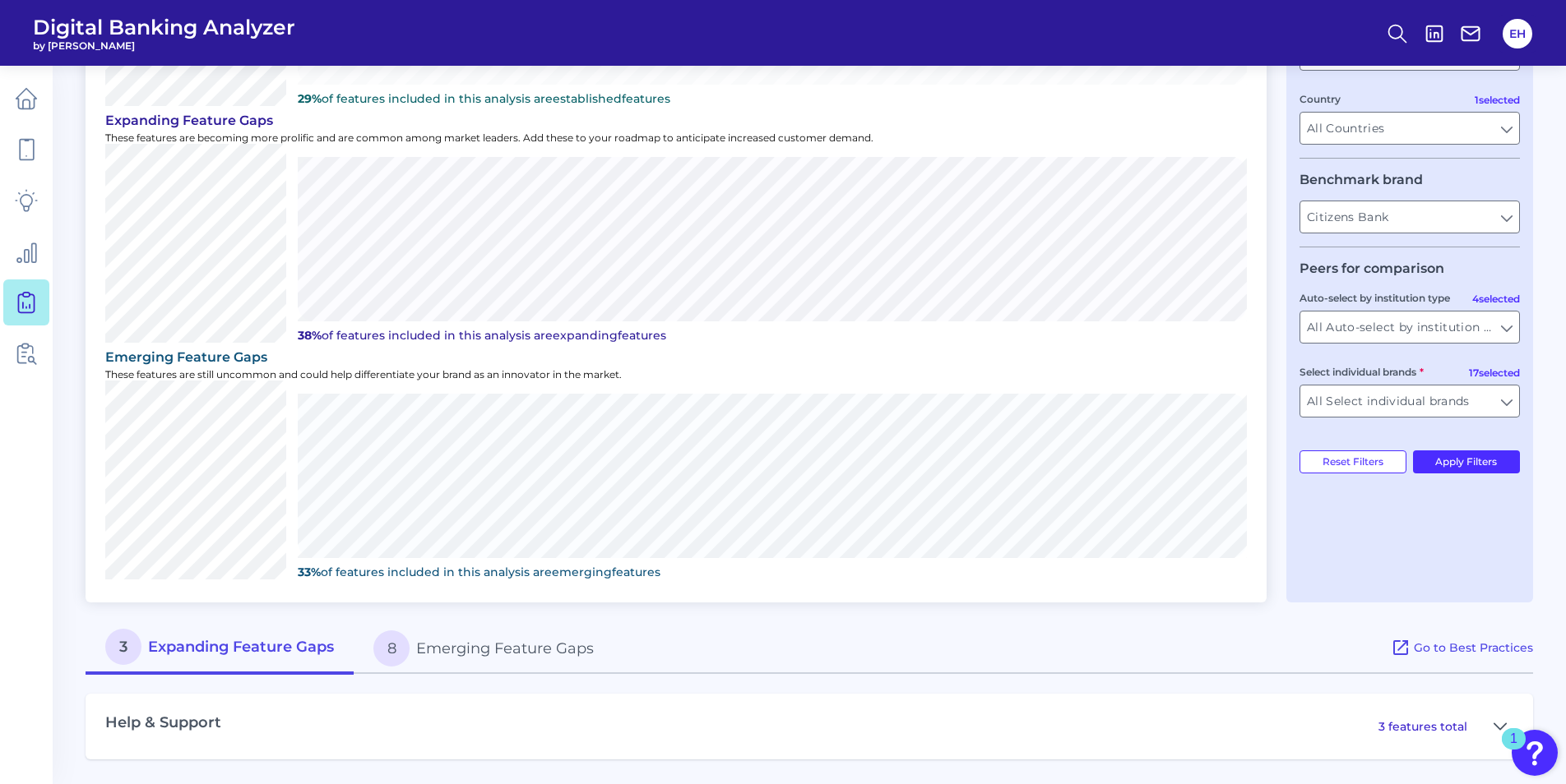
click at [616, 733] on div "Help & Support 3 features total" at bounding box center [809, 727] width 1447 height 66
click at [1446, 731] on p "3 features total" at bounding box center [1422, 727] width 89 height 15
click at [1493, 719] on button at bounding box center [1500, 727] width 26 height 26
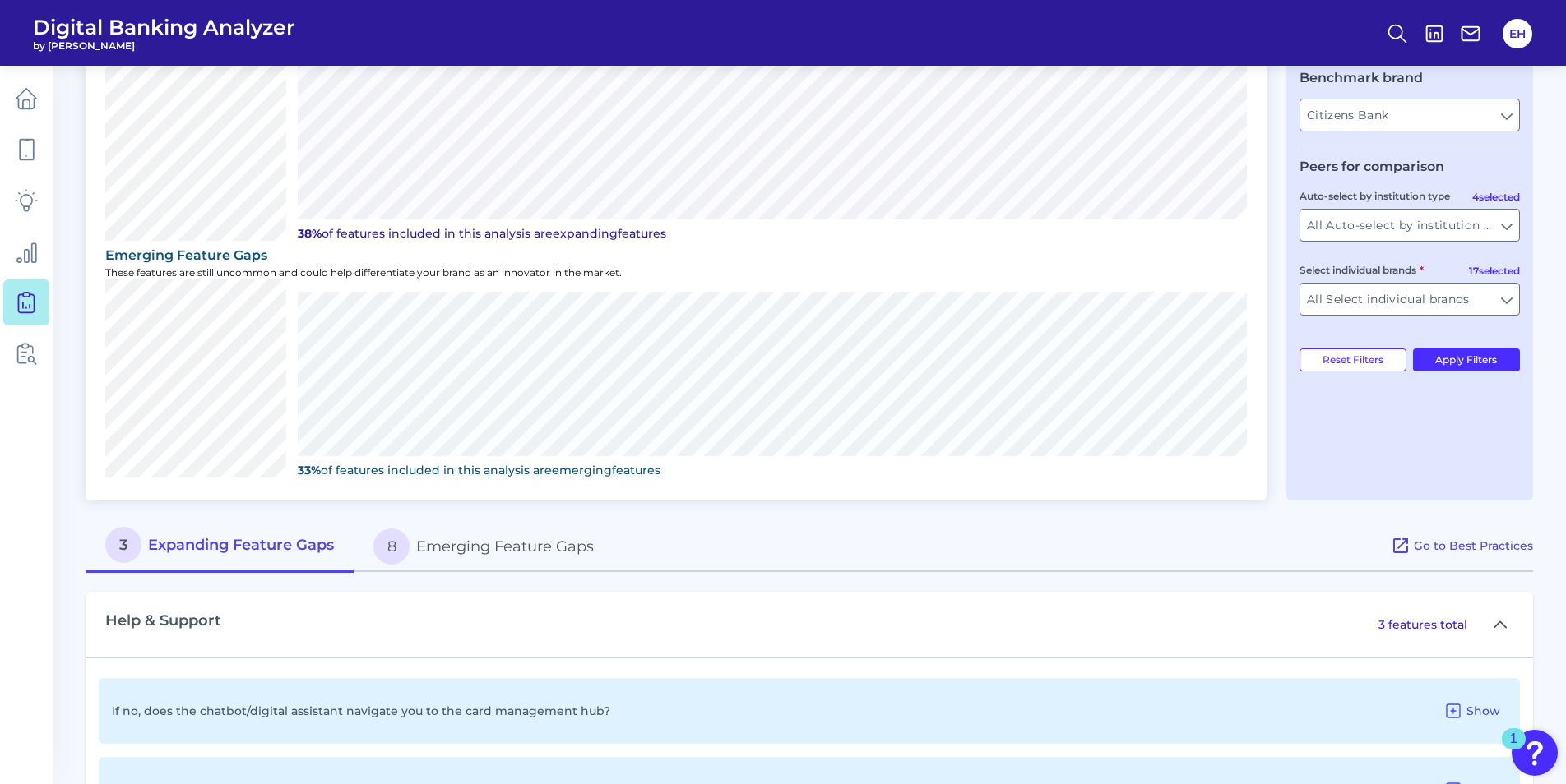
scroll to position [570, 0]
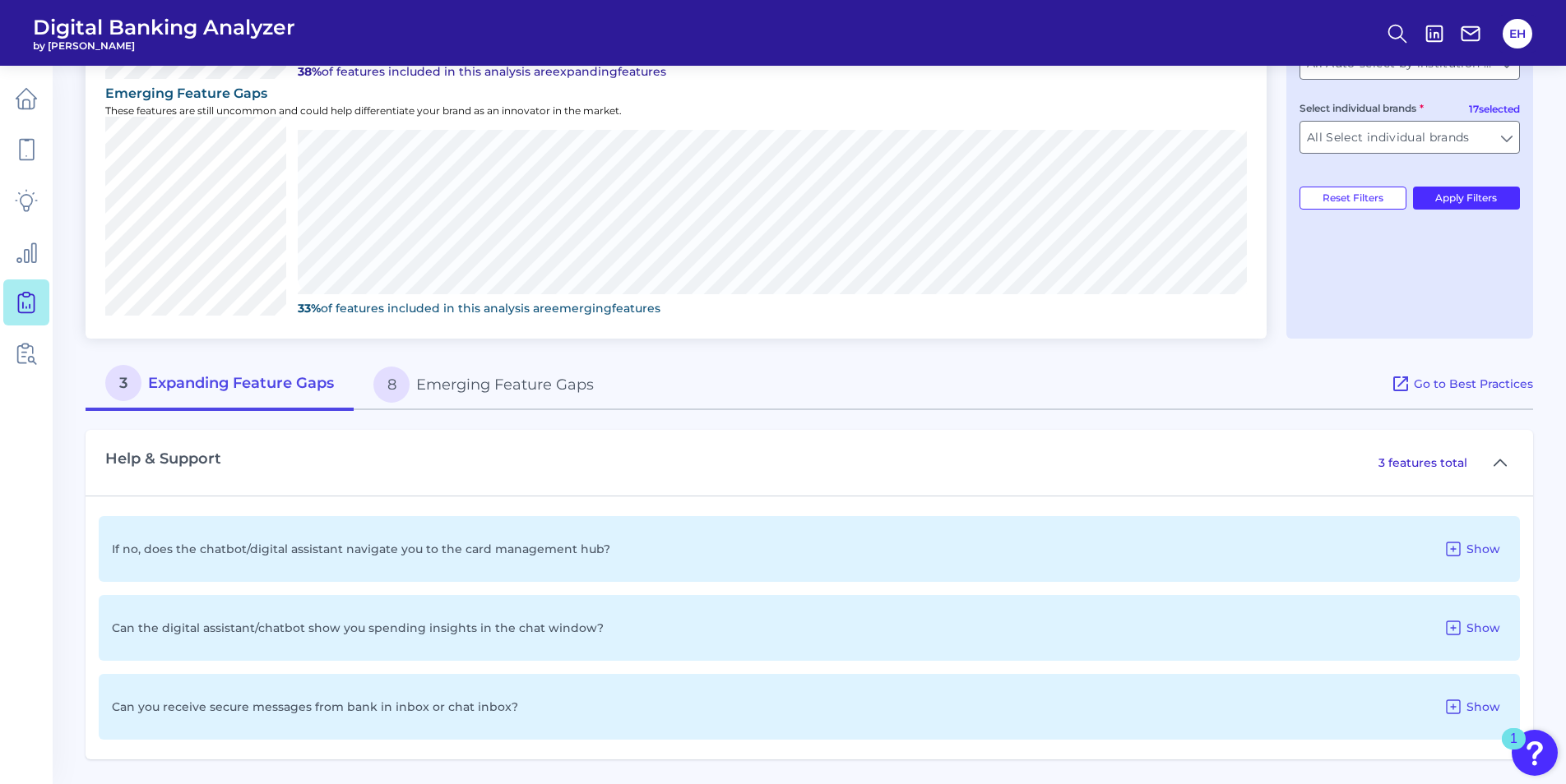
click at [499, 382] on button "8 Emerging Feature Gaps" at bounding box center [483, 384] width 260 height 53
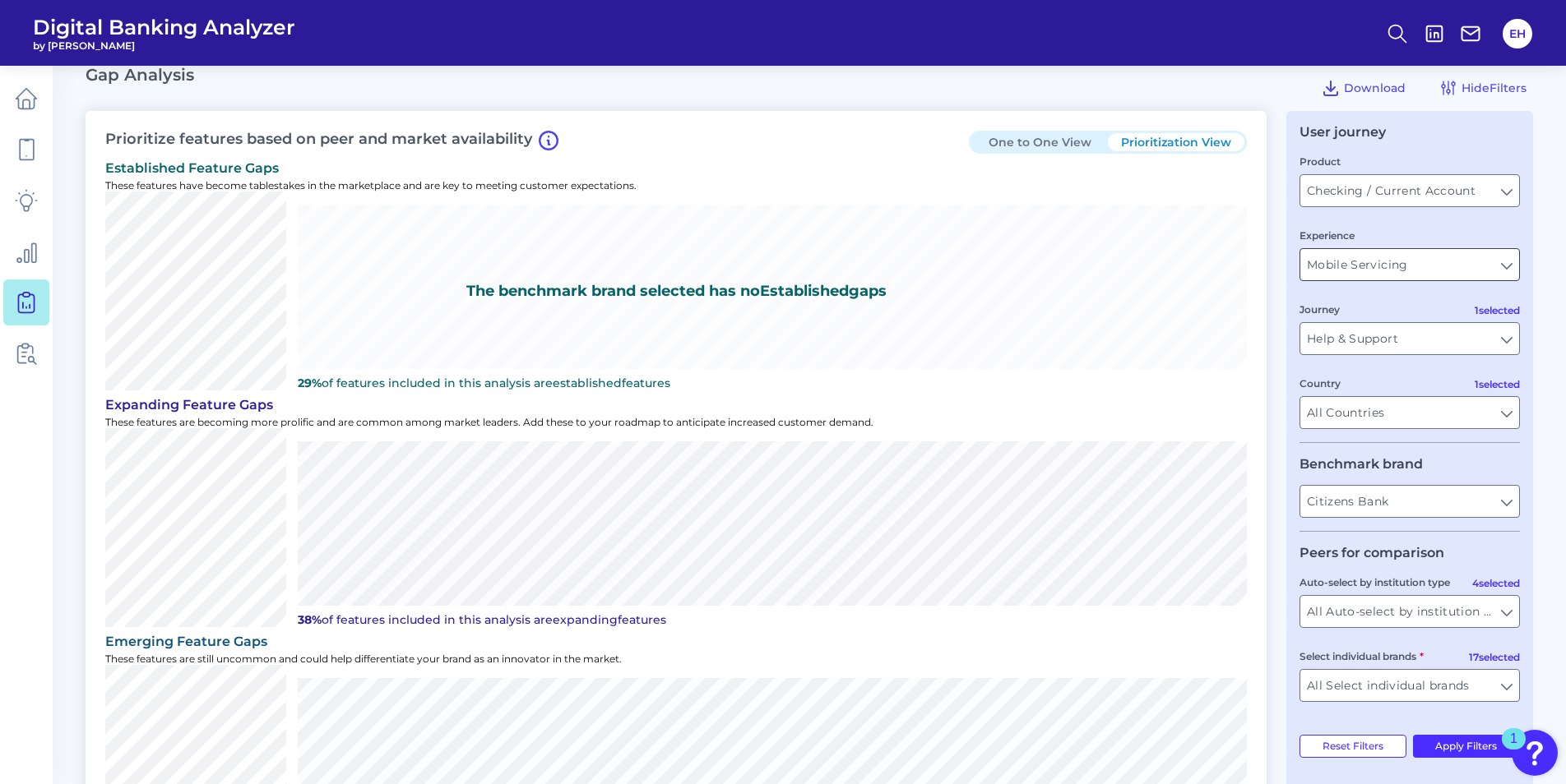
scroll to position [0, 0]
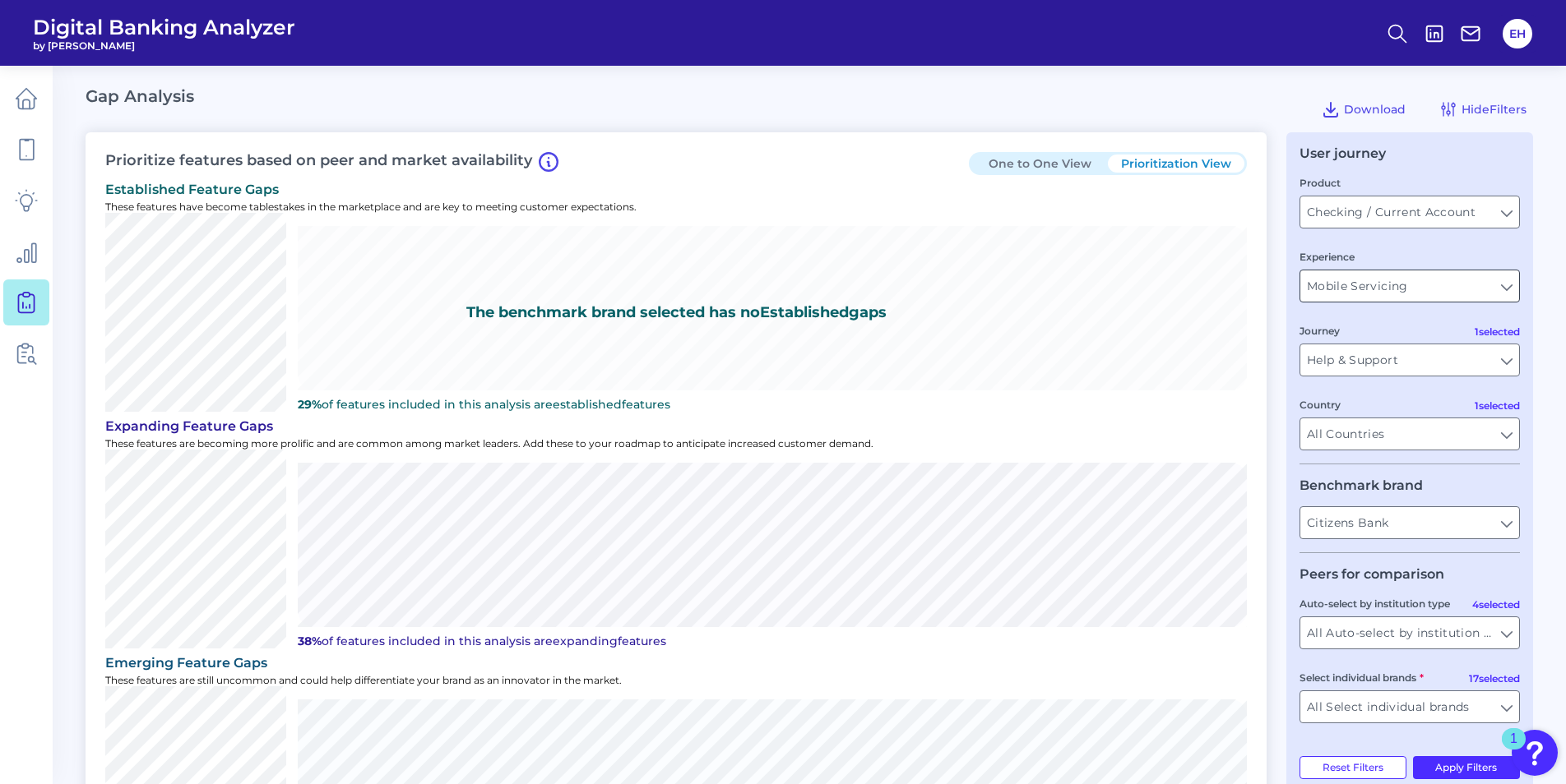
click at [1501, 283] on input "Mobile Servicing" at bounding box center [1409, 286] width 219 height 31
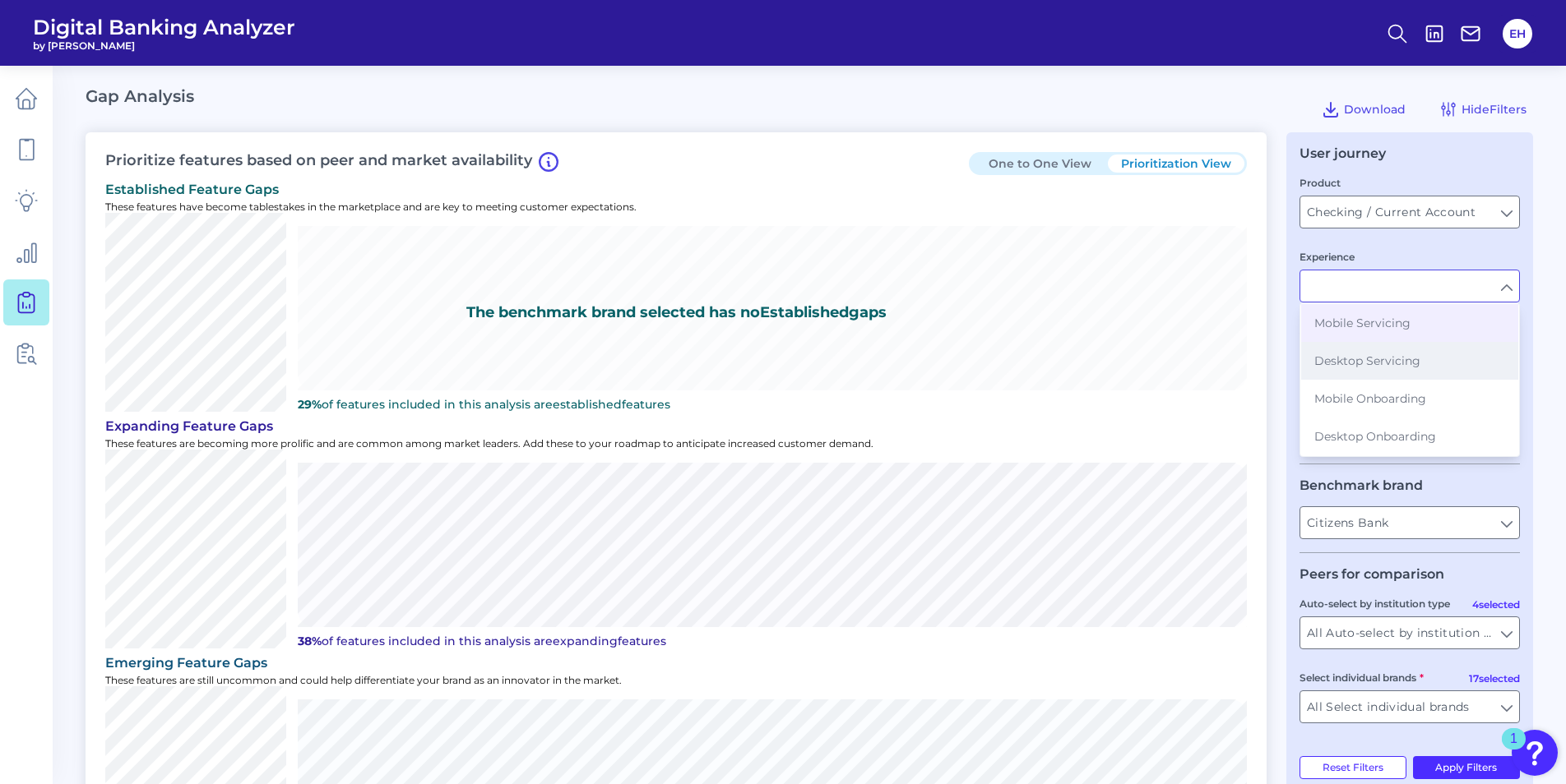
click at [1359, 369] on button "Desktop Servicing" at bounding box center [1409, 361] width 217 height 38
type input "Desktop Servicing"
type input "All Journeys"
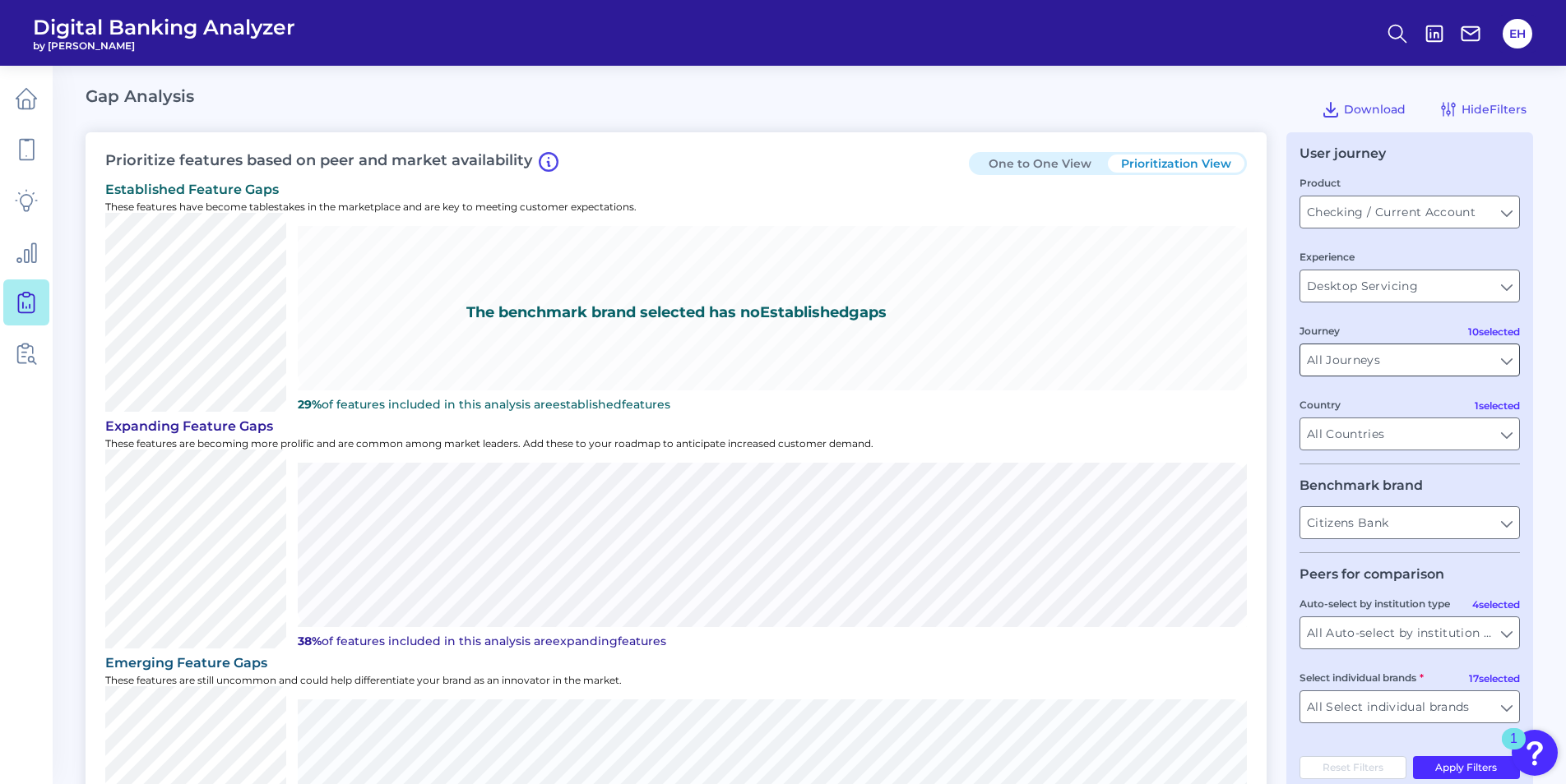
click at [1505, 360] on input "All Journeys" at bounding box center [1409, 360] width 219 height 31
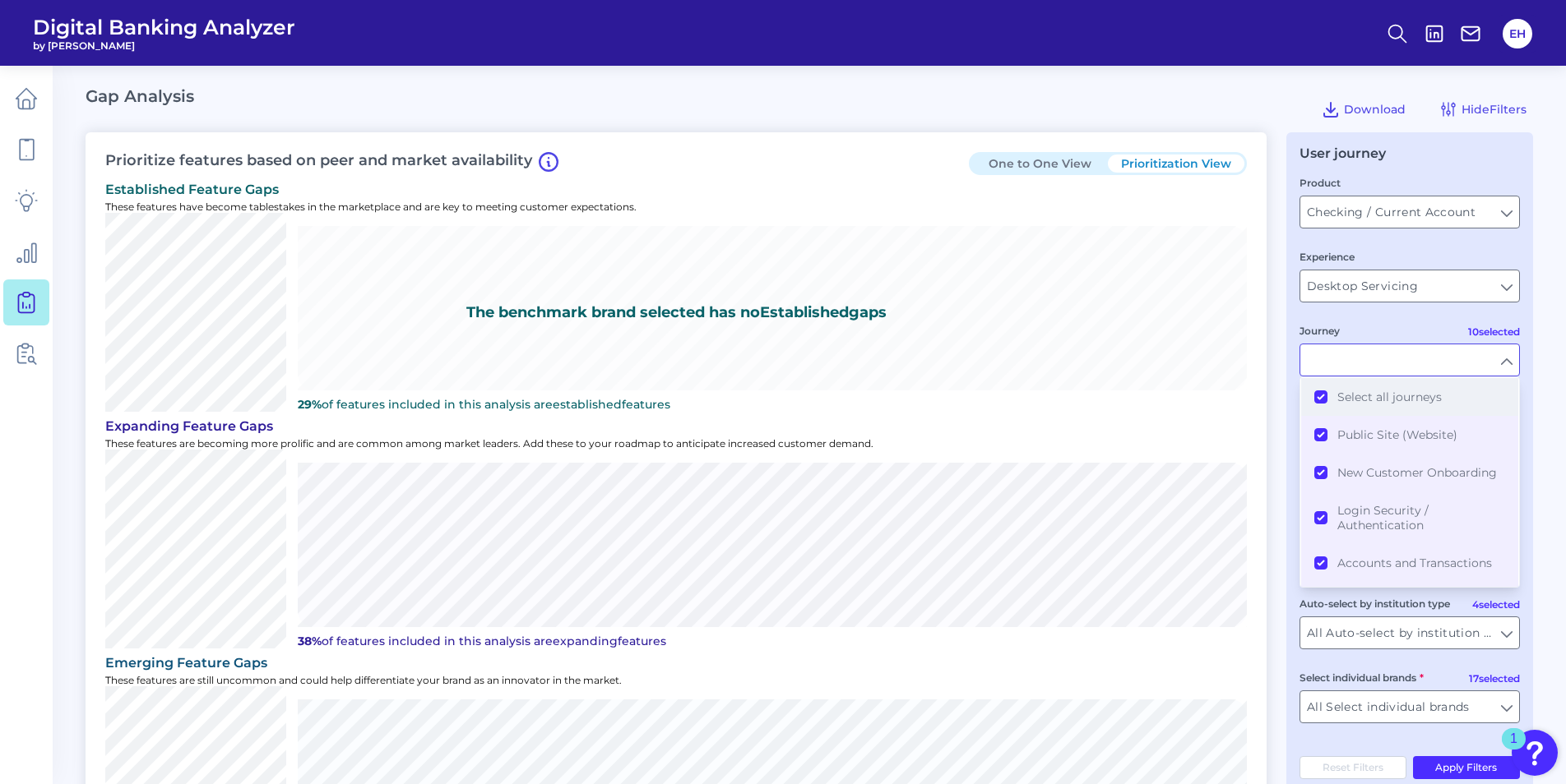
click at [1327, 398] on button "Select all journeys" at bounding box center [1409, 397] width 217 height 38
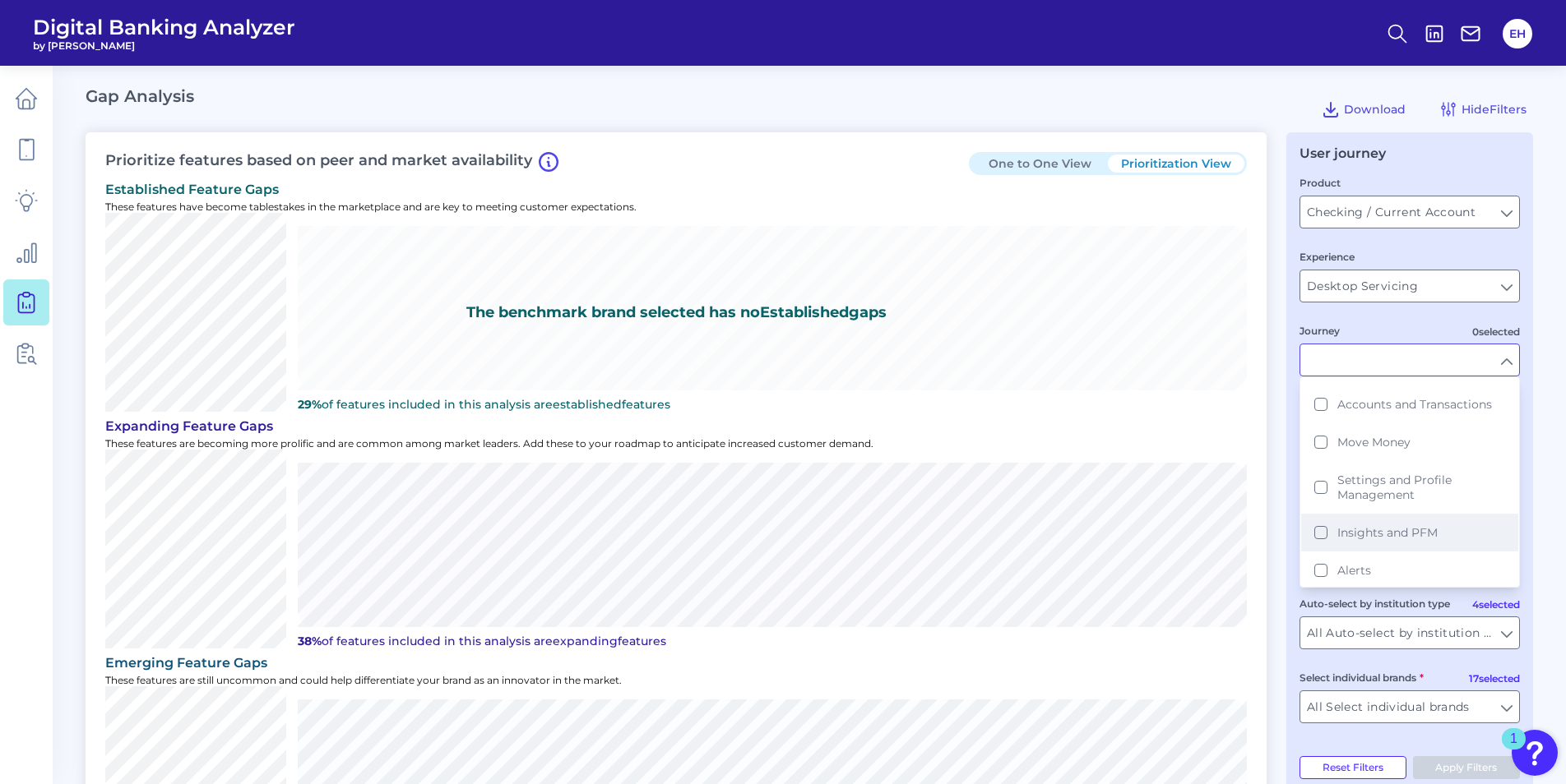
scroll to position [164, 0]
click at [1324, 437] on button "Move Money" at bounding box center [1409, 436] width 217 height 38
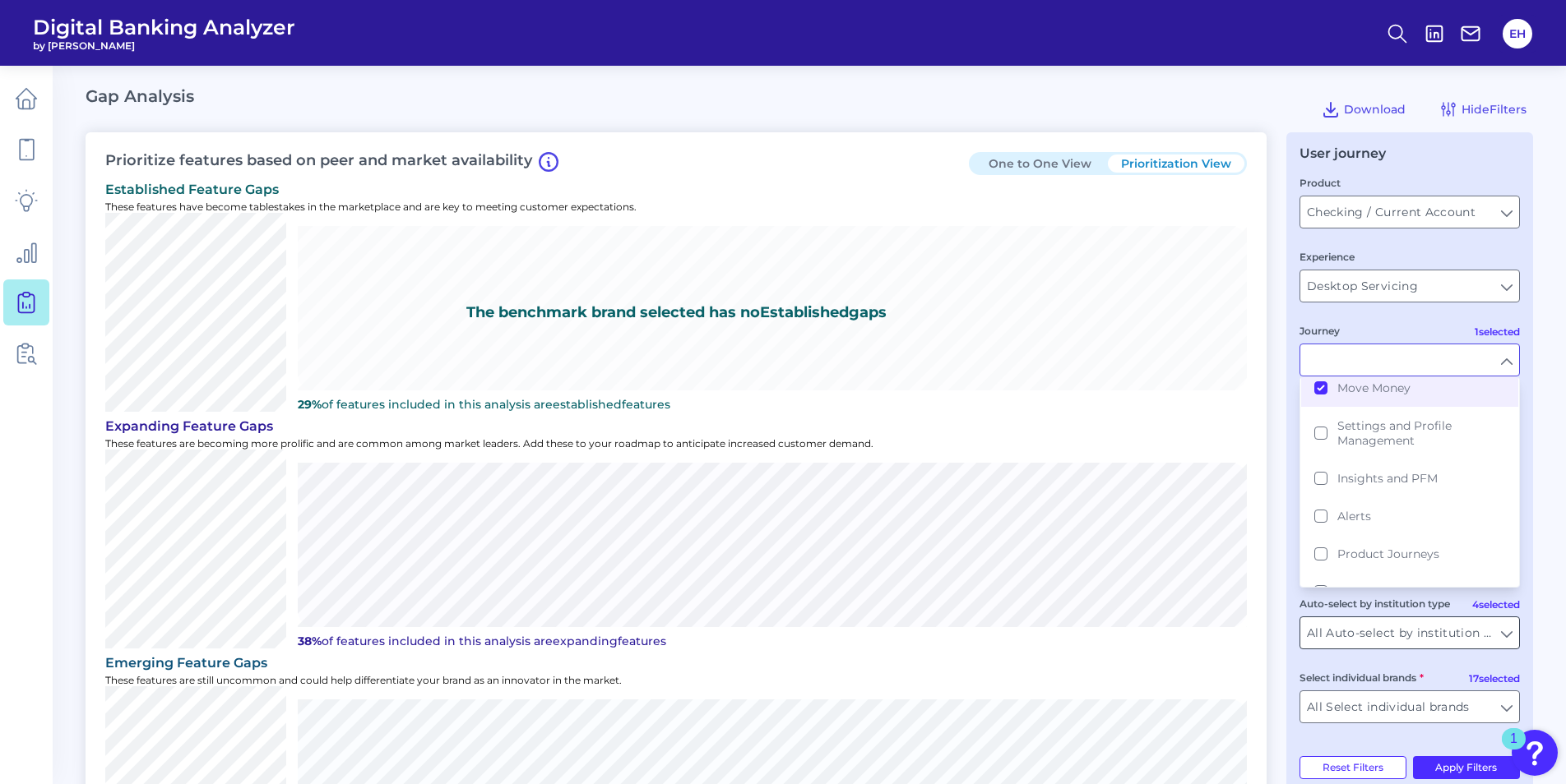
scroll to position [237, 0]
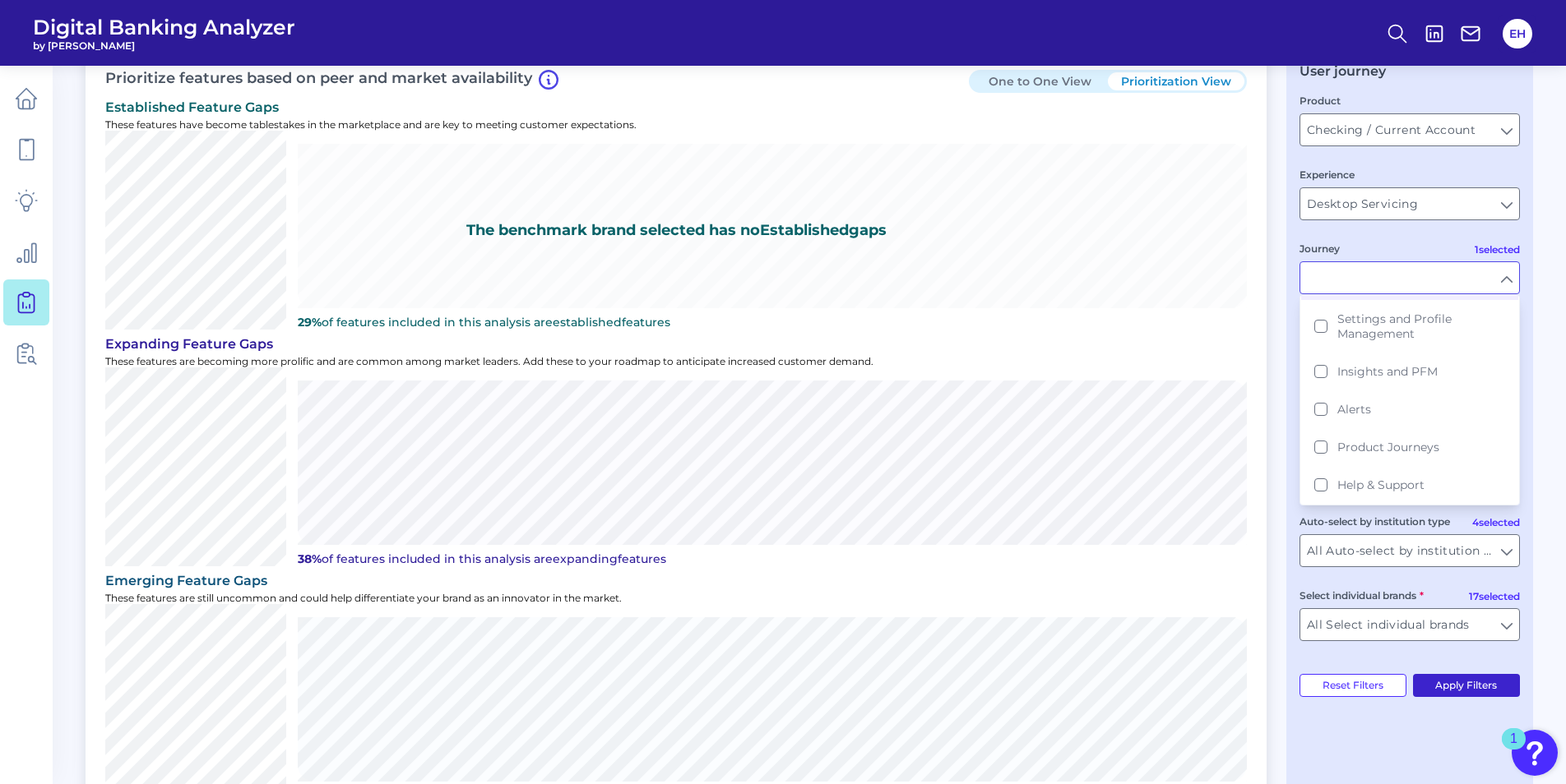
click at [1457, 677] on button "Apply Filters" at bounding box center [1467, 686] width 108 height 23
type input "Move Money"
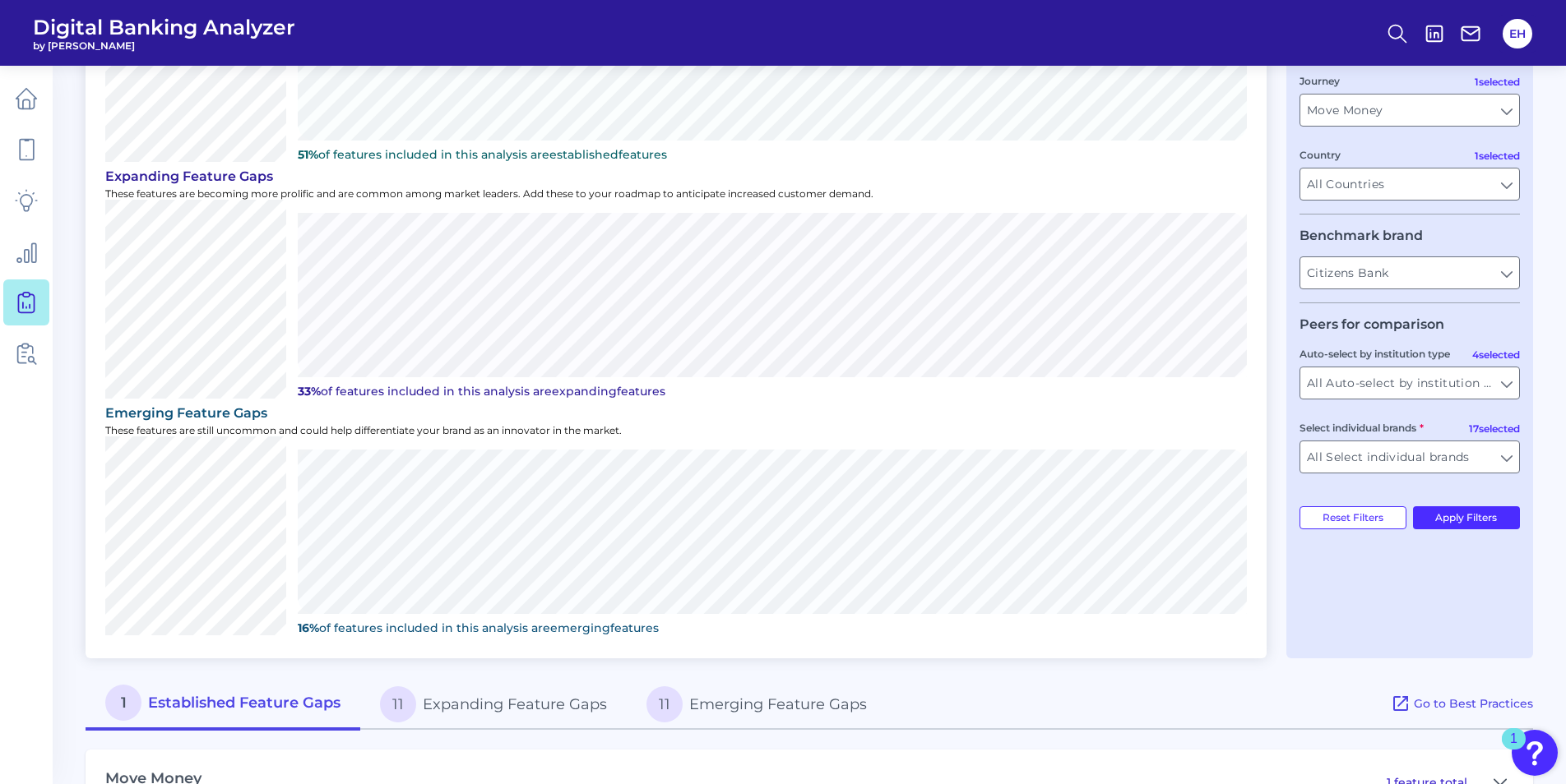
scroll to position [305, 0]
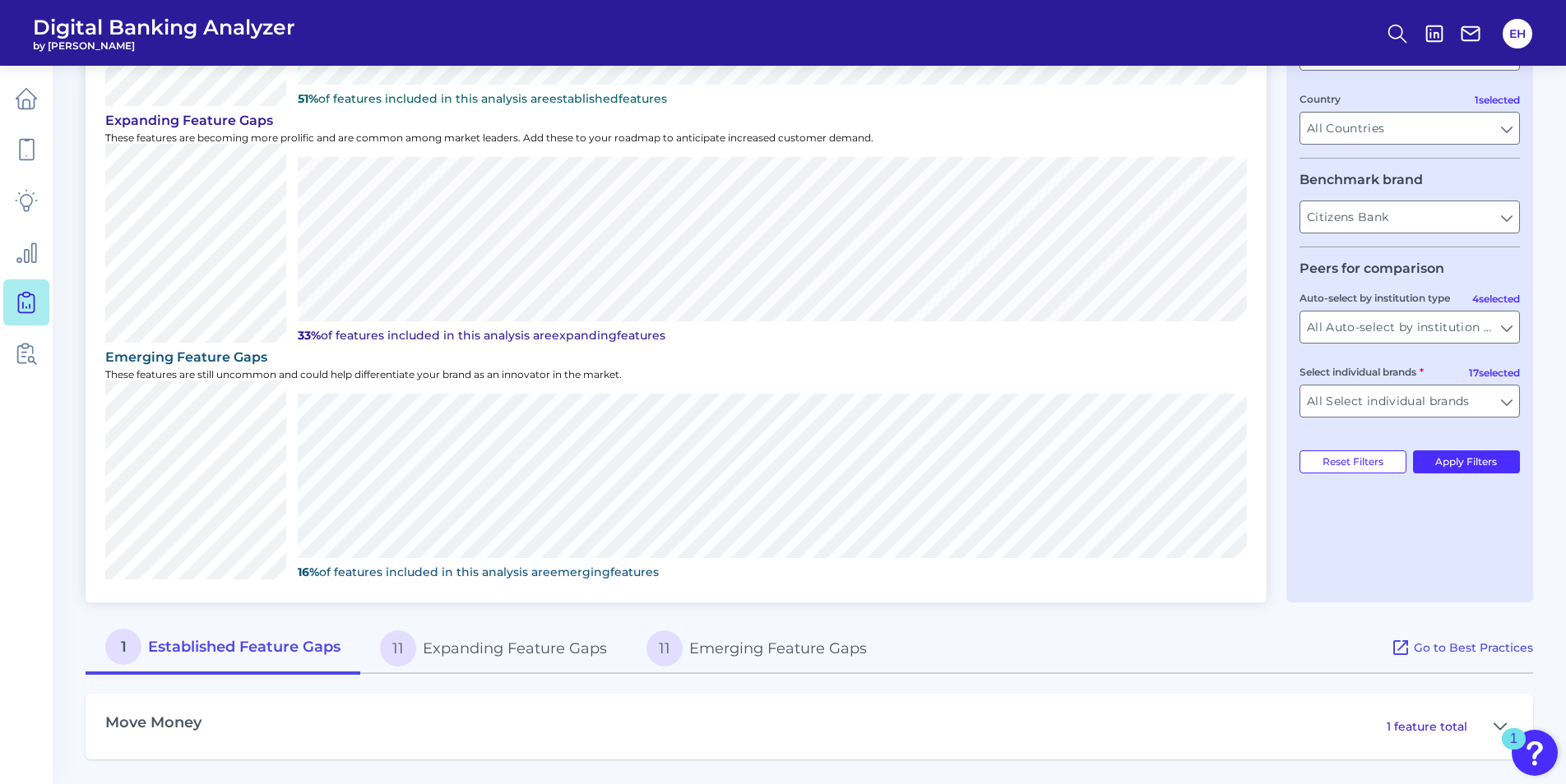
click at [738, 648] on button "11 Emerging Feature Gaps" at bounding box center [756, 649] width 260 height 53
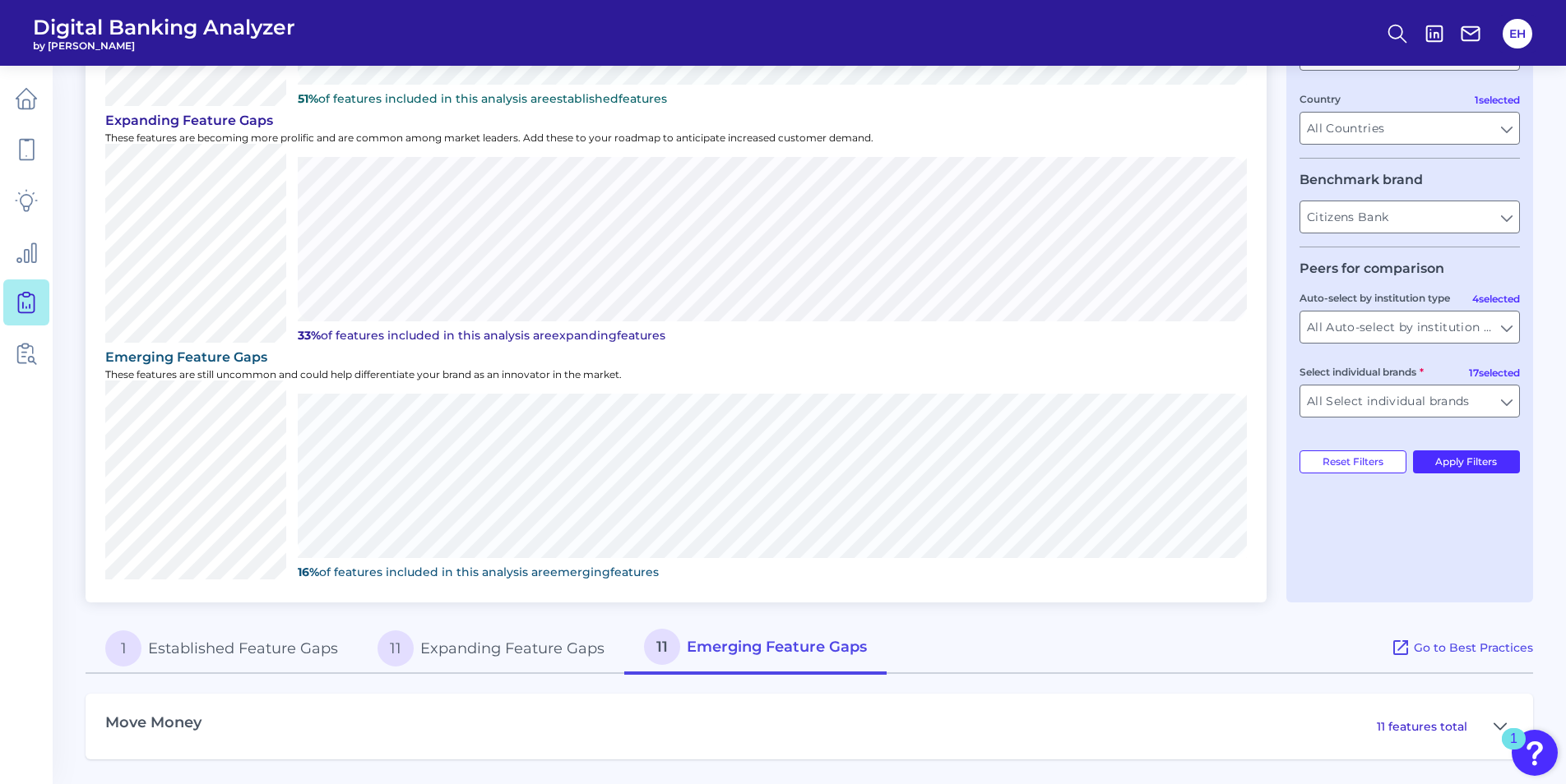
click at [1396, 734] on div "11 features total" at bounding box center [1445, 727] width 136 height 26
click at [1406, 721] on p "11 features total" at bounding box center [1422, 727] width 91 height 15
click at [1501, 723] on icon at bounding box center [1501, 727] width 14 height 19
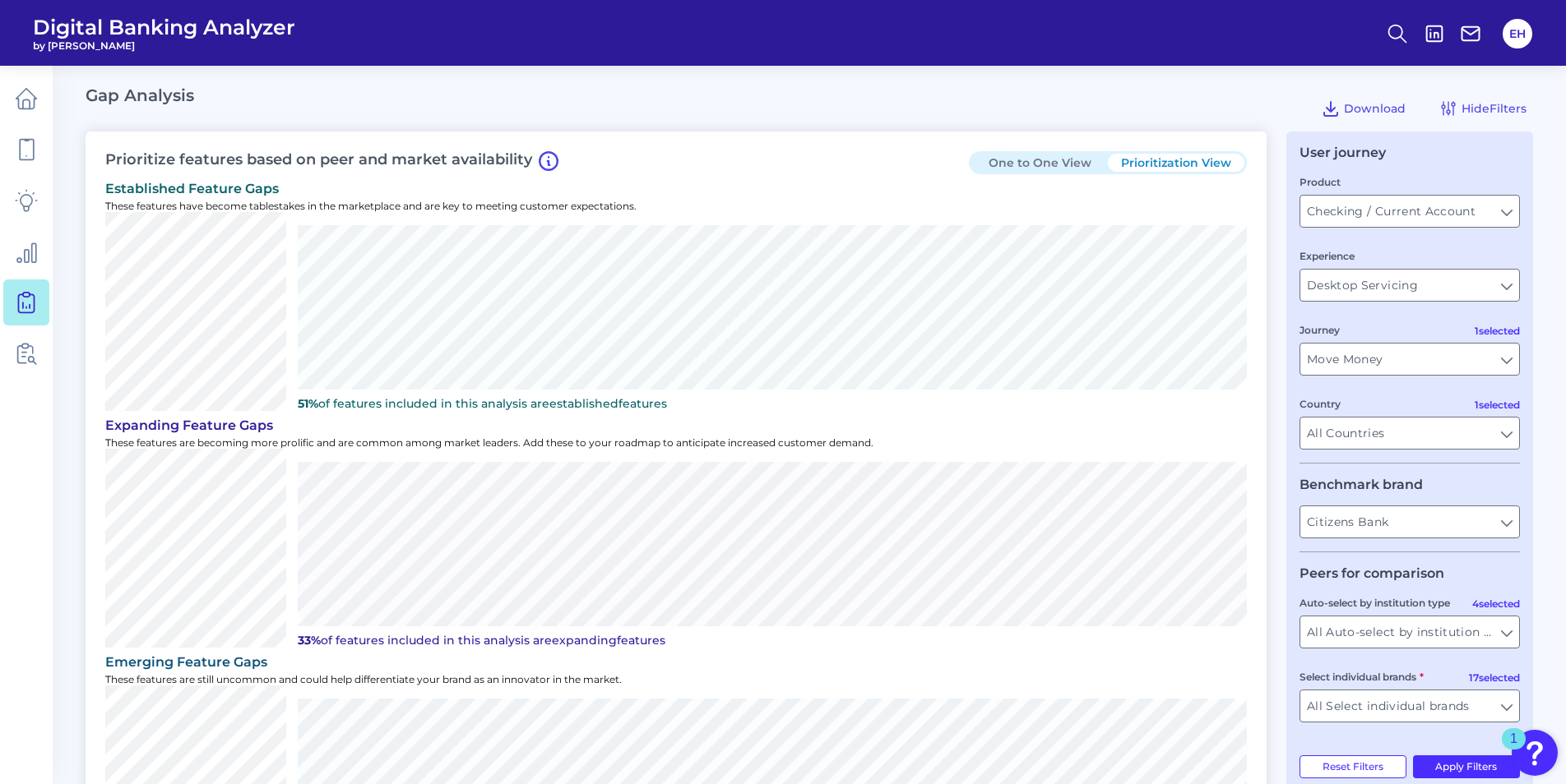
scroll to position [0, 0]
click at [16, 205] on icon at bounding box center [26, 200] width 23 height 23
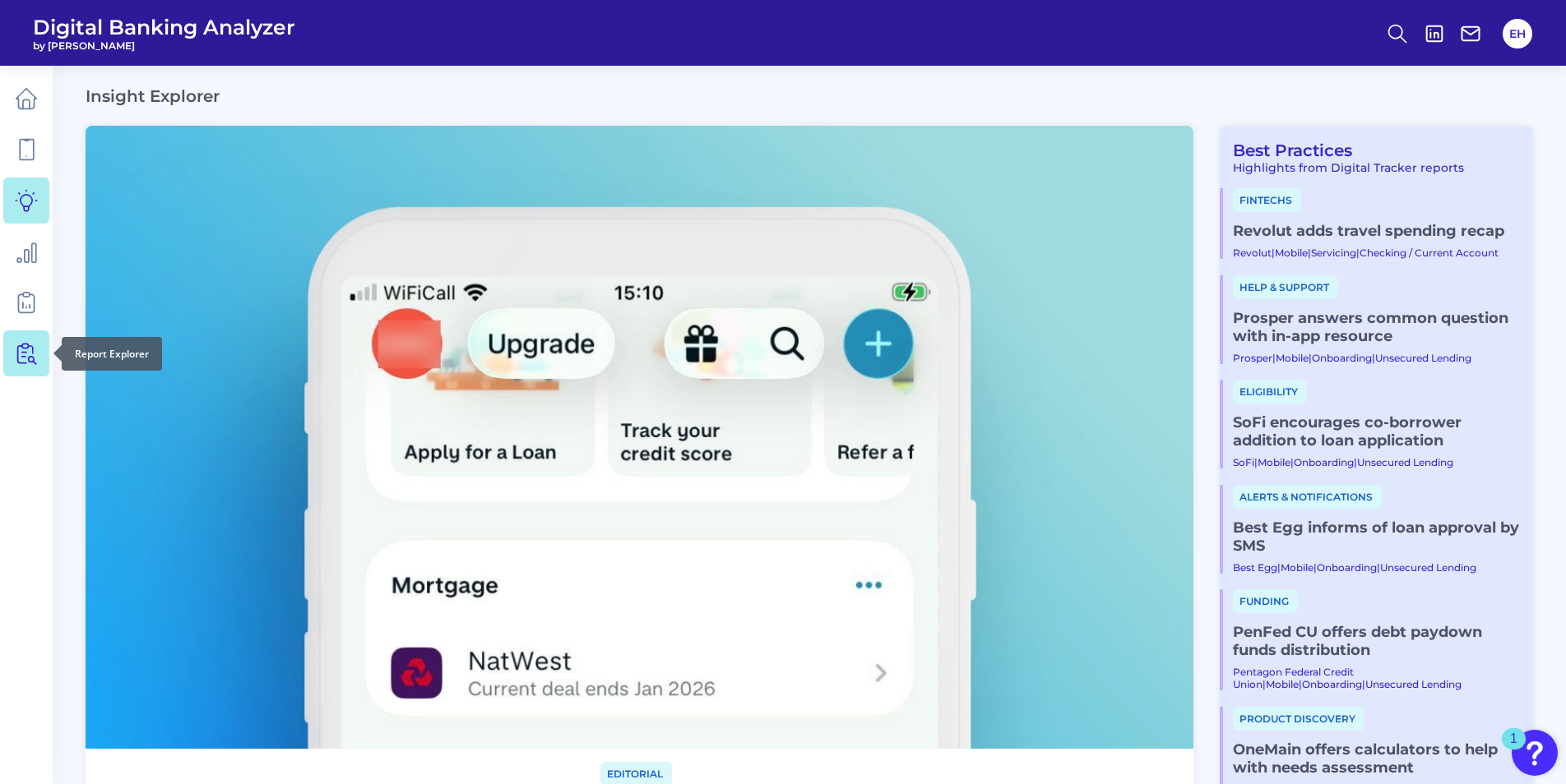
click at [31, 353] on icon at bounding box center [26, 354] width 23 height 23
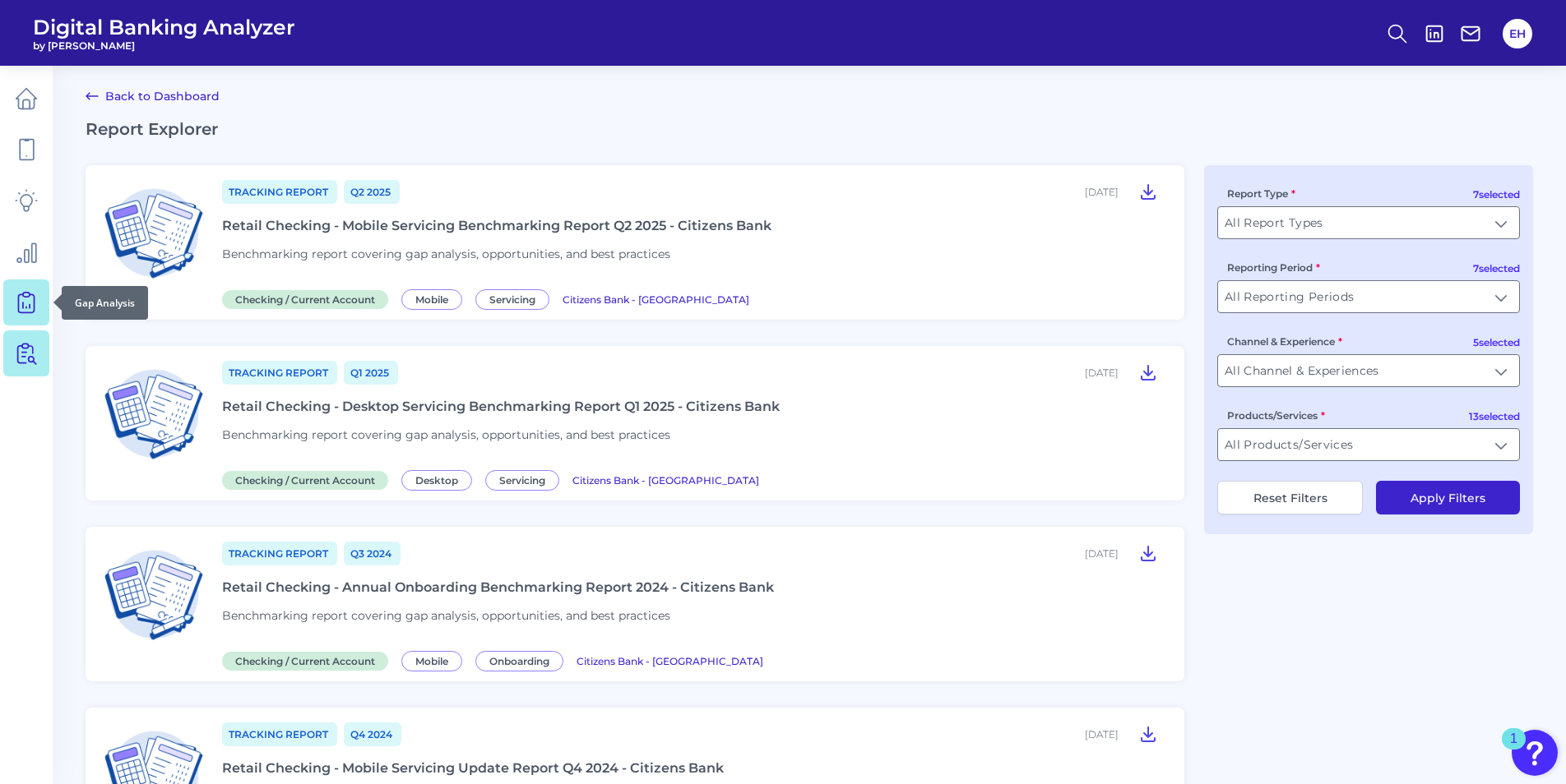
click at [32, 299] on icon at bounding box center [26, 303] width 23 height 23
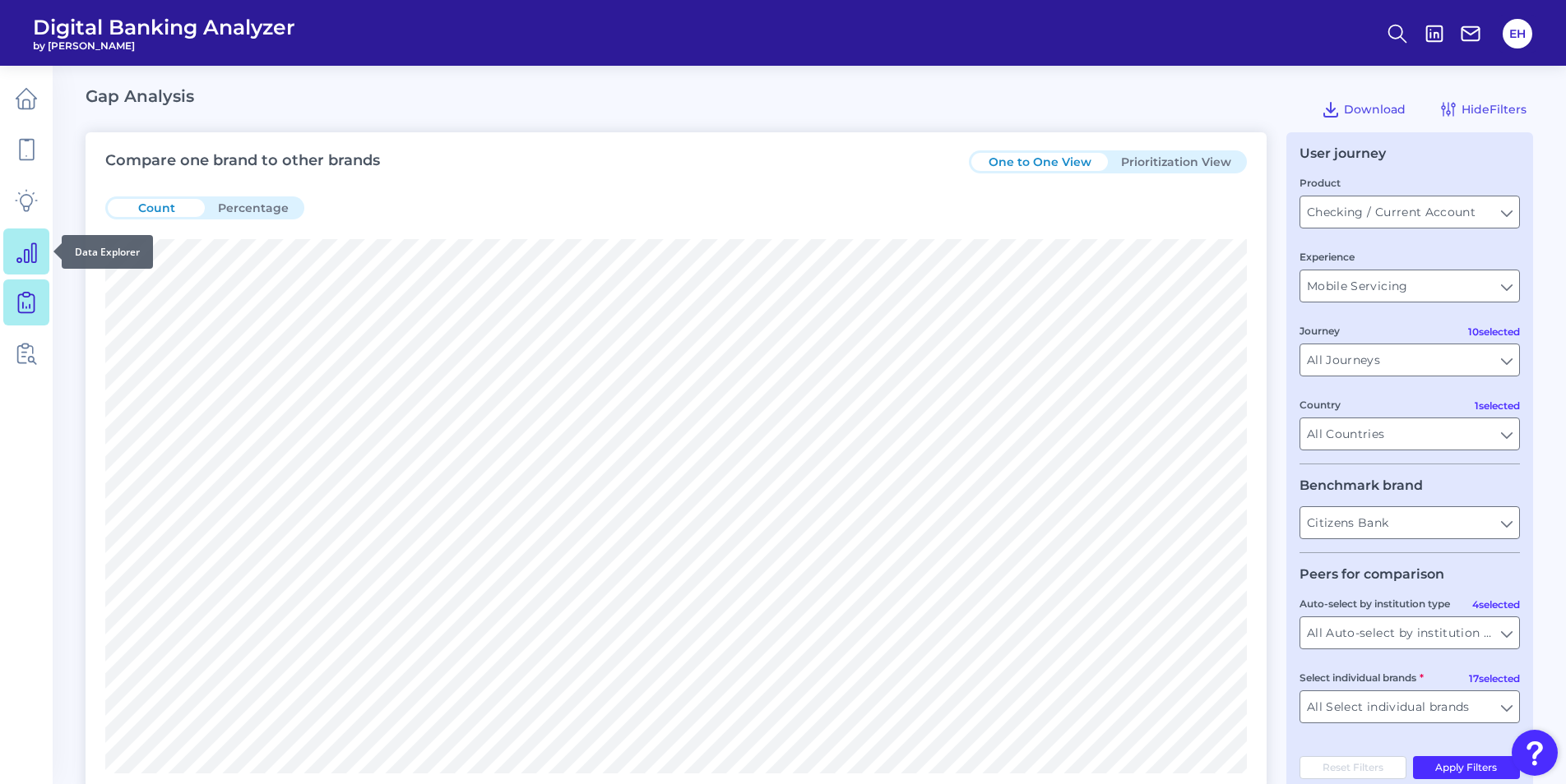
click at [25, 244] on icon at bounding box center [26, 252] width 23 height 23
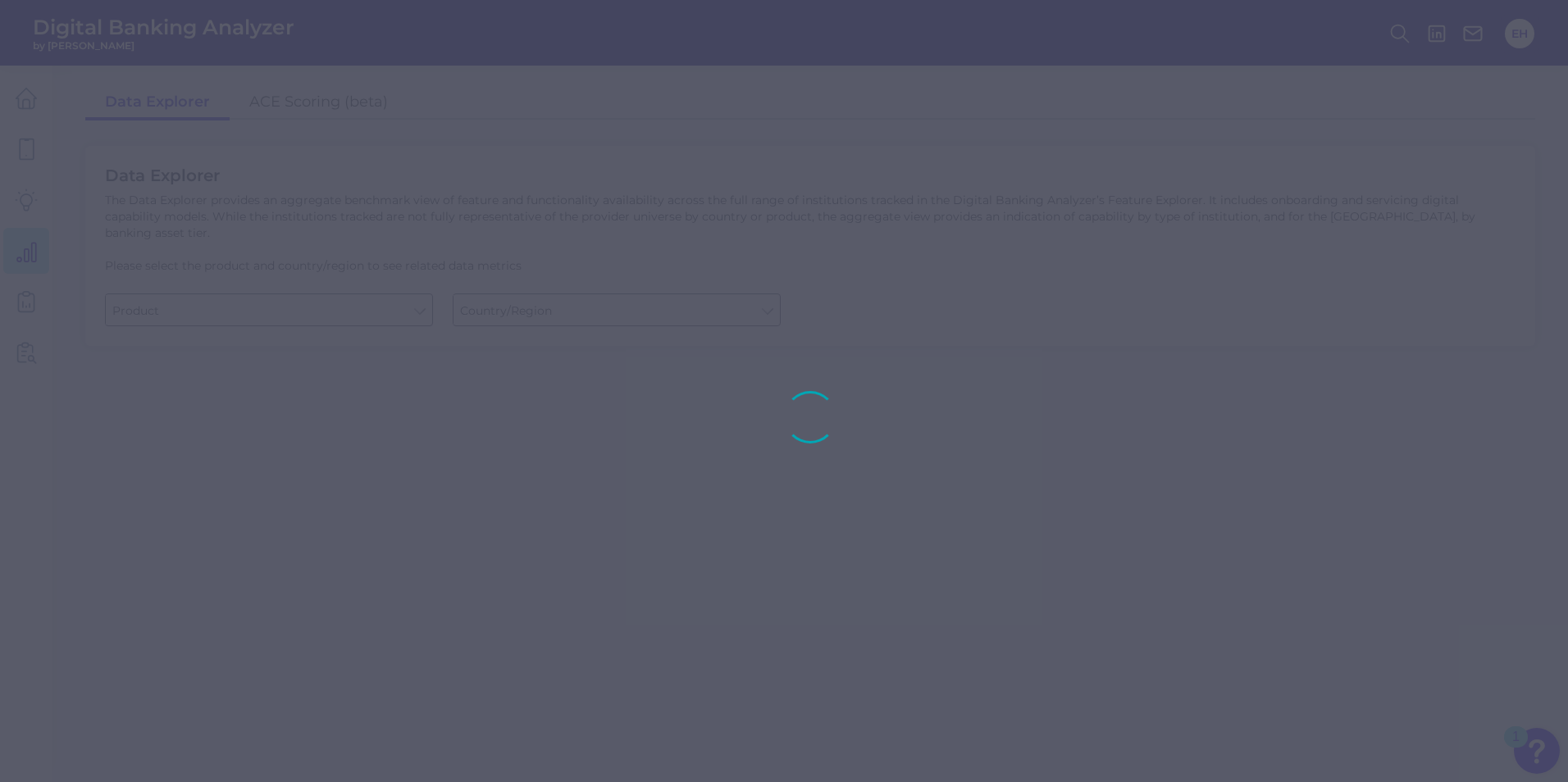
type input "Checking / Current Account"
type input "[GEOGRAPHIC_DATA]"
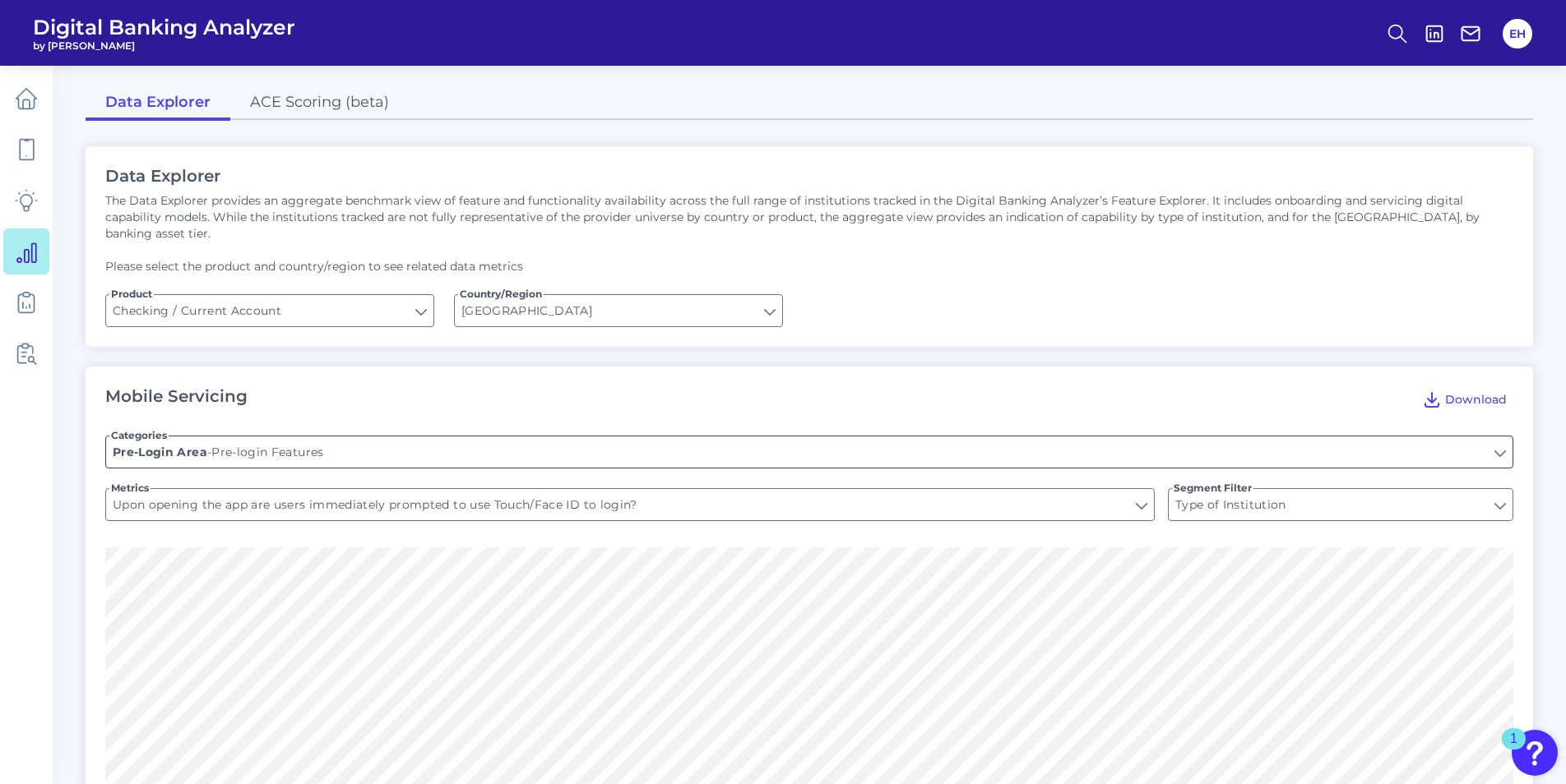
click at [379, 438] on input "Pre-login Features" at bounding box center [809, 452] width 1406 height 31
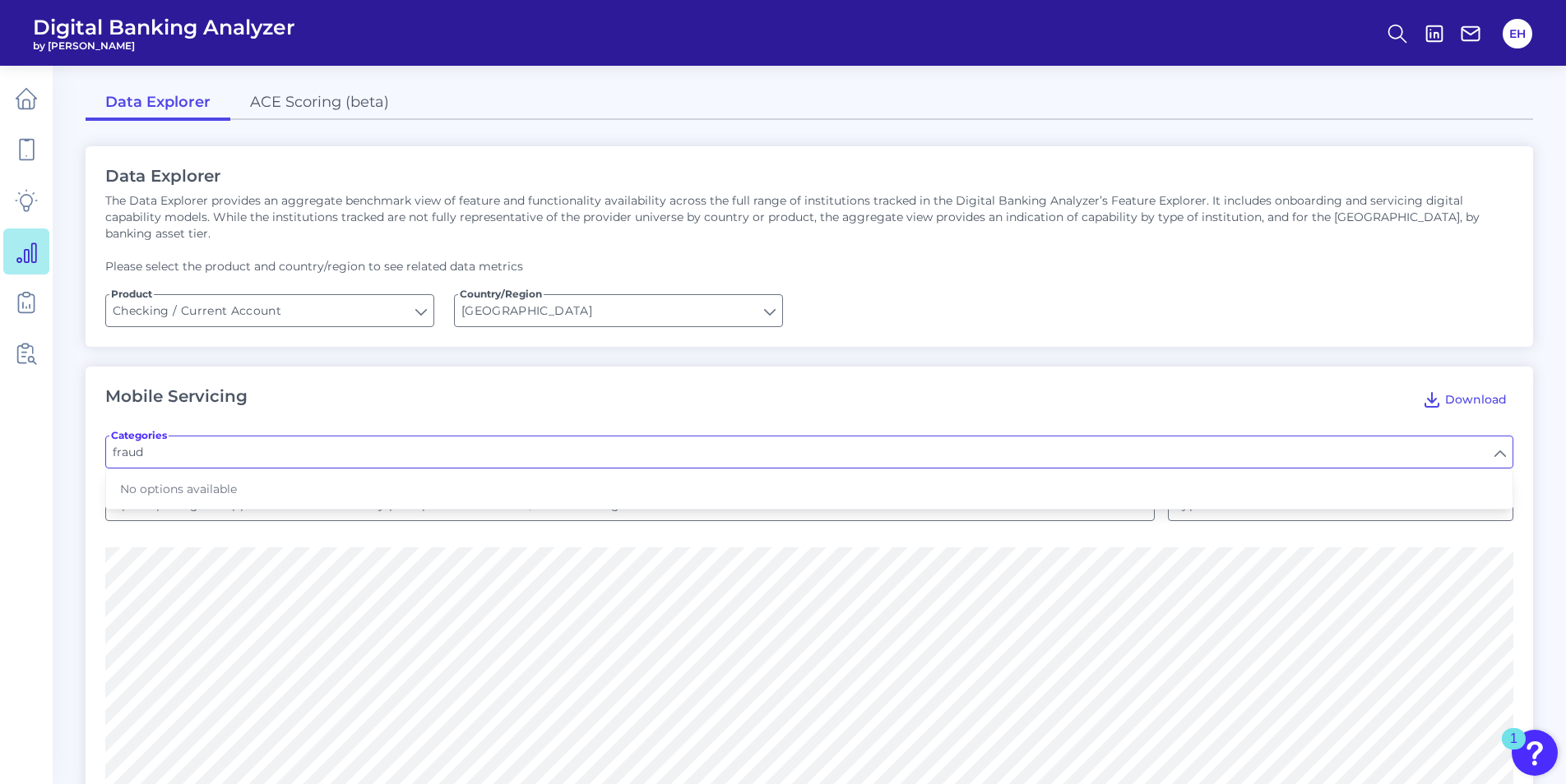
click at [544, 386] on div "Mobile Servicing Download" at bounding box center [809, 399] width 1408 height 26
type input "Pre-login Features"
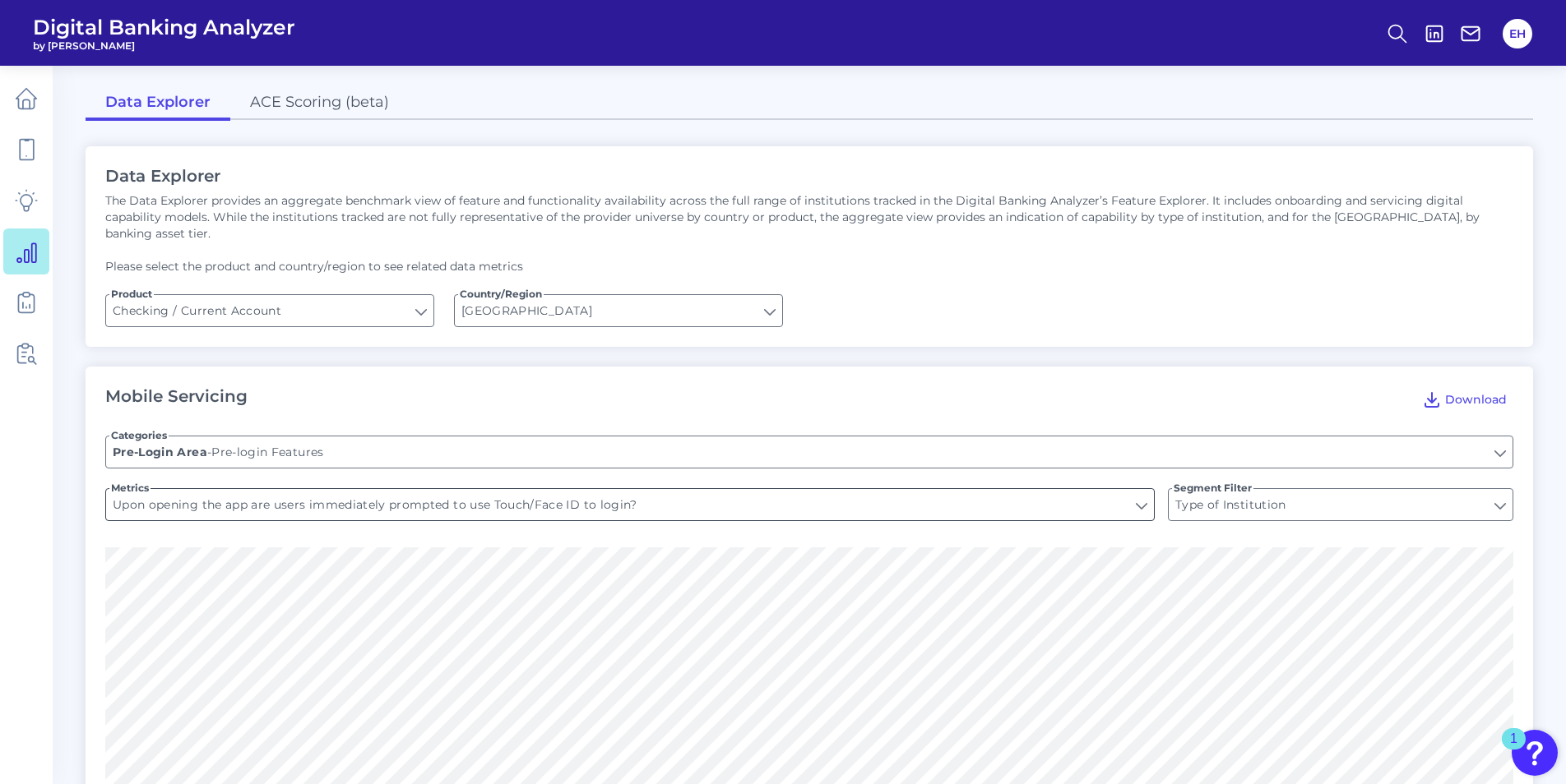
click at [528, 495] on input "Upon opening the app are users immediately prompted to use Touch/Face ID to log…" at bounding box center [630, 505] width 1048 height 31
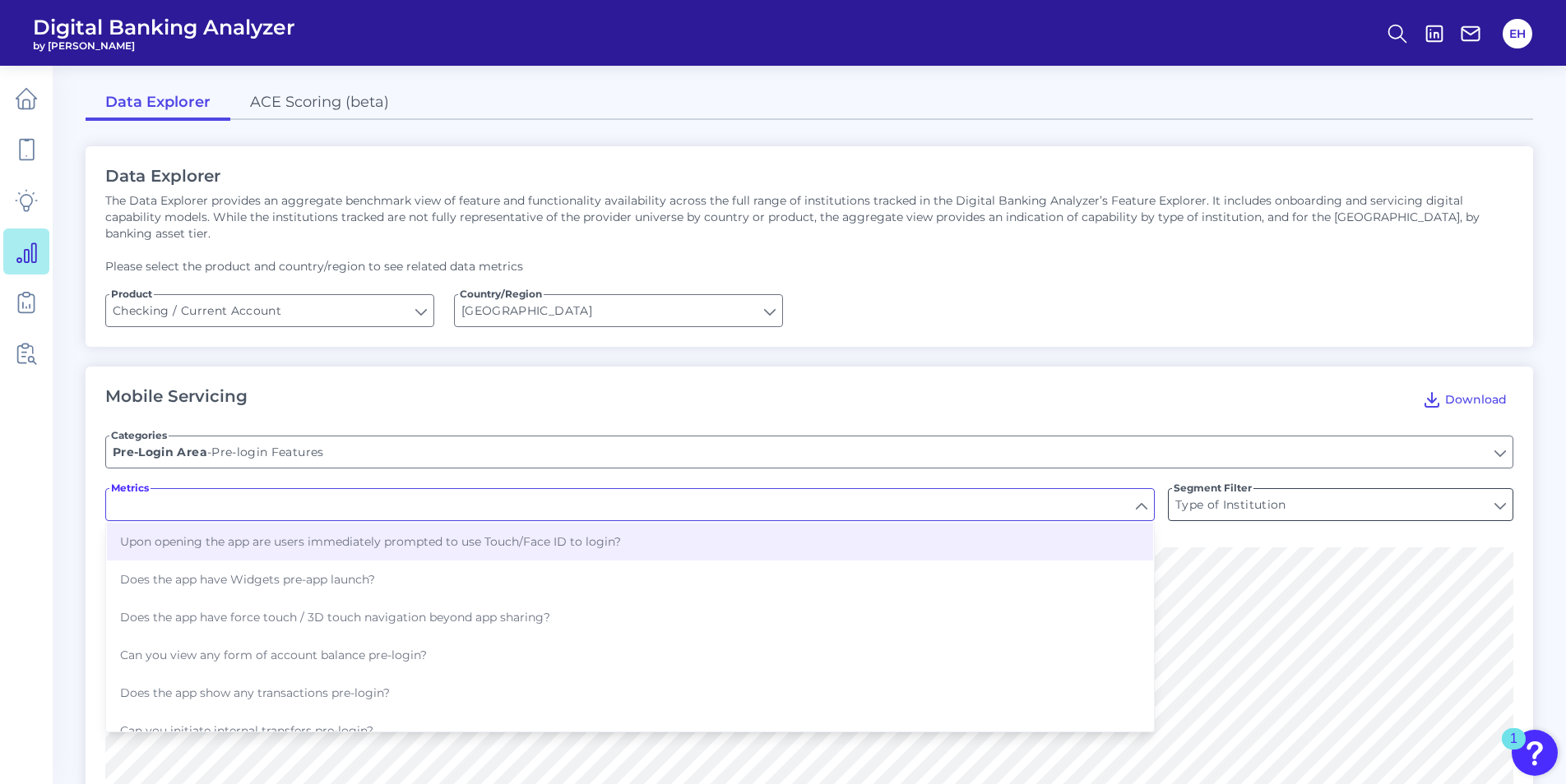
click at [1322, 492] on input "Type of Institution" at bounding box center [1340, 505] width 344 height 31
type input "Upon opening the app are users immediately prompted to use Touch/Face ID to log…"
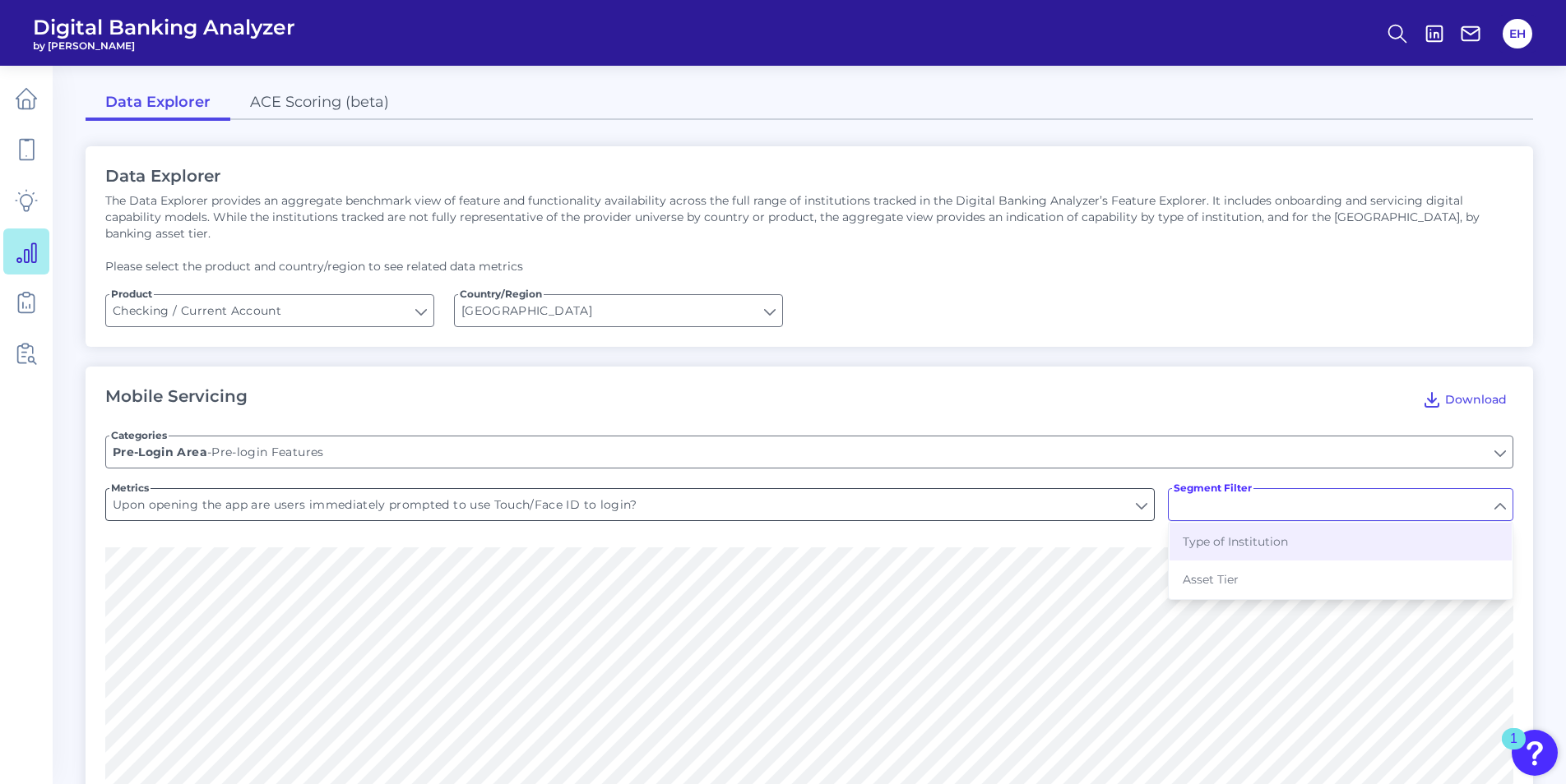
click at [541, 501] on input "Upon opening the app are users immediately prompted to use Touch/Face ID to log…" at bounding box center [630, 505] width 1048 height 31
type input "Type of Institution"
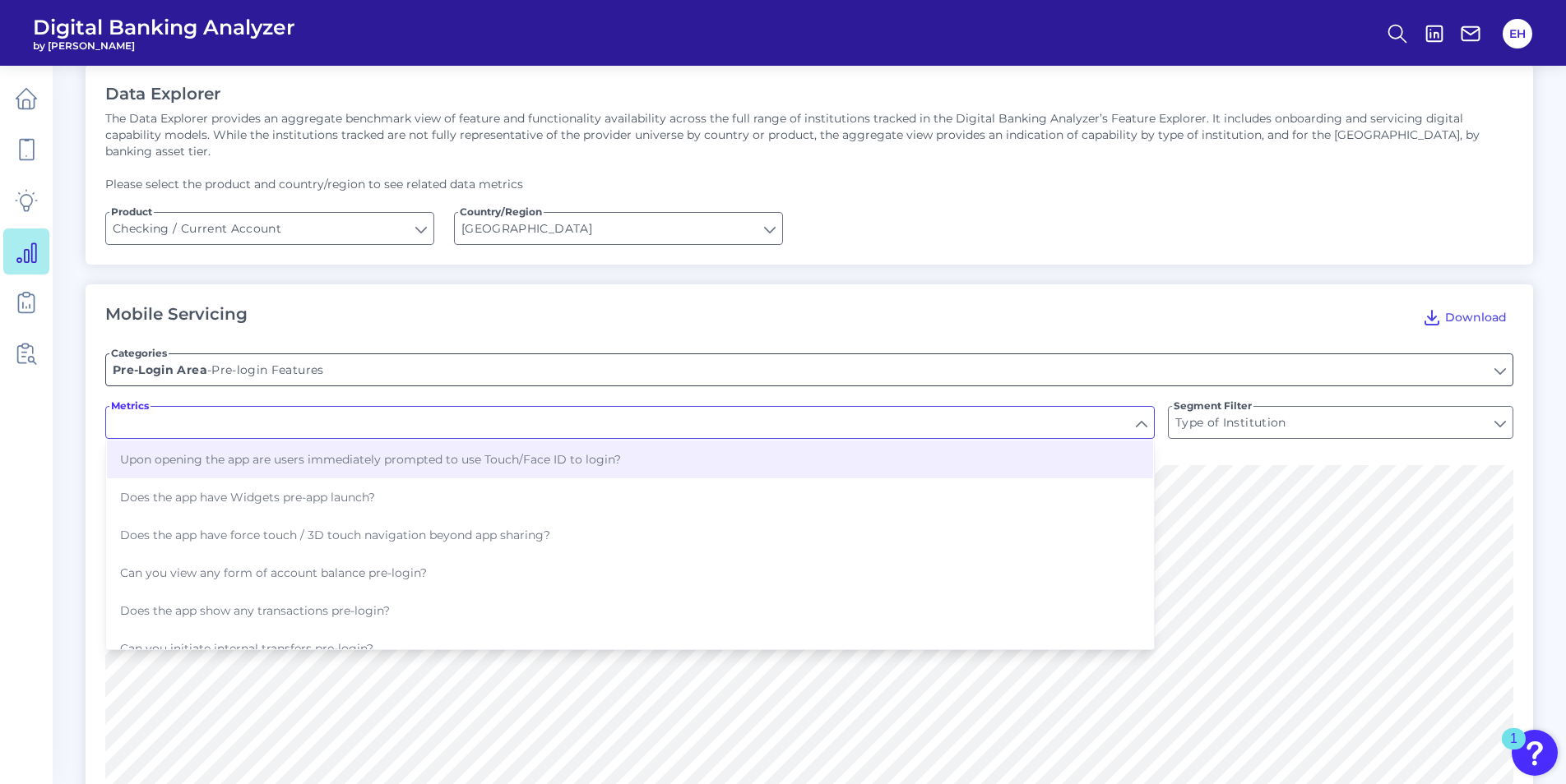
click at [400, 354] on input "Pre-login Features" at bounding box center [809, 370] width 1406 height 31
type input "Upon opening the app are users immediately prompted to use Touch/Face ID to log…"
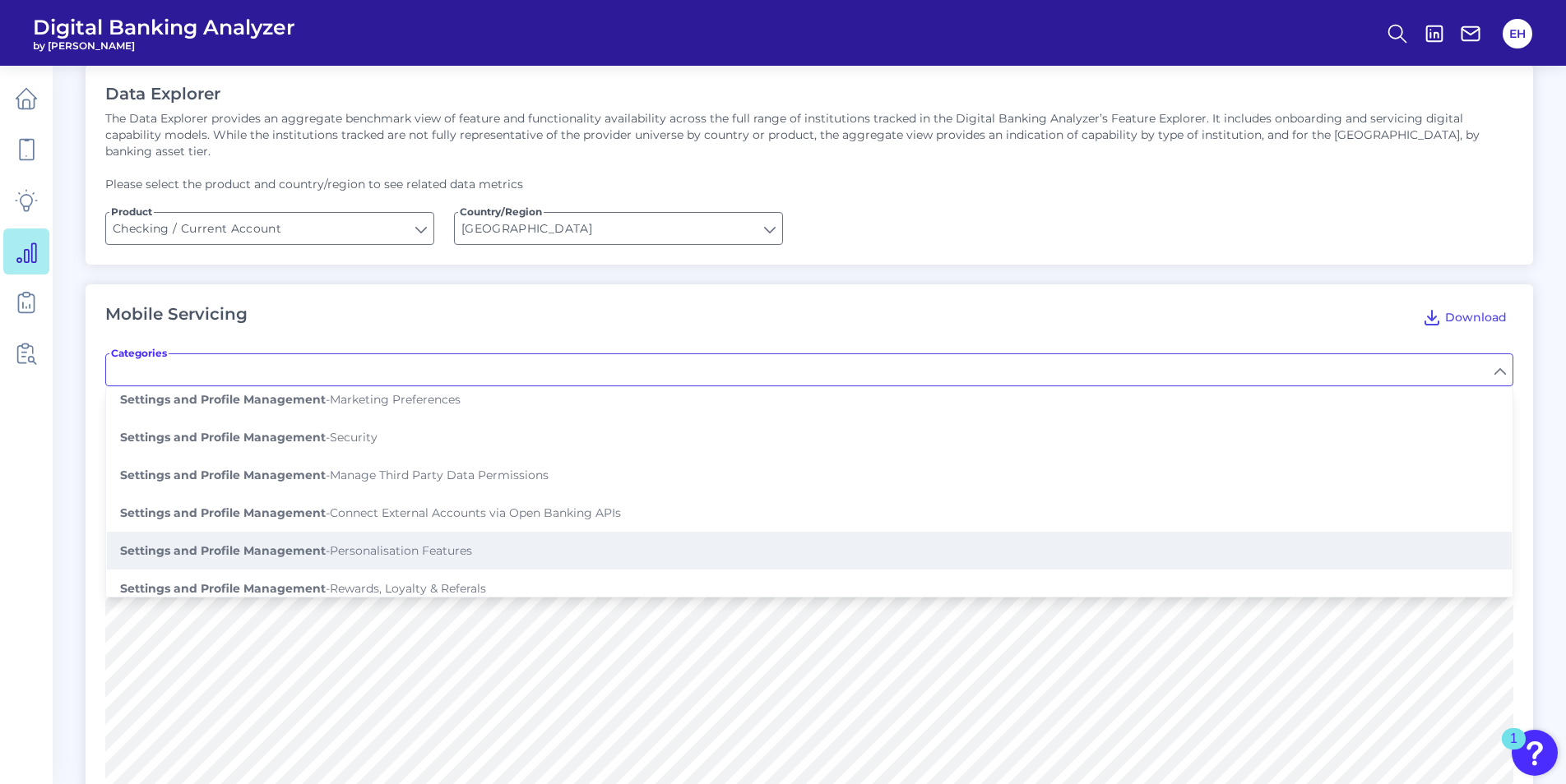
scroll to position [905, 0]
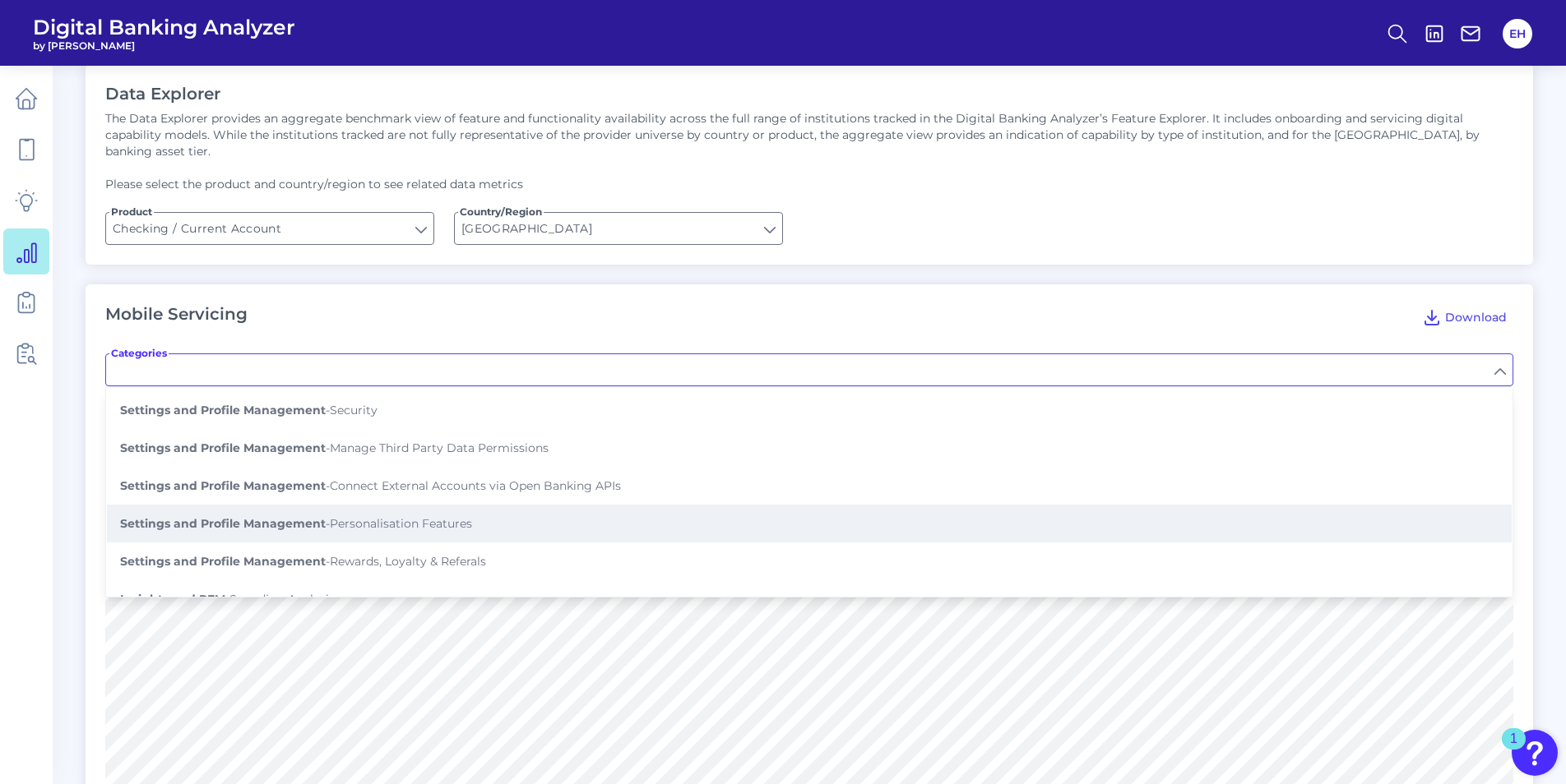
click at [431, 517] on span "Settings and Profile Management - Personalisation Features" at bounding box center [296, 523] width 352 height 15
type input "Personalisation Features"
type input "Create shortcuts (favorites)"
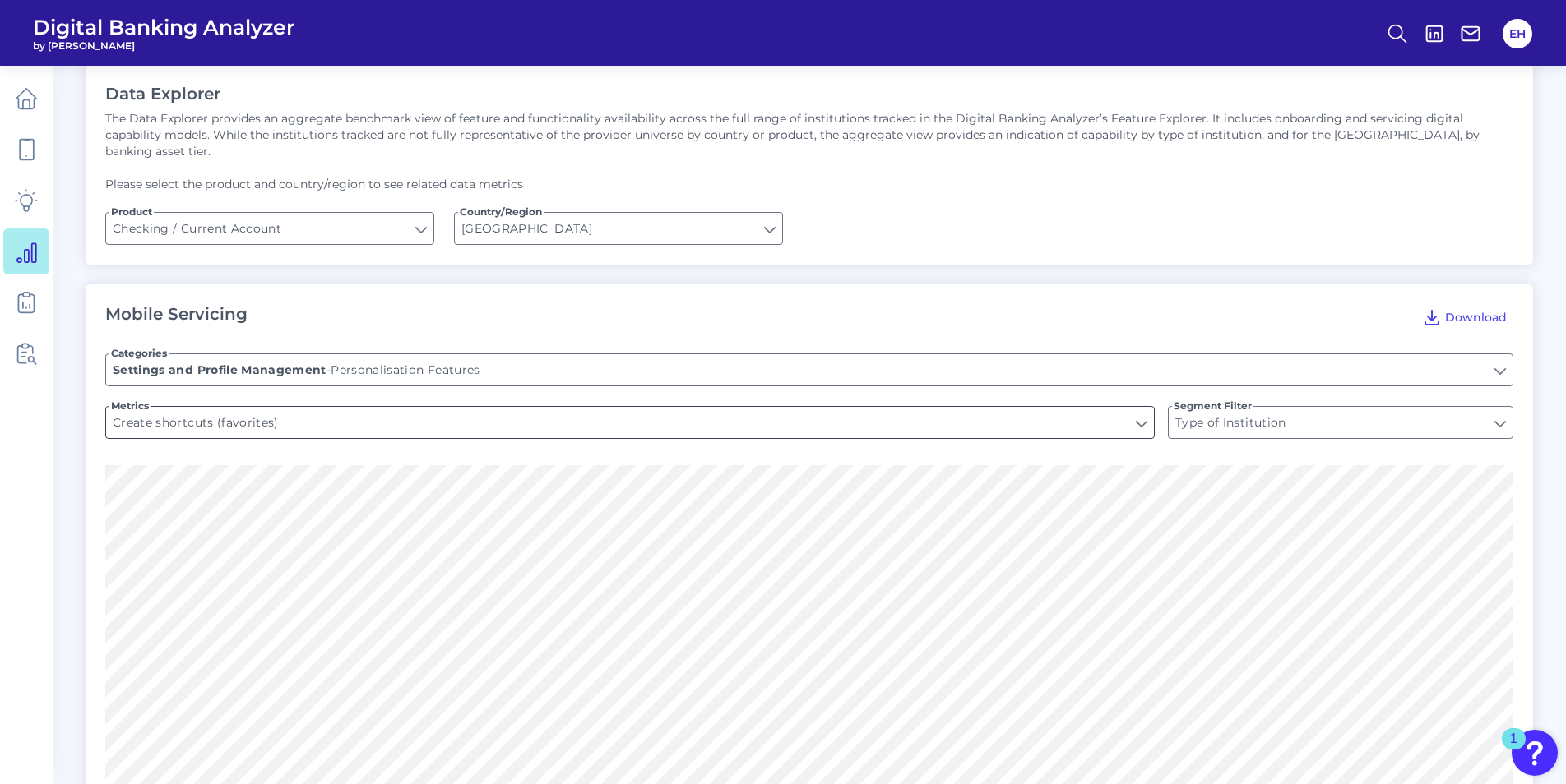
click at [419, 408] on input "Create shortcuts (favorites)" at bounding box center [630, 422] width 1048 height 31
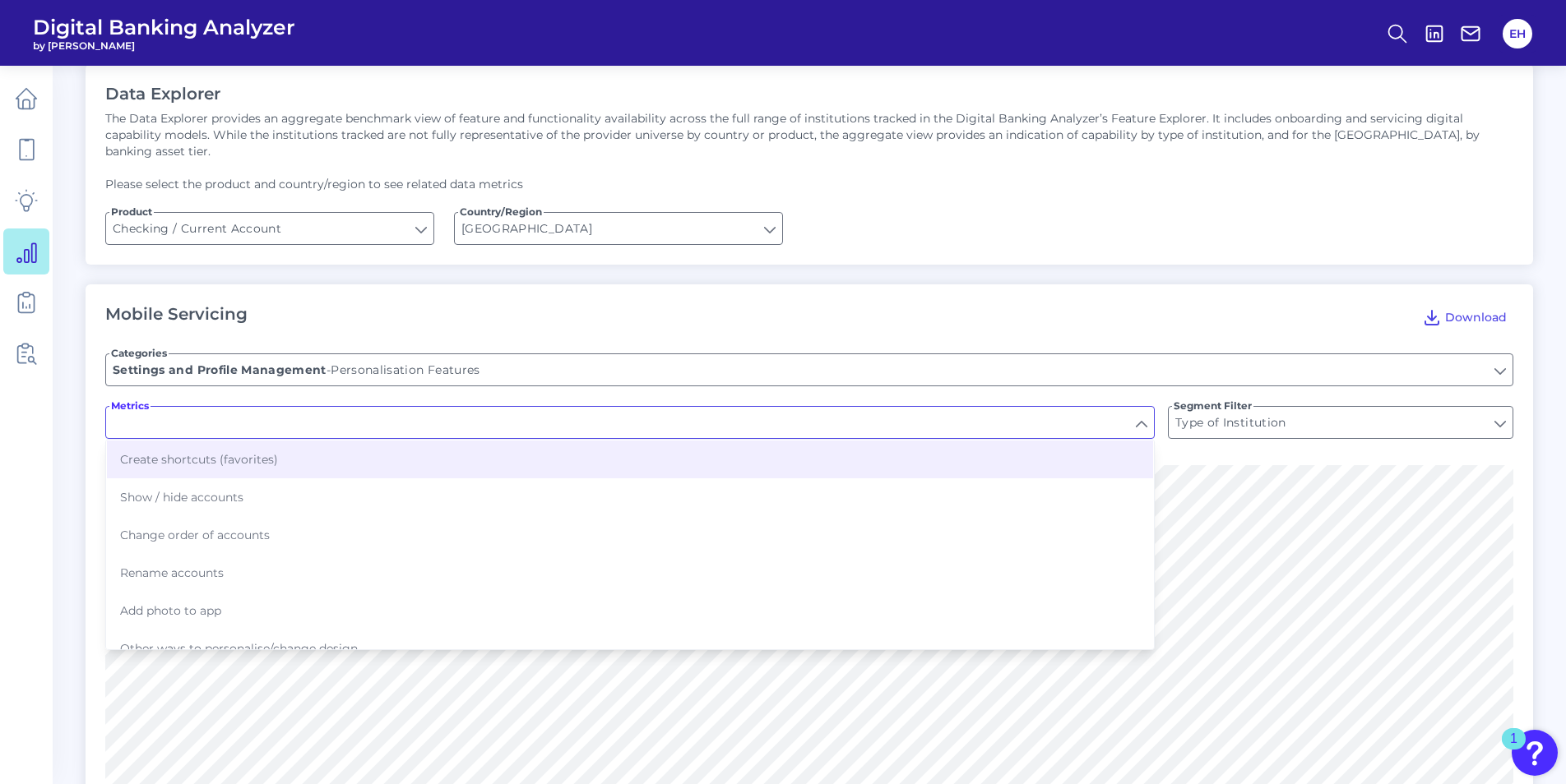
click at [419, 408] on input "Metrics" at bounding box center [630, 422] width 1048 height 31
type input "Create shortcuts (favorites)"
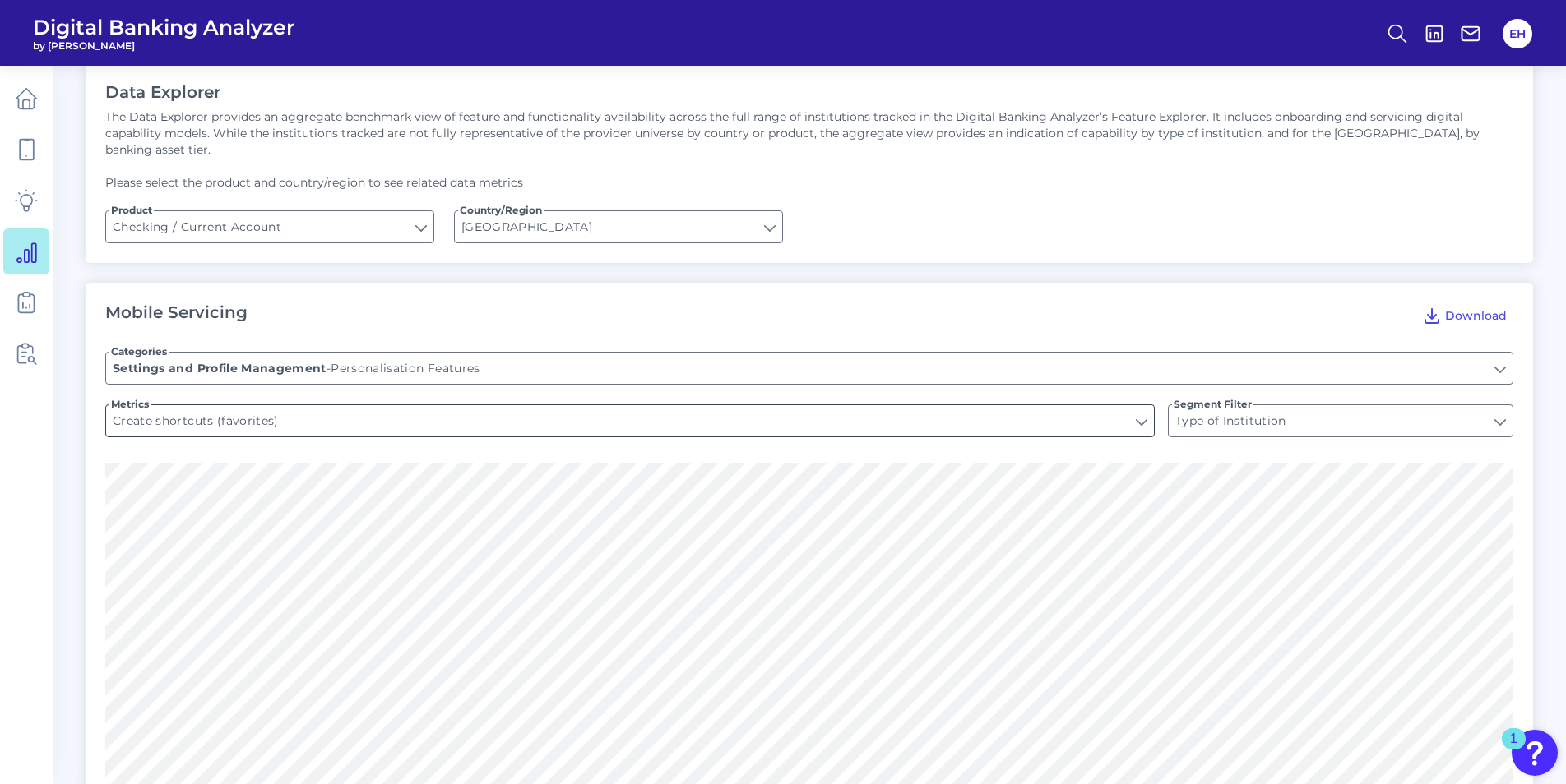
scroll to position [0, 0]
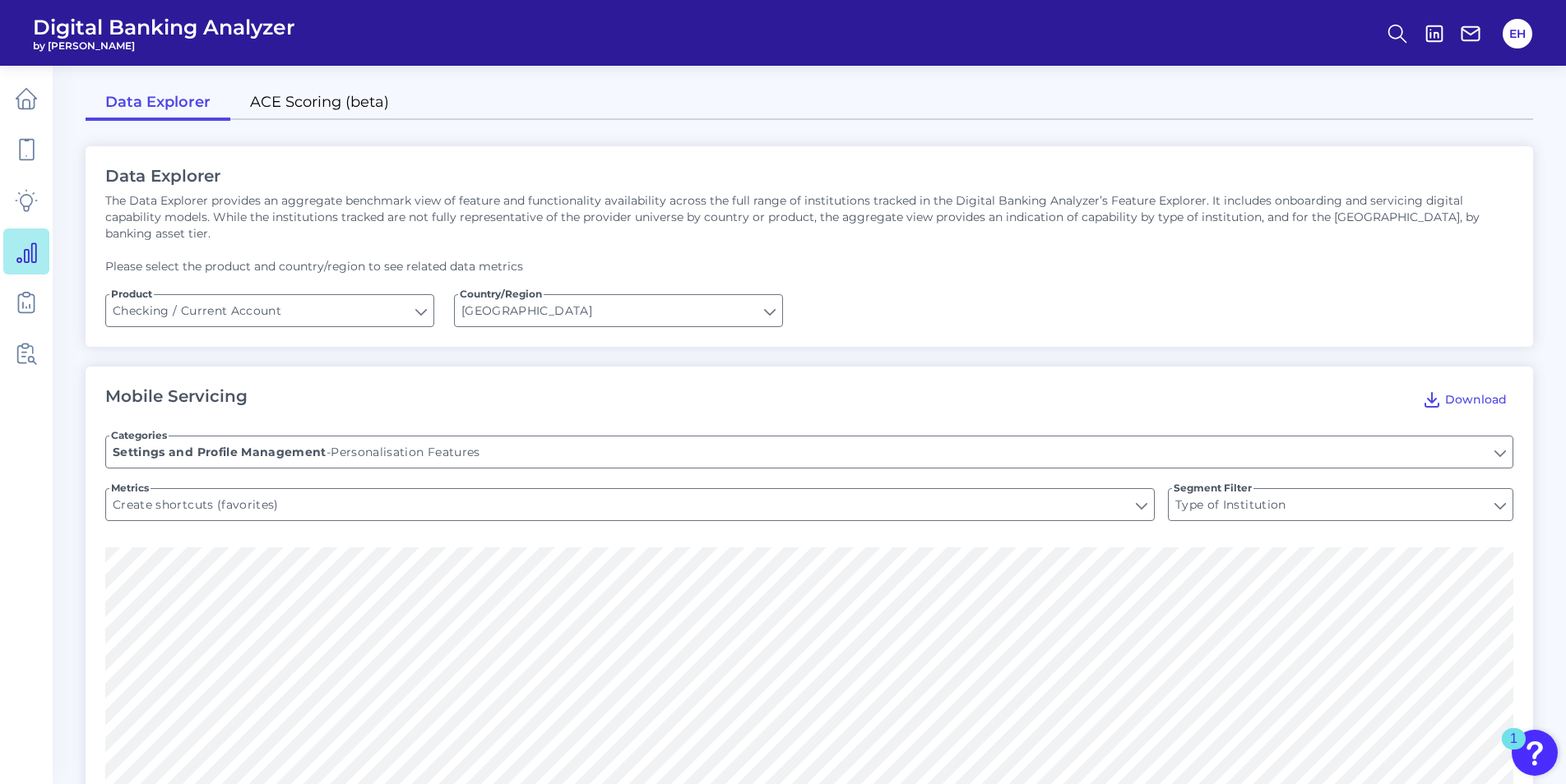
click at [344, 94] on link "ACE Scoring (beta)" at bounding box center [319, 103] width 178 height 34
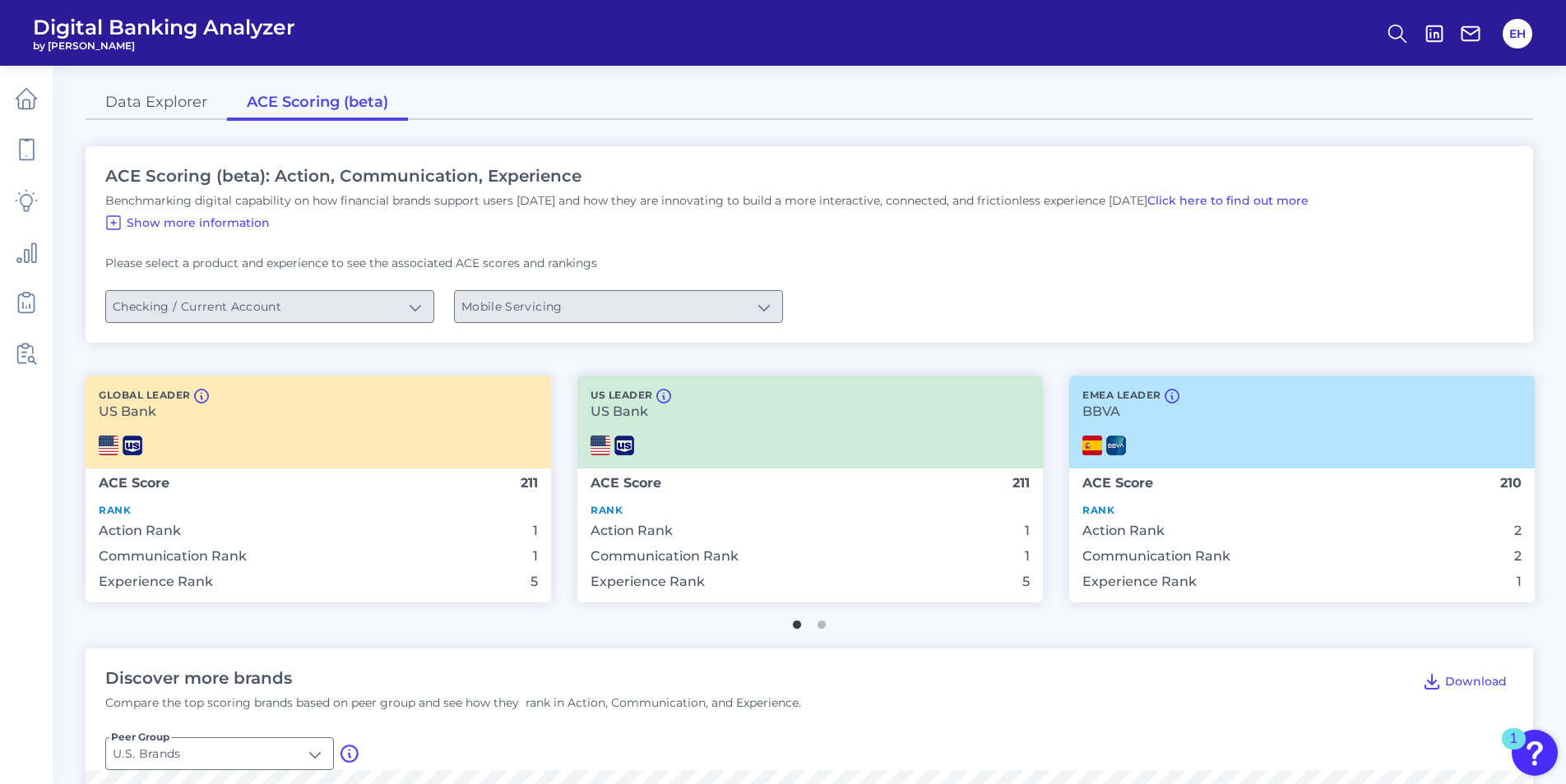
click at [435, 300] on section "Product Checking / Current Account Checking / Current Account Experience Mobile…" at bounding box center [811, 306] width 1411 height 33
drag, startPoint x: 405, startPoint y: 305, endPoint x: 310, endPoint y: 252, distance: 108.8
click at [310, 252] on div "ACE Scoring (beta): Action, Communication, Experience Benchmarking digital capa…" at bounding box center [809, 244] width 1447 height 196
drag, startPoint x: 309, startPoint y: 196, endPoint x: 729, endPoint y: 190, distance: 420.0
click at [729, 190] on div "ACE Scoring (beta): Action, Communication, Experience Benchmarking digital capa…" at bounding box center [809, 244] width 1447 height 196
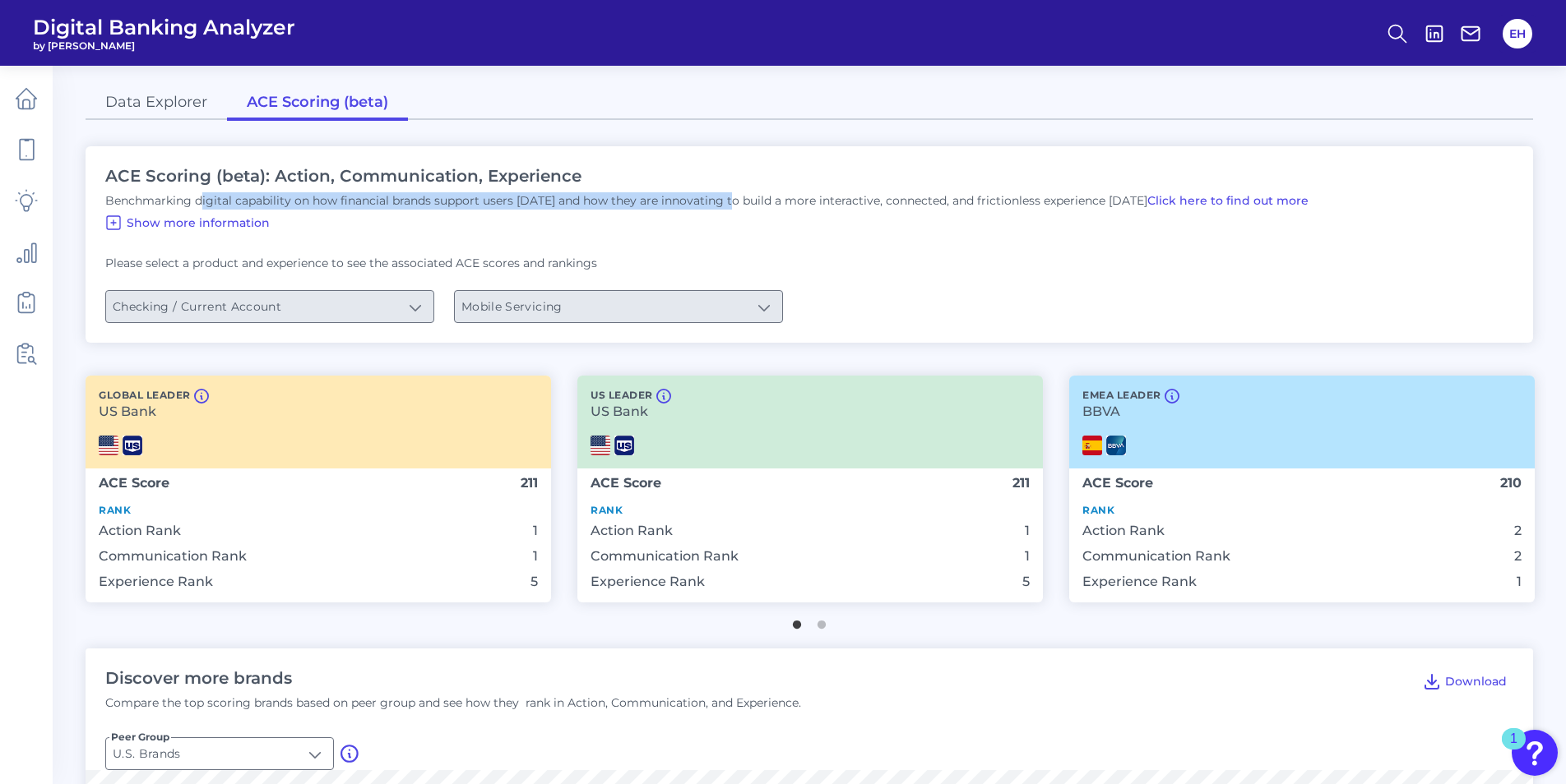
drag, startPoint x: 729, startPoint y: 190, endPoint x: 528, endPoint y: 197, distance: 201.1
click at [528, 197] on p "Benchmarking digital capability on how financial brands support users [DATE] an…" at bounding box center [811, 201] width 1411 height 18
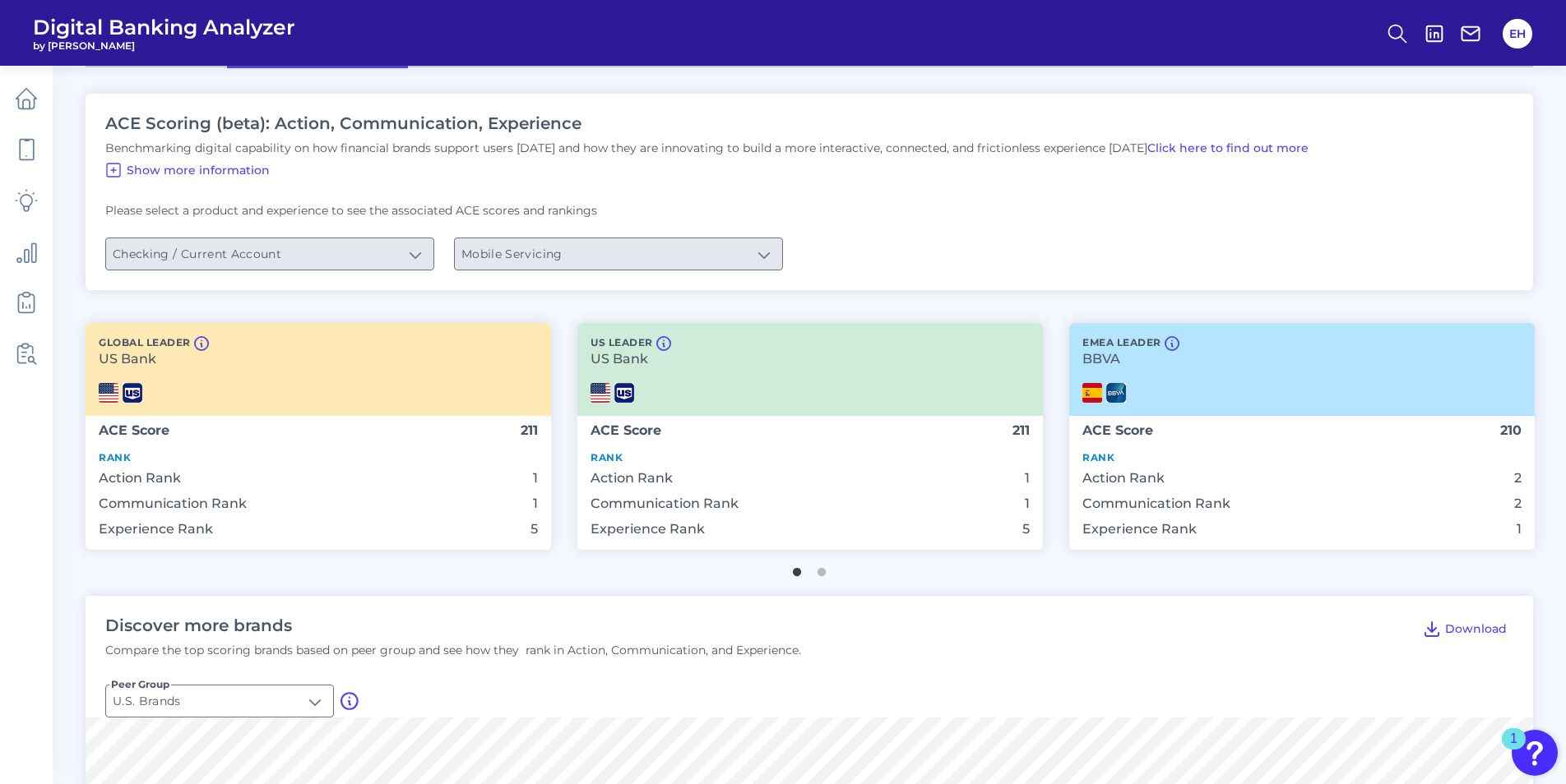
scroll to position [83, 0]
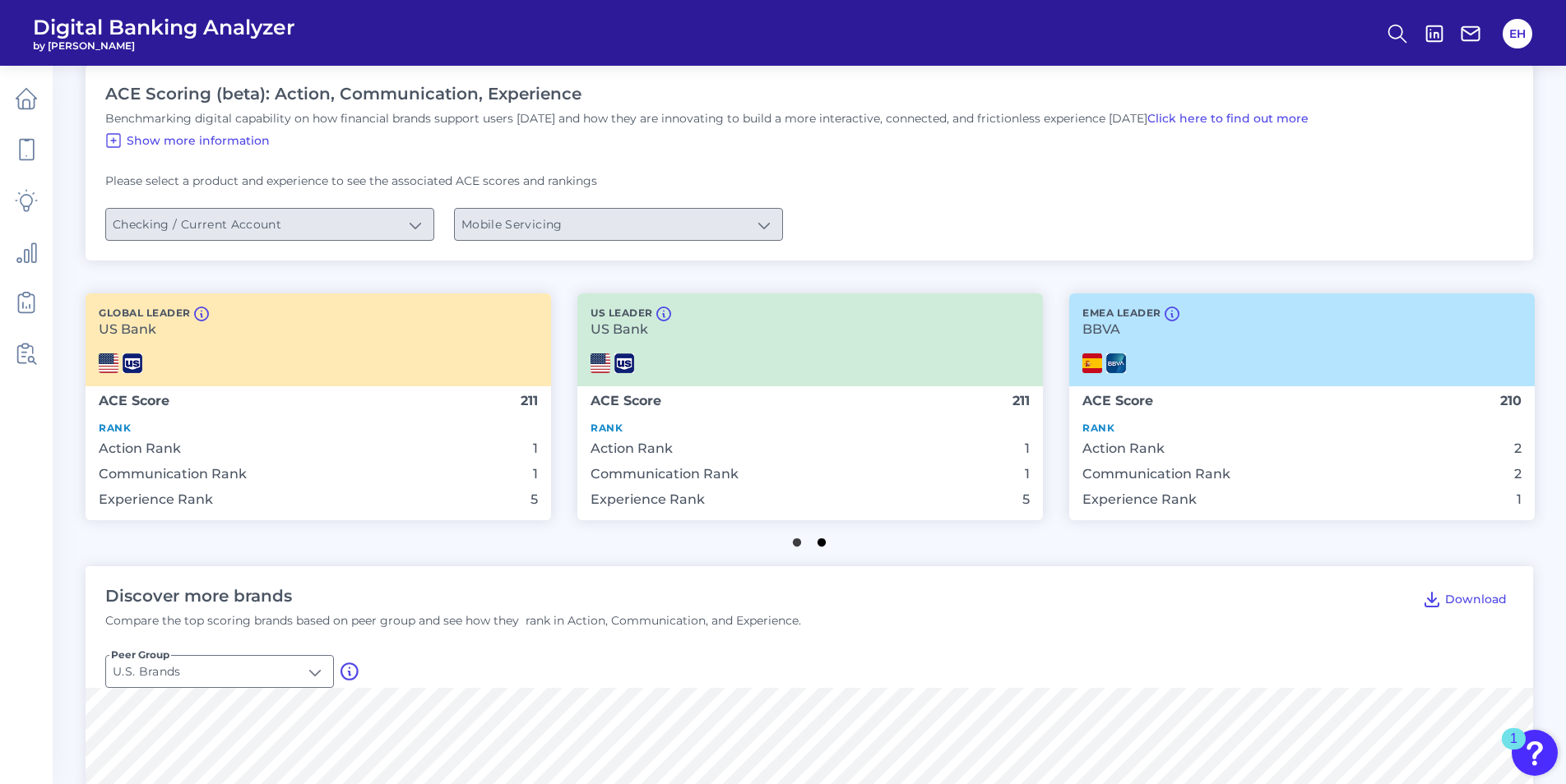
click at [820, 543] on button "2" at bounding box center [821, 538] width 17 height 17
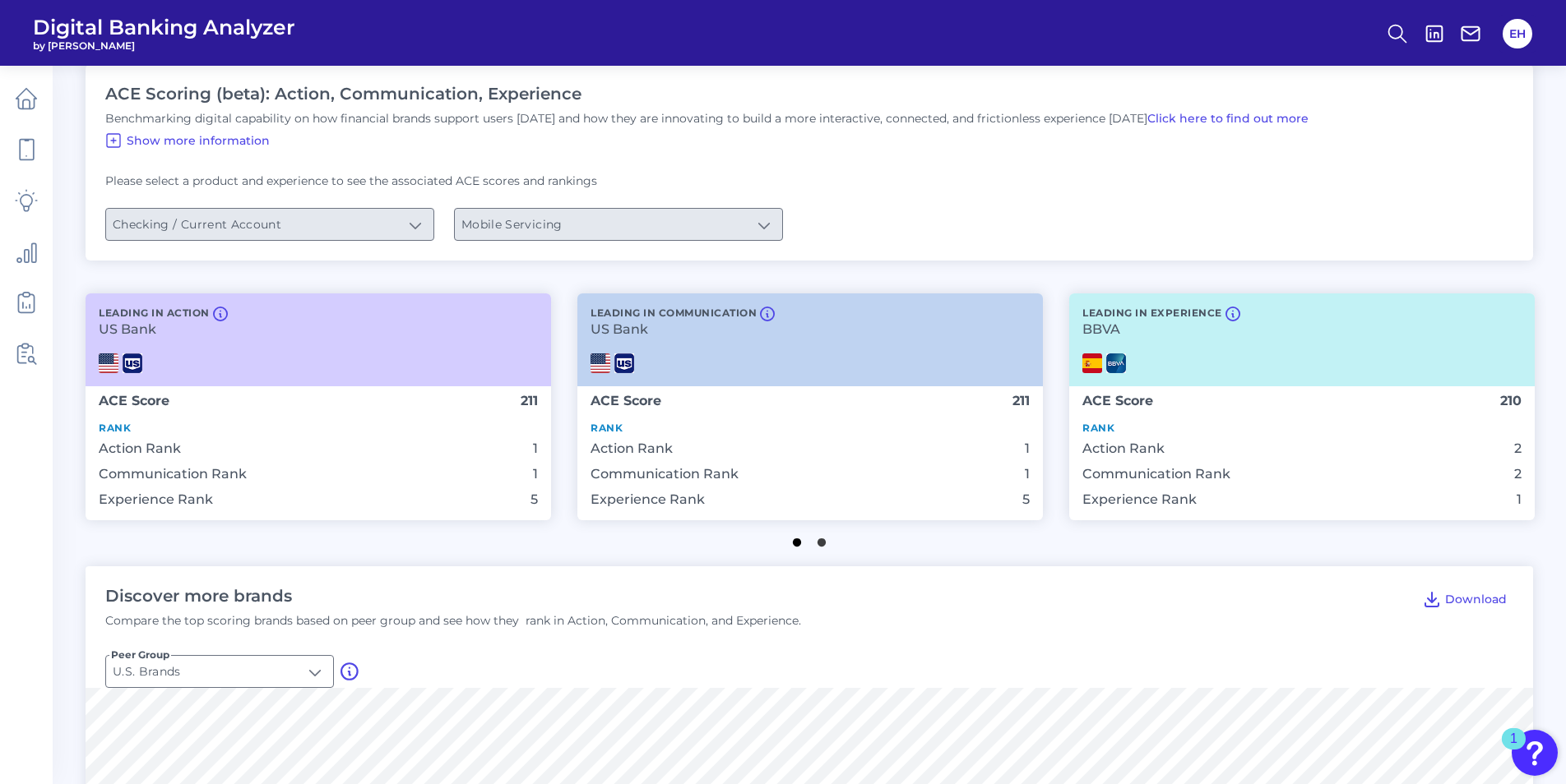
click at [793, 544] on button "1" at bounding box center [796, 538] width 17 height 17
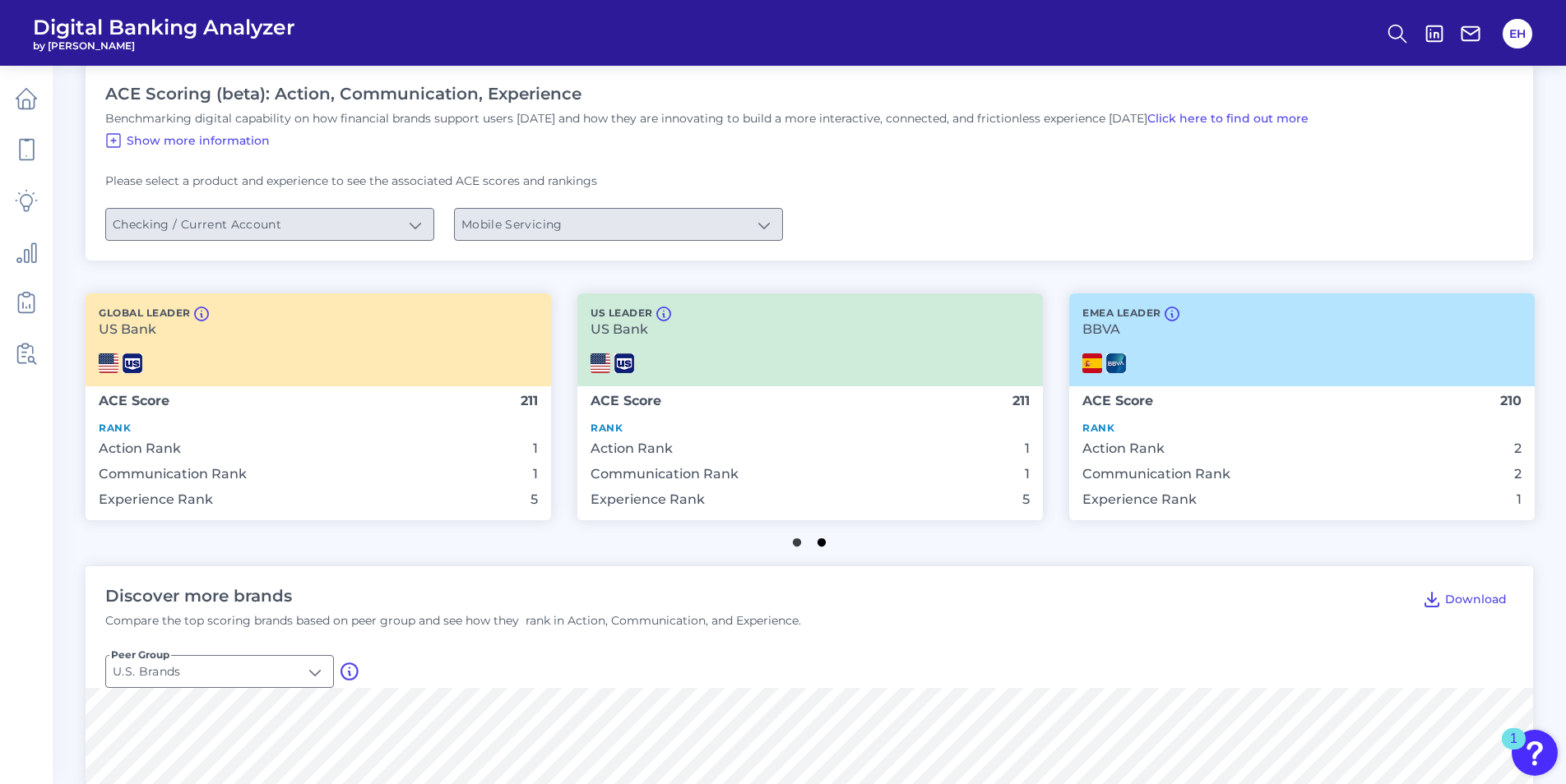
click at [817, 541] on button "2" at bounding box center [821, 538] width 17 height 17
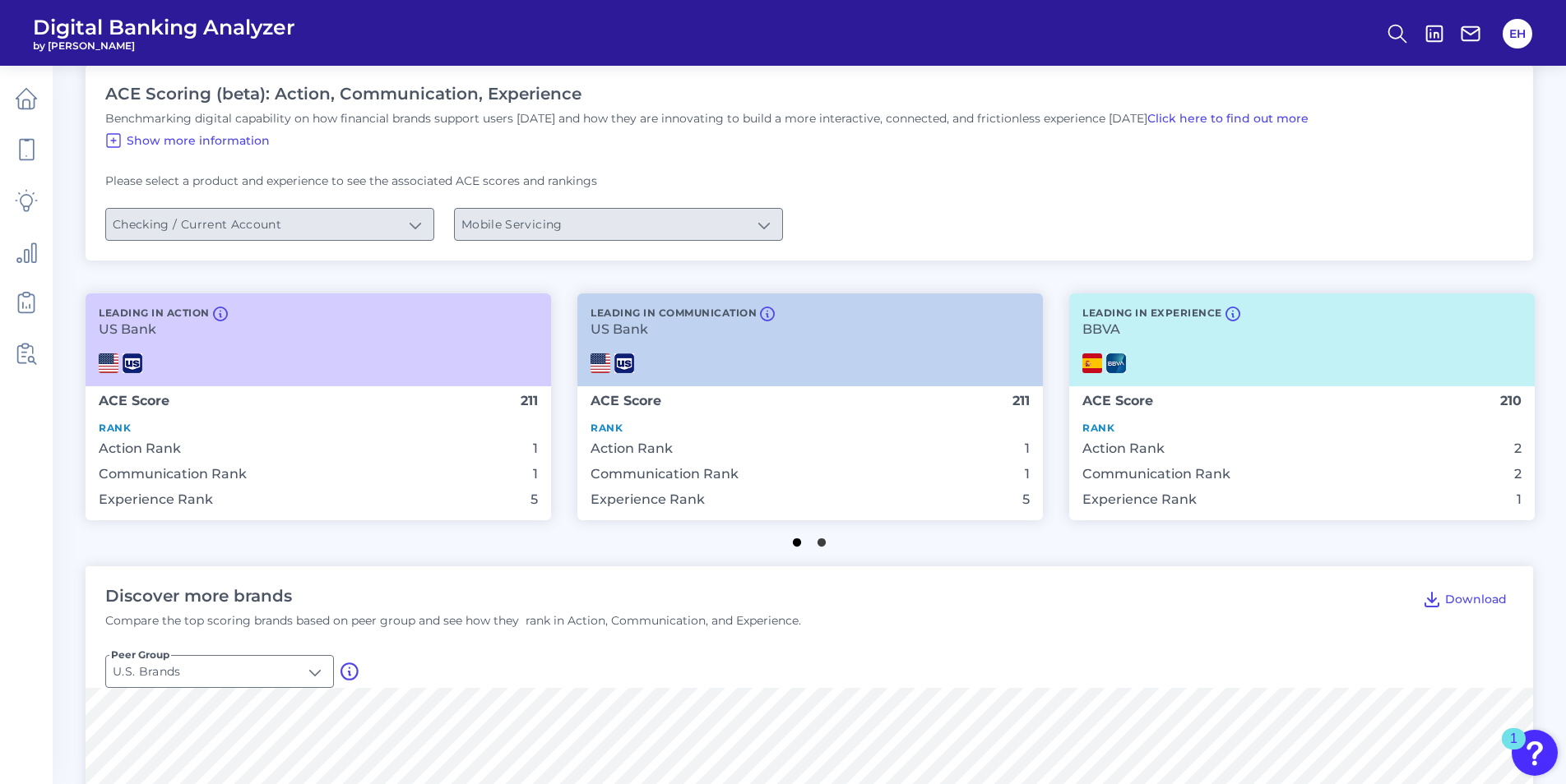
click at [795, 544] on button "1" at bounding box center [796, 538] width 17 height 17
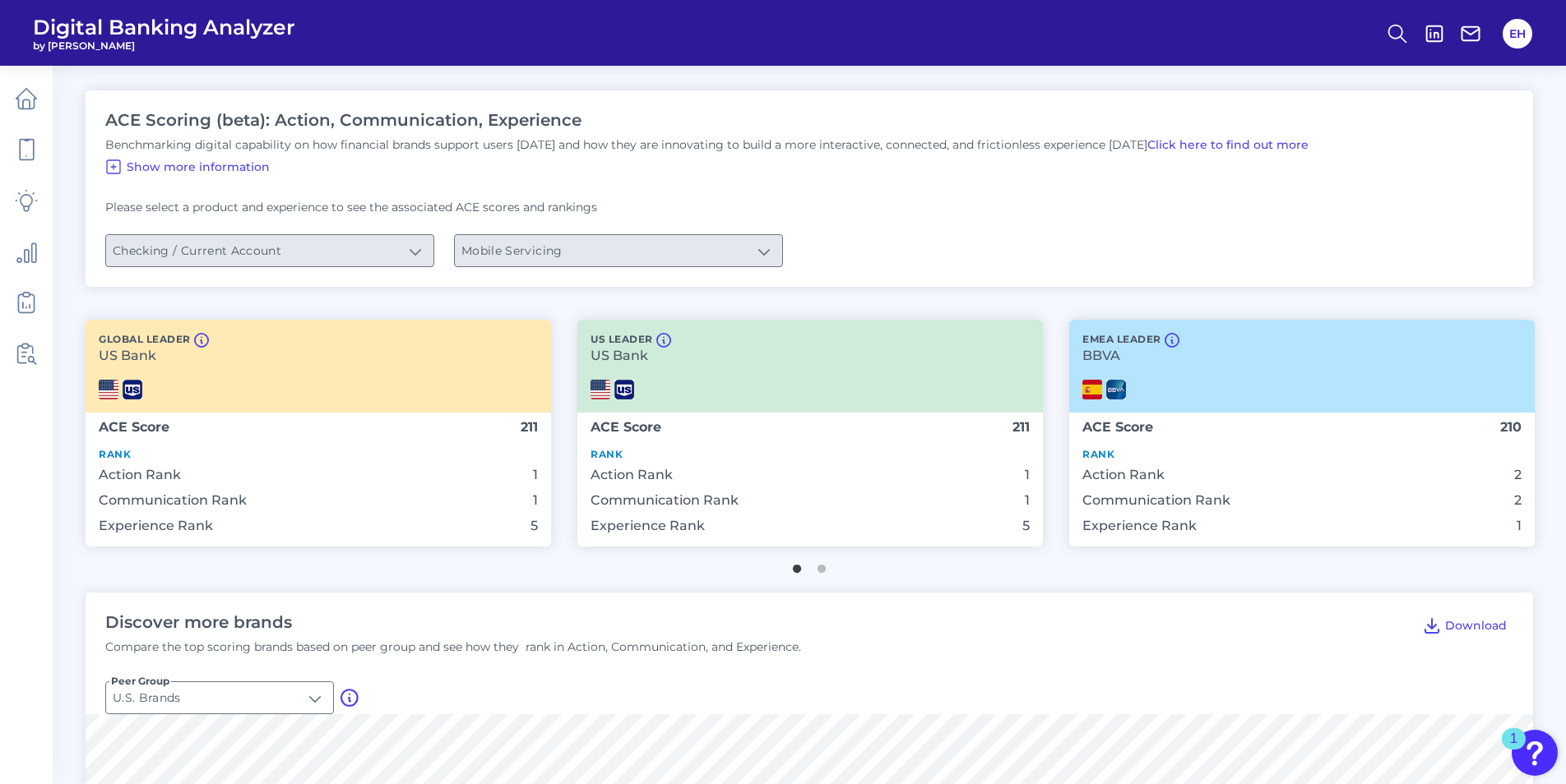
scroll to position [0, 0]
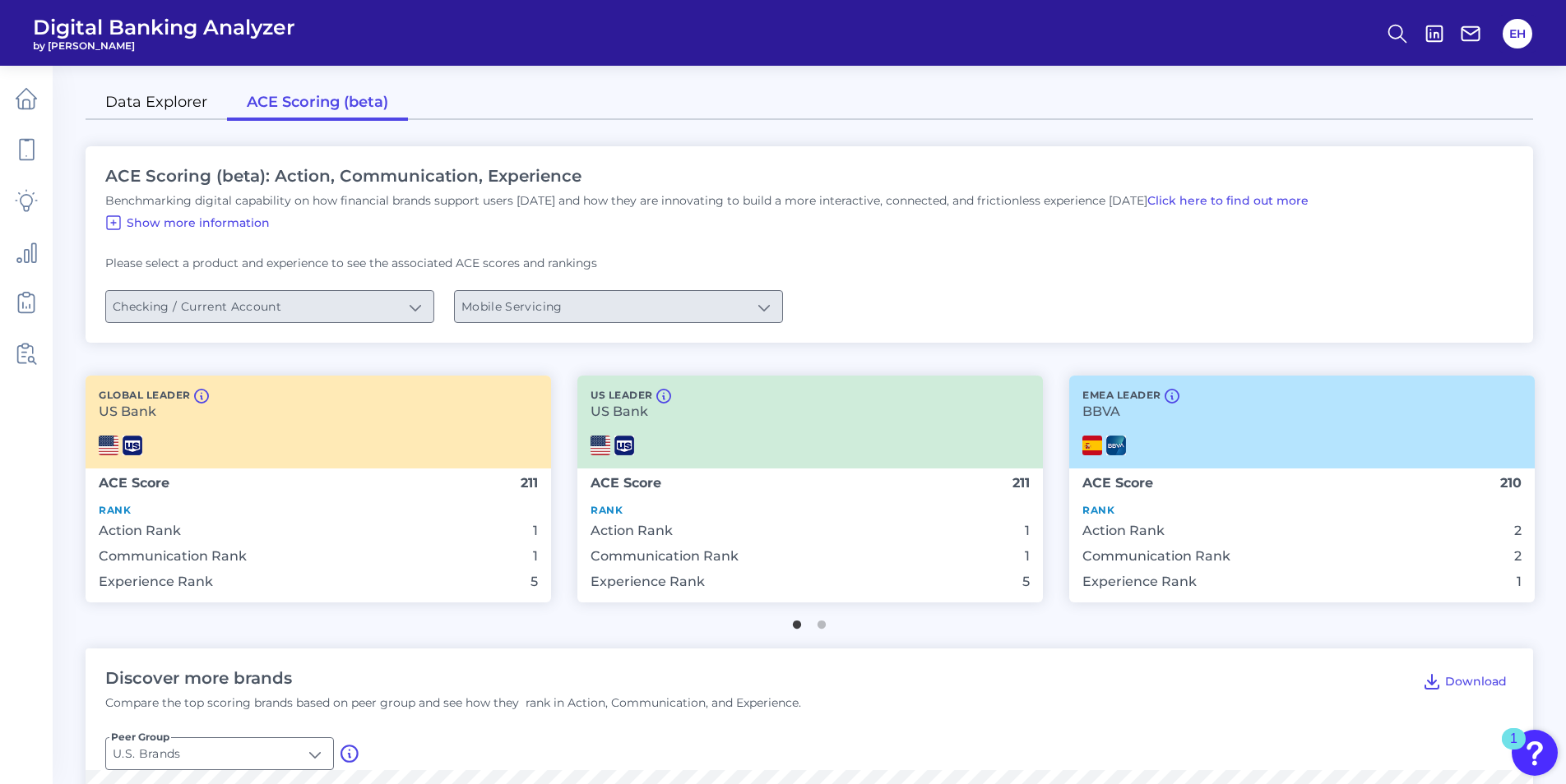
click at [165, 103] on link "Data Explorer" at bounding box center [156, 103] width 141 height 34
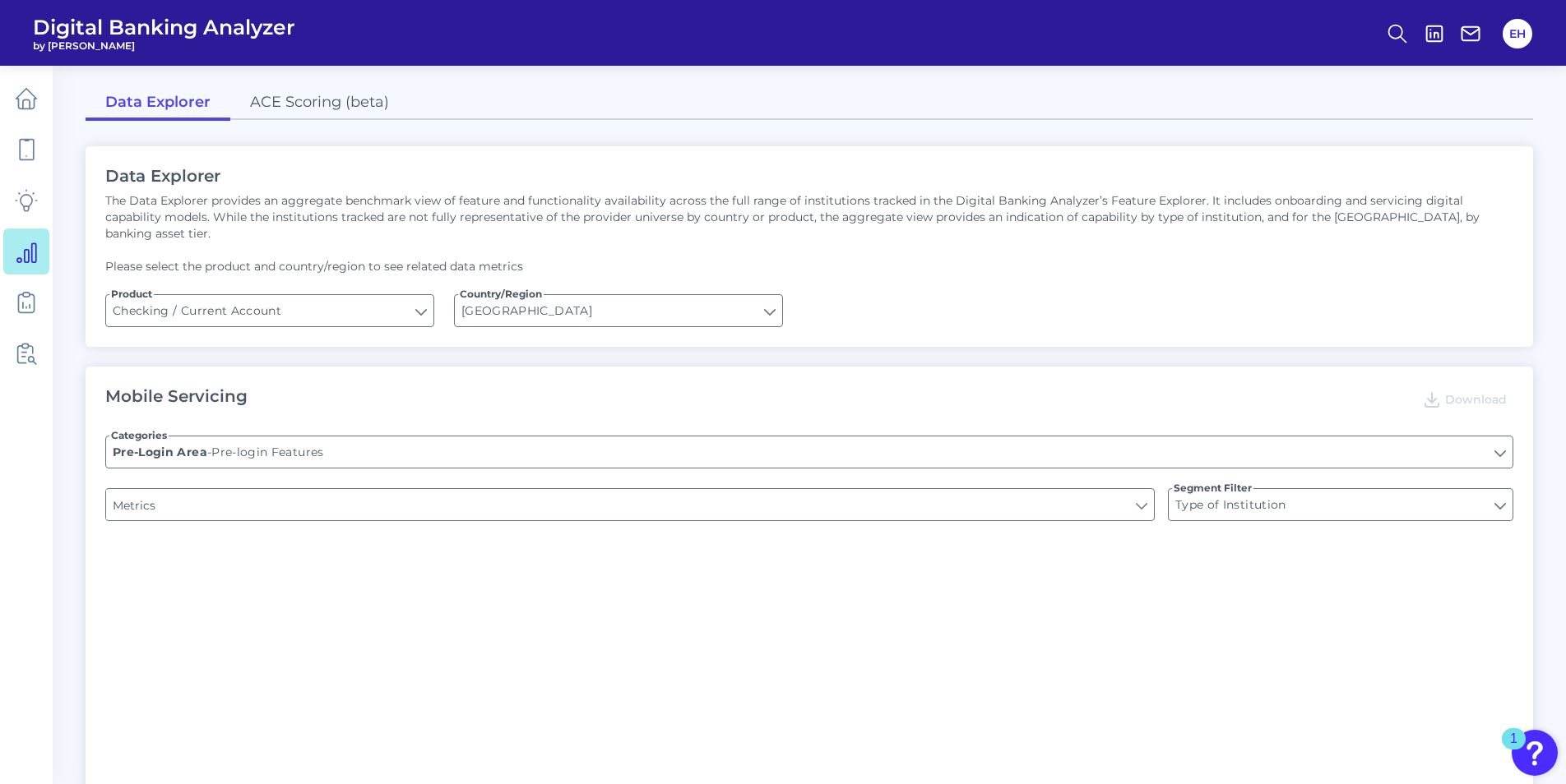
type input "Channel"
type input "Online Banking Registration"
type input "Upon opening the app are users immediately prompted to use Touch/Face ID to log…"
type input "END-TO-END JOURNEY: Can you apply for the PRODUCT as a new to brand customer on…"
type input "Can you register for online banking?"
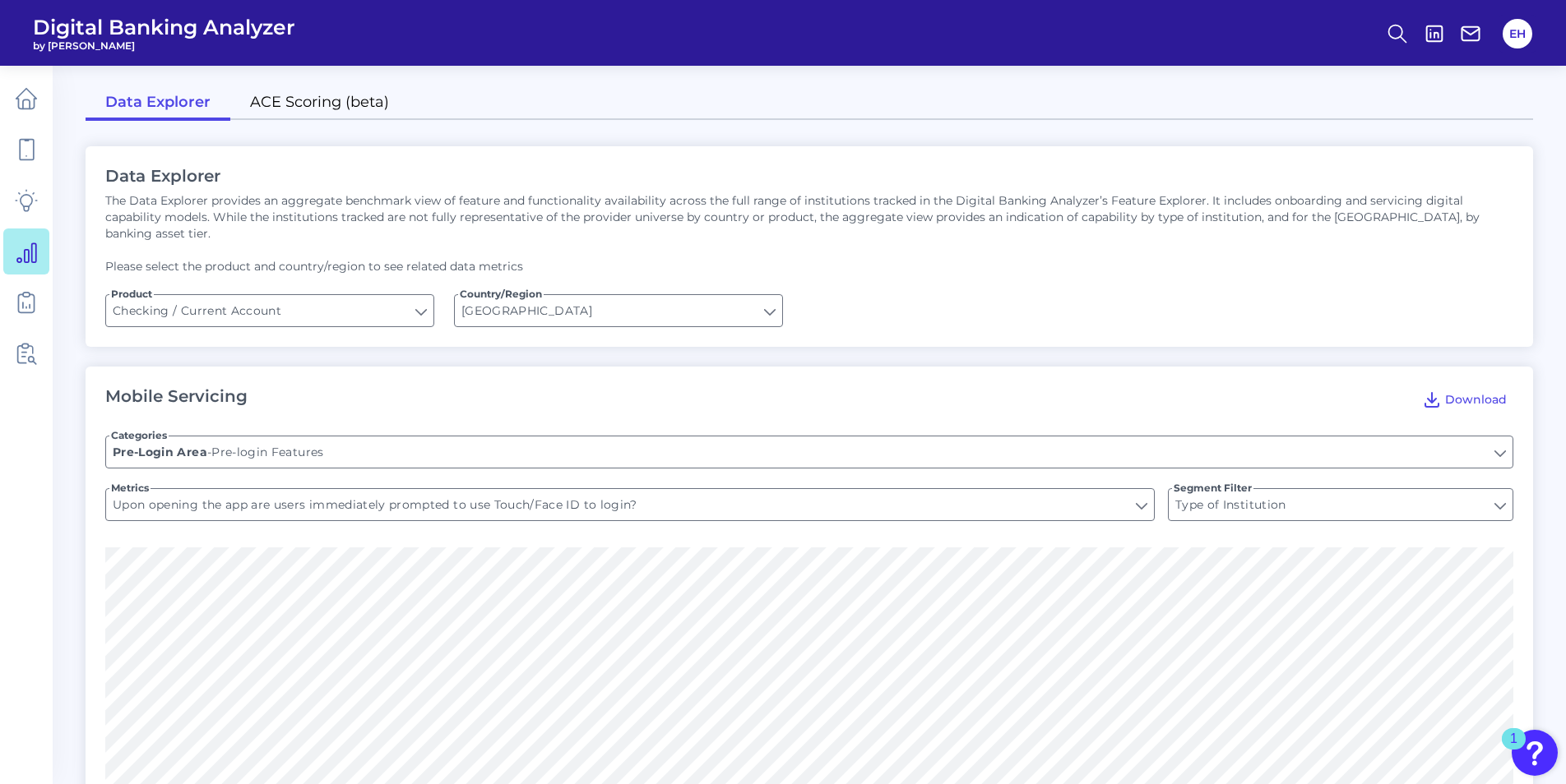
click at [314, 100] on link "ACE Scoring (beta)" at bounding box center [319, 103] width 178 height 34
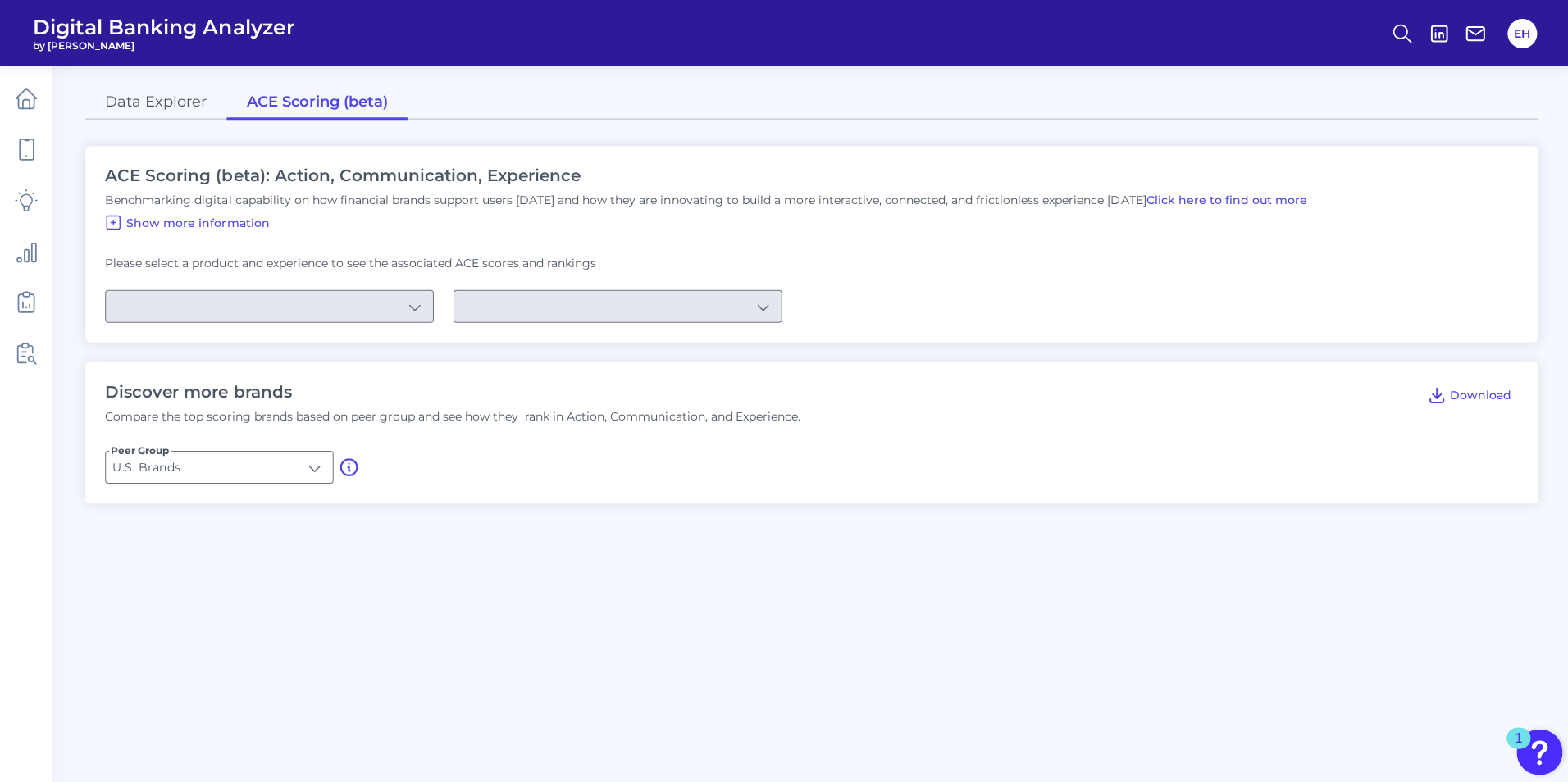
type input "Checking / Current Account"
type input "Mobile Servicing"
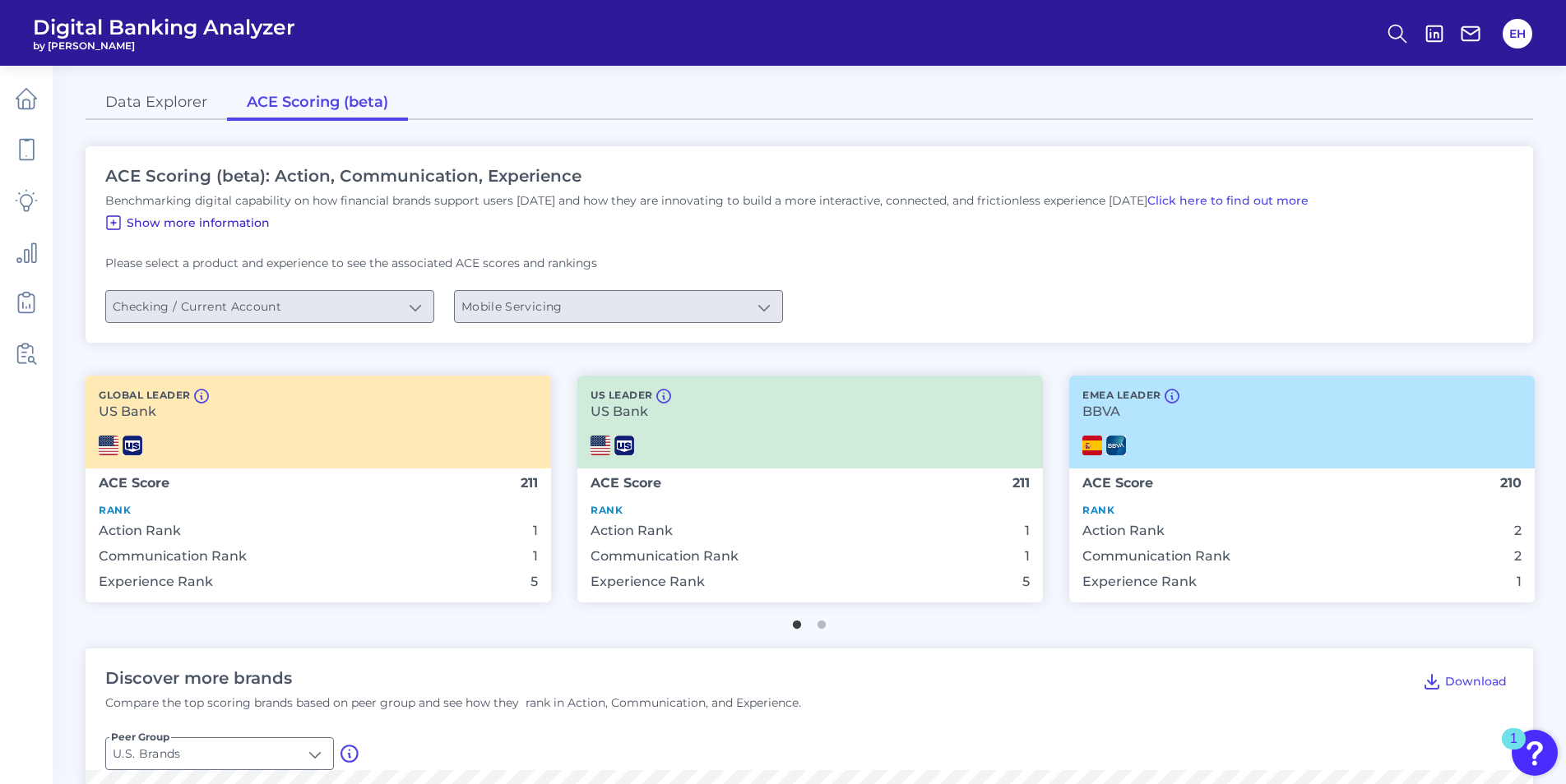
click at [125, 223] on button "Show more information" at bounding box center [187, 223] width 179 height 26
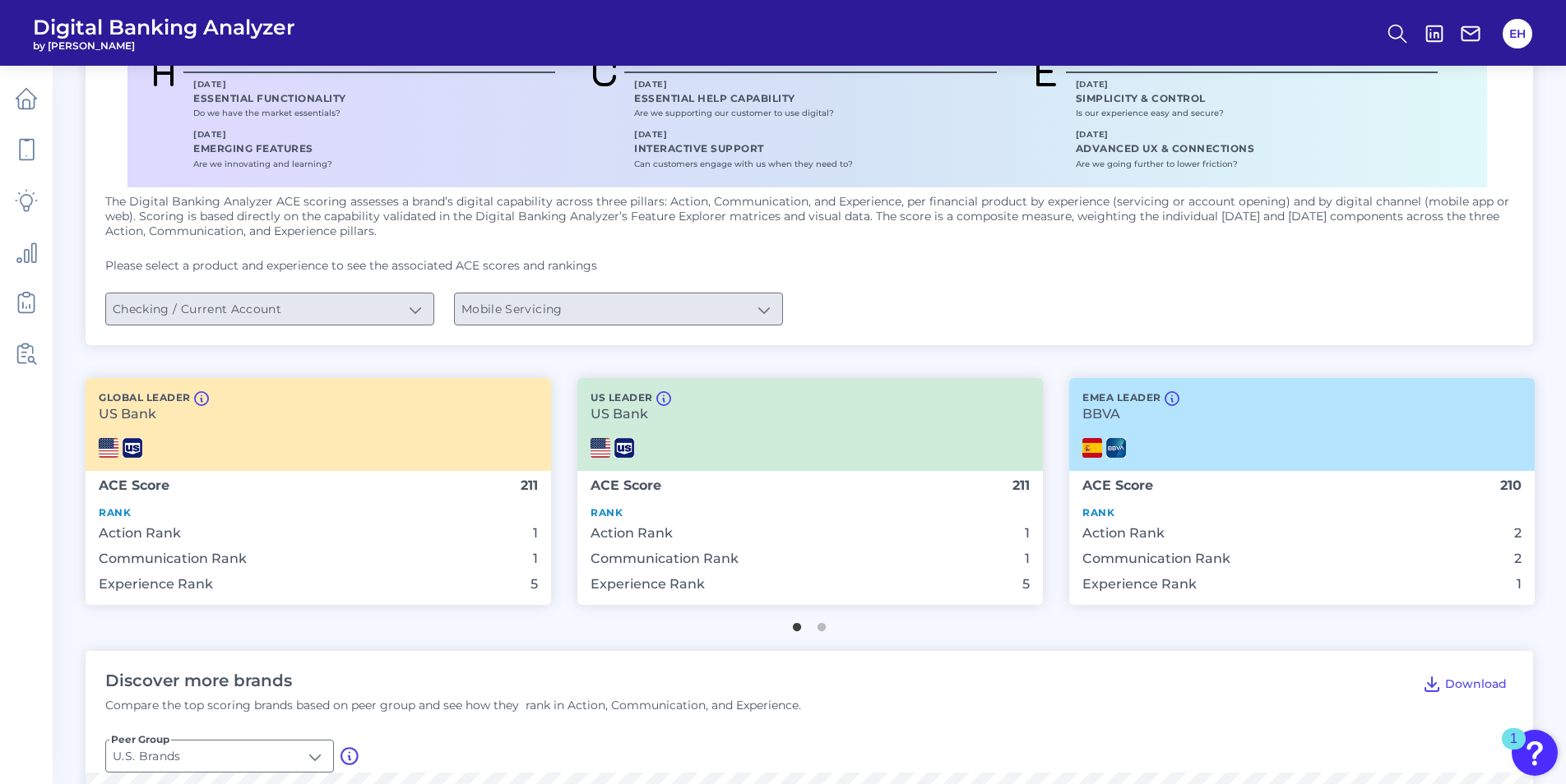
scroll to position [247, 0]
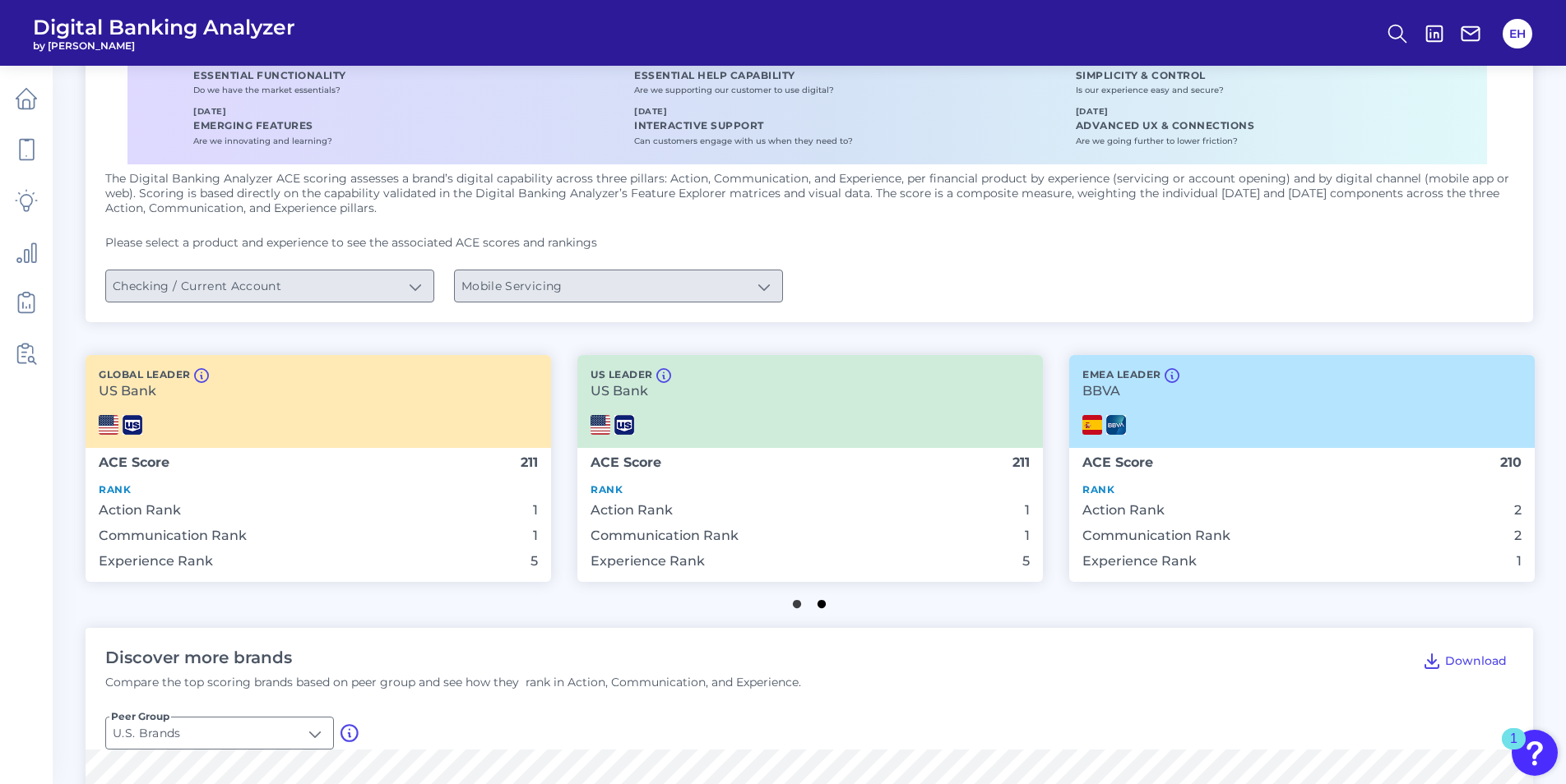
click at [824, 608] on button "2" at bounding box center [821, 600] width 17 height 17
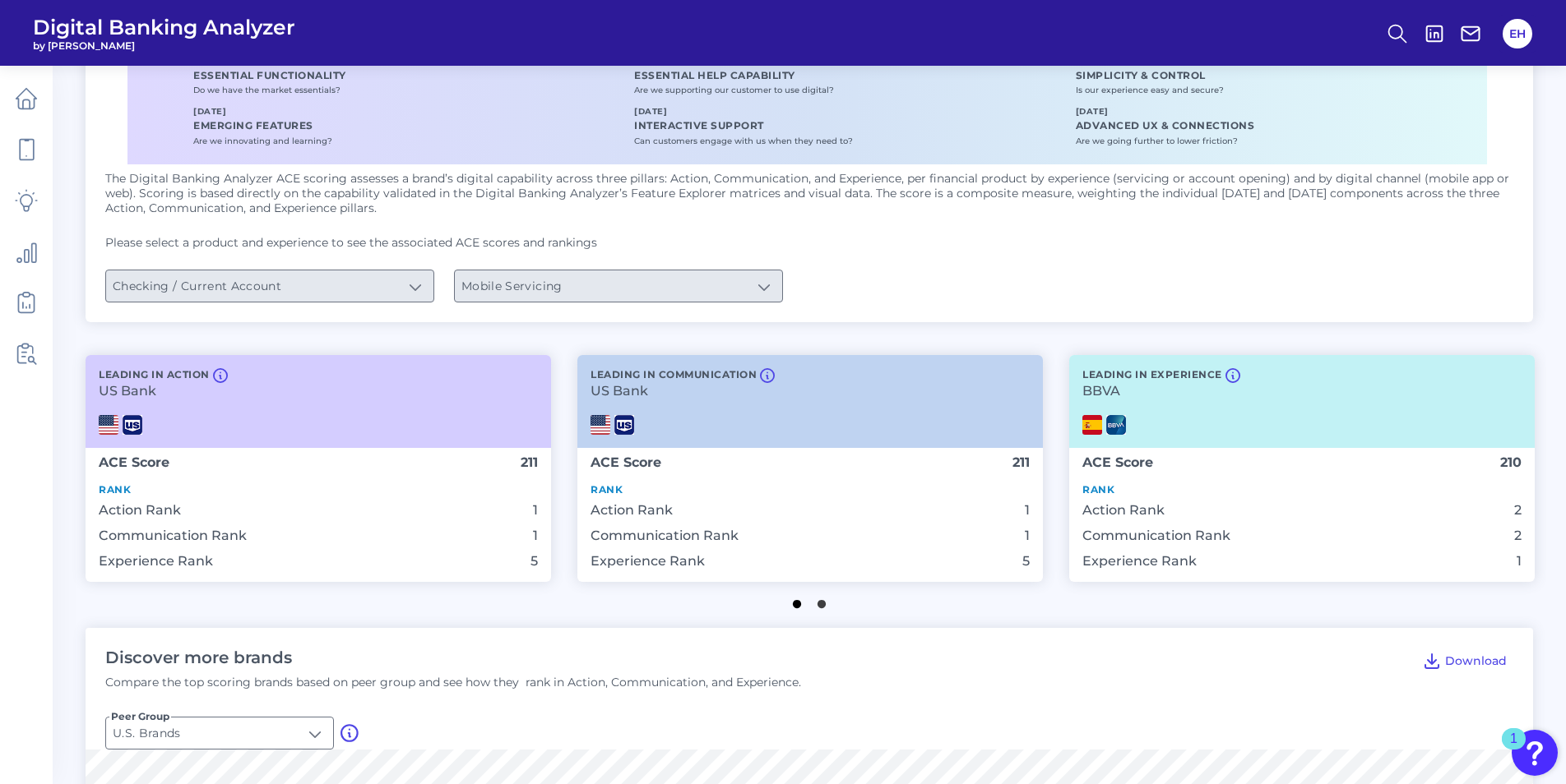
click at [794, 605] on button "1" at bounding box center [796, 600] width 17 height 17
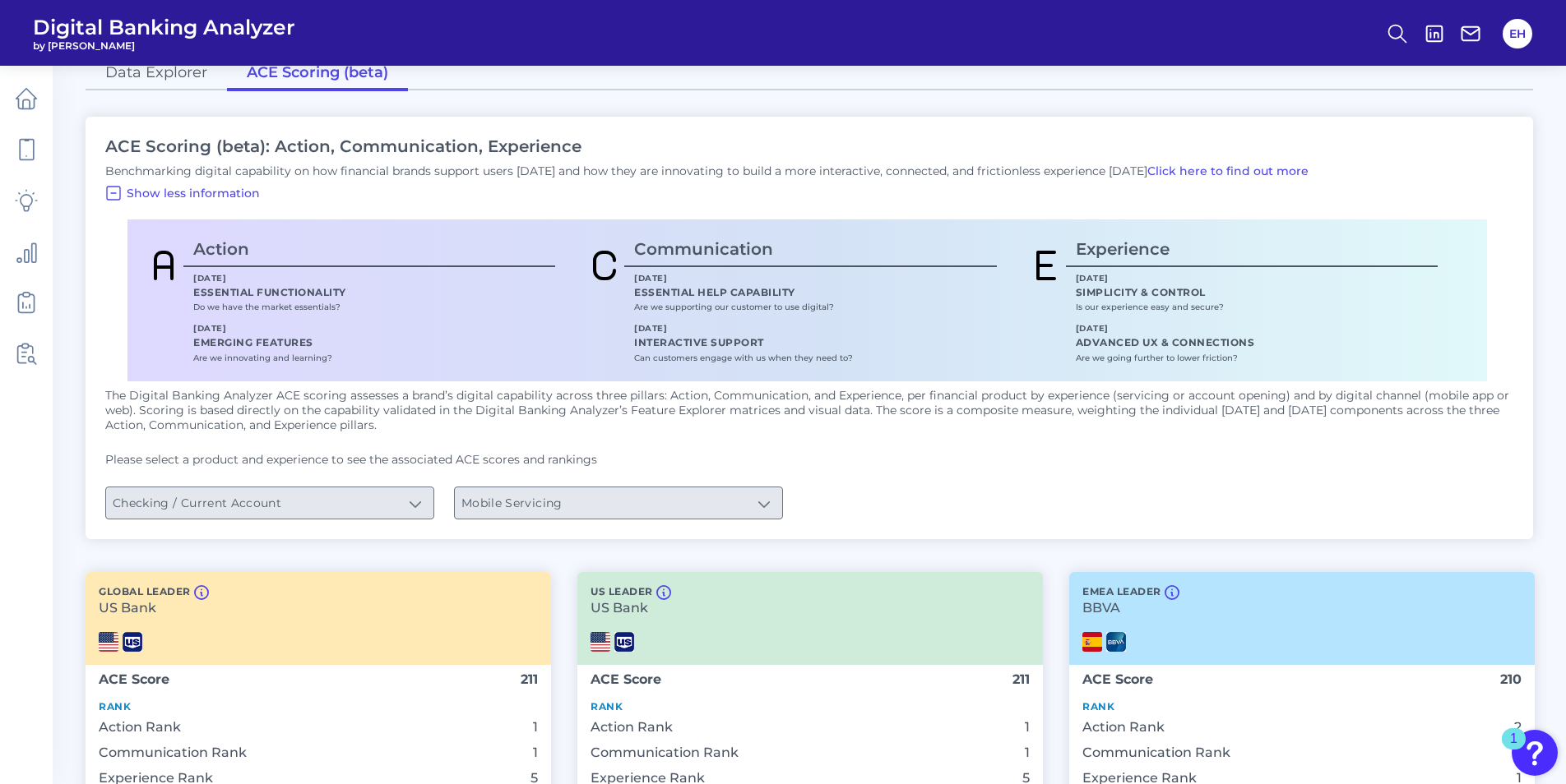
scroll to position [0, 0]
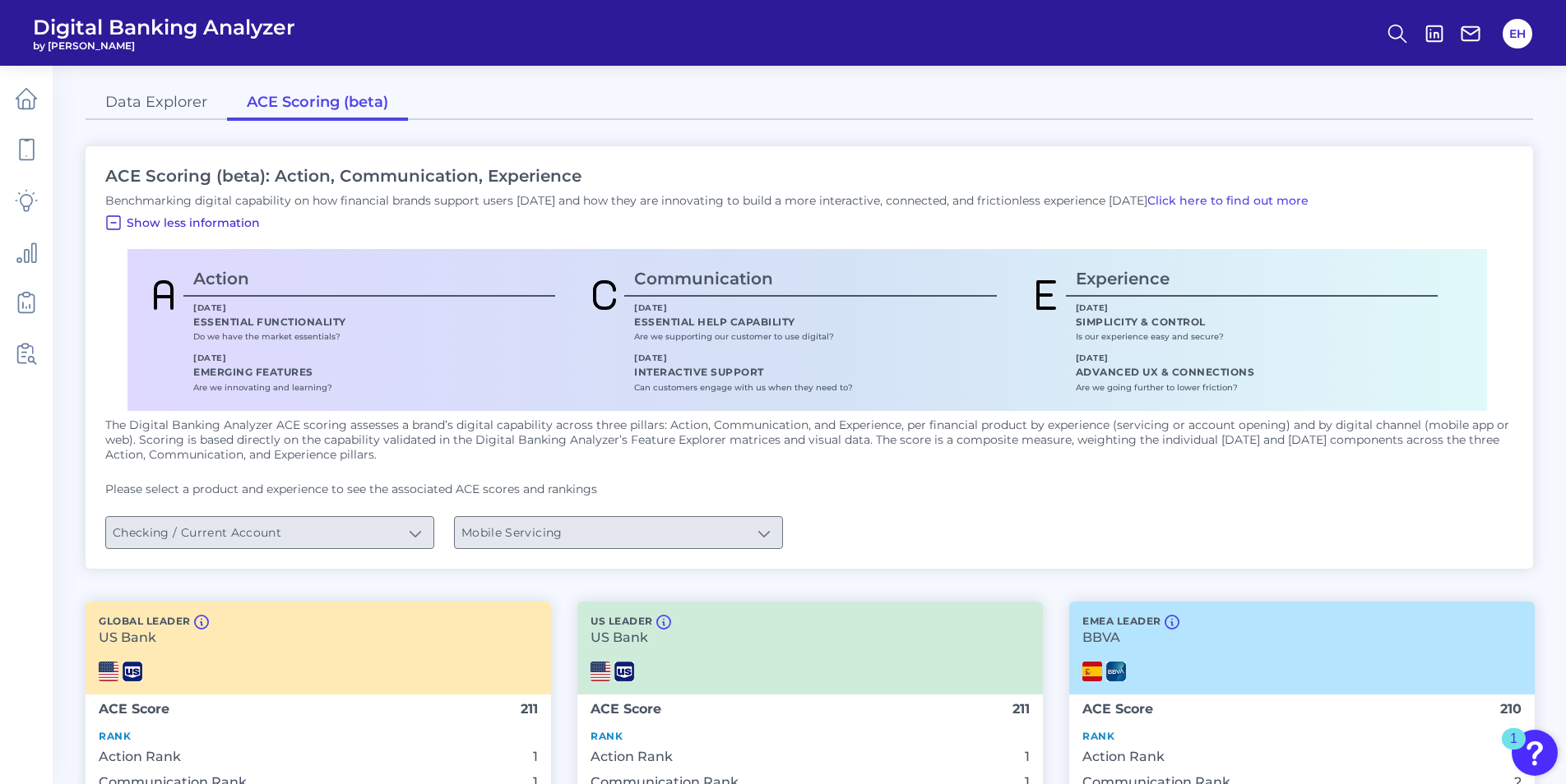
click at [157, 231] on button "Show less information" at bounding box center [182, 223] width 169 height 26
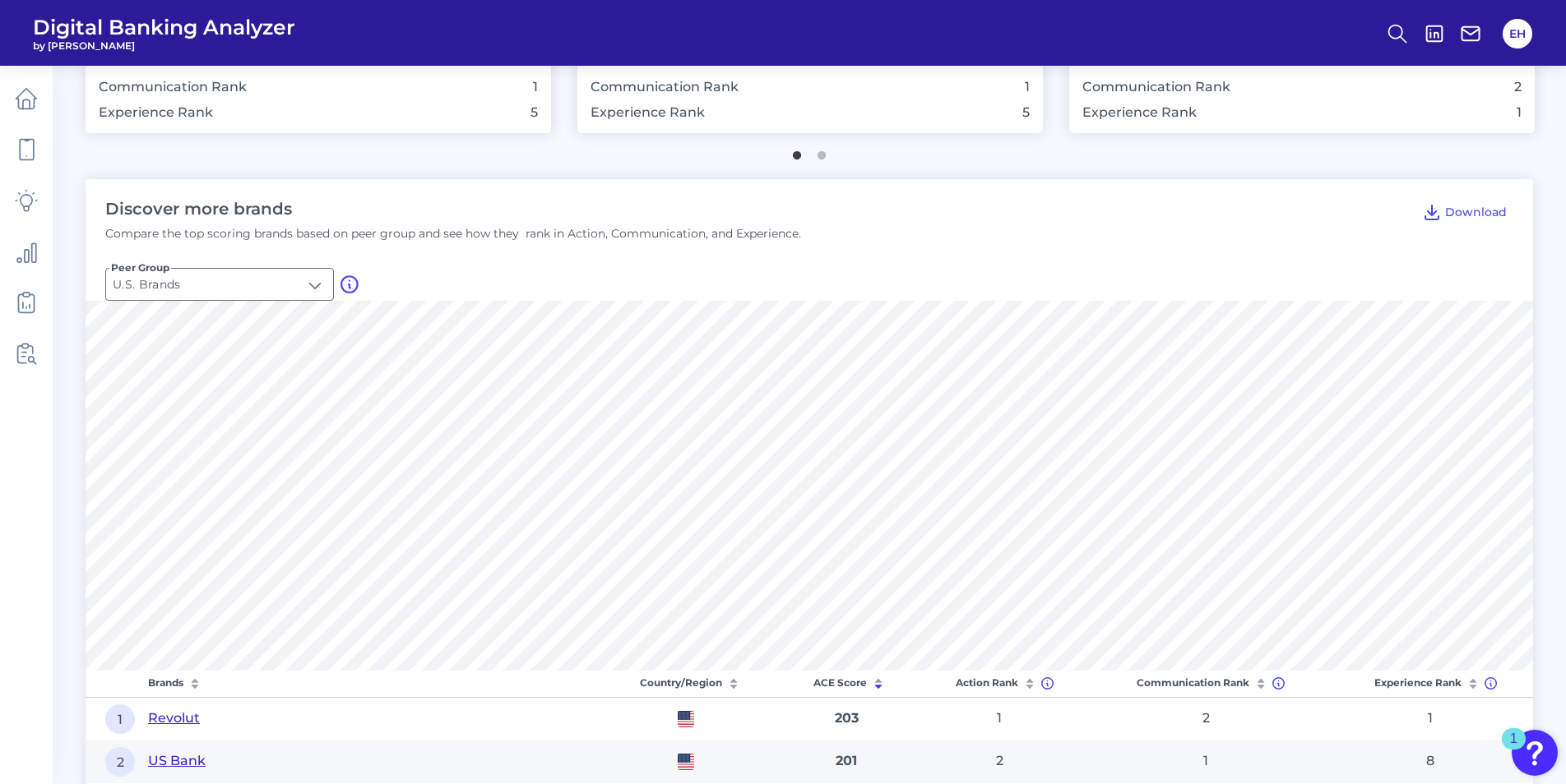
scroll to position [493, 0]
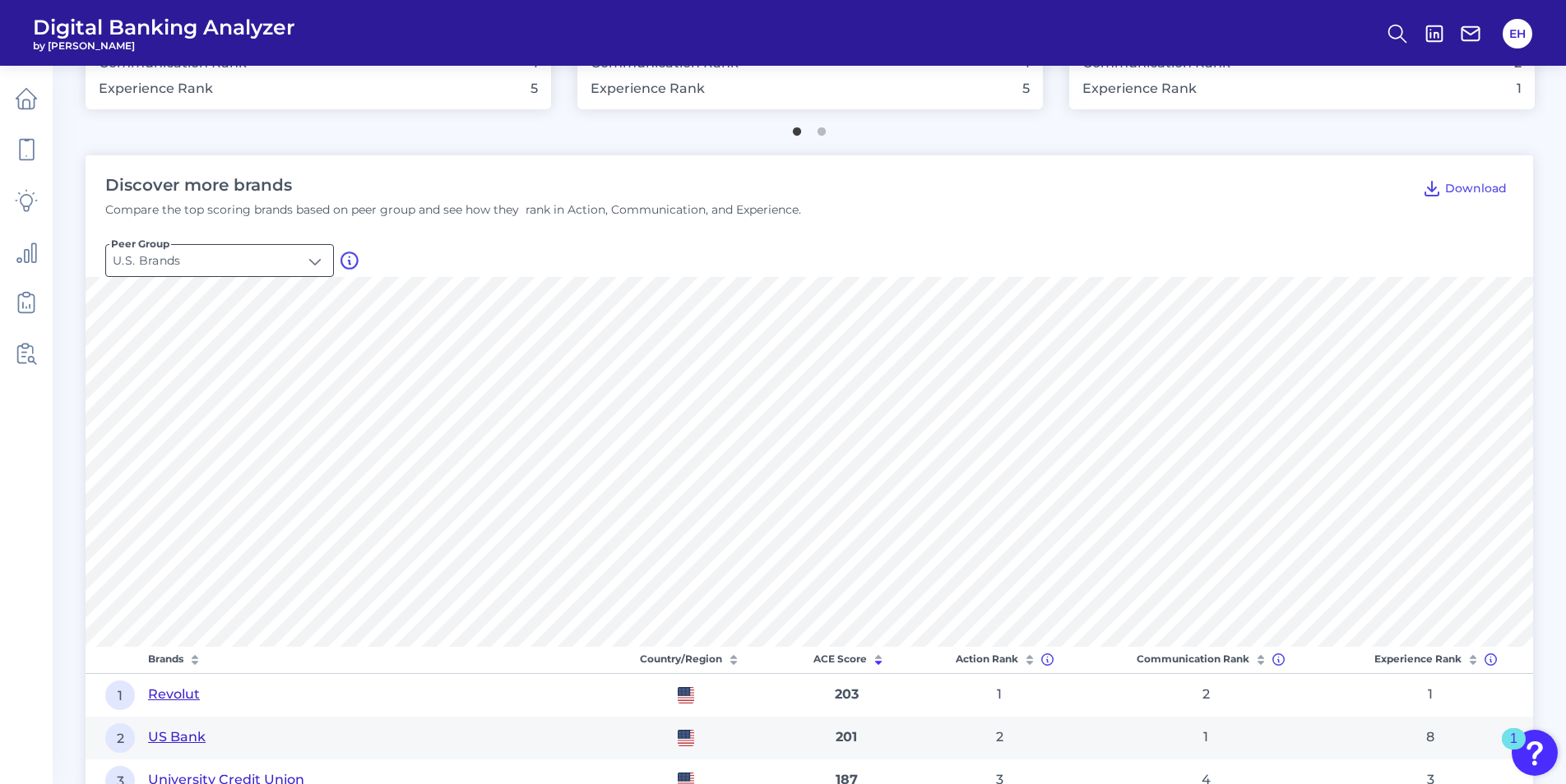
click at [313, 263] on input "U.S. Brands" at bounding box center [219, 261] width 227 height 31
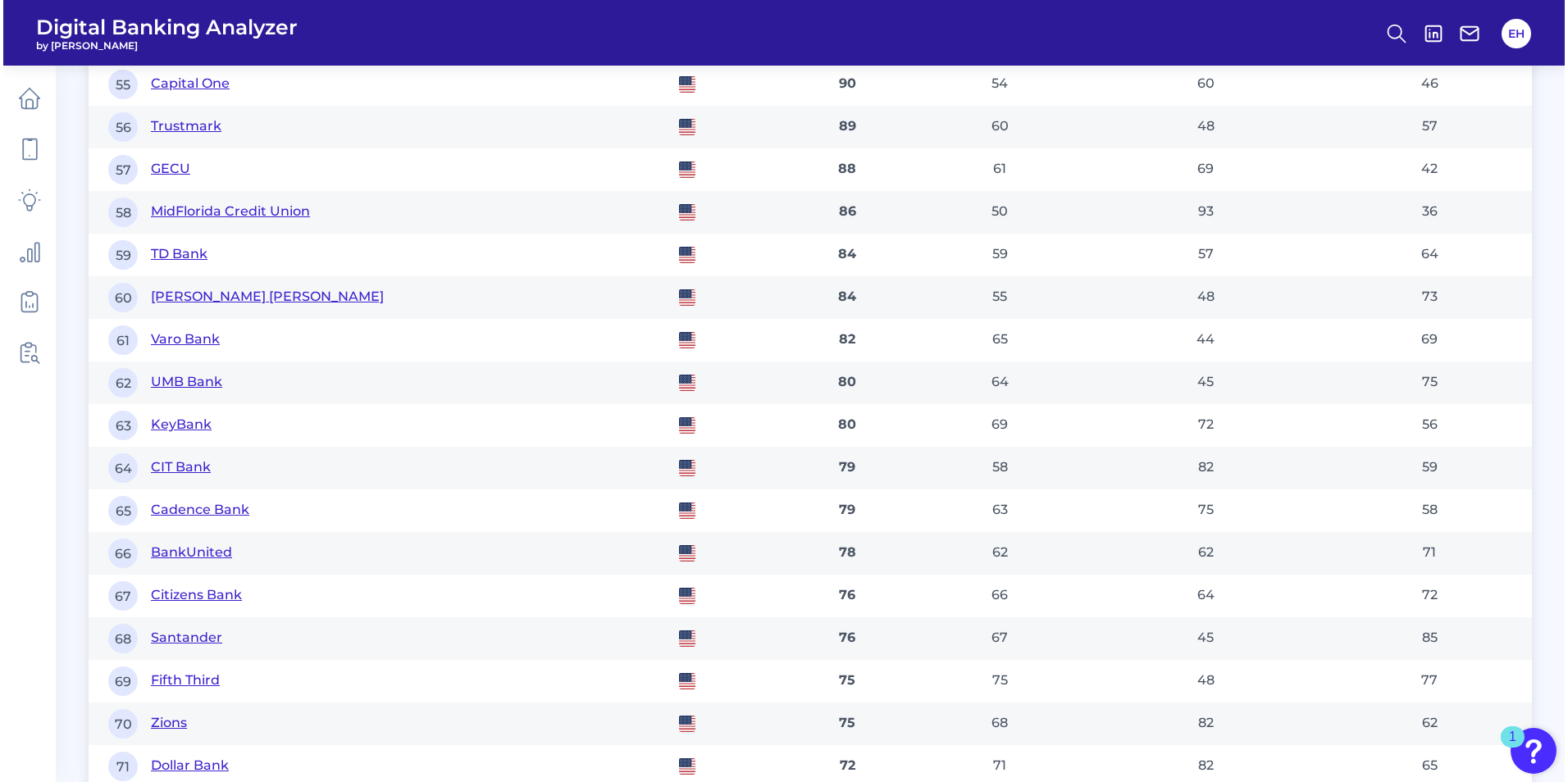
scroll to position [3444, 0]
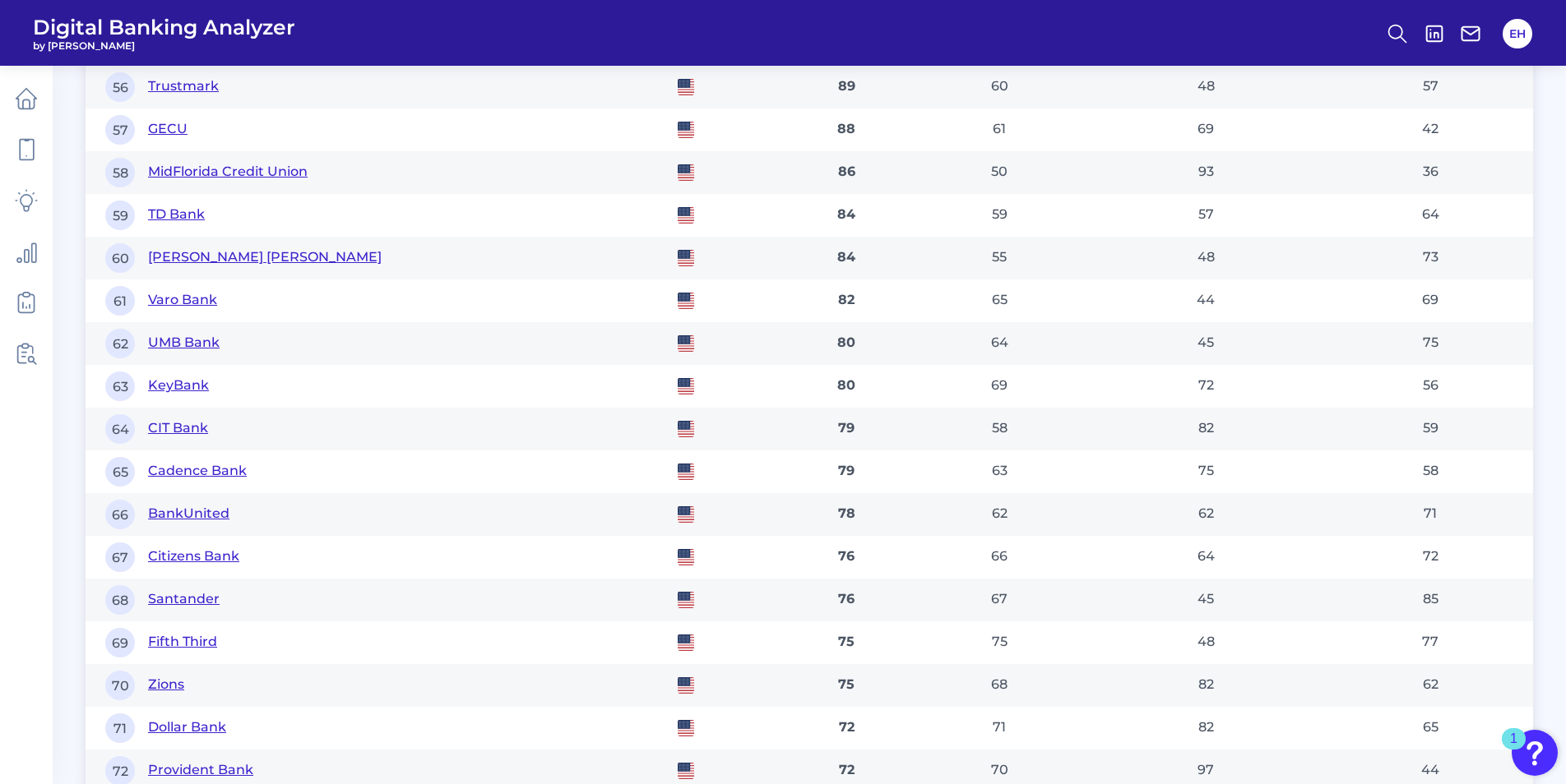
click at [200, 562] on button "Citizens Bank" at bounding box center [194, 556] width 91 height 18
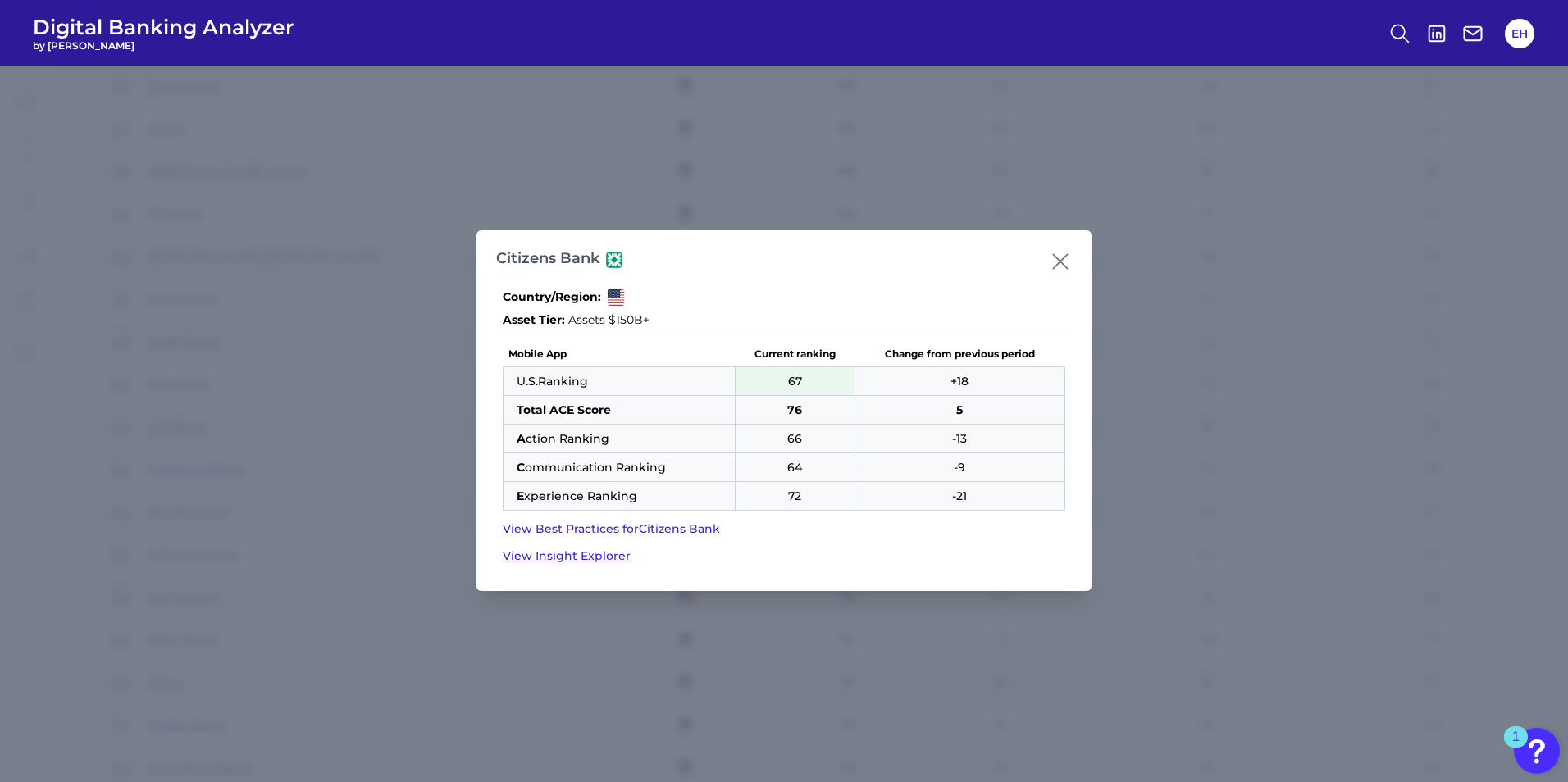
click at [604, 556] on link "View Insight Explorer" at bounding box center [784, 557] width 563 height 17
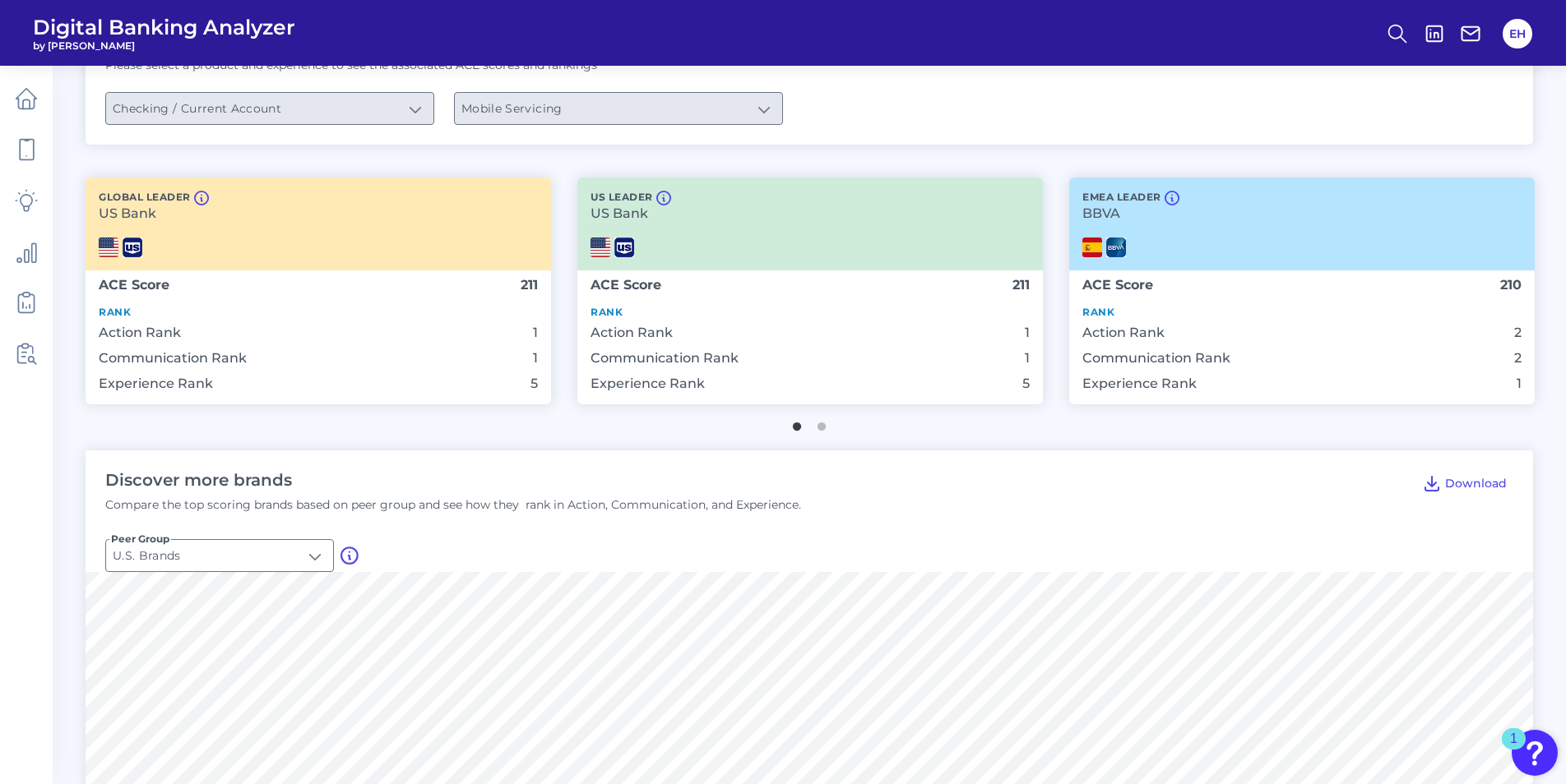
scroll to position [576, 0]
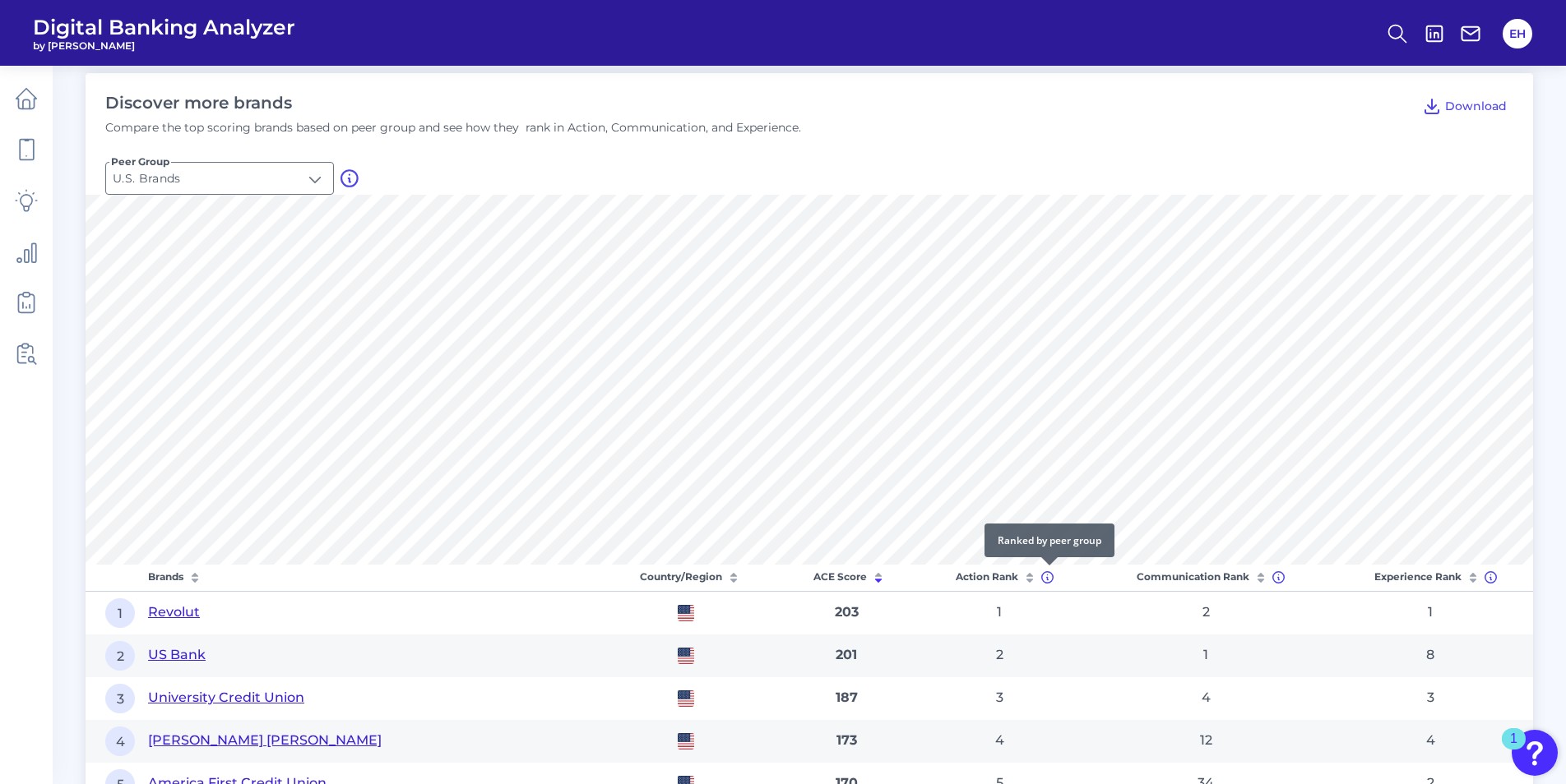
click at [1046, 576] on icon at bounding box center [1047, 577] width 13 height 13
click at [1049, 577] on icon at bounding box center [1047, 577] width 13 height 13
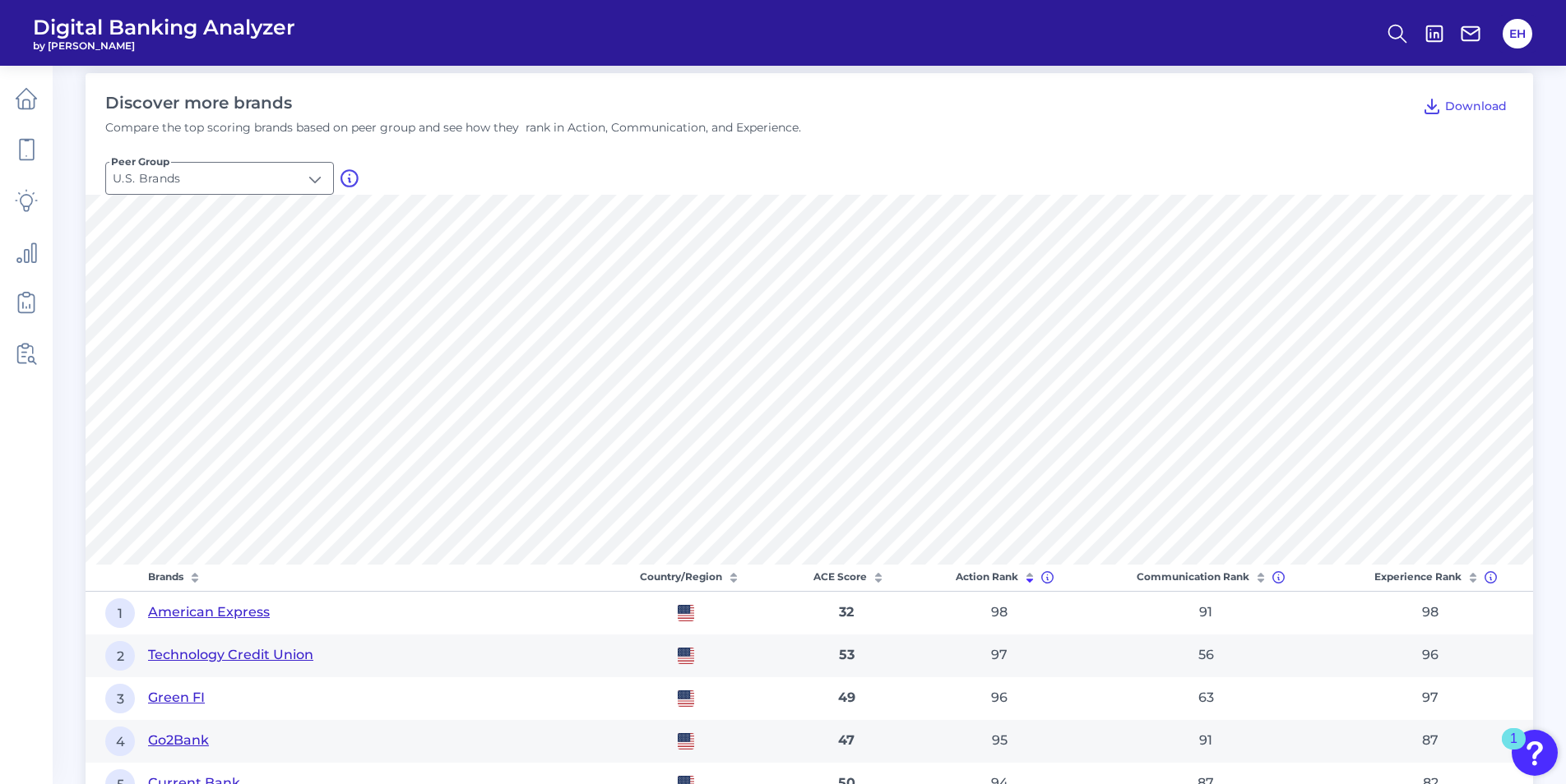
click at [877, 575] on icon at bounding box center [878, 578] width 17 height 17
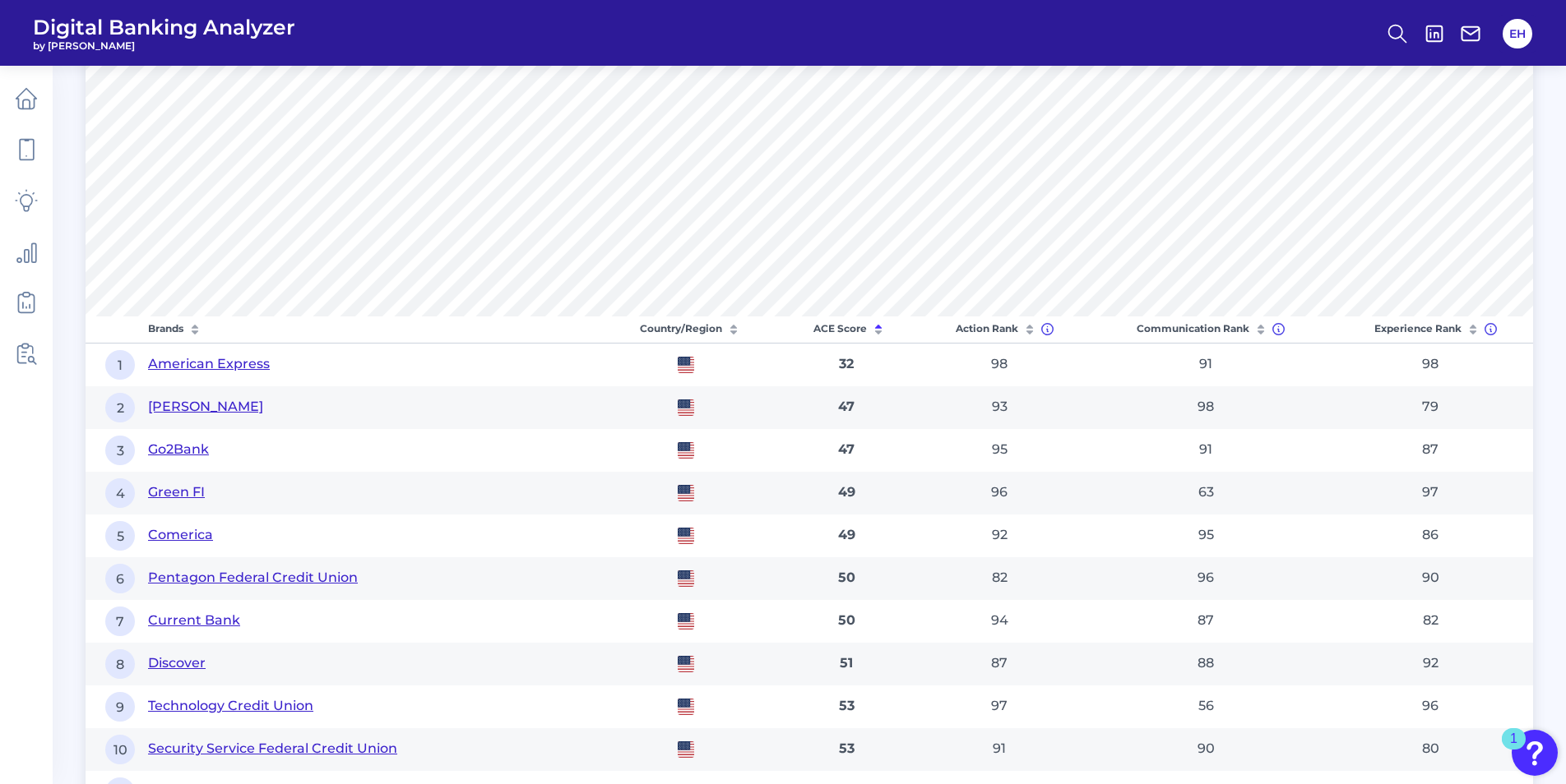
scroll to position [493, 0]
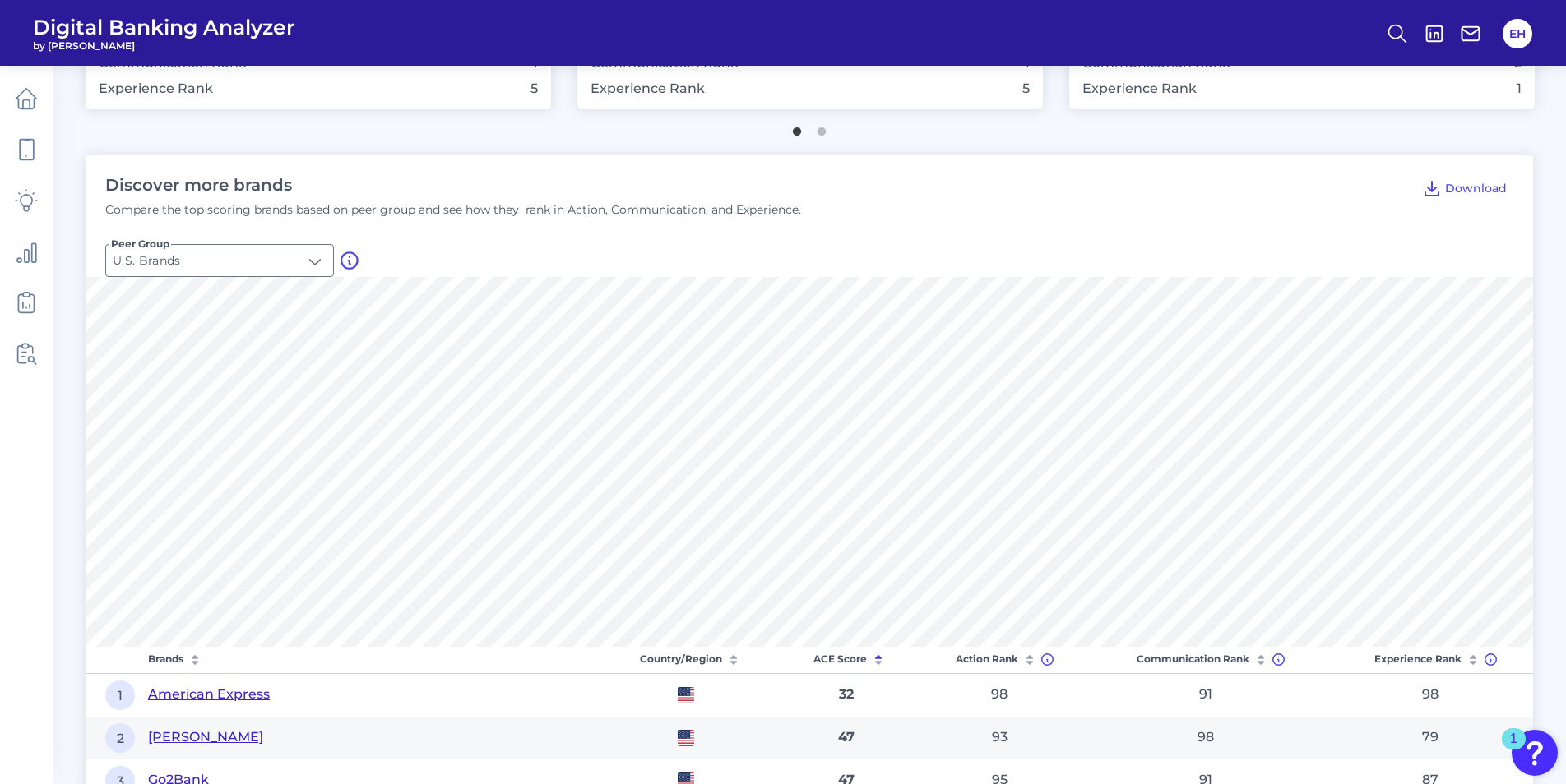
click at [877, 665] on icon at bounding box center [878, 659] width 17 height 17
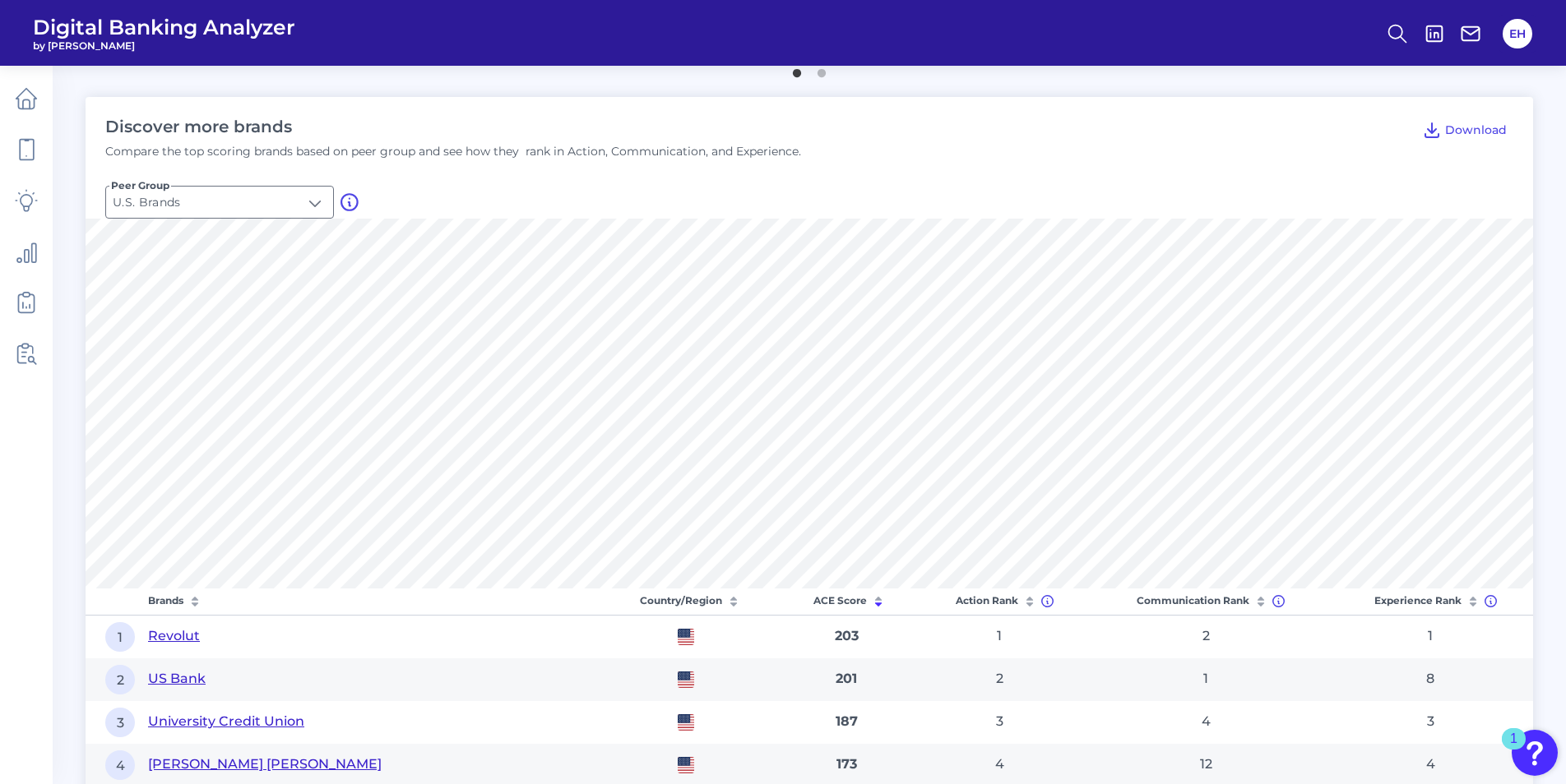
scroll to position [576, 0]
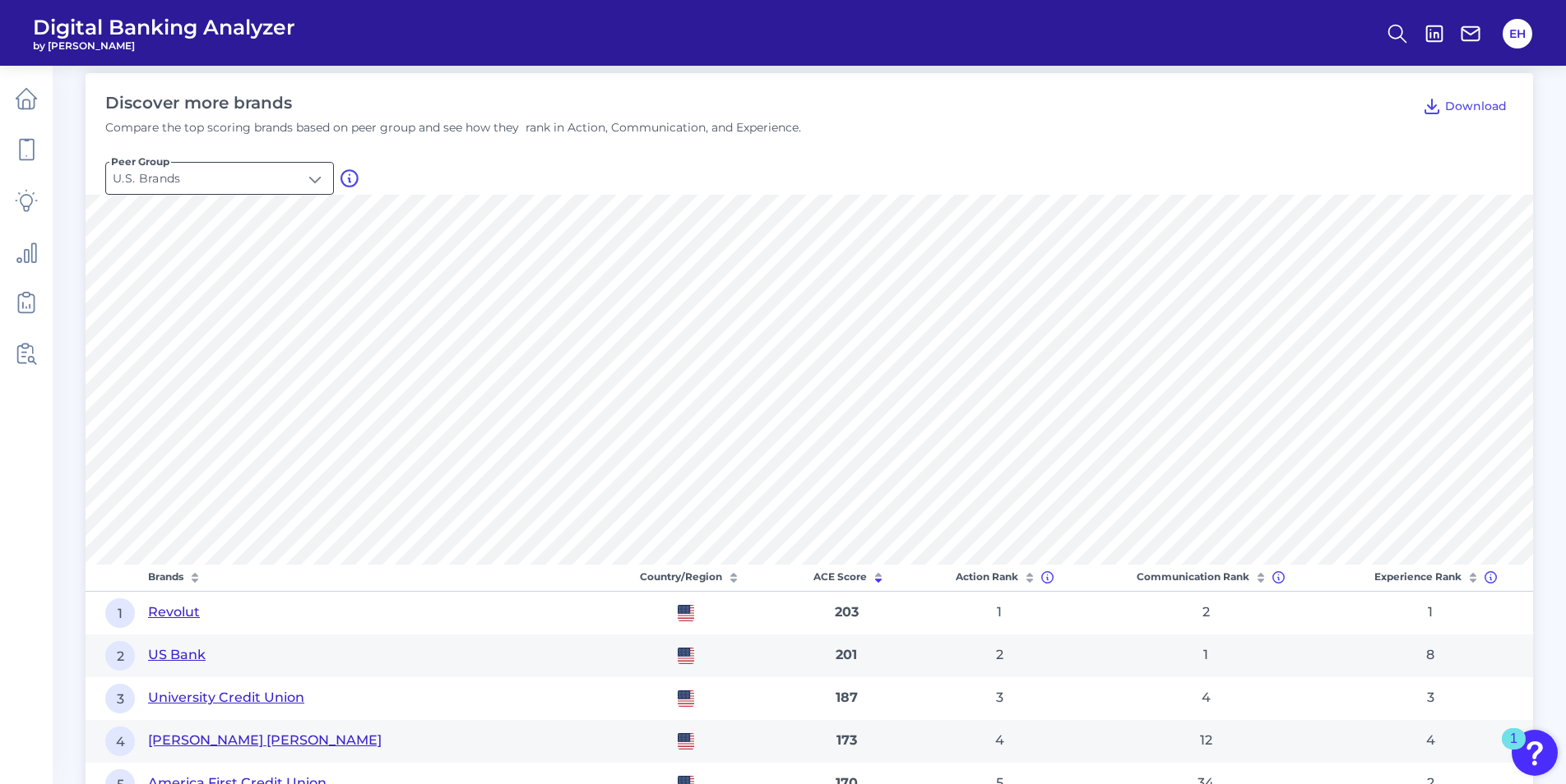
click at [324, 178] on input "U.S. Brands" at bounding box center [219, 178] width 227 height 31
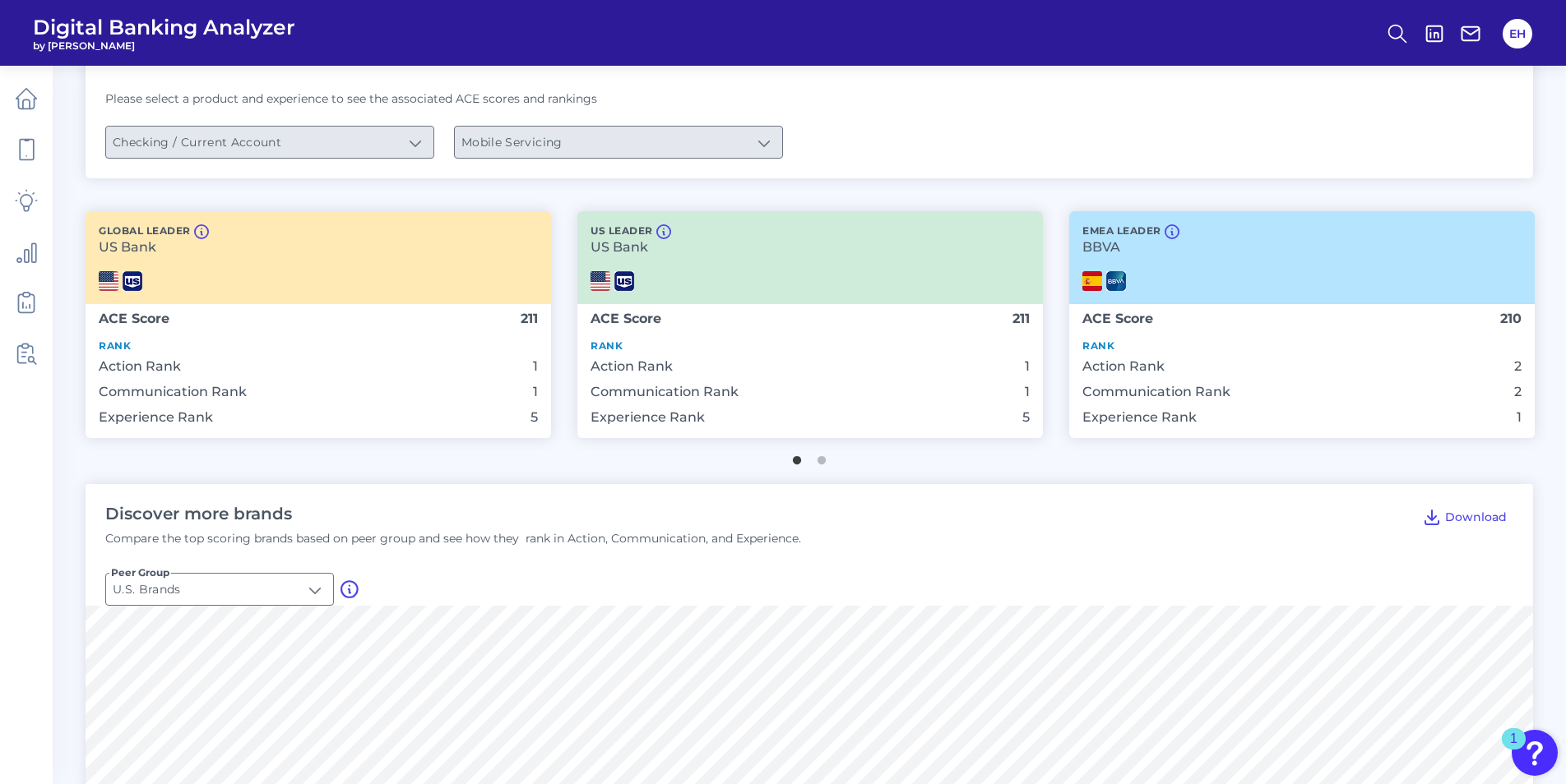
scroll to position [0, 0]
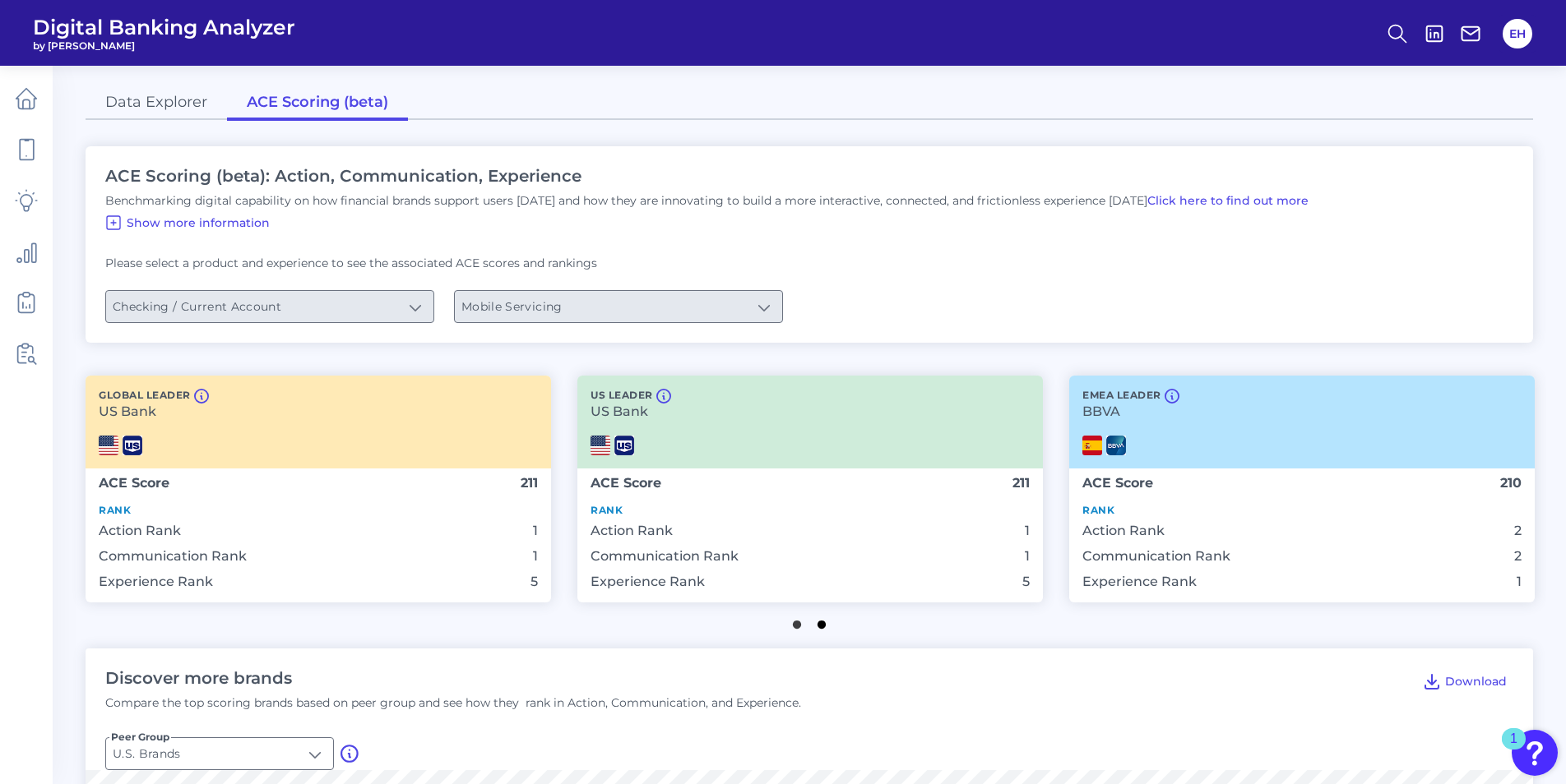
click at [829, 627] on button "2" at bounding box center [821, 621] width 17 height 17
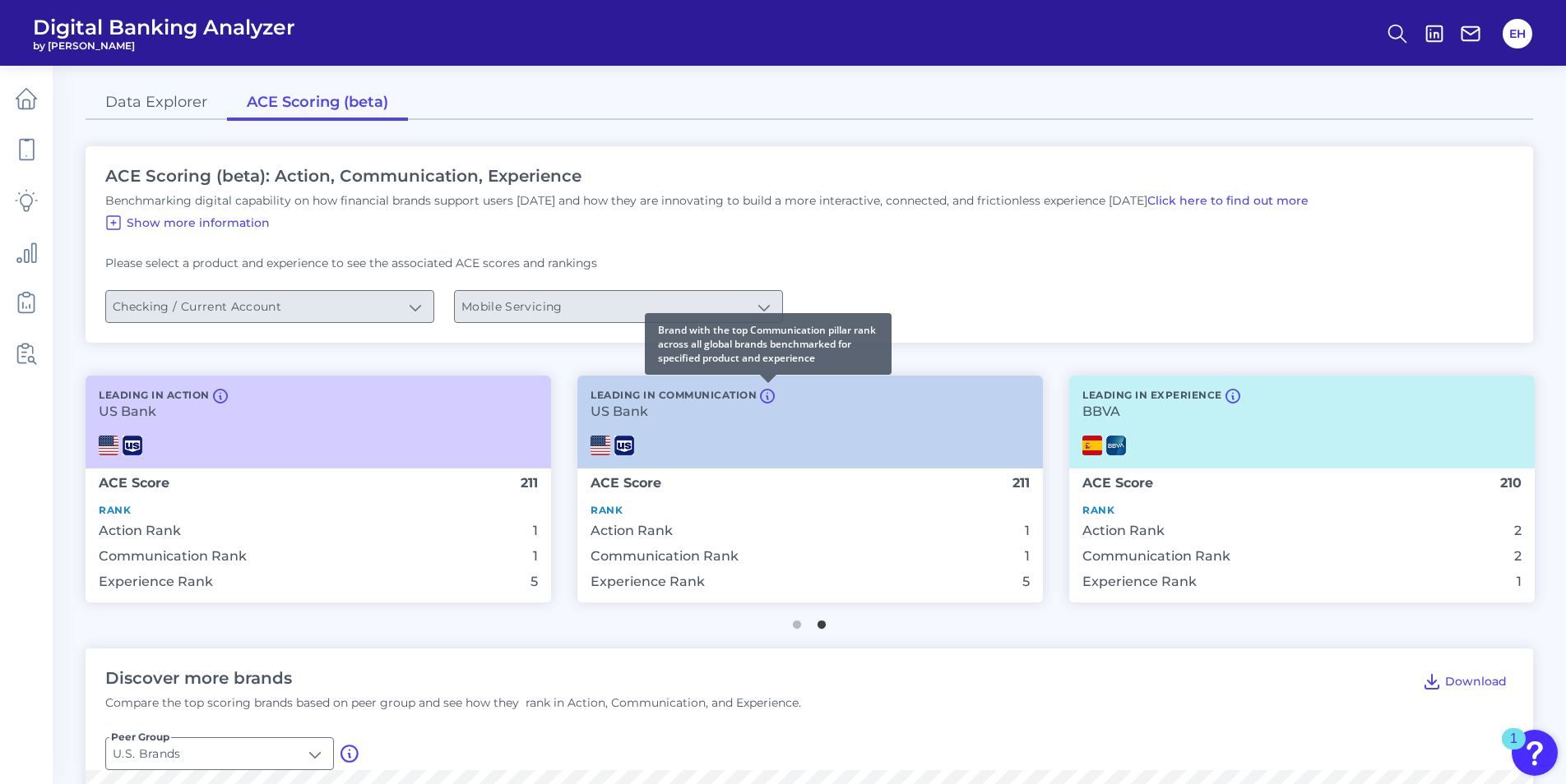
click at [763, 396] on icon at bounding box center [767, 396] width 15 height 15
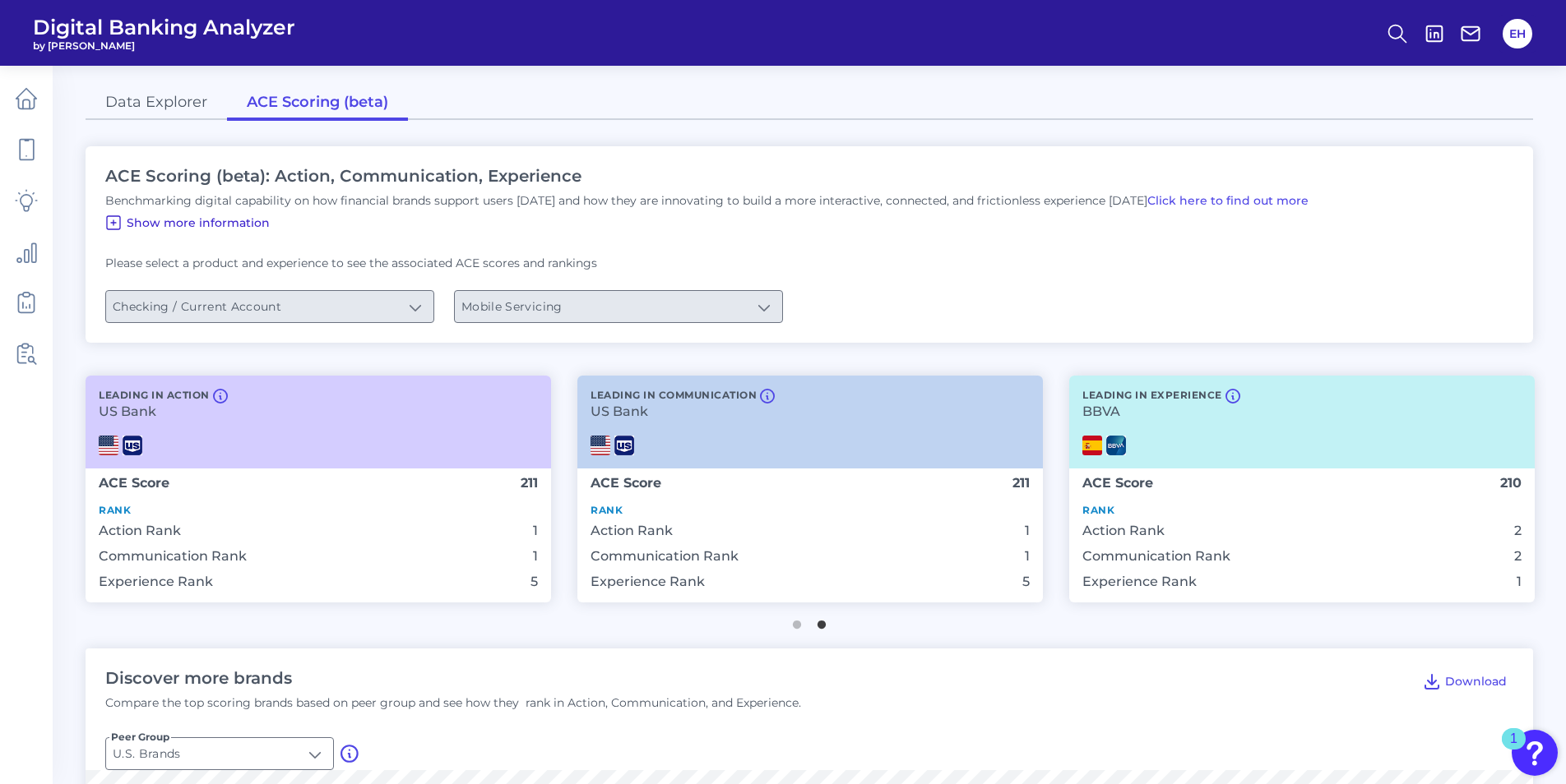
click at [198, 226] on span "Show more information" at bounding box center [198, 222] width 143 height 15
